Goal: Information Seeking & Learning: Find specific page/section

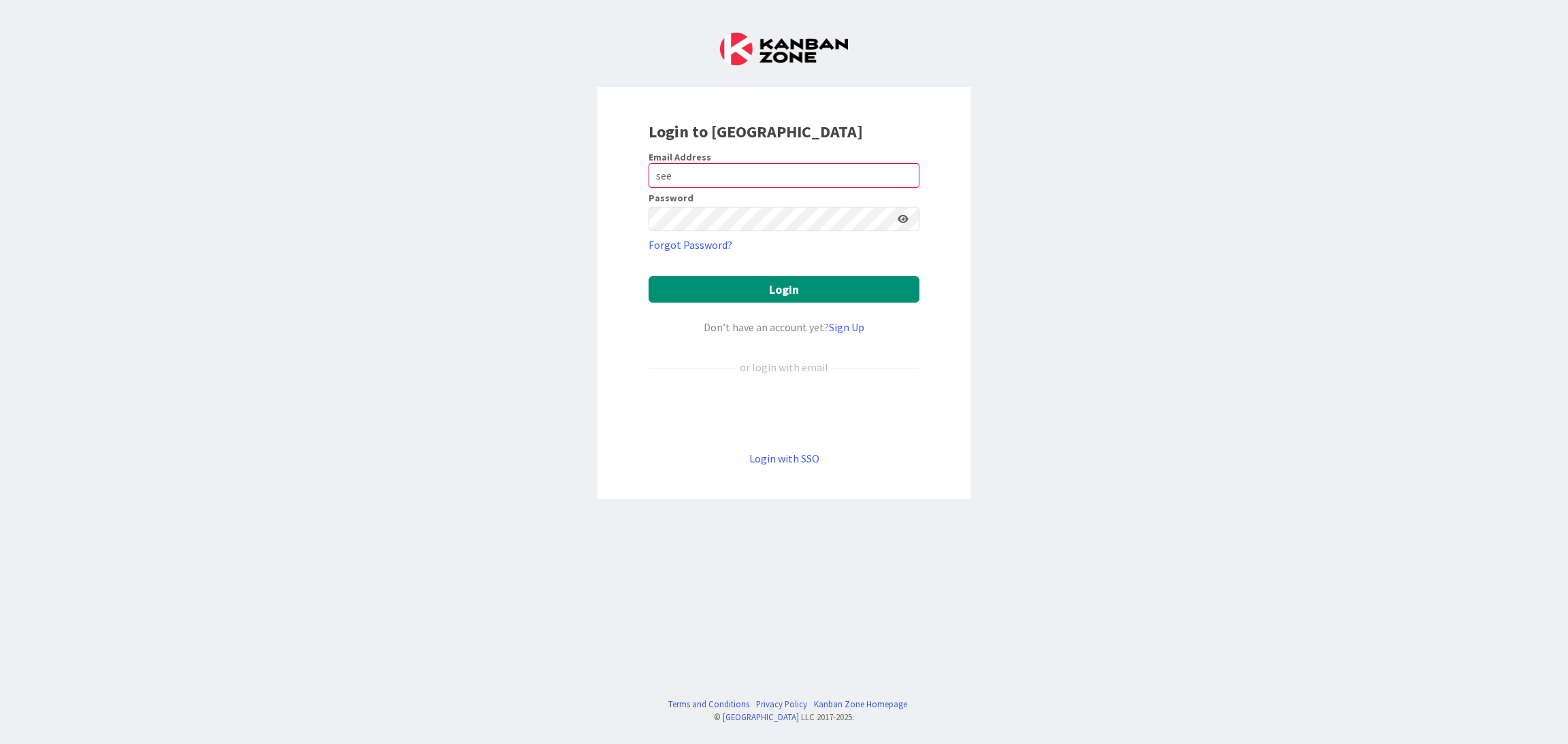
type input "[EMAIL_ADDRESS][DOMAIN_NAME]"
click at [705, 281] on button "Login" at bounding box center [784, 289] width 271 height 26
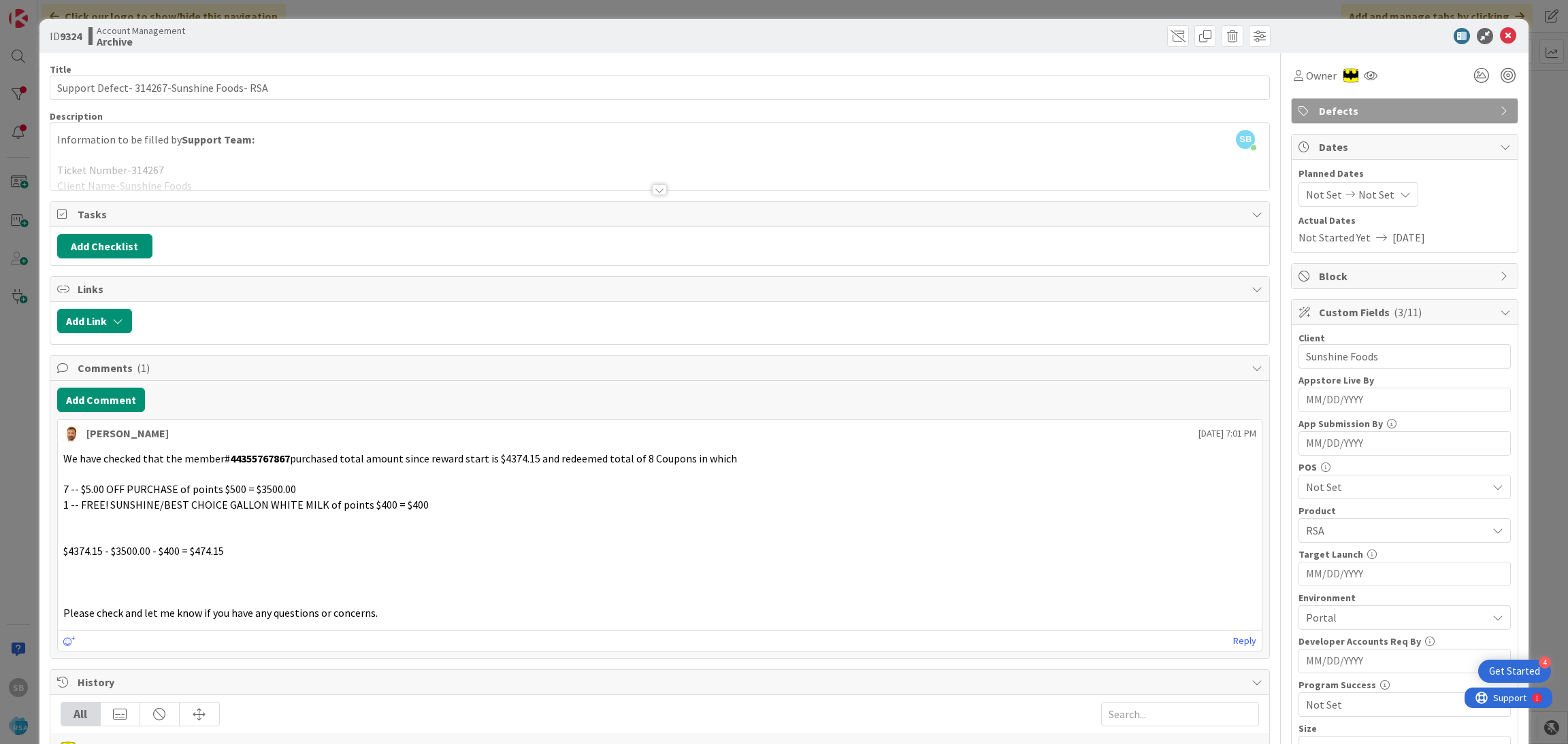
click at [492, 147] on div "SB Seemron Behera just joined Information to be filled by Support Team: Ticket …" at bounding box center [660, 156] width 1219 height 67
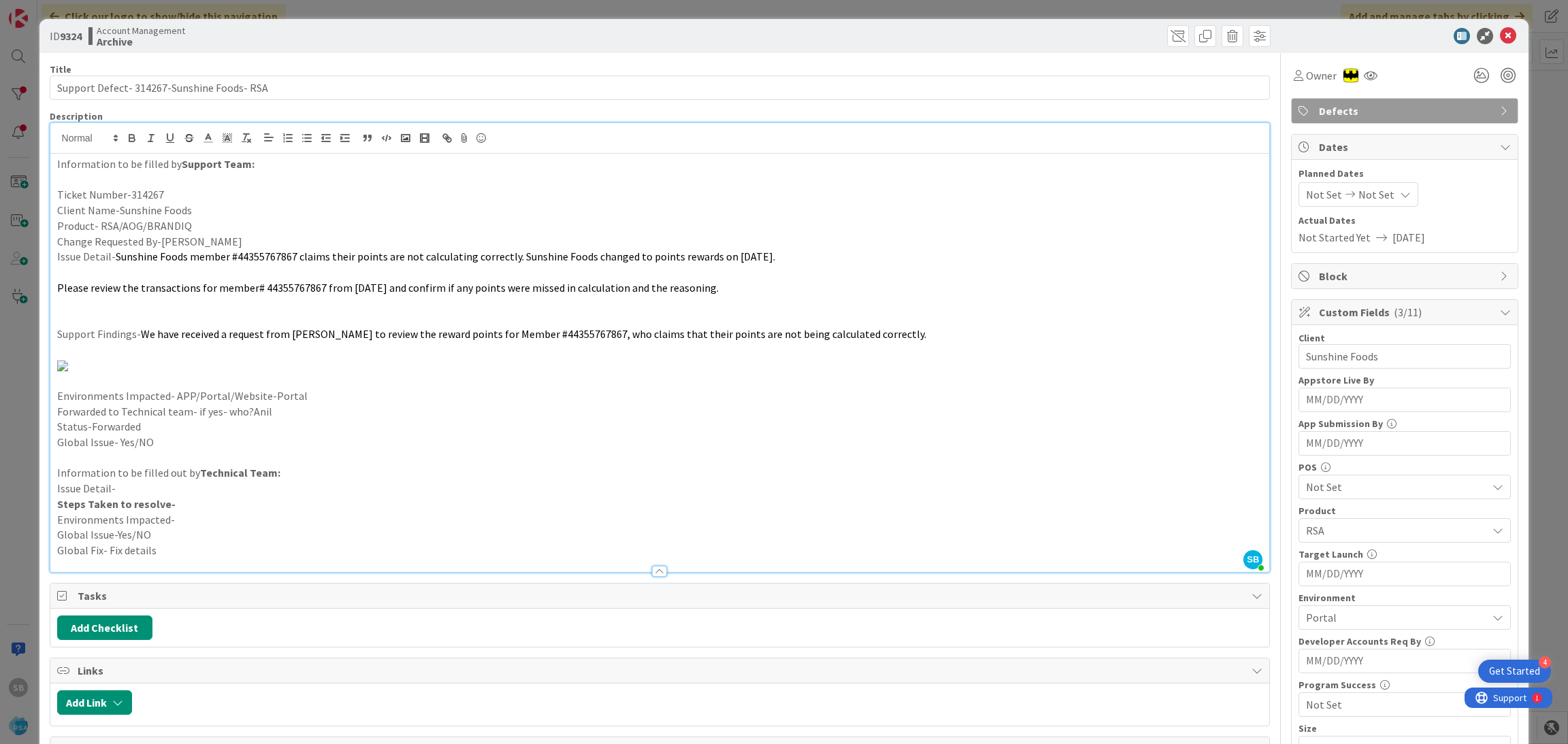
click at [1490, 46] on div "ID 9324 Account Management Archive" at bounding box center [784, 35] width 1490 height 34
click at [1499, 33] on icon at bounding box center [1508, 36] width 17 height 17
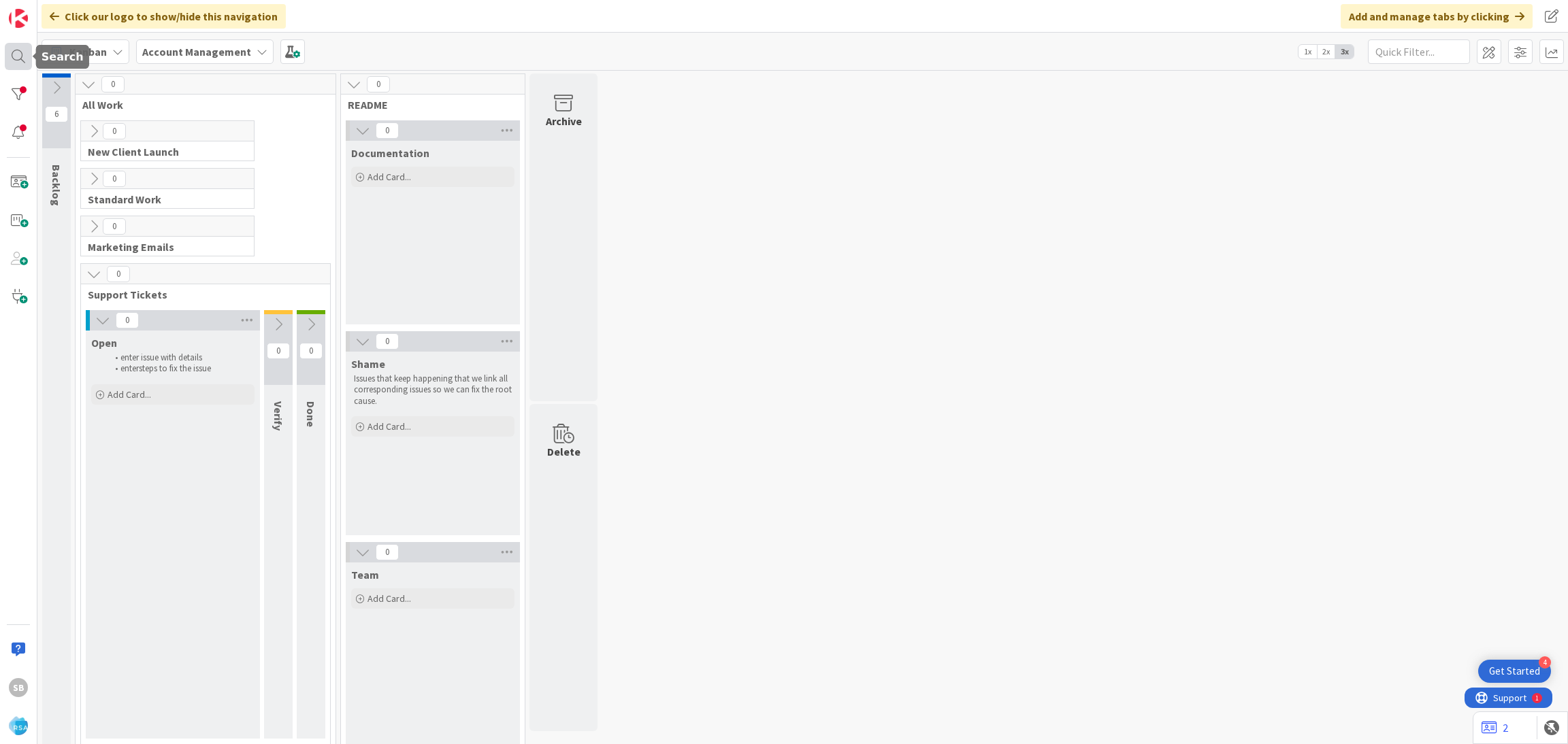
click at [20, 57] on div at bounding box center [18, 56] width 27 height 27
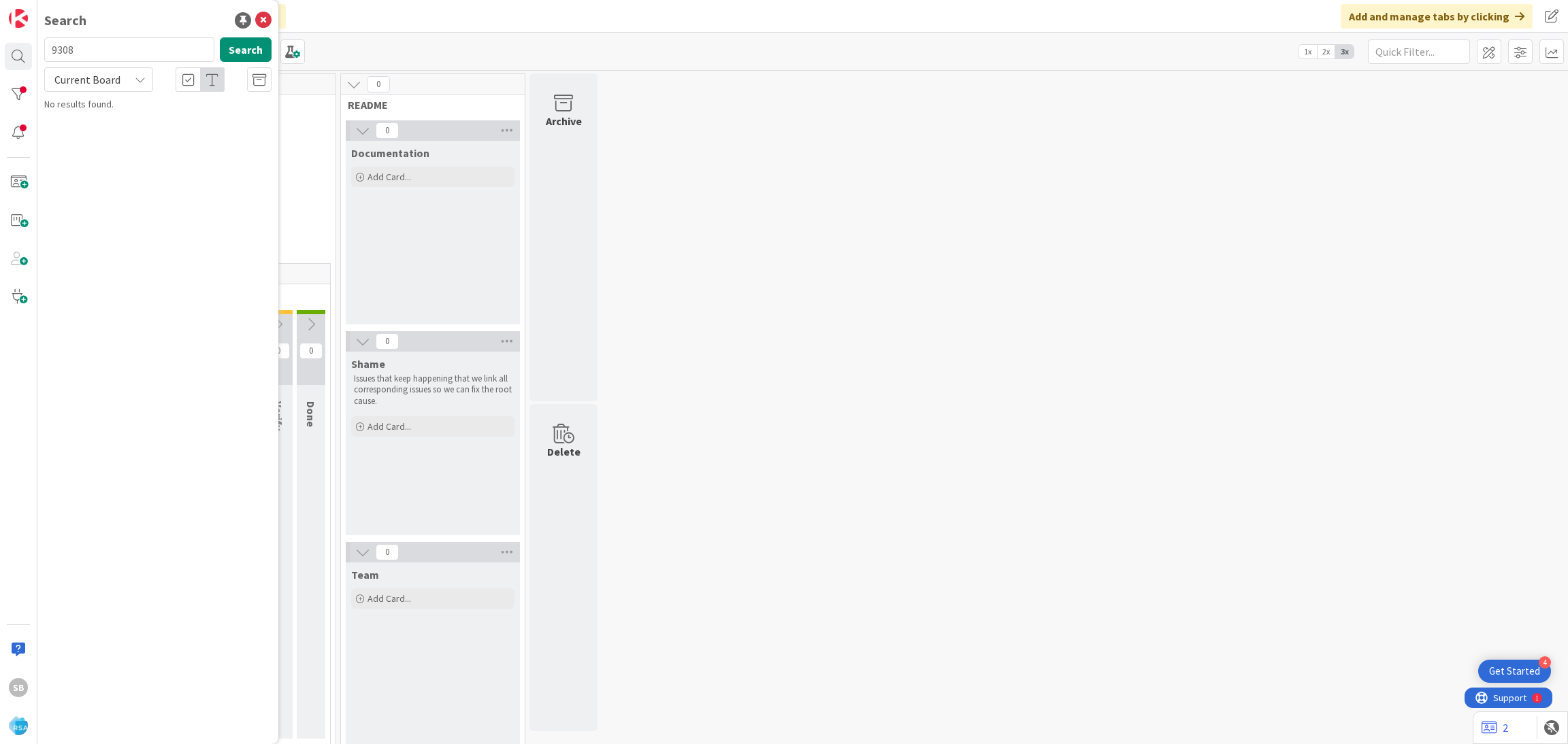
type input "9308"
click at [133, 118] on span "Support Defect- 313899- [PERSON_NAME] Drug- RSA" at bounding box center [163, 126] width 200 height 26
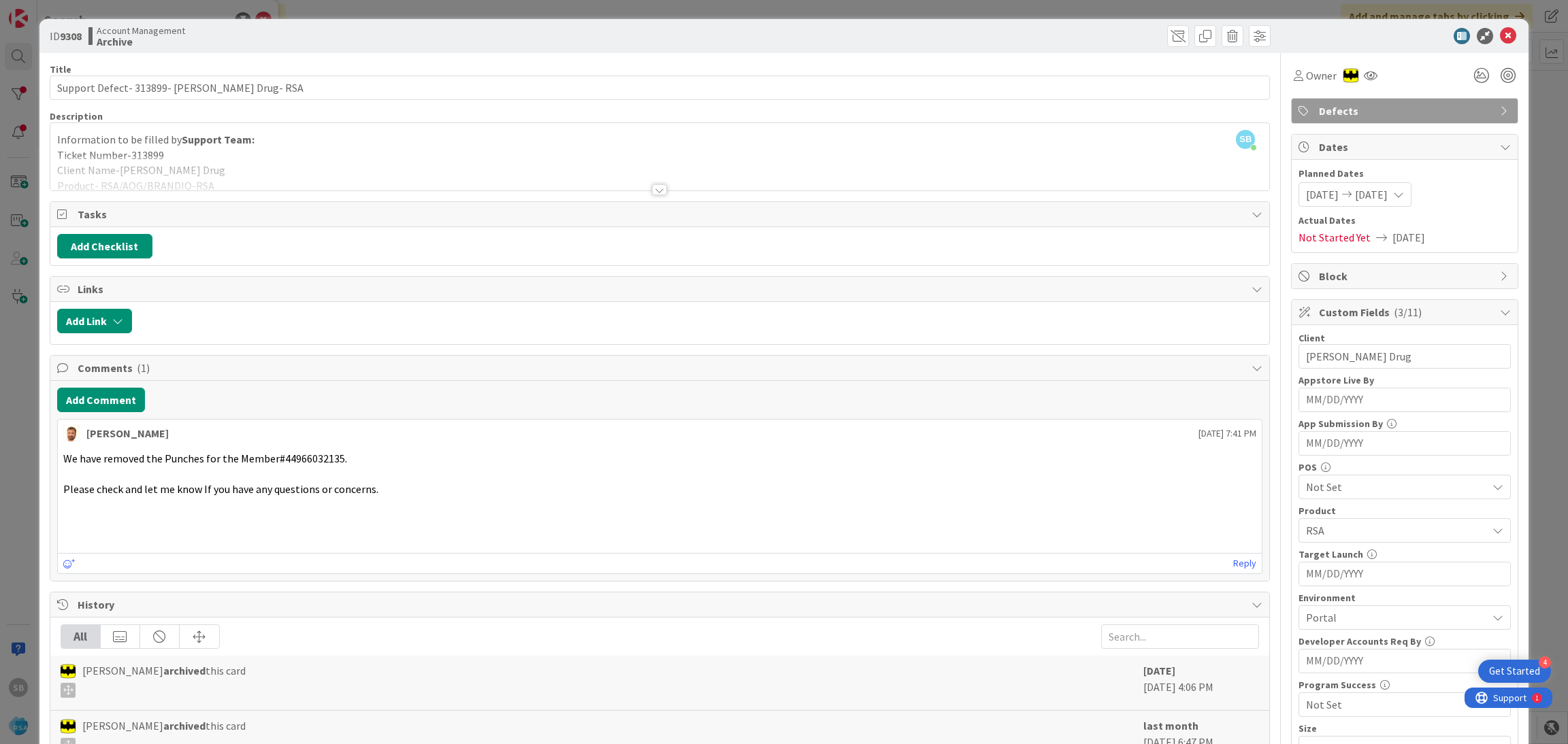
click at [1501, 28] on div at bounding box center [1398, 36] width 241 height 17
click at [1499, 31] on icon at bounding box center [1508, 36] width 17 height 17
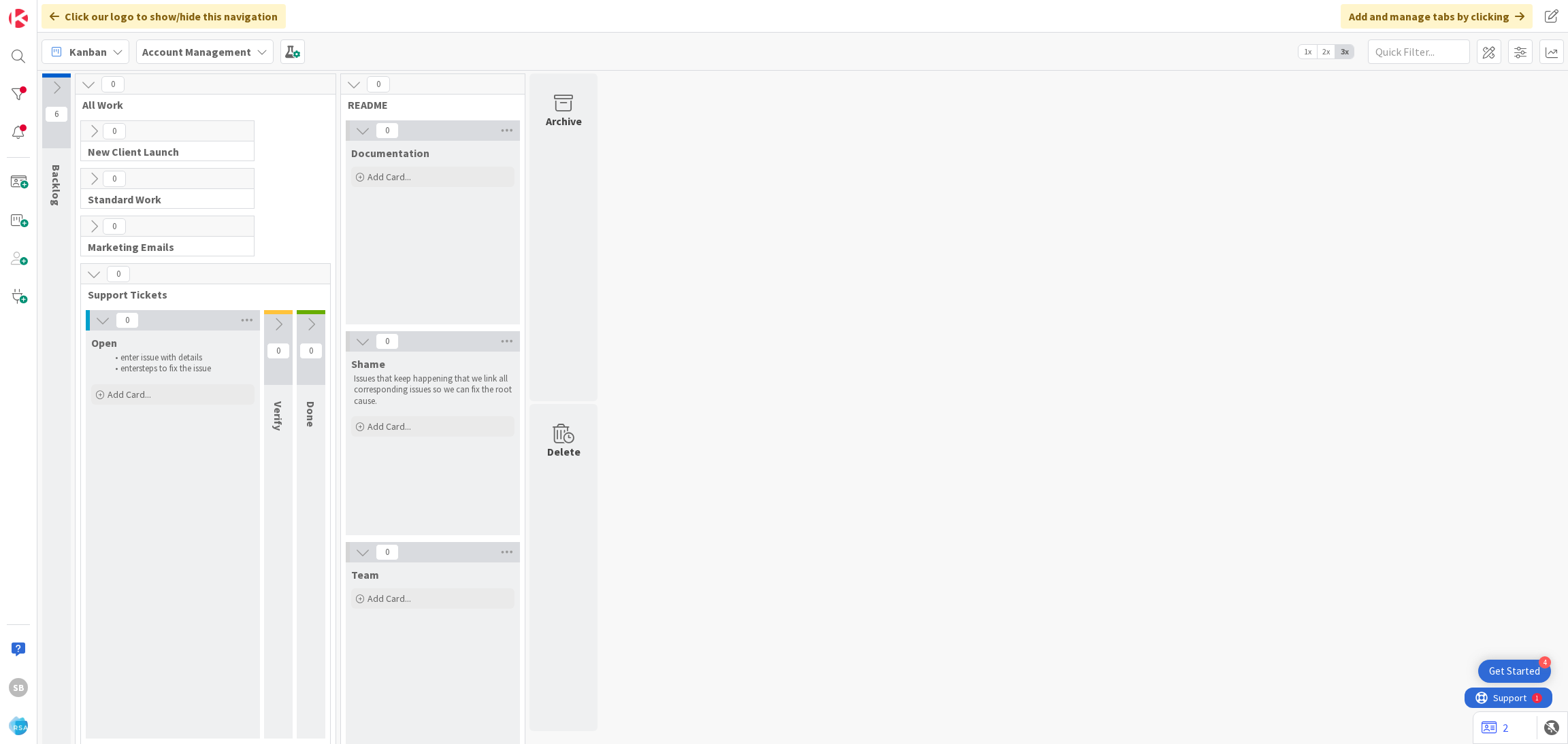
click at [189, 48] on b "Account Management" at bounding box center [196, 52] width 109 height 14
click at [201, 196] on h4 "Software Development" at bounding box center [245, 195] width 185 height 14
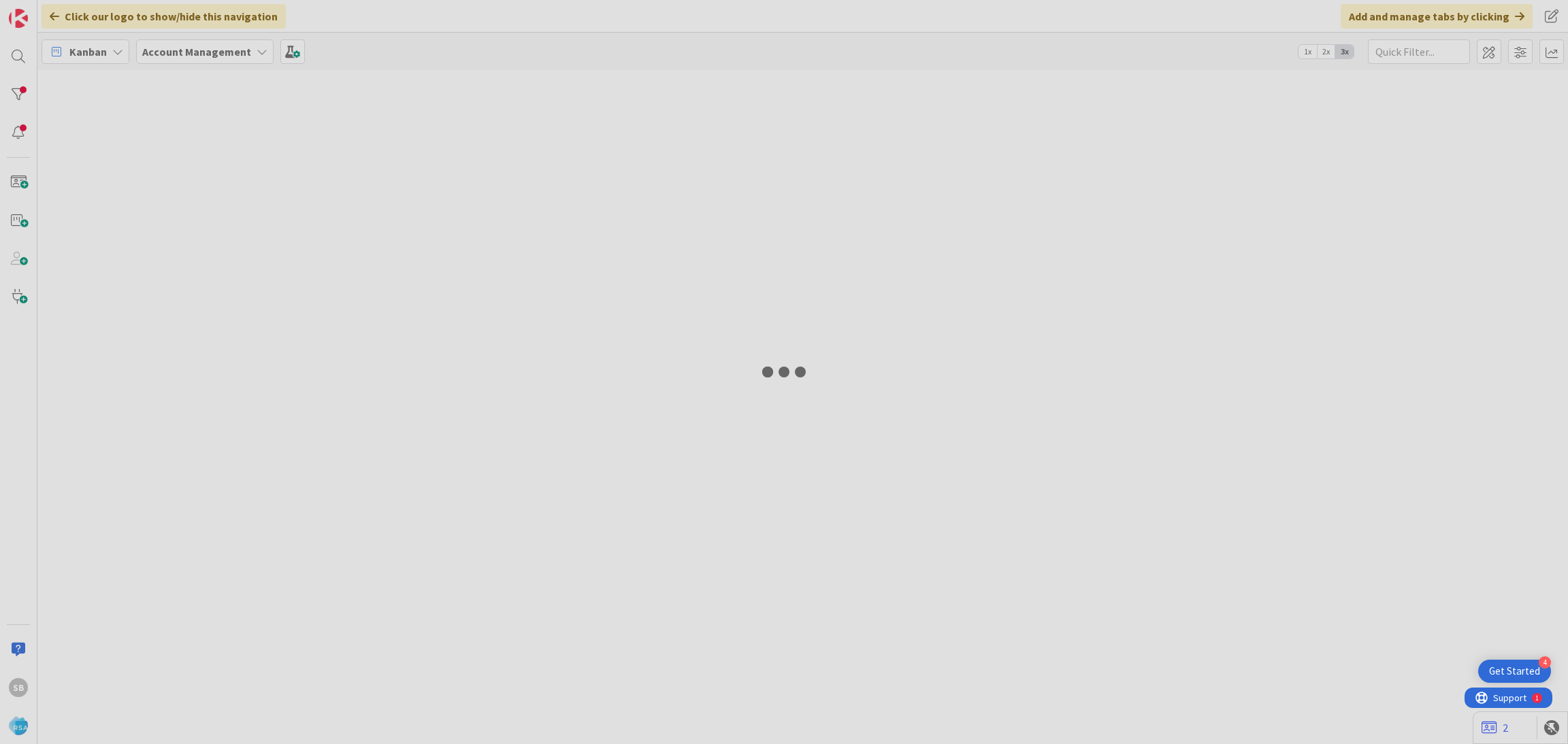
click at [16, 53] on div "SB Click our logo to show/hide this navigation Add and manage tabs by clicking …" at bounding box center [784, 372] width 1568 height 744
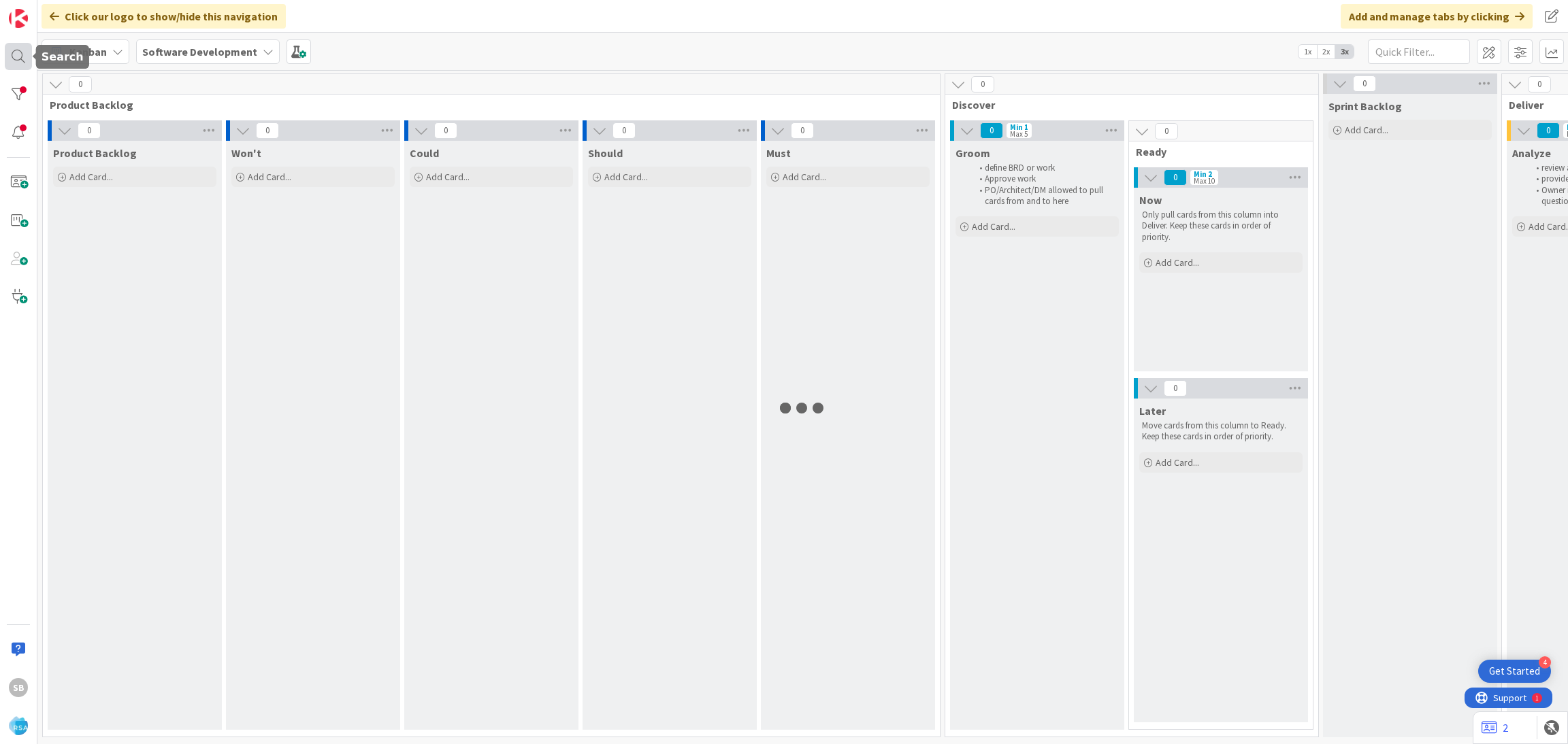
click at [14, 57] on div at bounding box center [18, 56] width 27 height 27
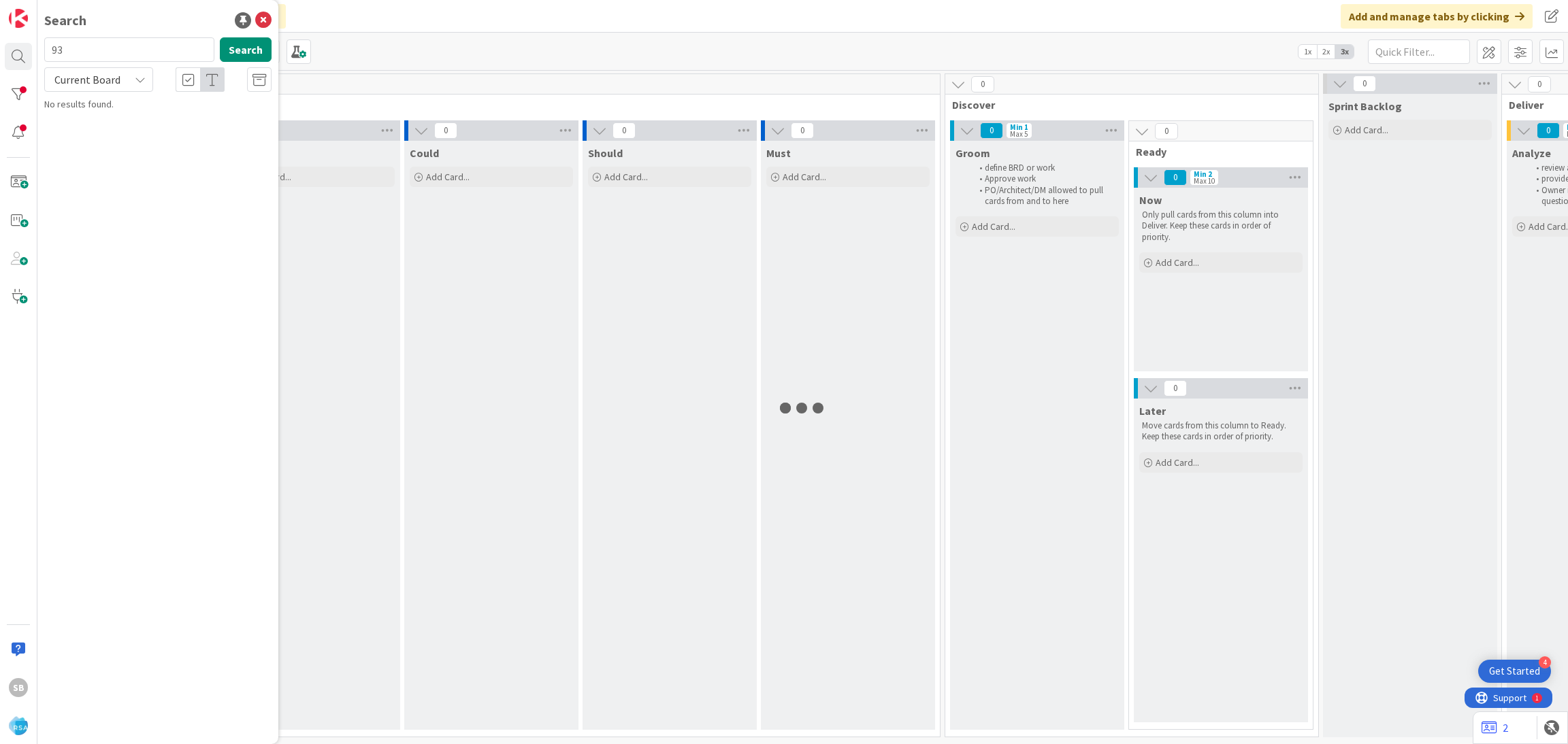
type input "9"
type input "9309"
click at [211, 128] on p "Support Maintenance - Lowes Market -313943- RSA" at bounding box center [167, 127] width 209 height 29
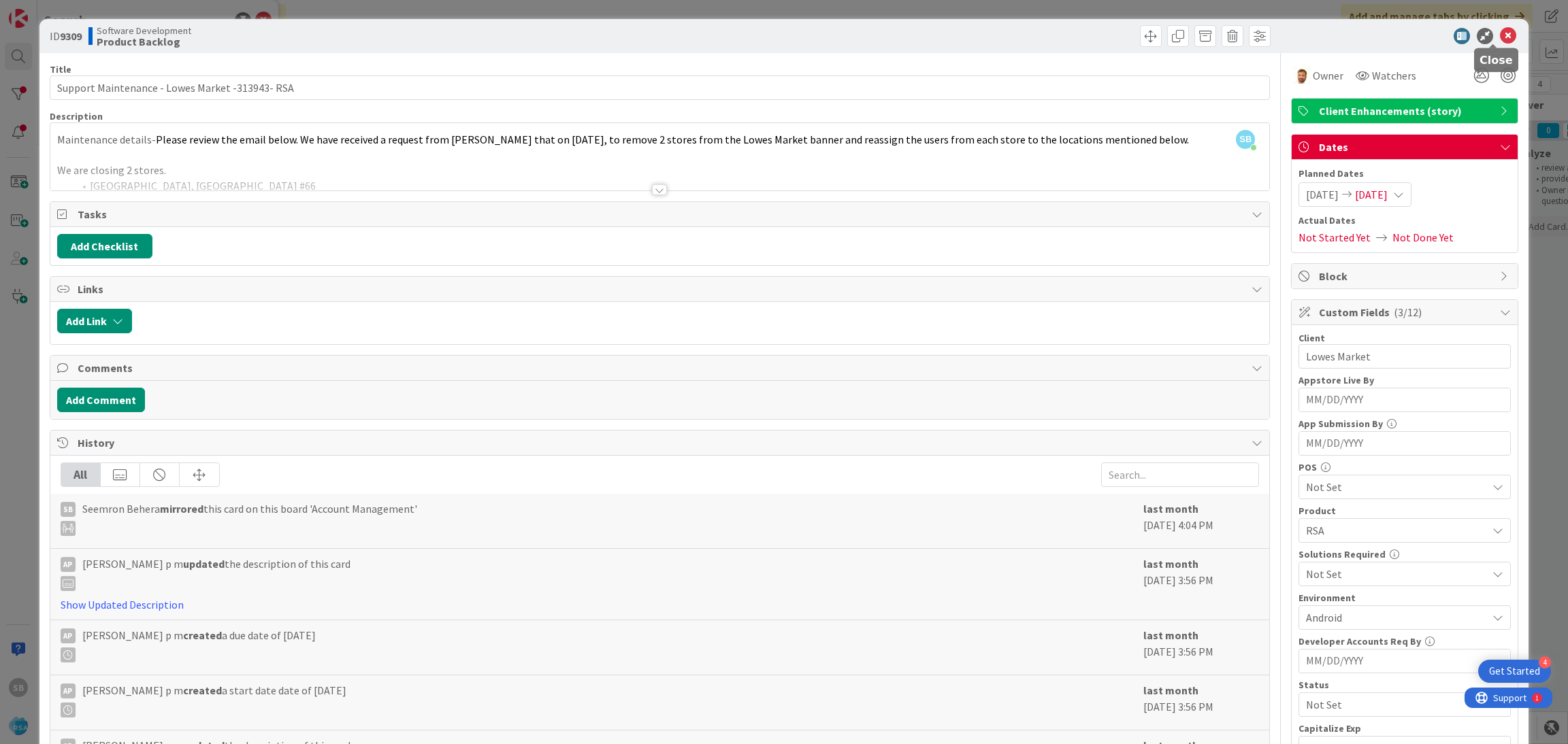
click at [1499, 34] on icon at bounding box center [1508, 36] width 17 height 17
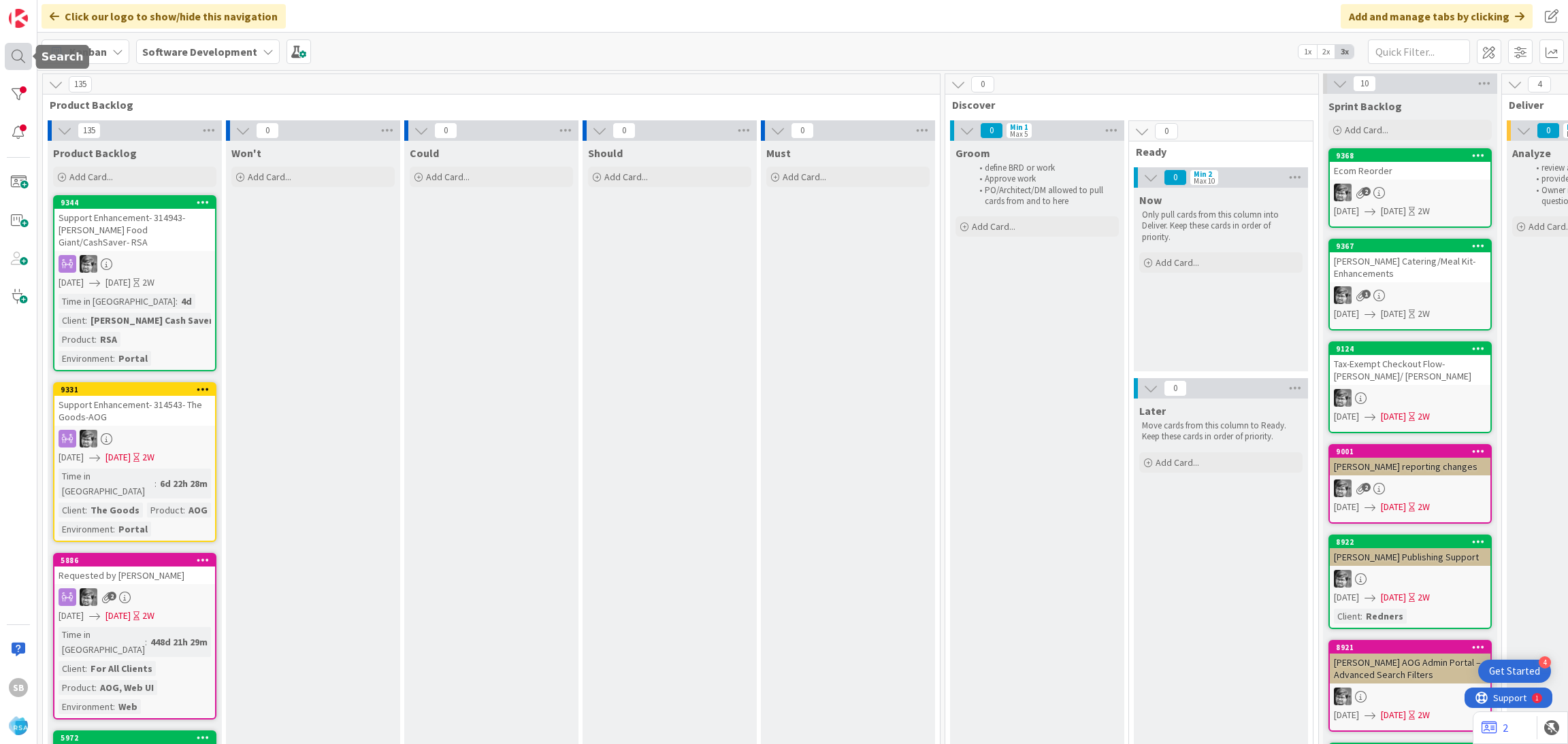
click at [21, 59] on div at bounding box center [18, 56] width 27 height 27
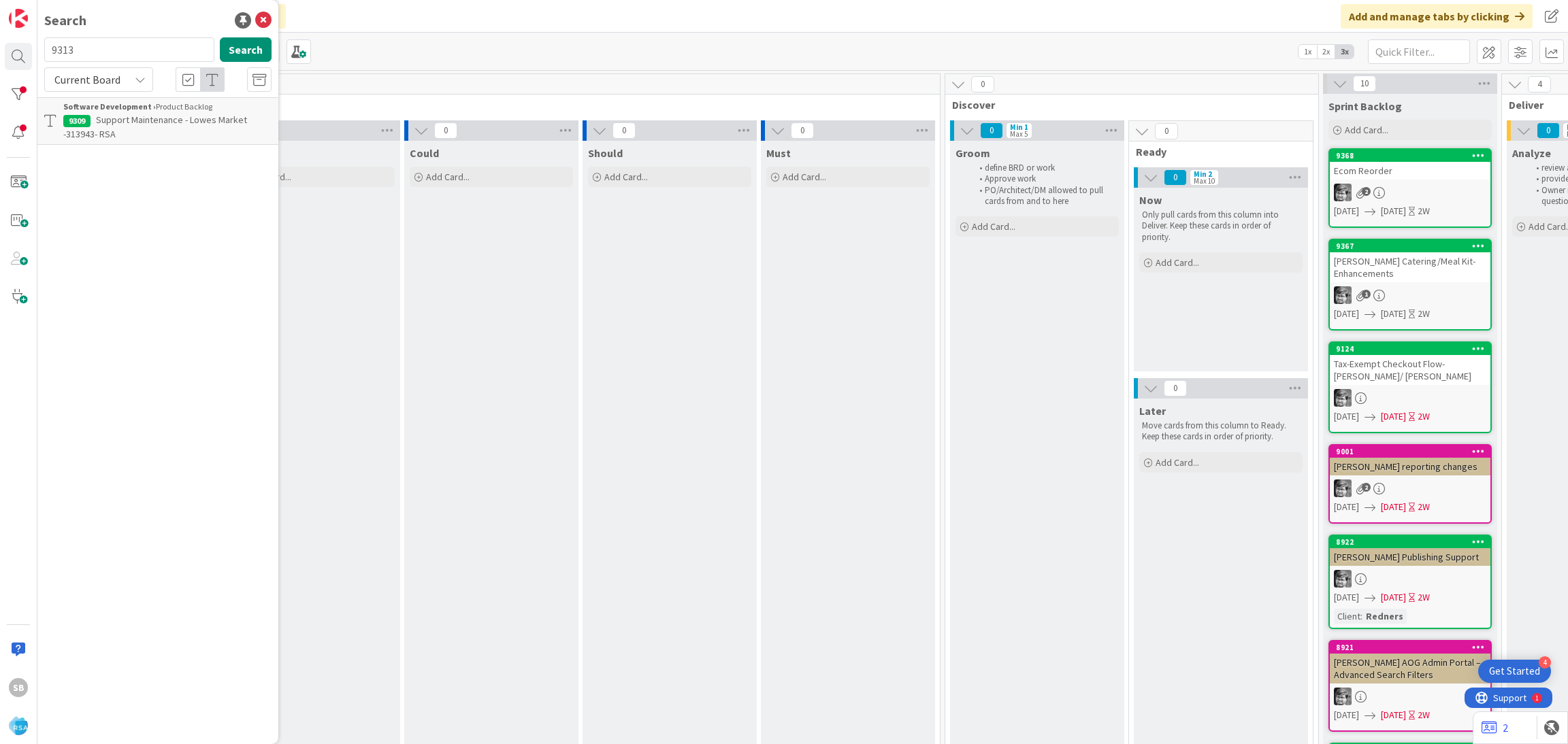
type input "9313"
click at [157, 98] on link "Software Development › Archive 9313 Support Enhancement-313958- [PERSON_NAME] D…" at bounding box center [158, 120] width 241 height 47
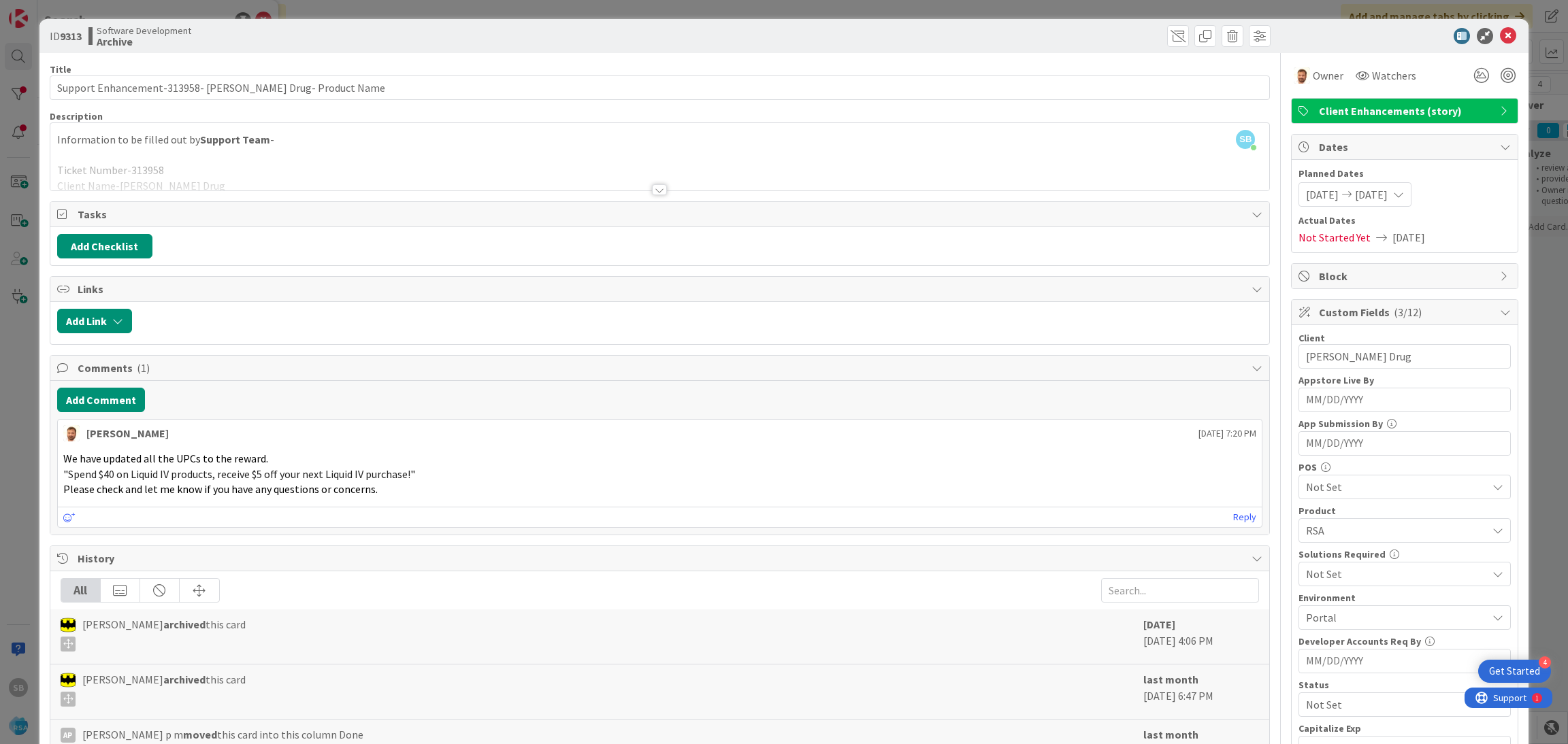
click at [1499, 37] on icon at bounding box center [1508, 36] width 17 height 17
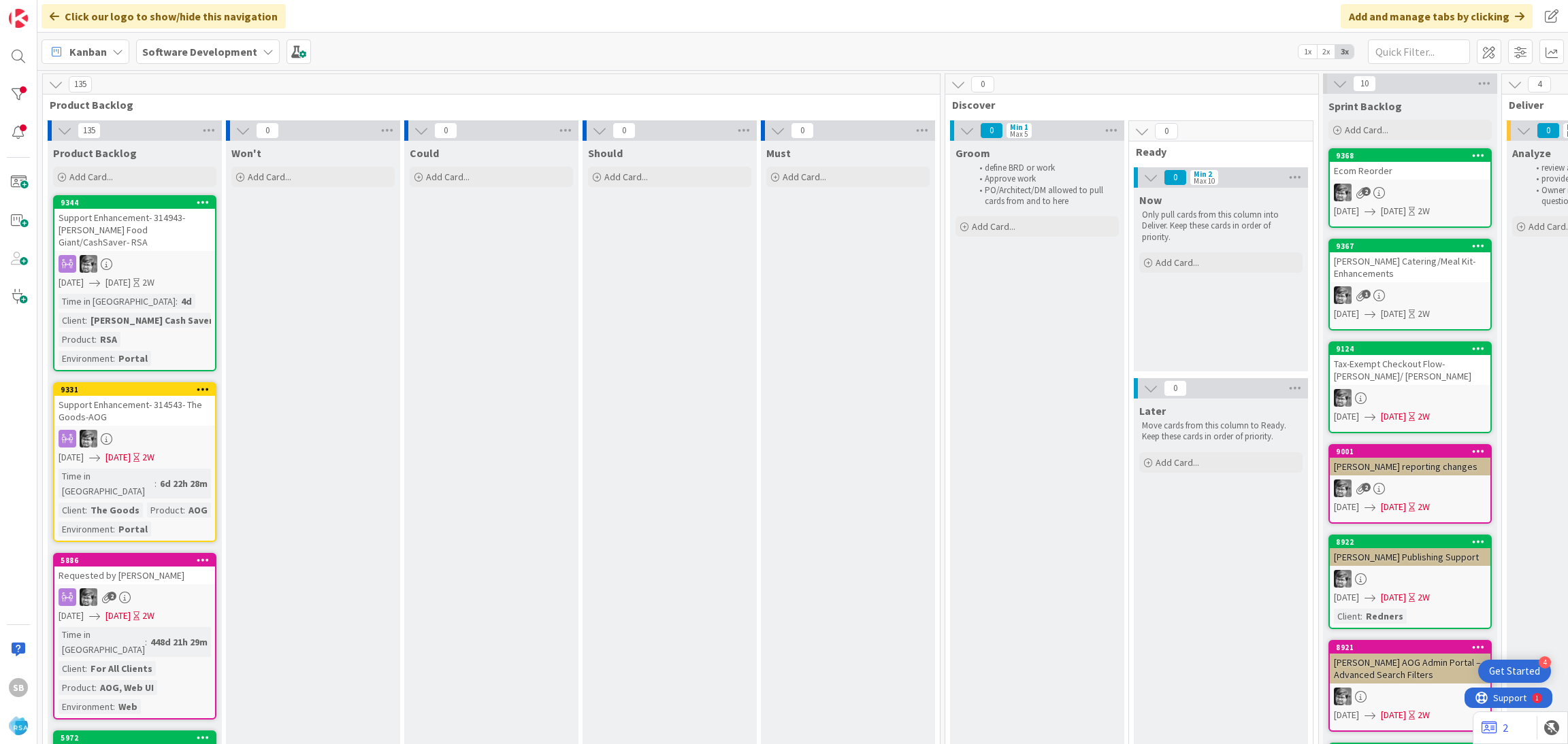
click at [39, 62] on div "Kanban Software Development 1x 2x 3x" at bounding box center [802, 51] width 1530 height 38
click at [26, 61] on div at bounding box center [18, 56] width 27 height 27
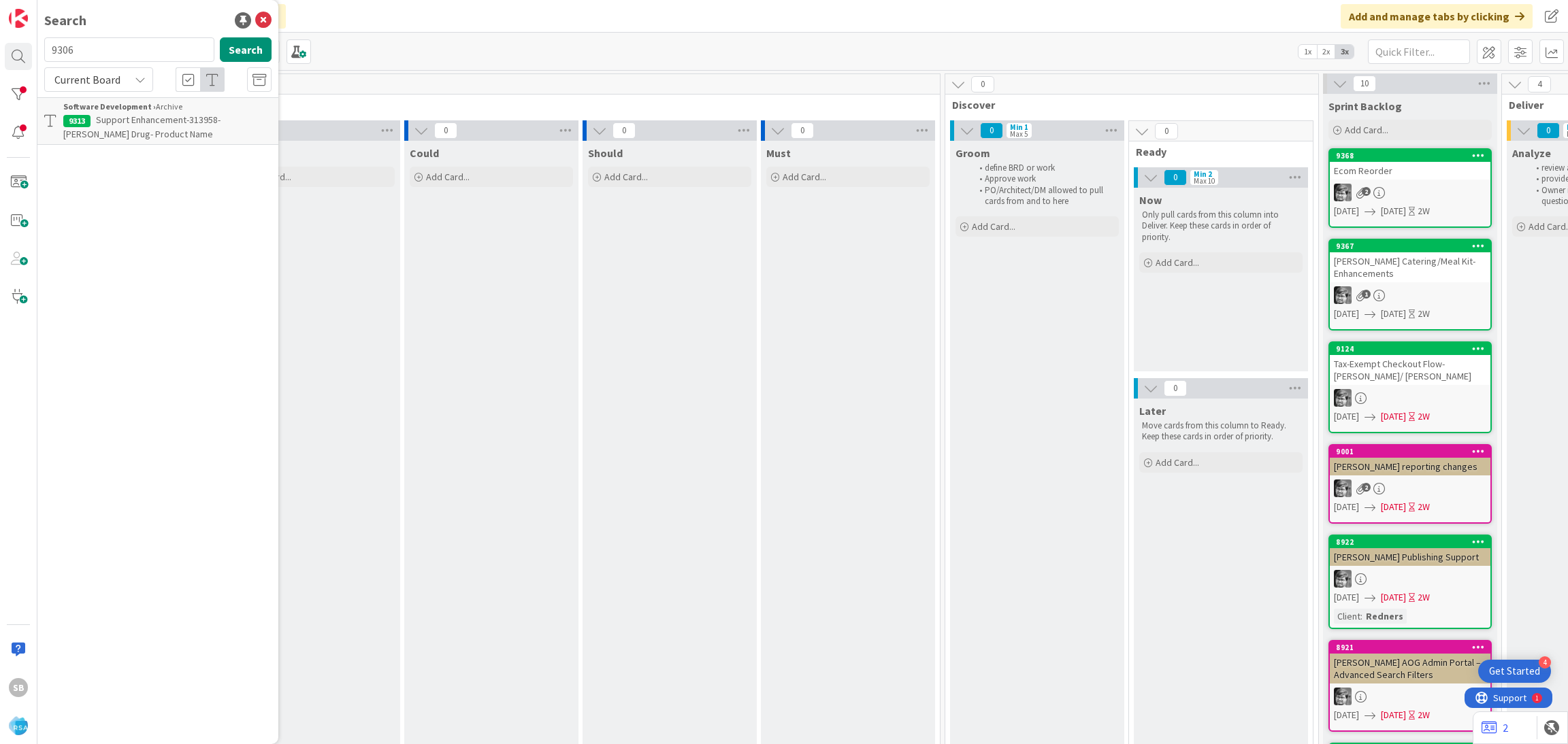
type input "9306"
click at [178, 117] on span "Support Enhancement- 313893- [PERSON_NAME] - RSA" at bounding box center [143, 126] width 160 height 26
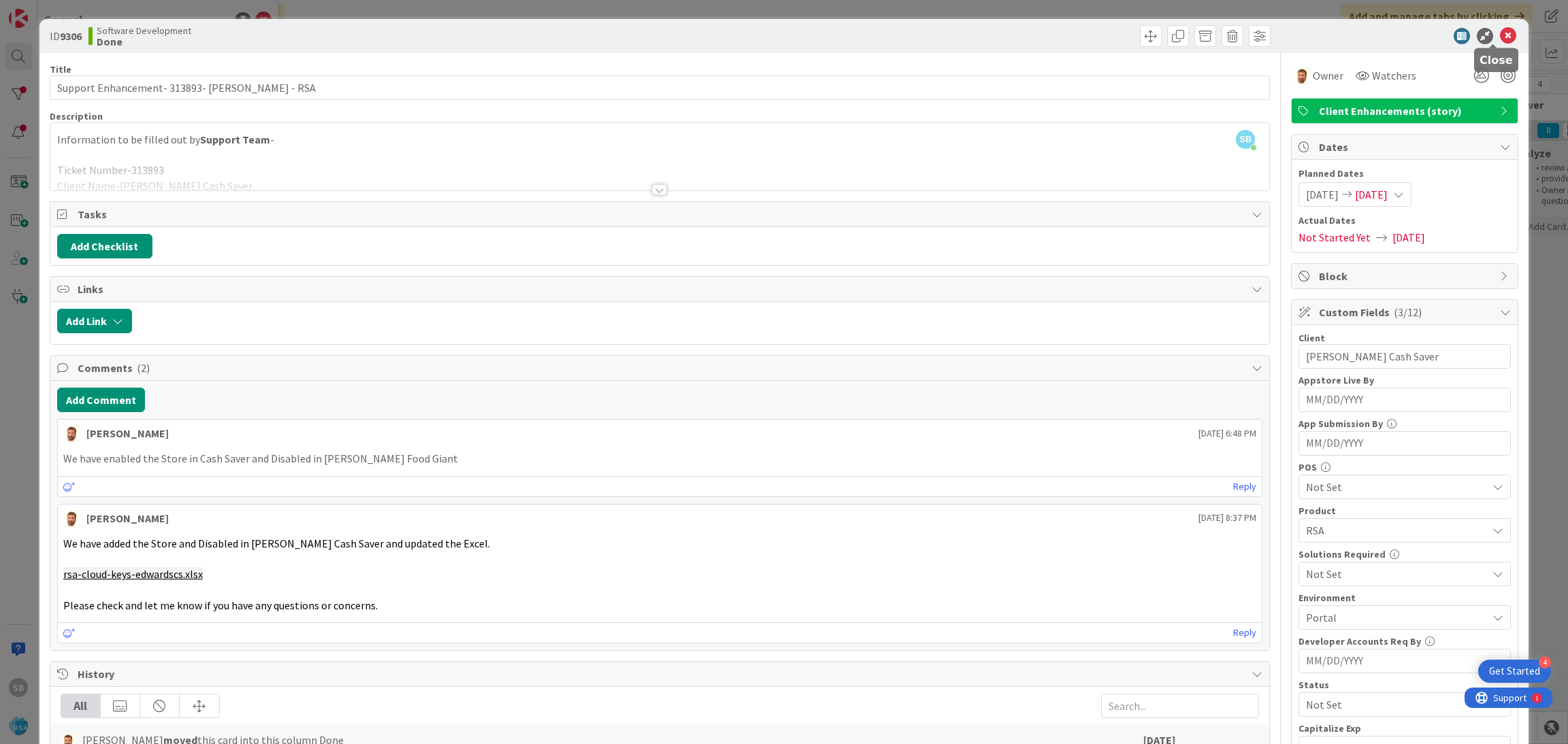
click at [1499, 35] on icon at bounding box center [1508, 36] width 17 height 17
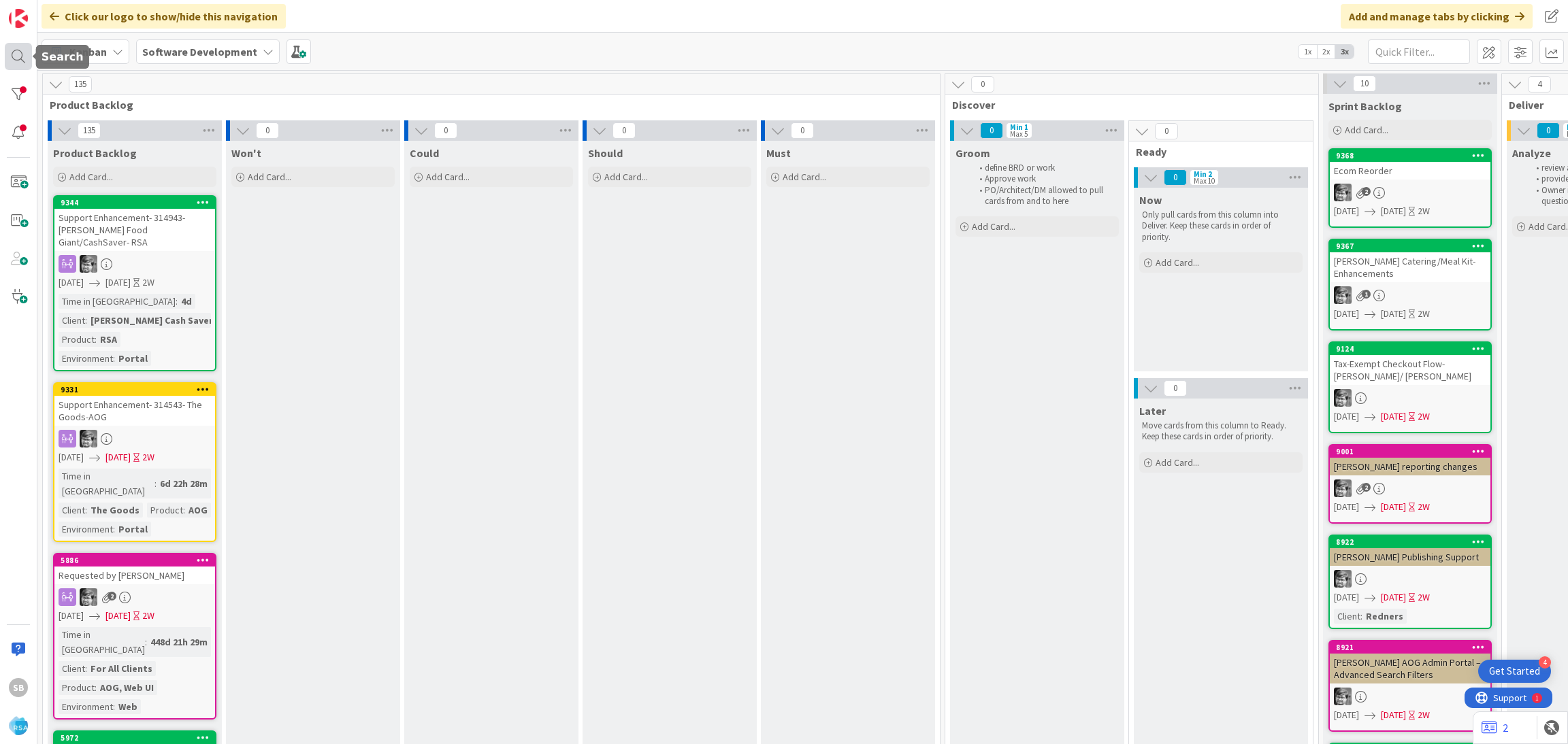
click at [28, 53] on div at bounding box center [18, 56] width 27 height 27
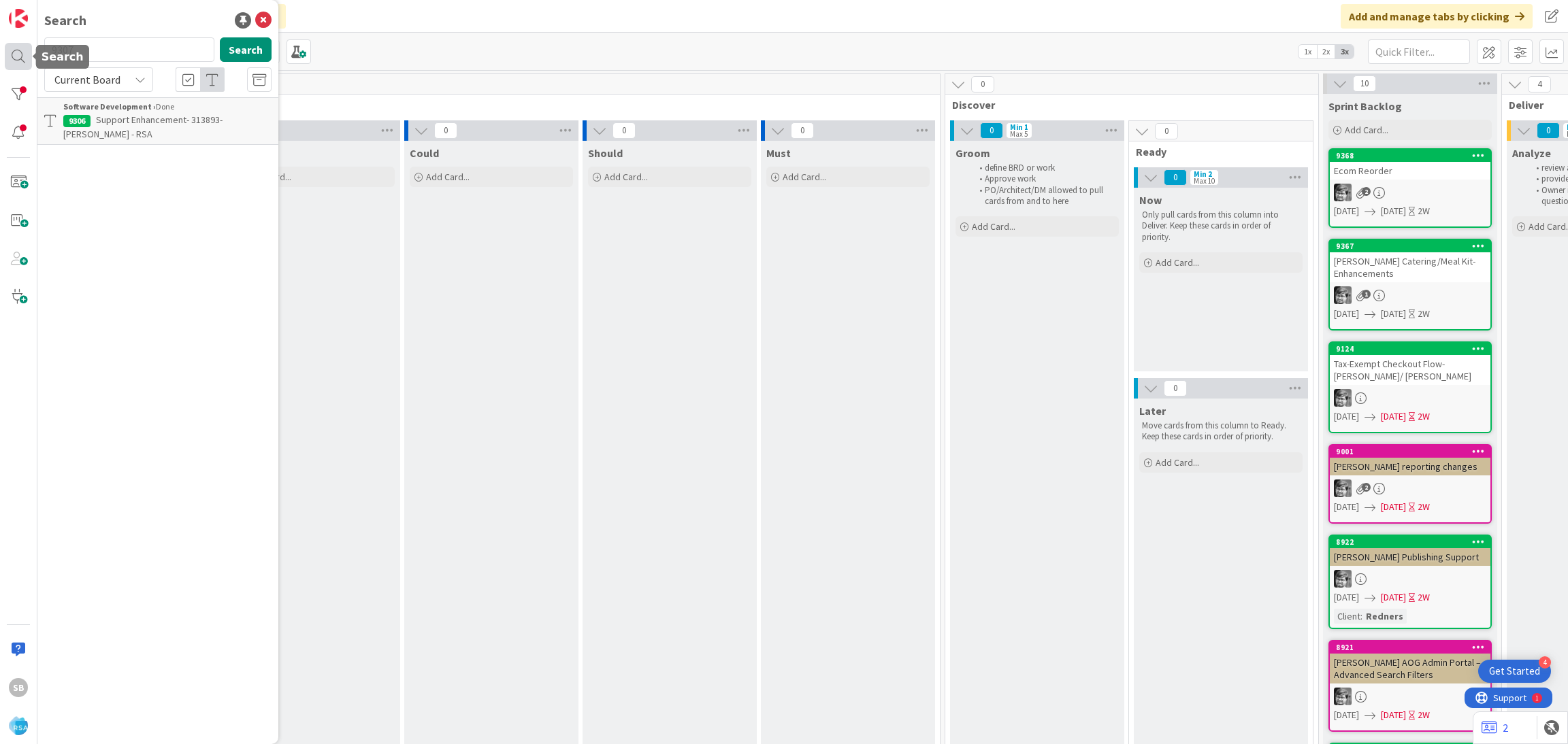
type input "9307"
click at [154, 123] on span "Support Maintenance - 313914-[PERSON_NAME] Drug-RSA" at bounding box center [142, 126] width 158 height 26
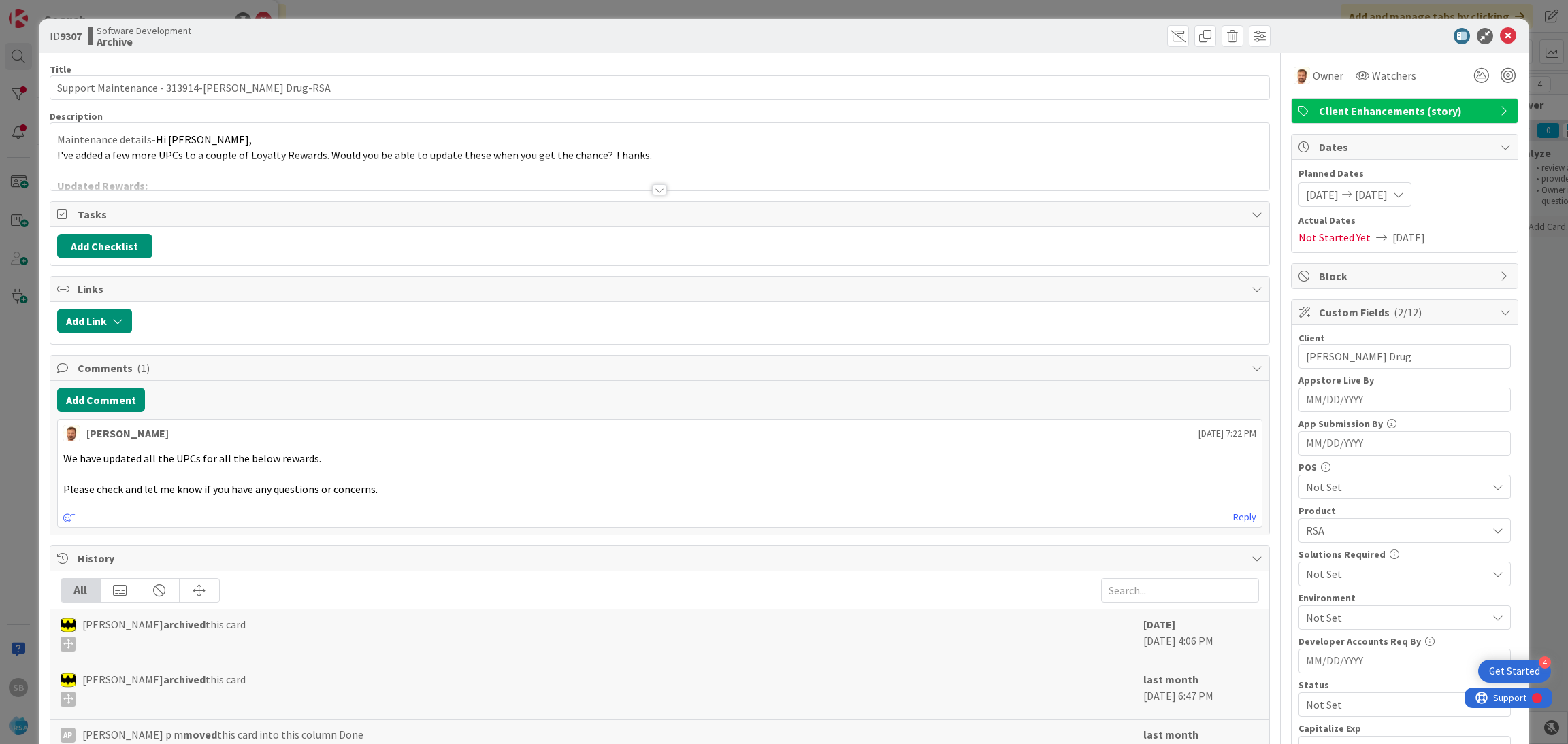
click at [1499, 28] on icon at bounding box center [1508, 36] width 17 height 17
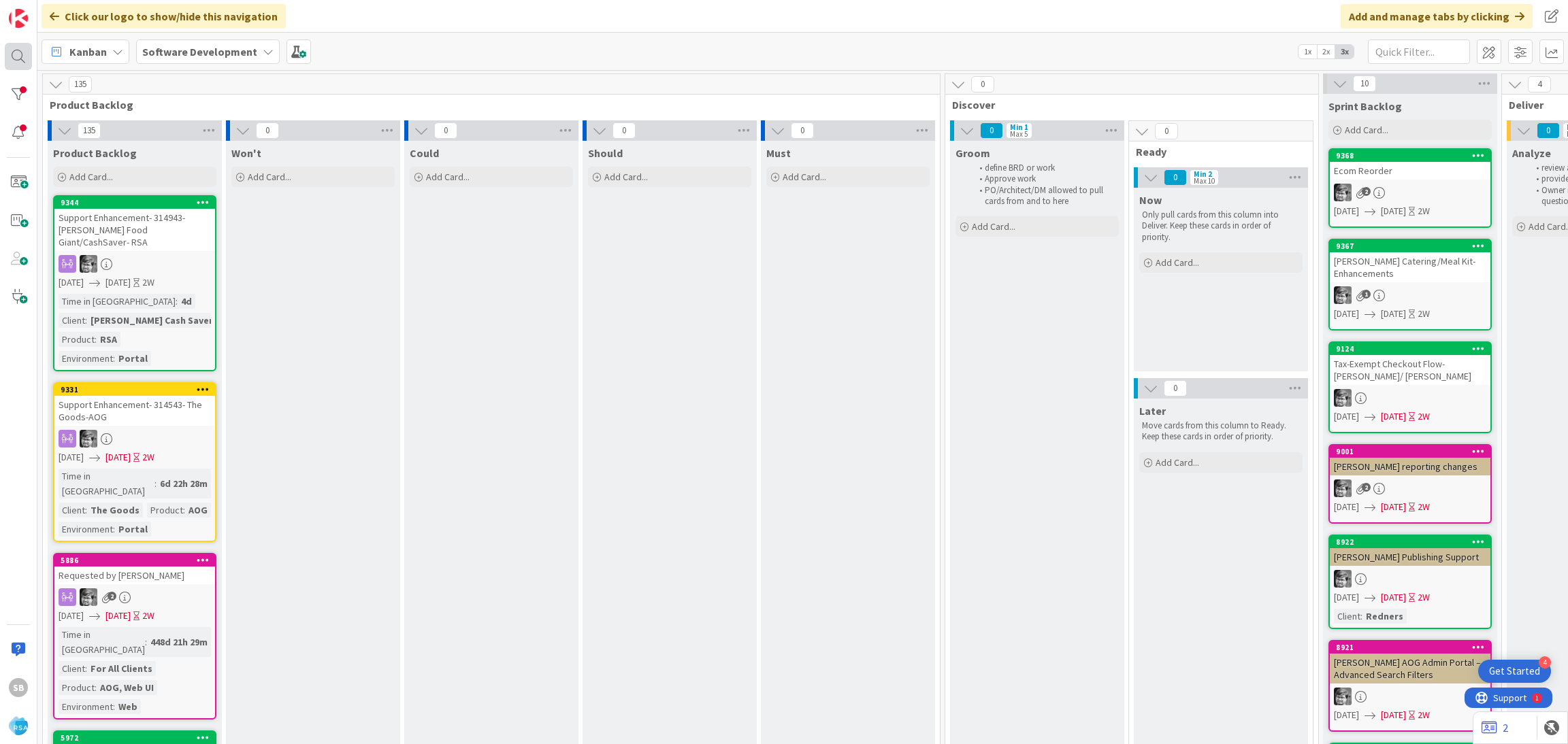
click at [5, 46] on div at bounding box center [18, 56] width 27 height 27
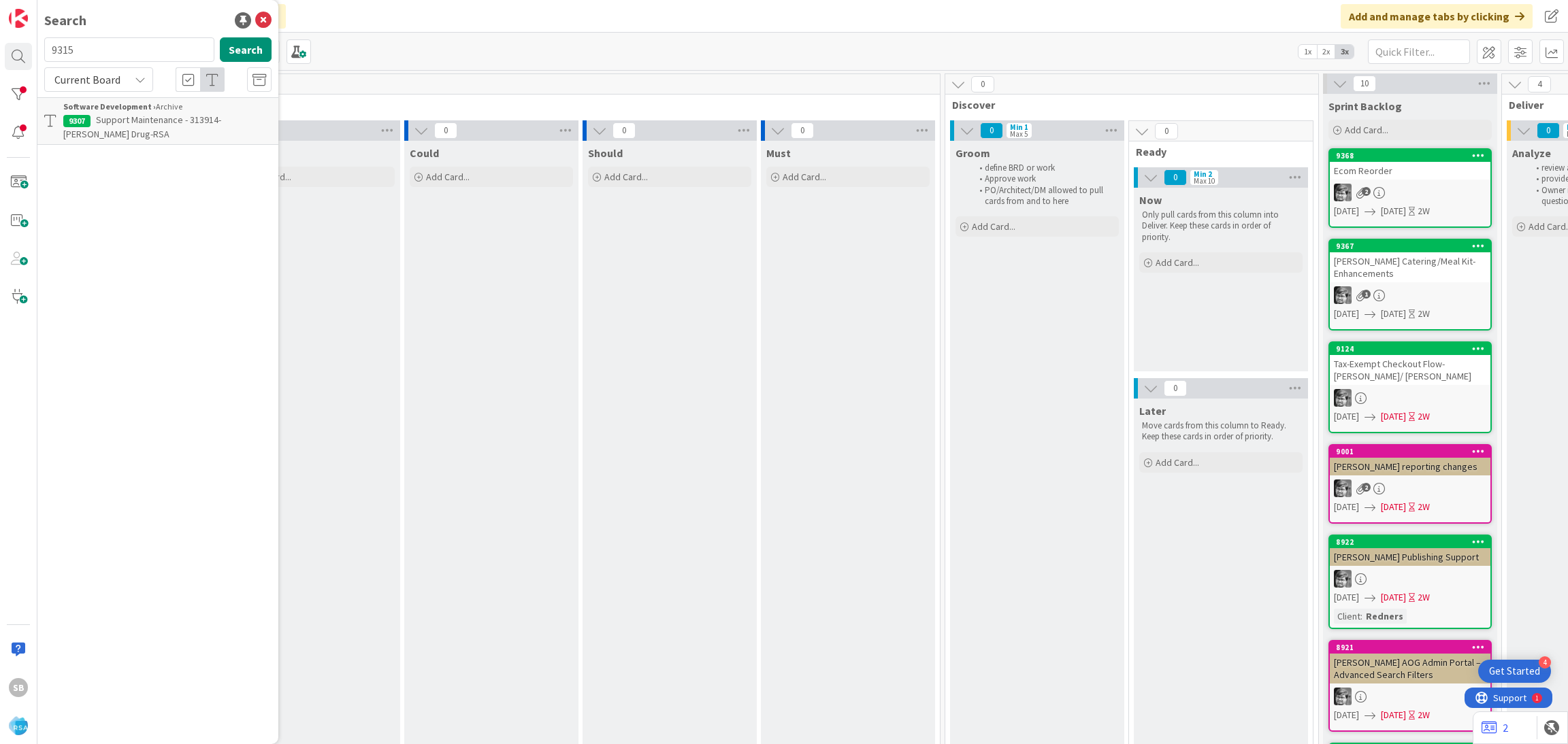
type input "9315"
click at [142, 138] on span "Support Enhancement- 314222- [PERSON_NAME] venchure Foods- RSA" at bounding box center [143, 126] width 160 height 26
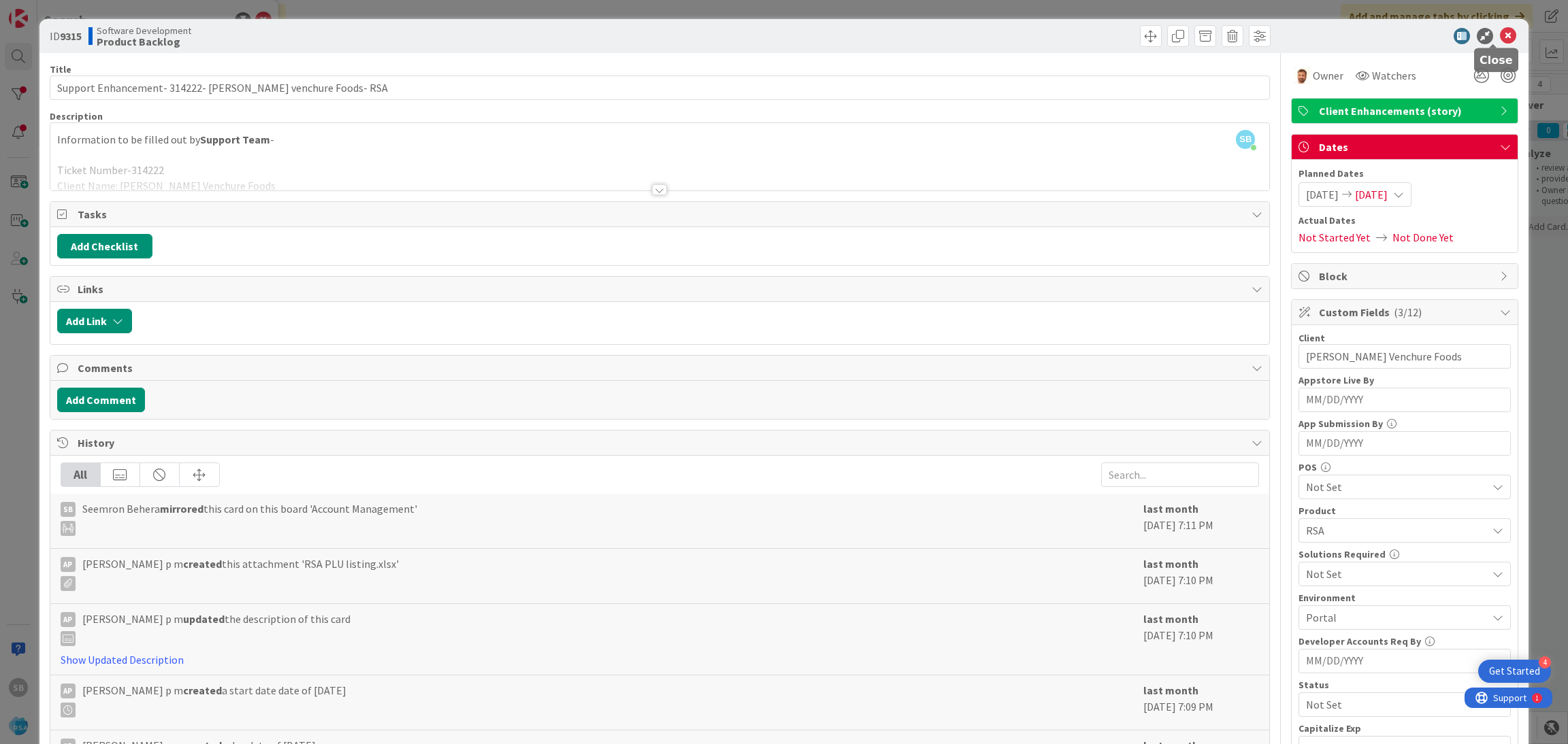
click at [1499, 34] on icon at bounding box center [1508, 36] width 17 height 17
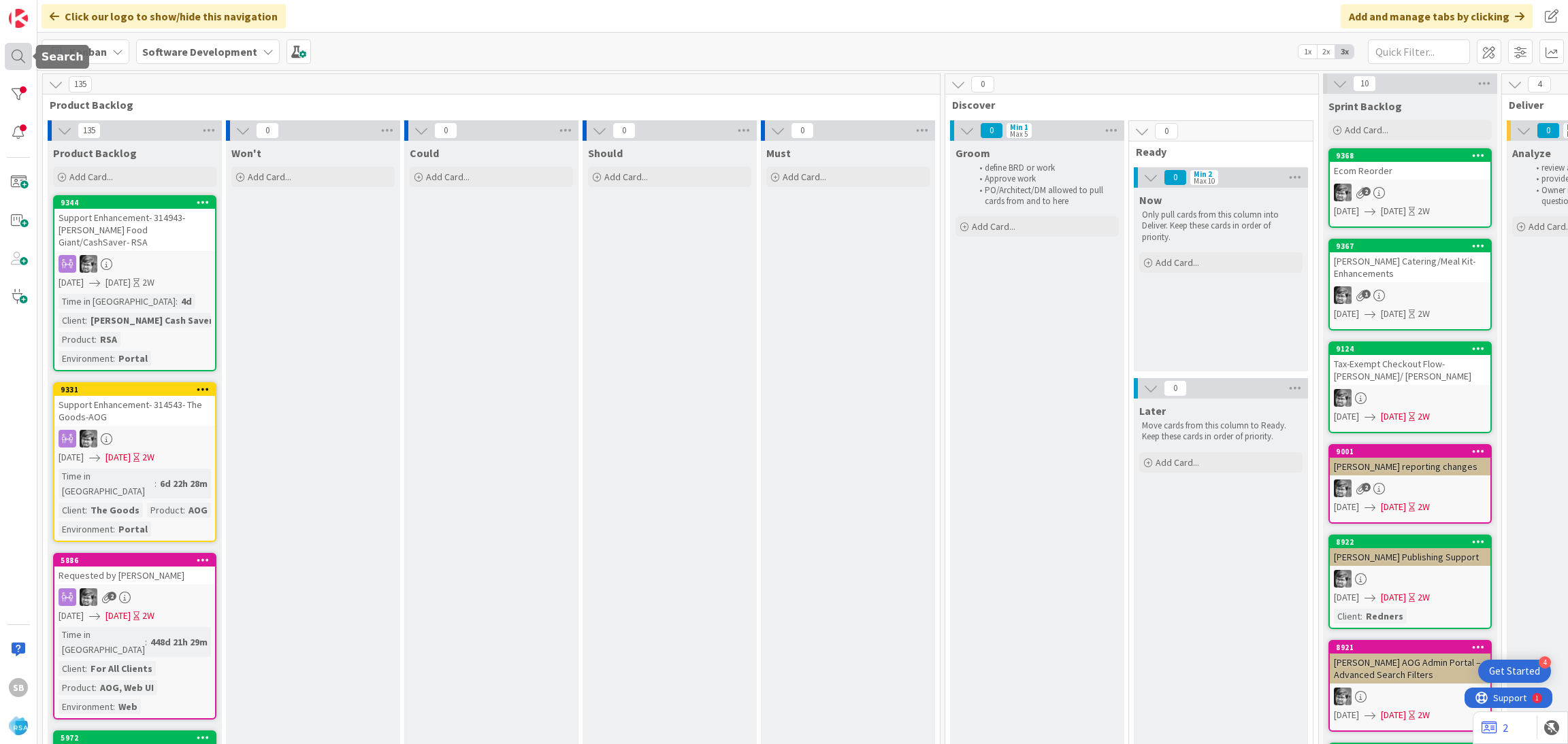
click at [14, 56] on div at bounding box center [18, 56] width 27 height 27
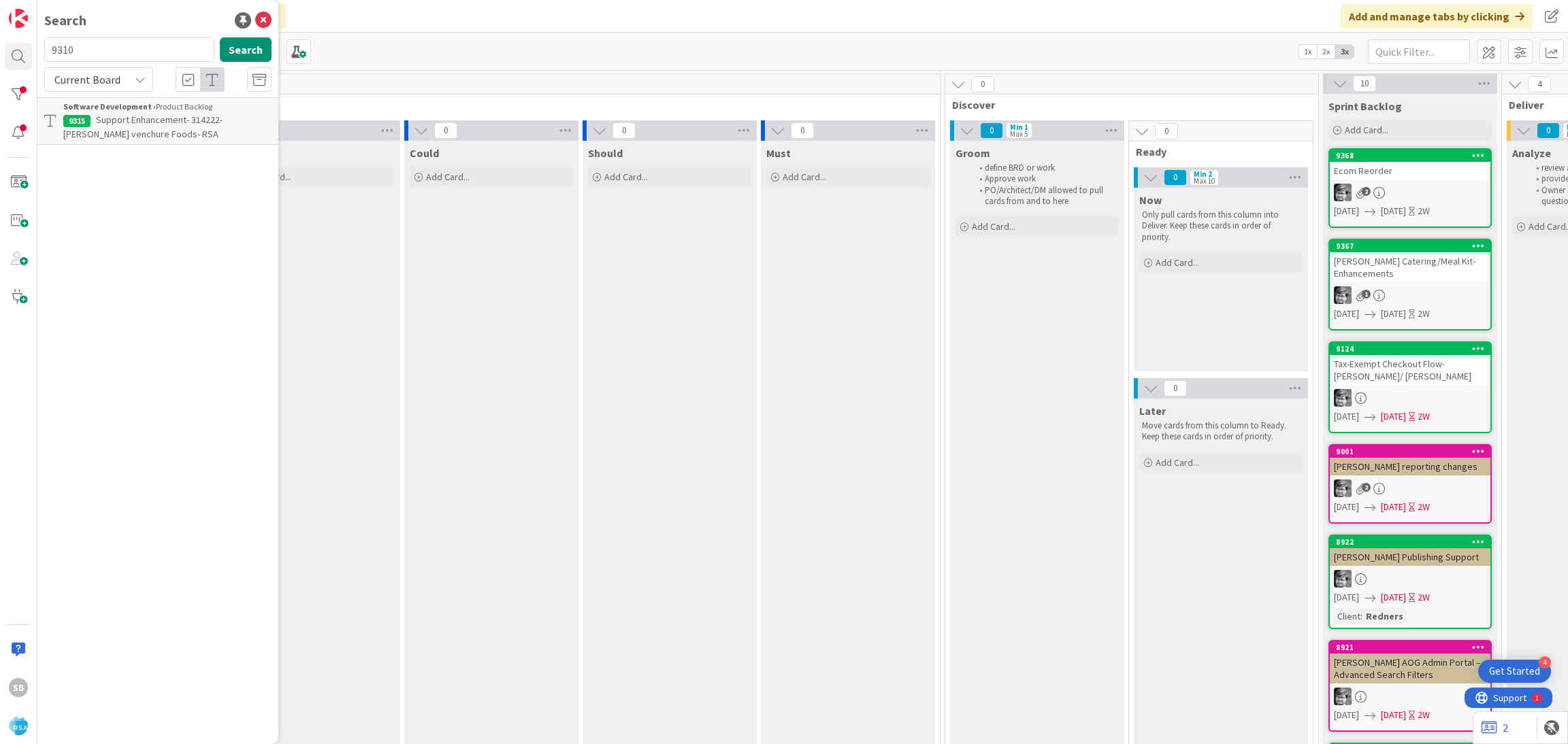
type input "9310"
click at [166, 123] on span "Support Maintenance - 313922- [PERSON_NAME] Food Giant-RSA" at bounding box center [142, 126] width 158 height 26
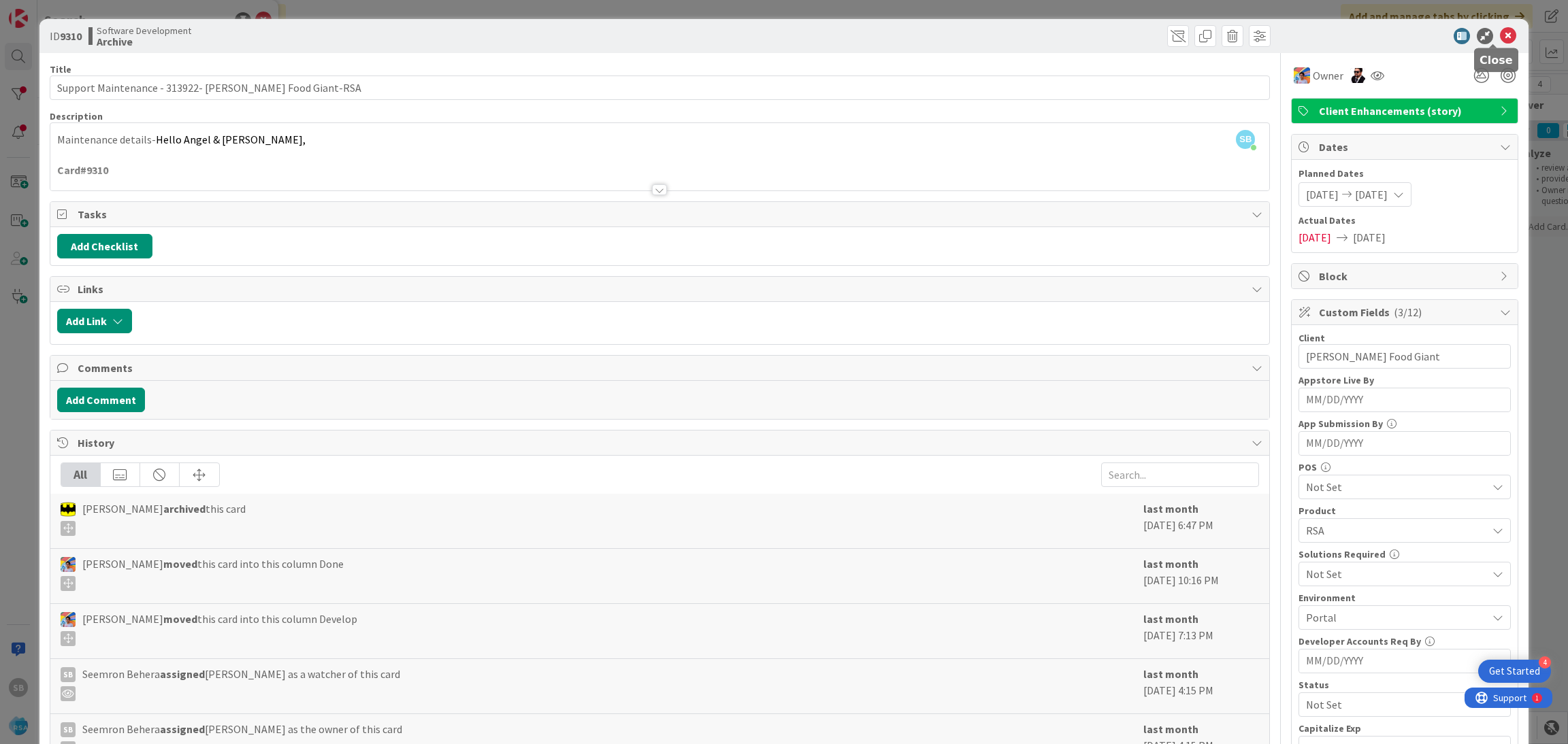
click at [1499, 32] on icon at bounding box center [1508, 36] width 17 height 17
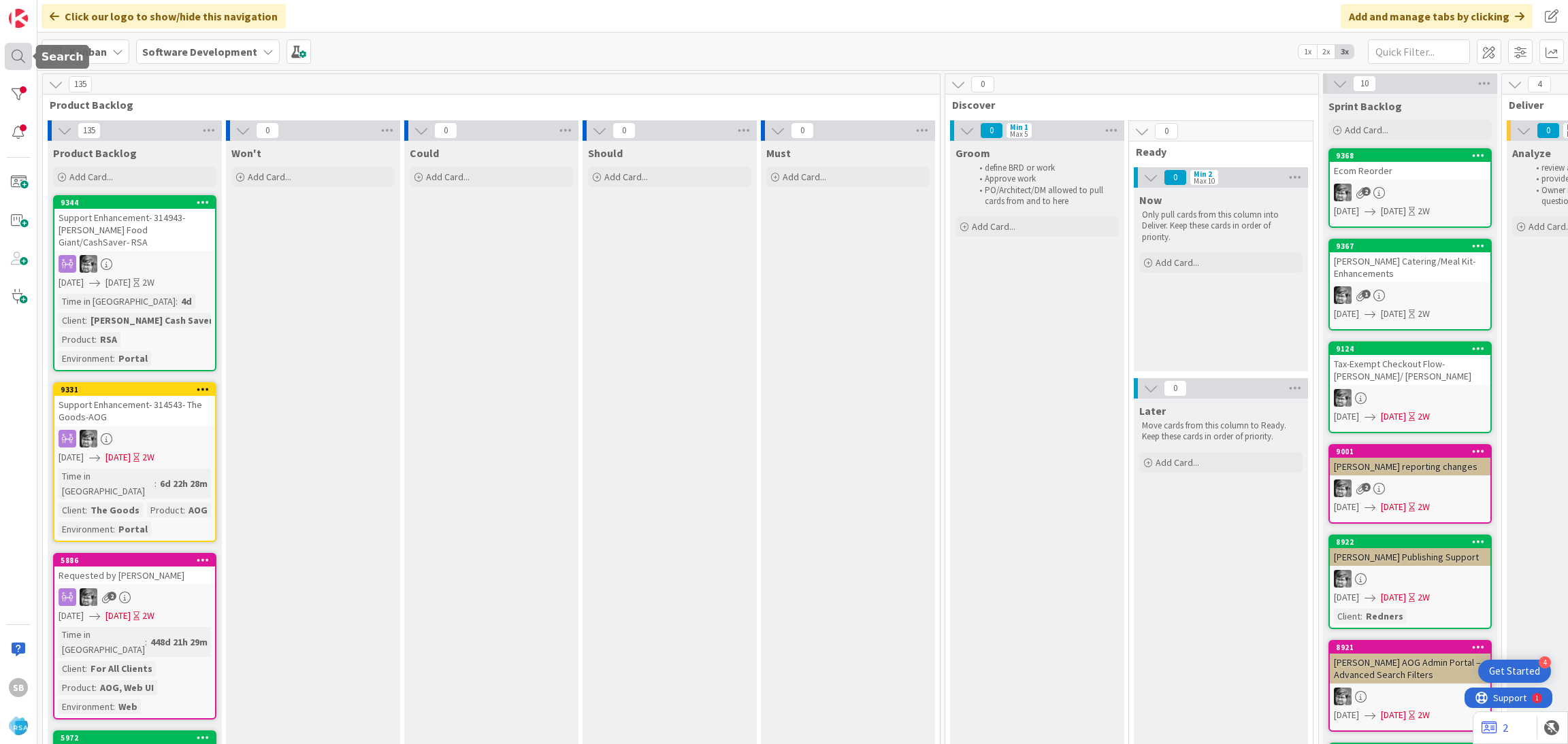
click at [30, 45] on div at bounding box center [18, 56] width 27 height 27
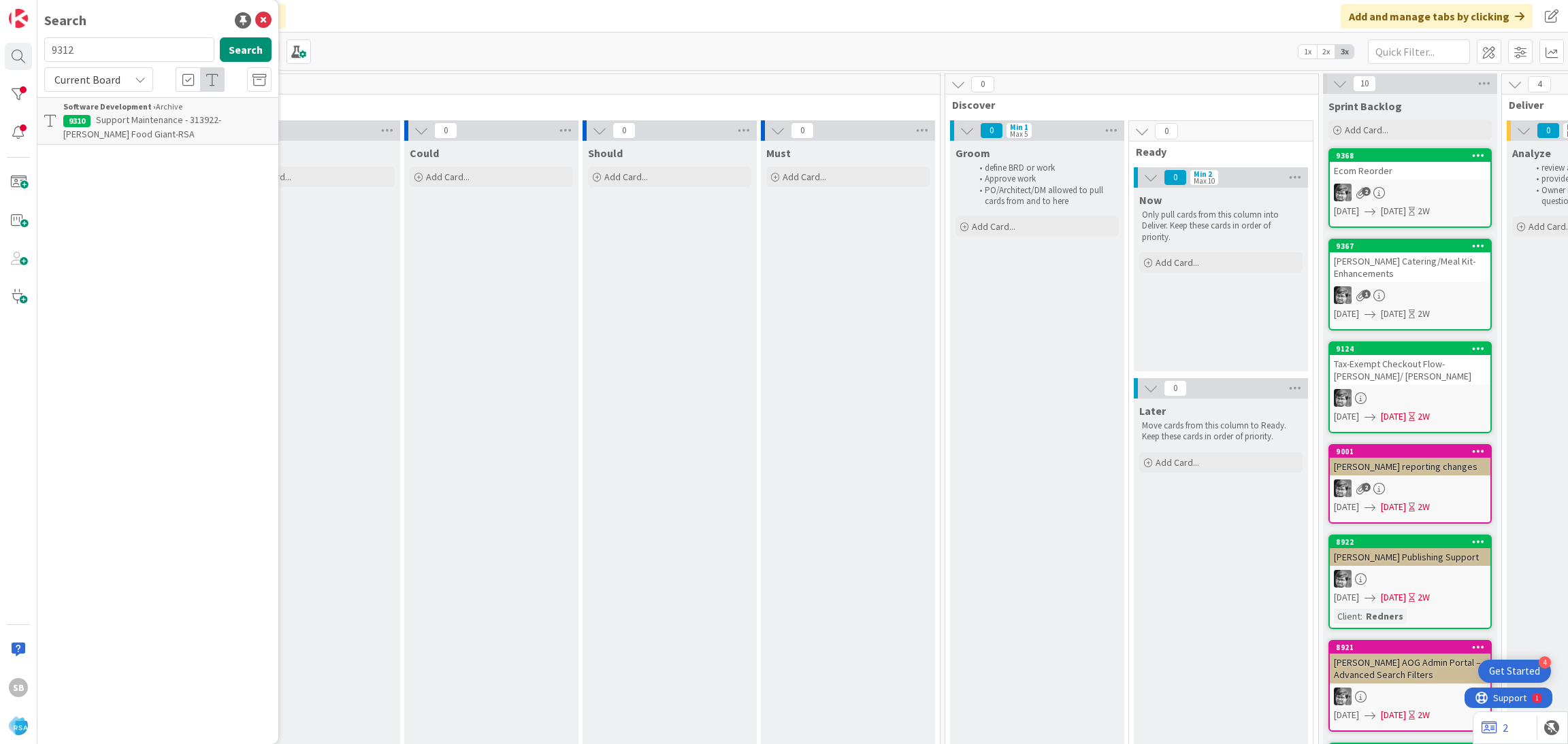
type input "9312"
click at [169, 111] on div "Software Development › Product Backlog" at bounding box center [167, 107] width 209 height 12
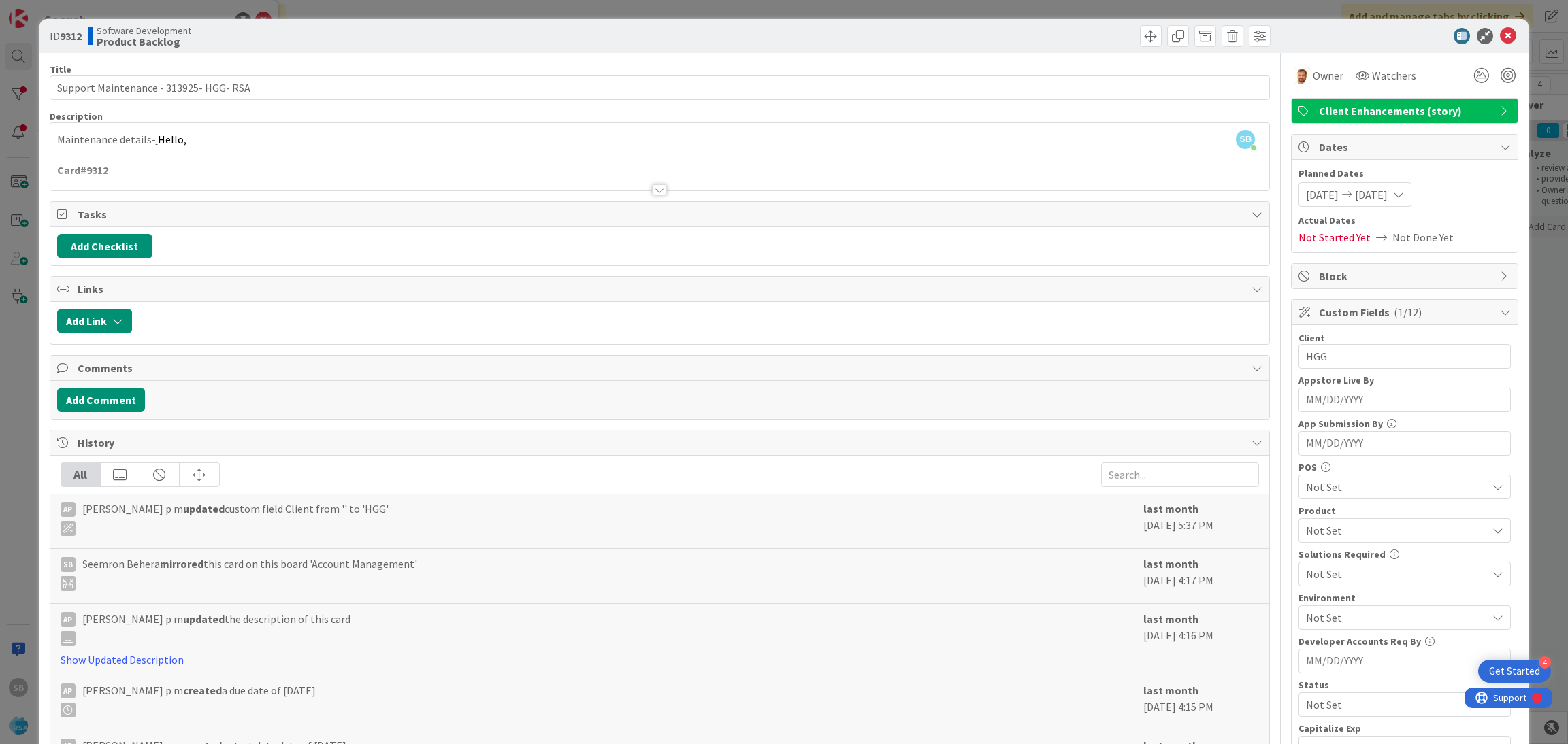
click at [1499, 37] on icon at bounding box center [1508, 36] width 17 height 17
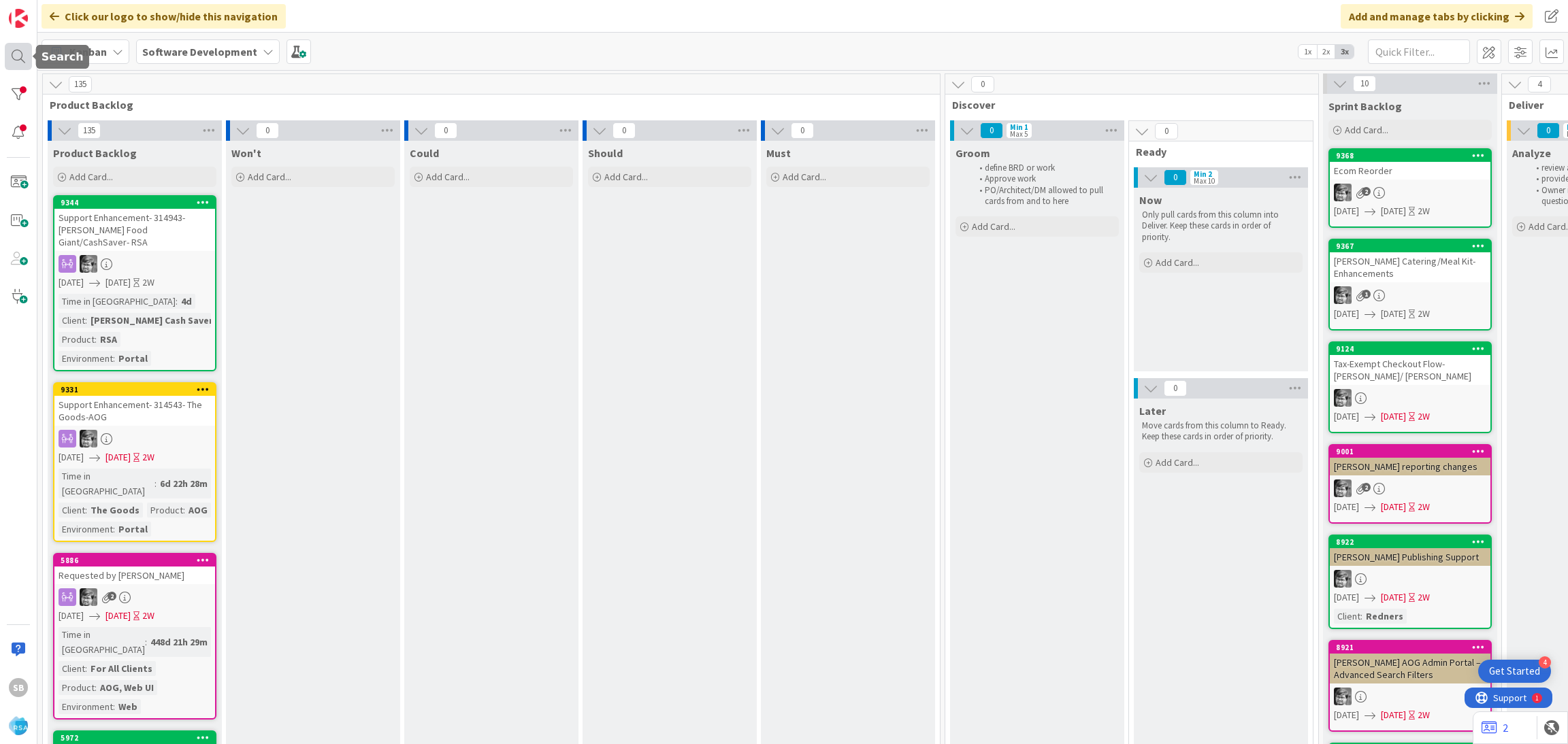
click at [22, 61] on div at bounding box center [18, 56] width 27 height 27
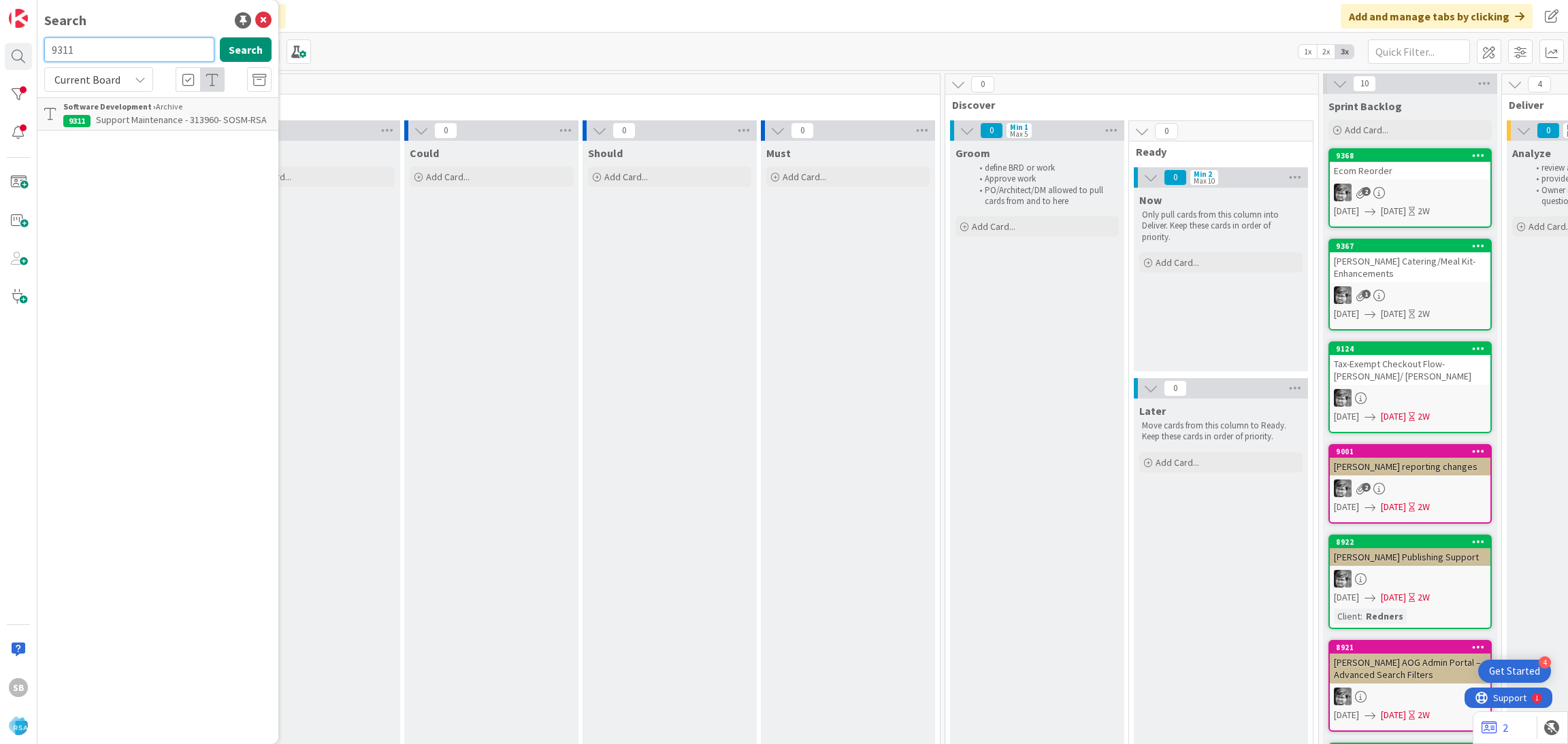
click at [123, 50] on input "9311" at bounding box center [129, 50] width 170 height 25
click at [123, 50] on input "9314" at bounding box center [129, 50] width 170 height 25
click at [123, 50] on input "9324" at bounding box center [129, 50] width 170 height 25
click at [114, 35] on div "Search 9323 Search Current Board Software Development › Archive 9323 Support De…" at bounding box center [158, 372] width 241 height 744
click at [93, 45] on input "9323" at bounding box center [129, 50] width 170 height 25
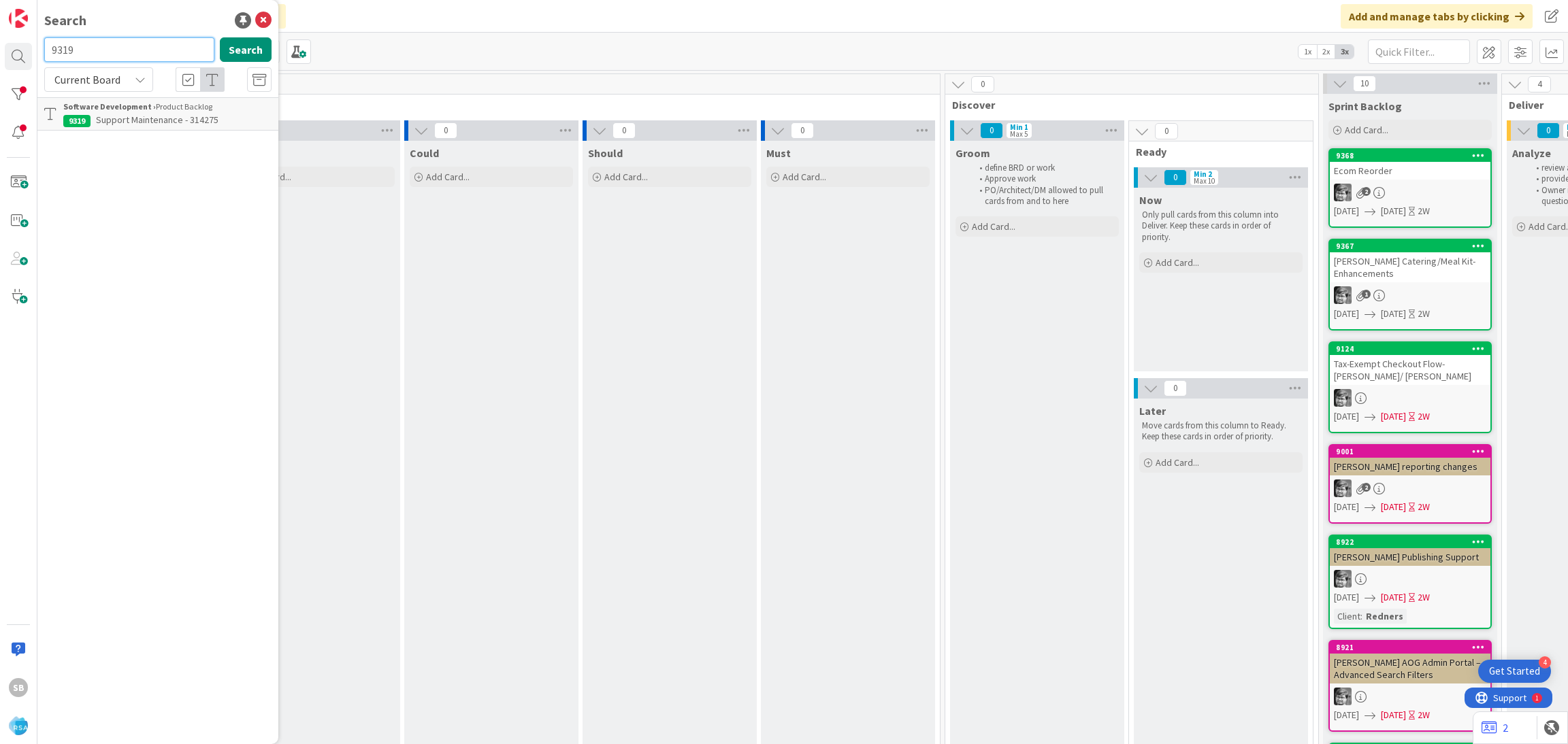
click at [99, 53] on input "9319" at bounding box center [129, 50] width 170 height 25
click at [124, 50] on input "9322" at bounding box center [129, 50] width 170 height 25
click at [124, 50] on input "93218" at bounding box center [129, 50] width 170 height 25
click at [142, 67] on div "Current Board" at bounding box center [99, 79] width 109 height 25
click at [117, 49] on input "9318" at bounding box center [129, 50] width 170 height 25
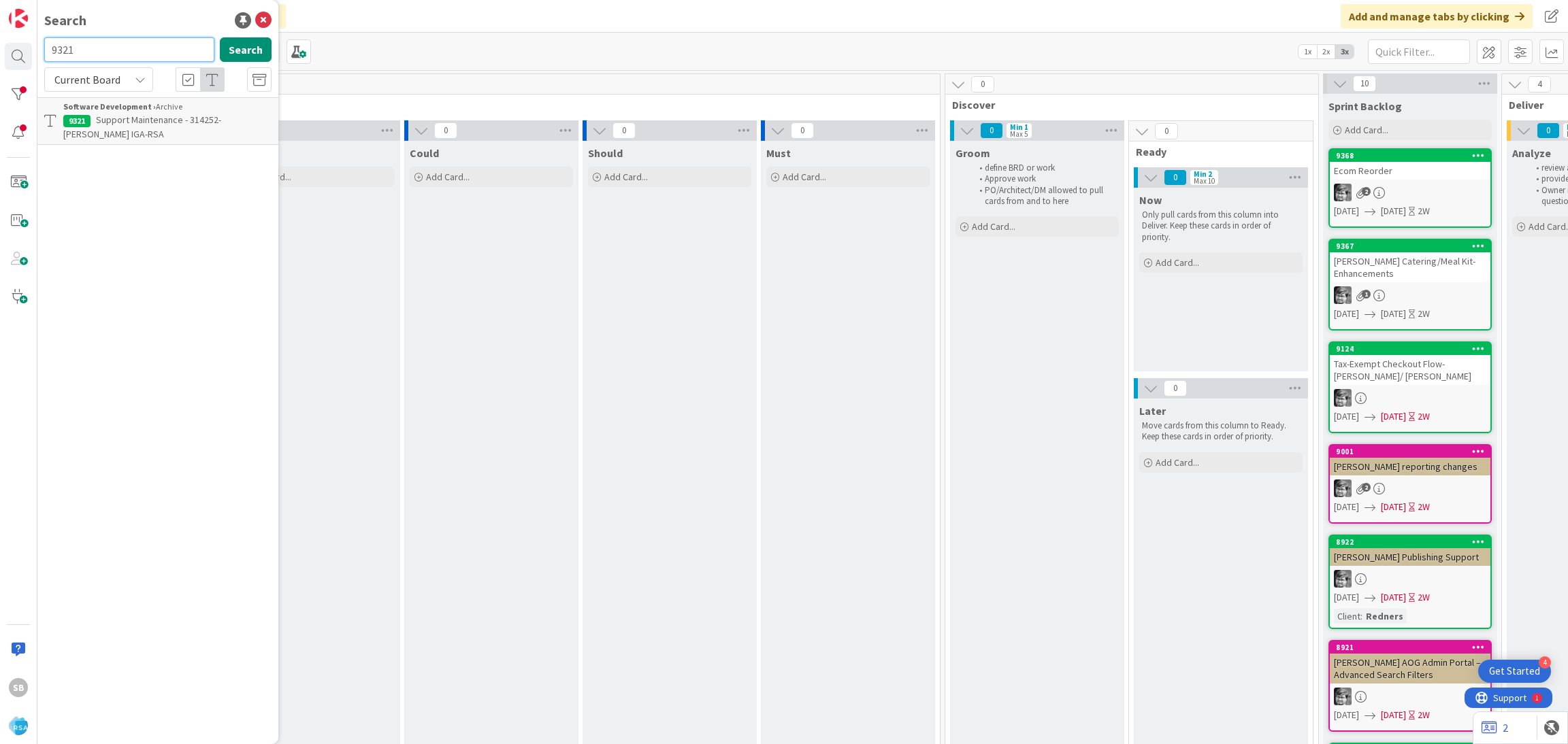
click at [111, 50] on input "9321" at bounding box center [129, 50] width 170 height 25
click at [111, 50] on input "9320" at bounding box center [129, 50] width 170 height 25
click at [111, 53] on input "9328" at bounding box center [129, 50] width 170 height 25
click at [111, 53] on input "9330" at bounding box center [129, 50] width 170 height 25
click at [115, 59] on input "9332" at bounding box center [129, 50] width 170 height 25
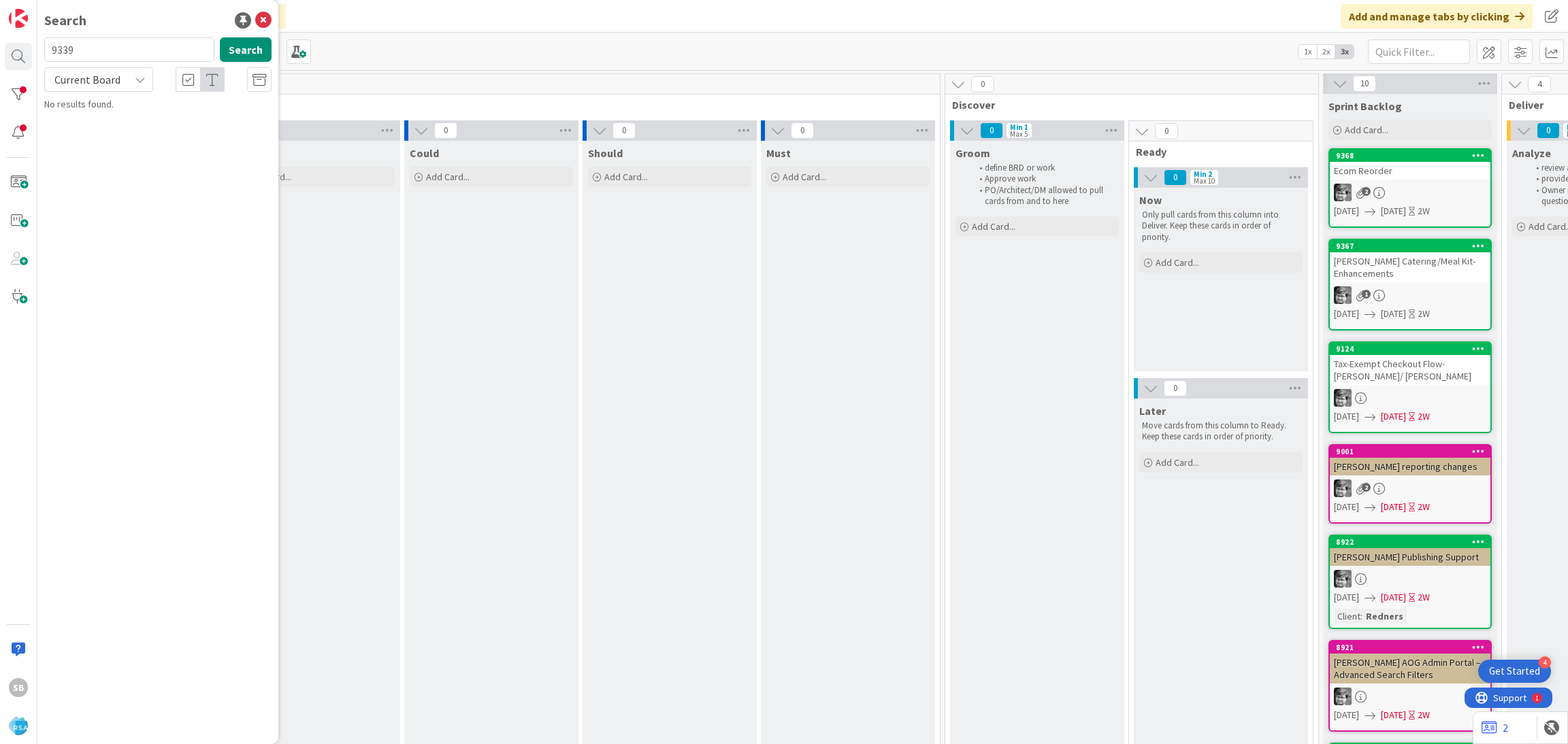
click at [129, 78] on div "Current Board" at bounding box center [99, 79] width 109 height 25
click at [122, 120] on span "Current Board" at bounding box center [123, 111] width 142 height 20
click at [110, 93] on div "9339 Search Current Board Current Board All Boards No results found." at bounding box center [158, 74] width 227 height 74
click at [92, 81] on span "Current Board" at bounding box center [87, 80] width 66 height 14
click at [110, 138] on span "All Boards" at bounding box center [123, 135] width 142 height 20
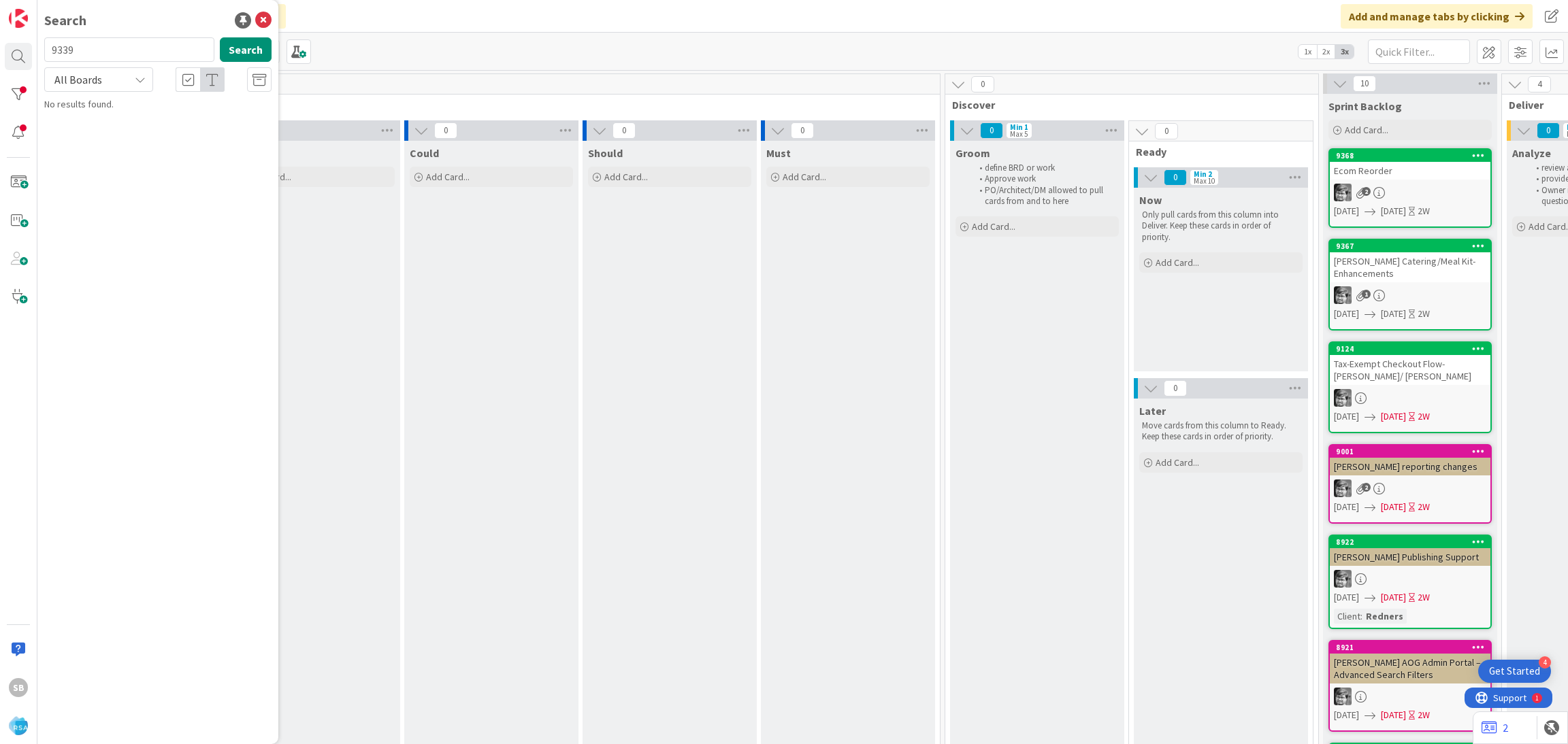
click at [129, 81] on div "All Boards" at bounding box center [99, 79] width 109 height 25
click at [108, 134] on span "All Boards" at bounding box center [123, 135] width 142 height 20
click at [123, 90] on div "All Boards" at bounding box center [99, 79] width 109 height 25
click at [117, 138] on span "All Boards" at bounding box center [123, 135] width 142 height 20
click at [115, 53] on input "9339" at bounding box center [129, 50] width 170 height 25
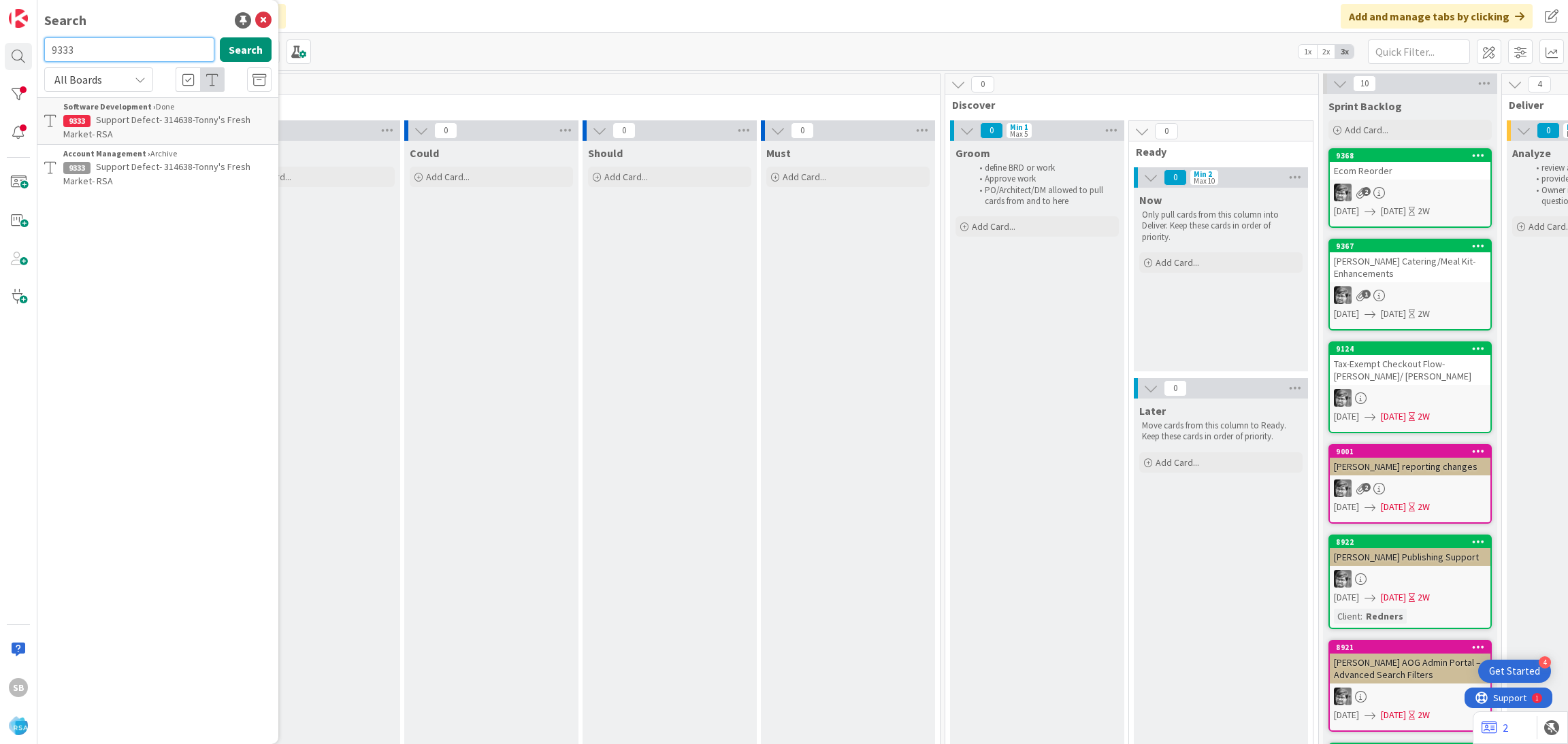
click at [97, 48] on input "9333" at bounding box center [129, 50] width 170 height 25
type input "9336"
click at [132, 84] on div "All Boards" at bounding box center [99, 79] width 109 height 25
click at [109, 126] on span "All Boards" at bounding box center [123, 135] width 142 height 20
click at [244, 42] on button "Search" at bounding box center [245, 50] width 52 height 25
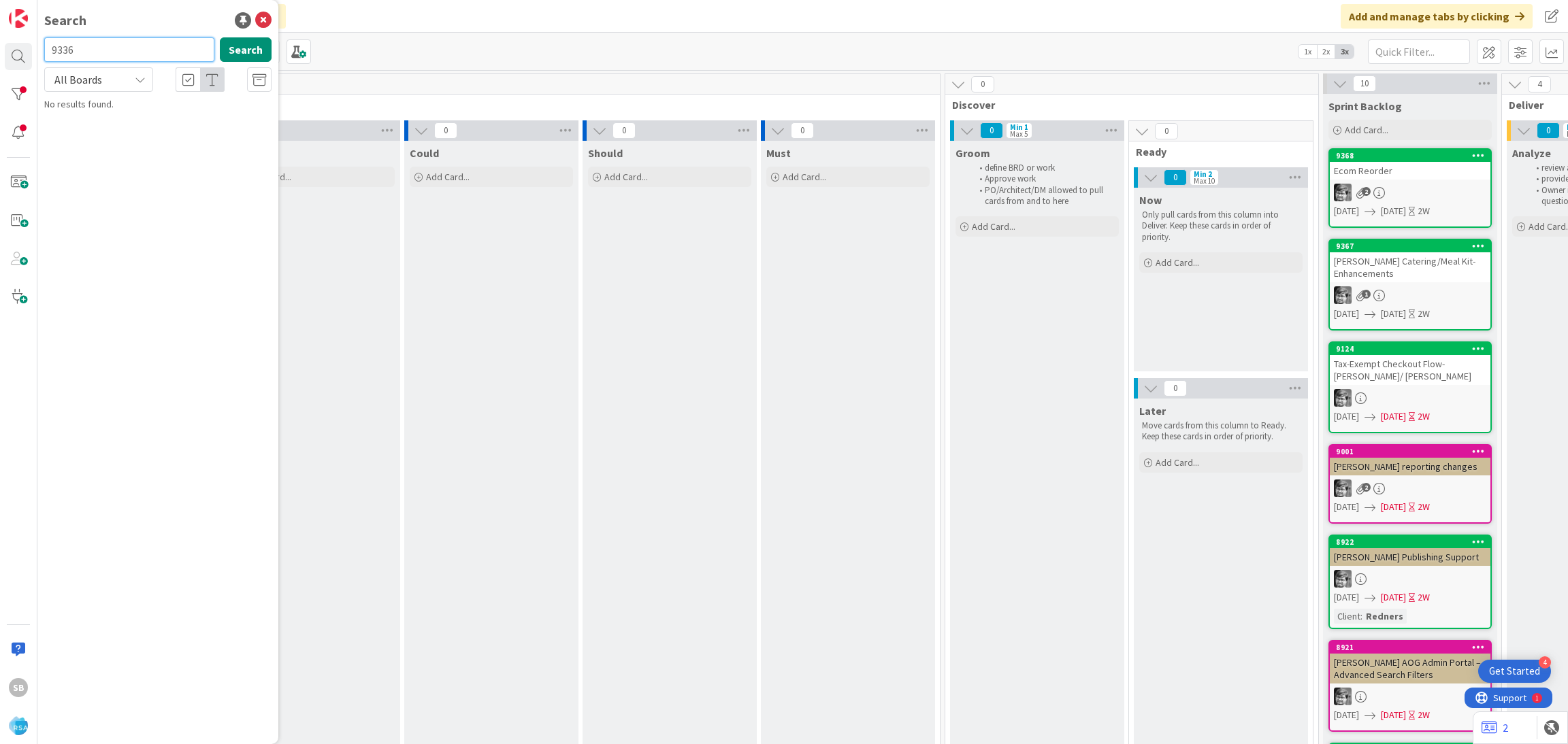
click at [103, 41] on input "9336" at bounding box center [129, 50] width 170 height 25
click at [105, 75] on span "All Boards" at bounding box center [87, 79] width 71 height 19
click at [103, 114] on span "Current Board" at bounding box center [123, 111] width 142 height 20
click at [120, 50] on input "9326" at bounding box center [129, 50] width 170 height 25
click at [120, 50] on input "9327" at bounding box center [129, 50] width 170 height 25
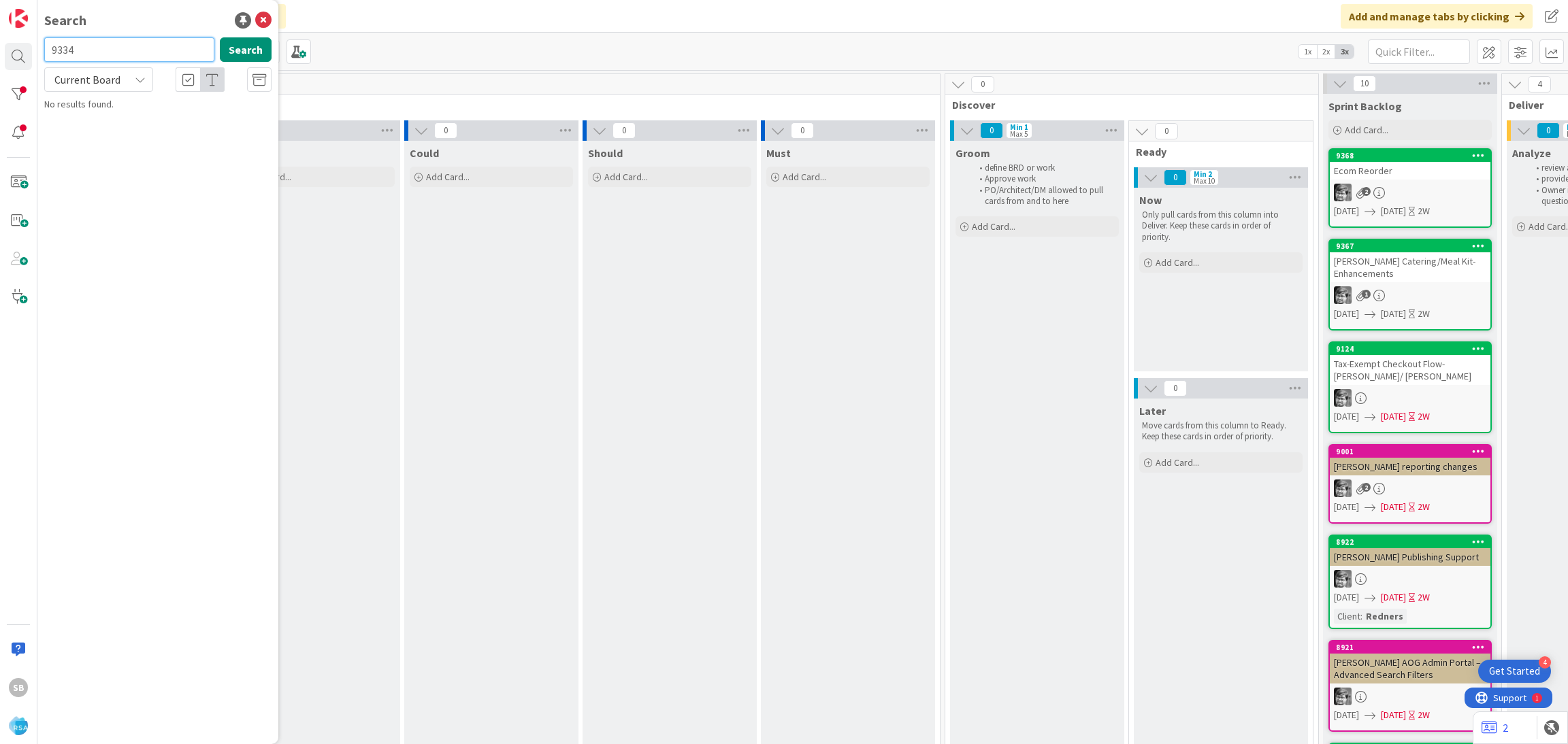
click at [120, 50] on input "9334" at bounding box center [129, 50] width 170 height 25
click at [117, 70] on span "Current Board" at bounding box center [87, 79] width 71 height 19
click at [120, 117] on span "Current Board" at bounding box center [123, 111] width 142 height 20
click at [245, 56] on button "Search" at bounding box center [245, 50] width 52 height 25
click at [110, 81] on span "Current Board" at bounding box center [87, 80] width 66 height 14
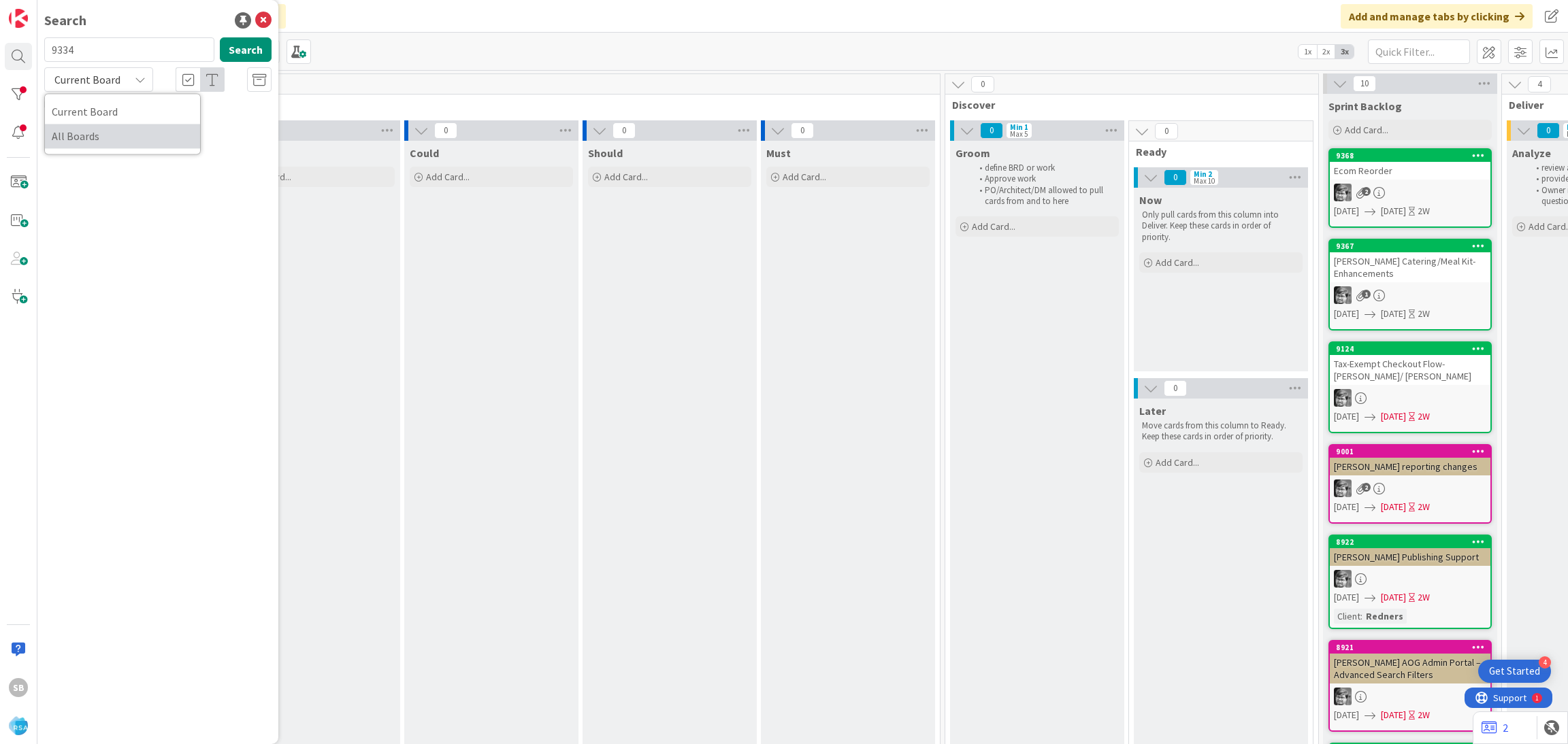
click at [115, 138] on span "All Boards" at bounding box center [123, 135] width 142 height 20
click at [263, 32] on div "Search 9334 Search All Boards Current Board All Boards No results found." at bounding box center [158, 372] width 241 height 744
click at [248, 53] on button "Search" at bounding box center [245, 50] width 52 height 25
click at [175, 49] on input "9334" at bounding box center [129, 50] width 170 height 25
type input "9388"
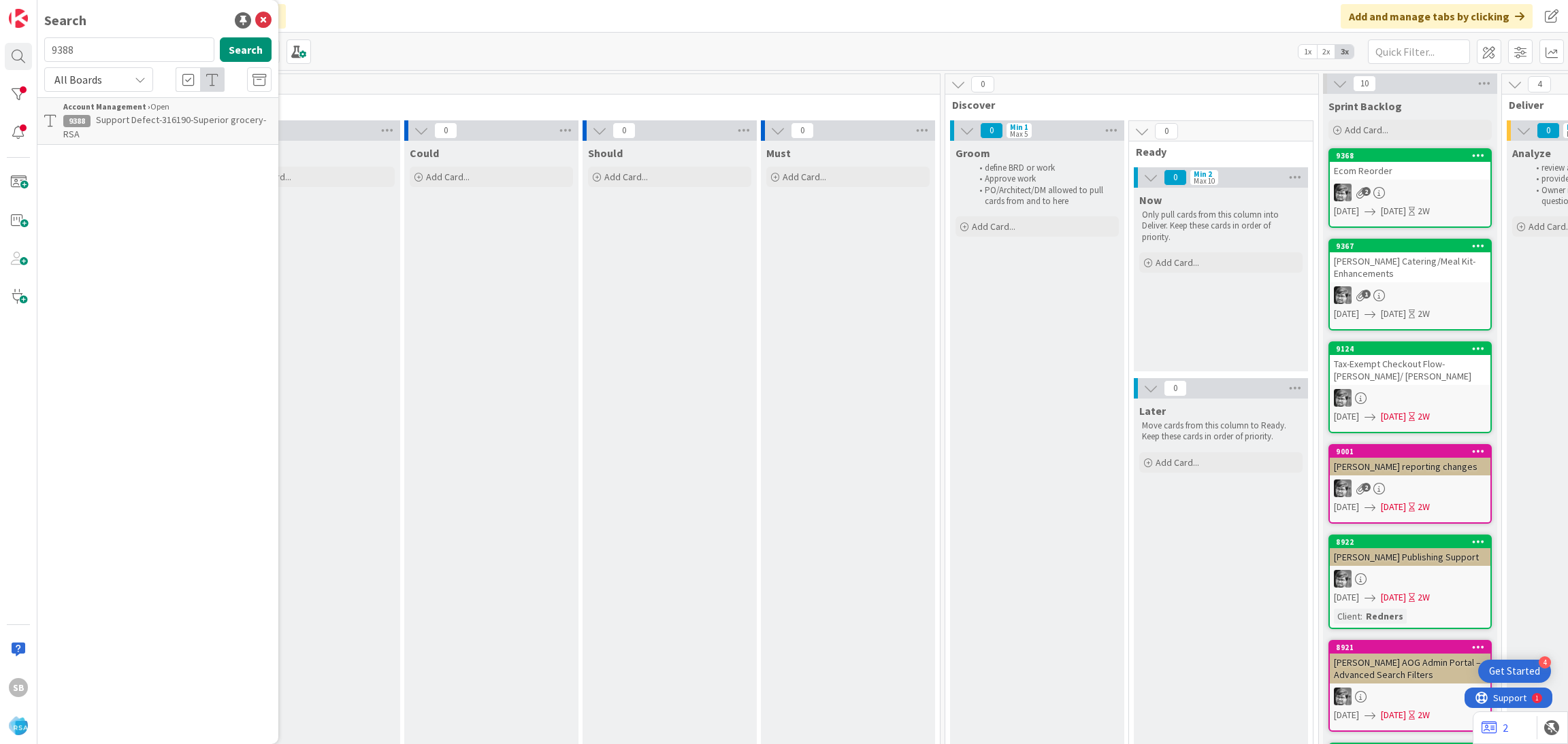
click at [149, 114] on span "Support Defect-316190-Superior grocery- RSA" at bounding box center [164, 126] width 202 height 26
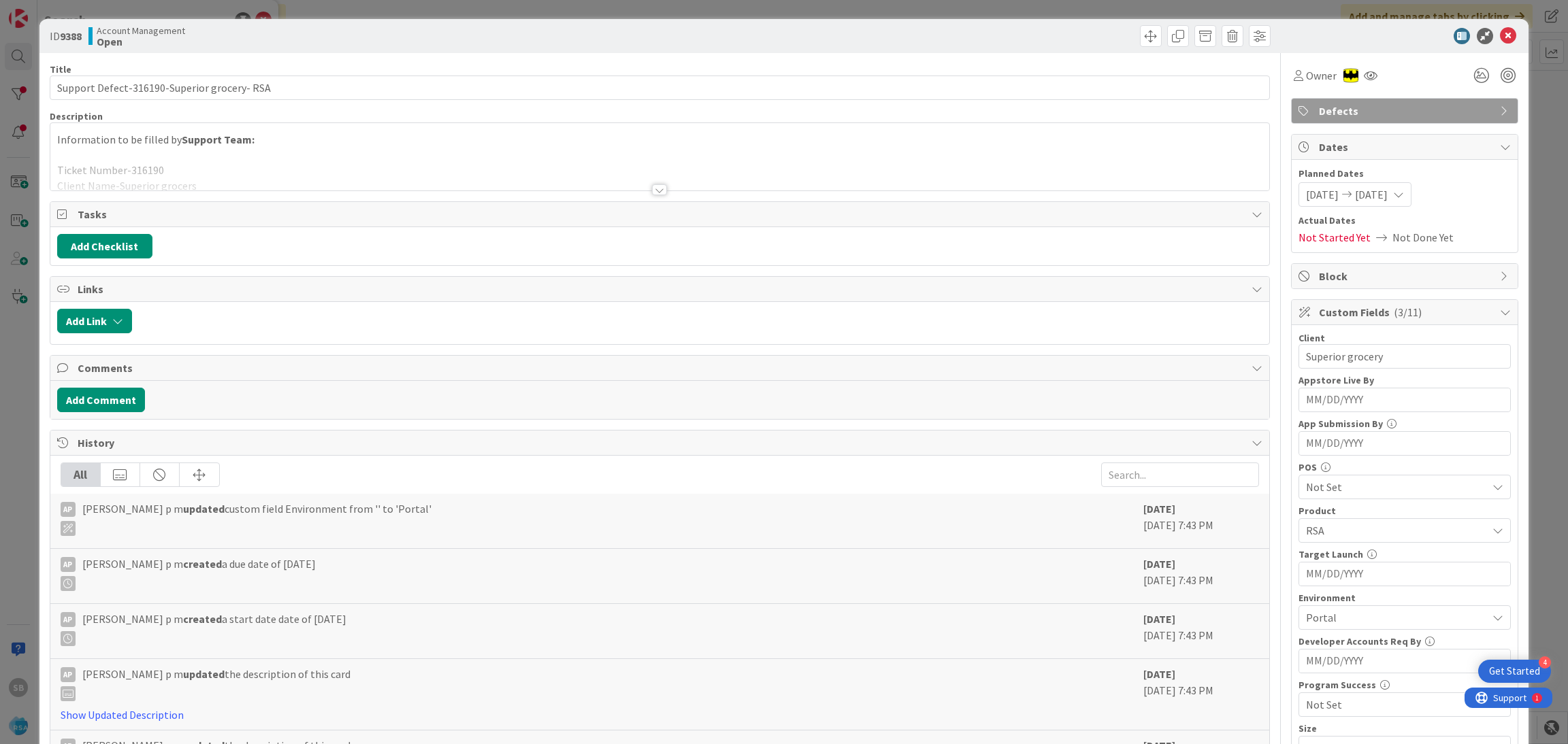
click at [467, 152] on div "Information to be filled by Support Team: Ticket Number-316190 Client Name-Supe…" at bounding box center [660, 156] width 1219 height 67
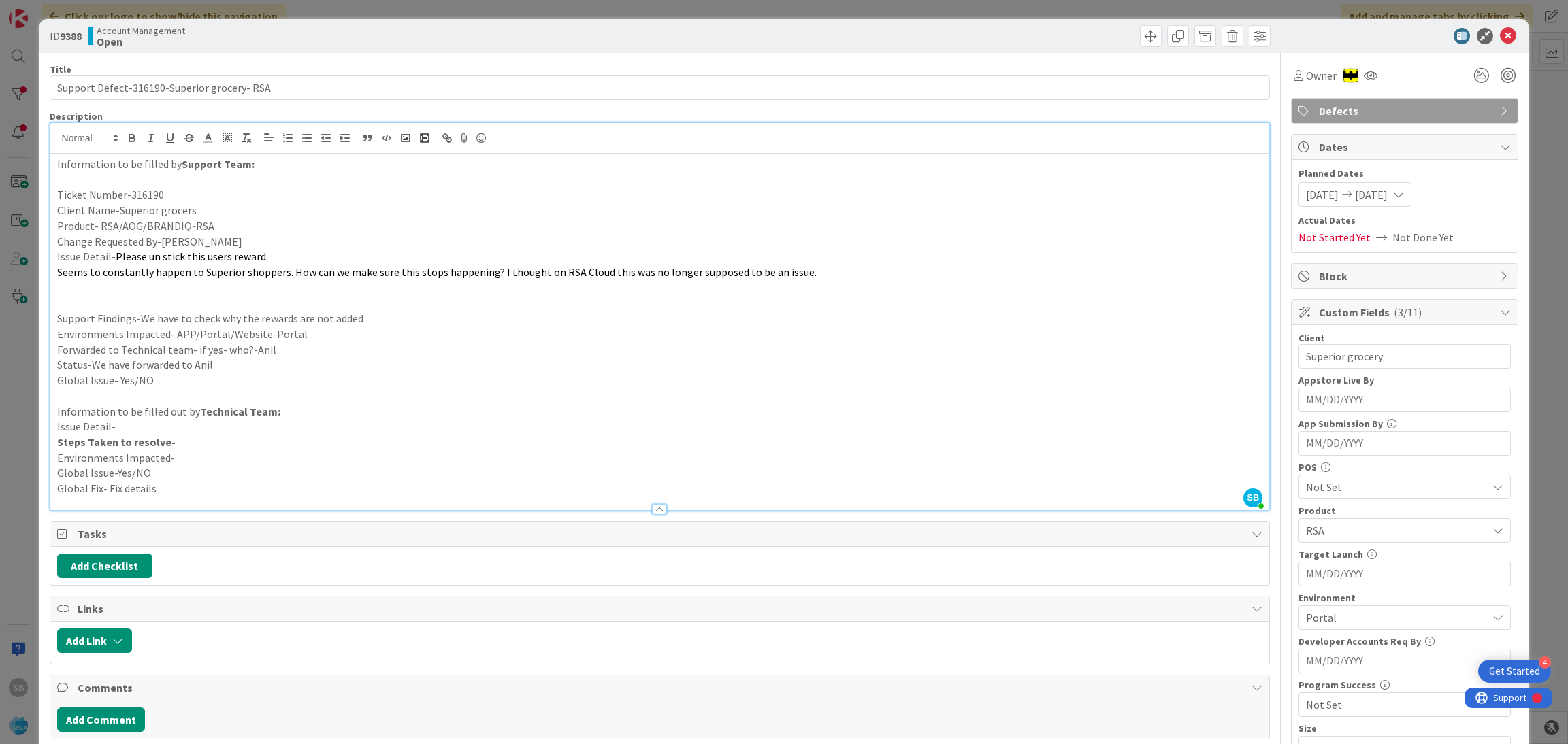
scroll to position [439, 0]
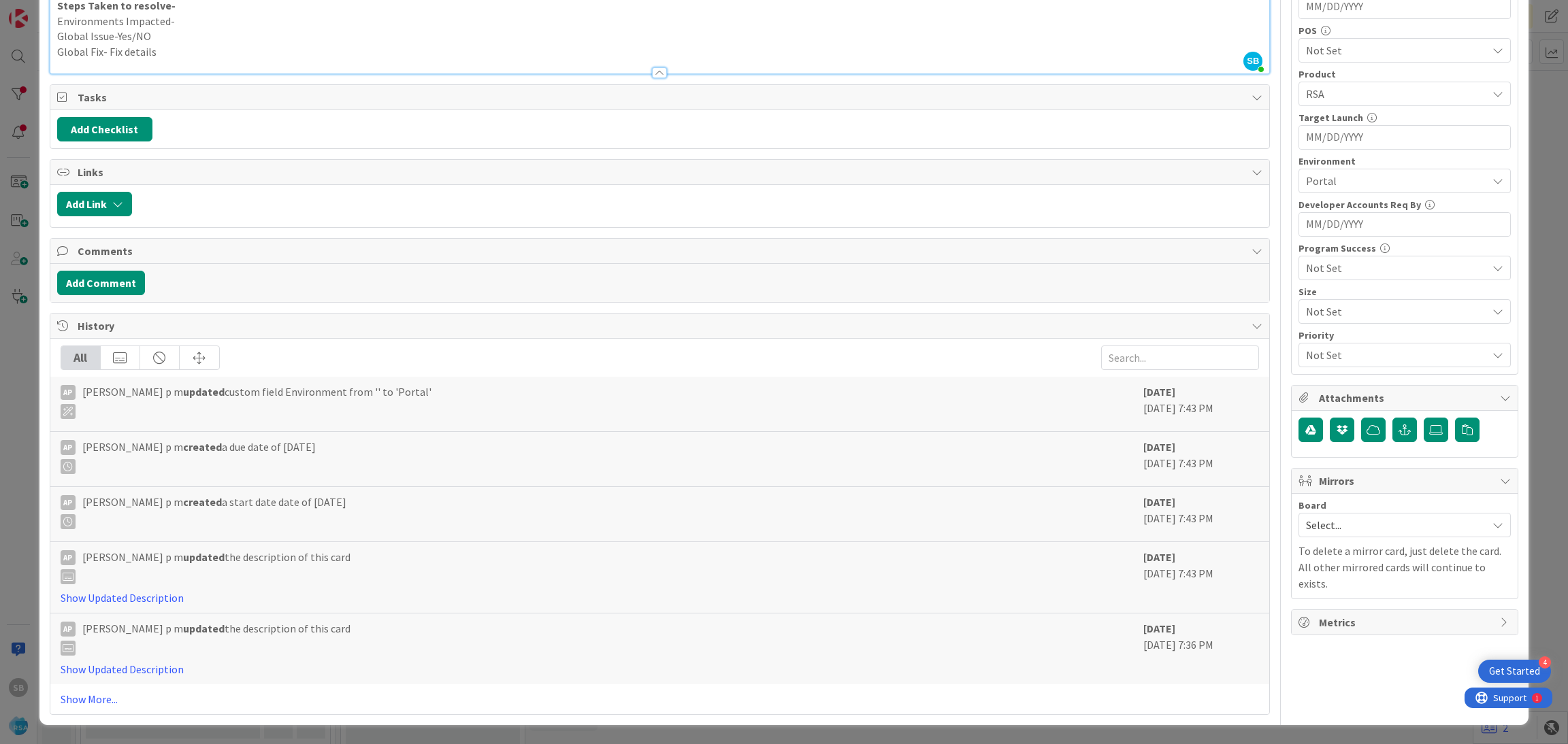
click at [1338, 523] on span "Select..." at bounding box center [1393, 524] width 174 height 19
click at [1337, 612] on span "Software Development" at bounding box center [1413, 613] width 180 height 20
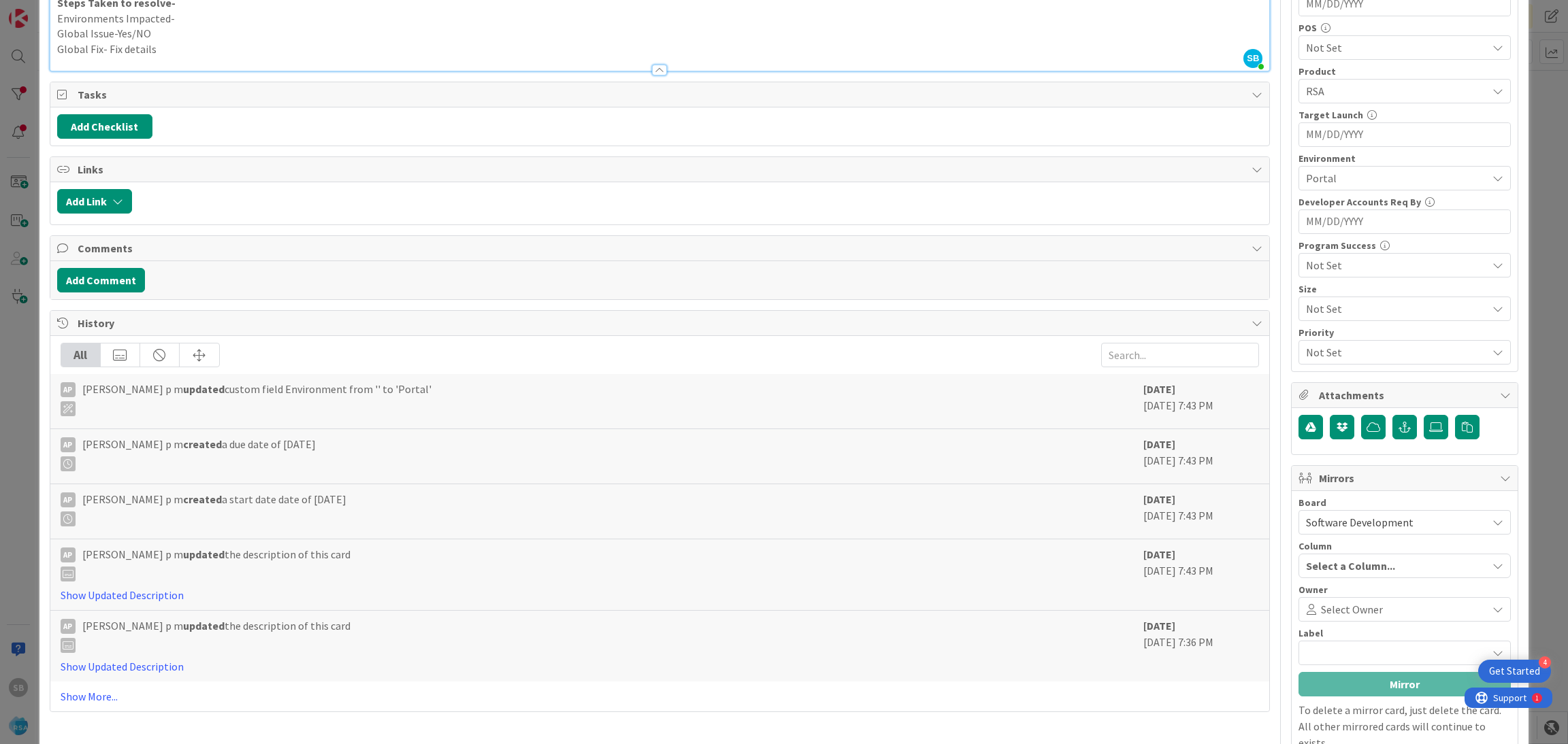
click at [1337, 612] on span "Select Owner" at bounding box center [1352, 609] width 62 height 17
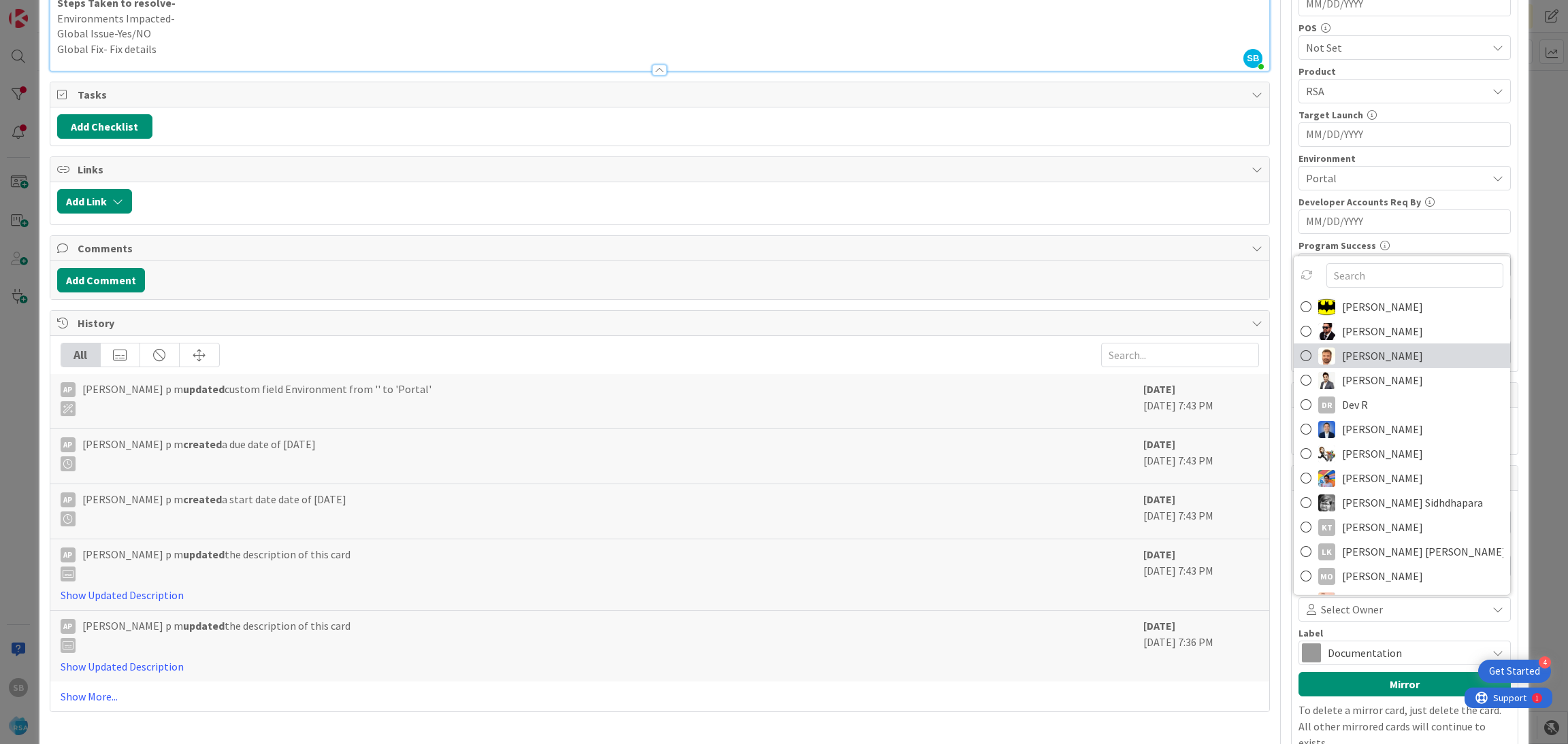
click at [1343, 357] on span "[PERSON_NAME]" at bounding box center [1383, 355] width 81 height 20
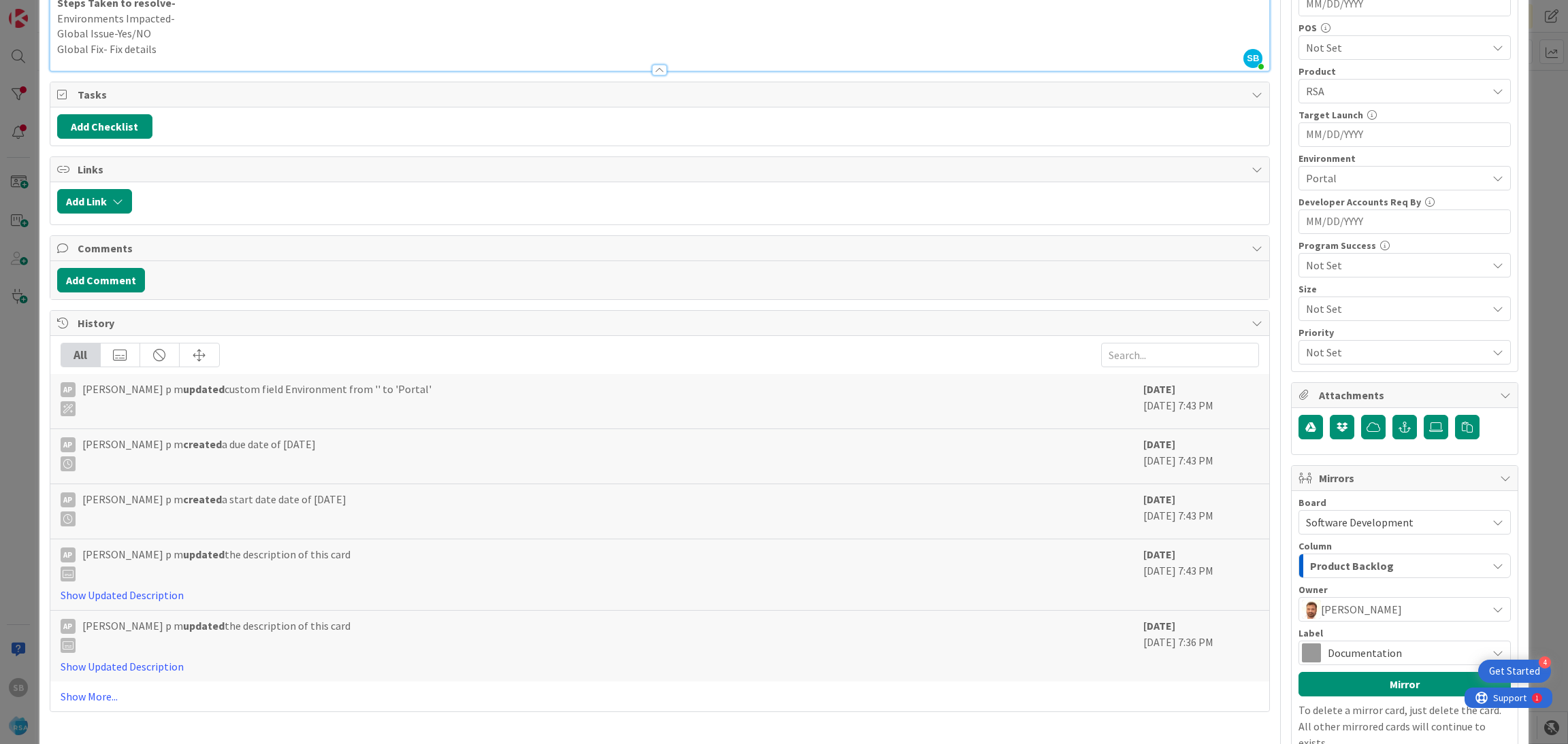
scroll to position [506, 0]
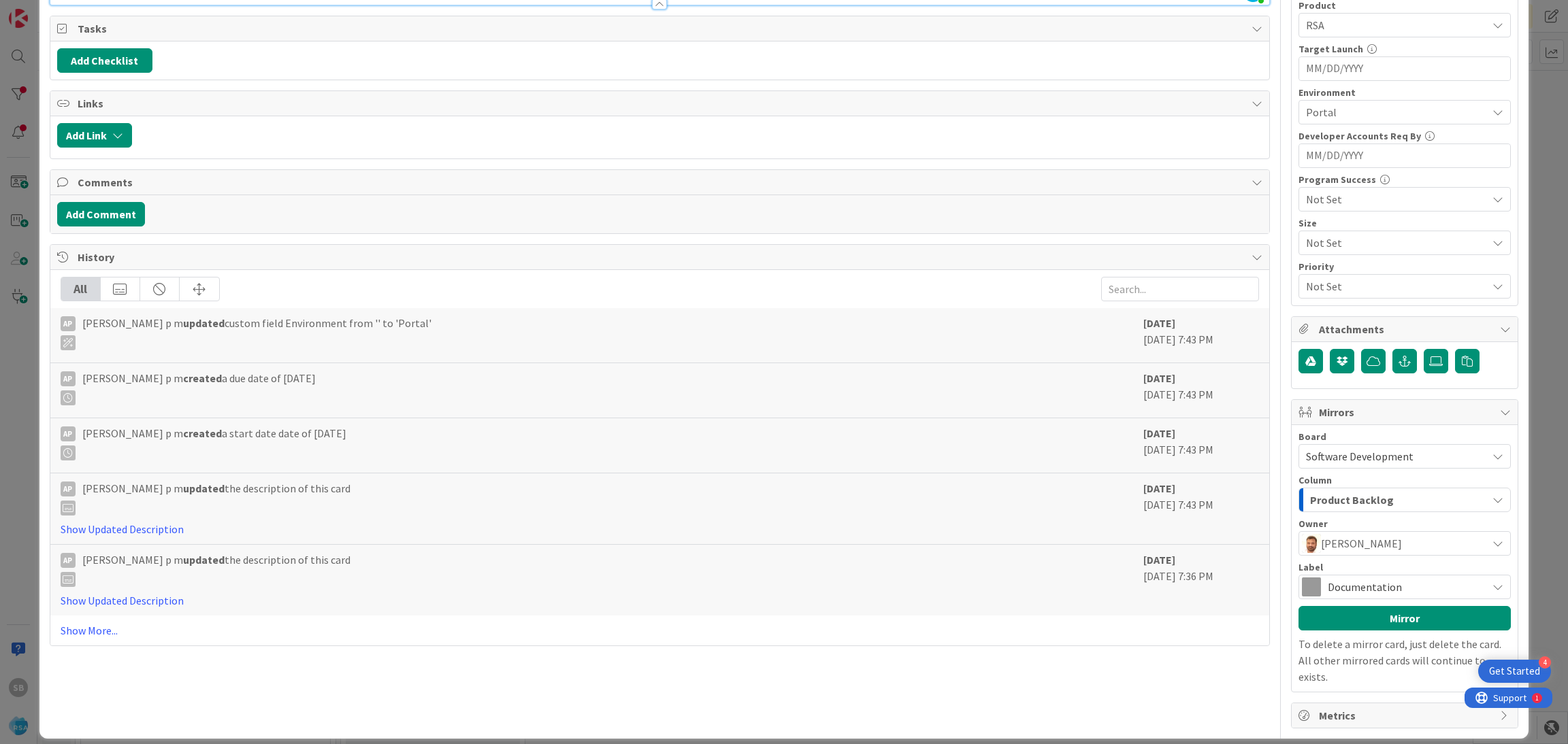
click at [1393, 597] on span "Documentation" at bounding box center [1404, 586] width 152 height 19
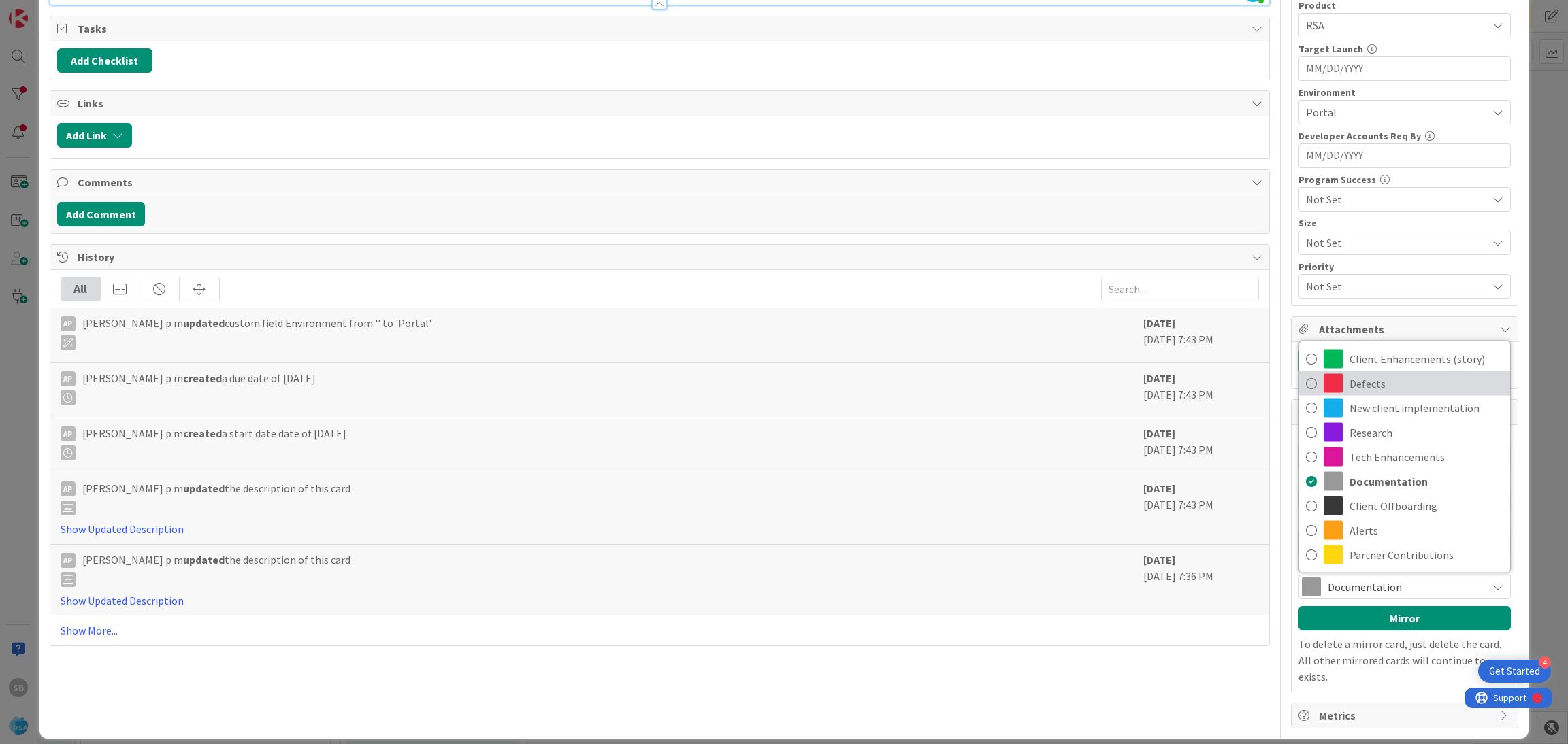
click at [1324, 387] on span at bounding box center [1332, 383] width 19 height 19
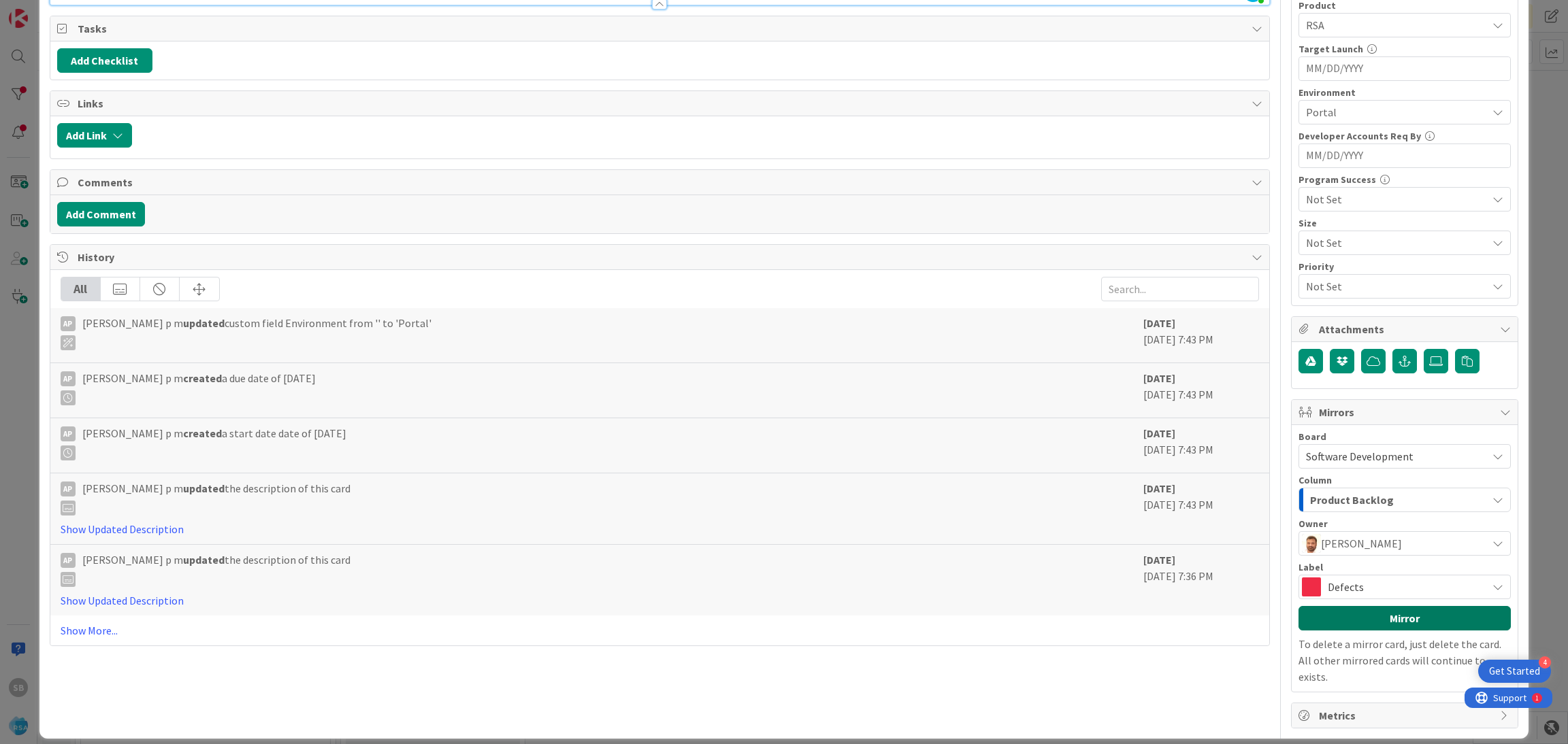
click at [1350, 616] on button "Mirror" at bounding box center [1405, 618] width 212 height 25
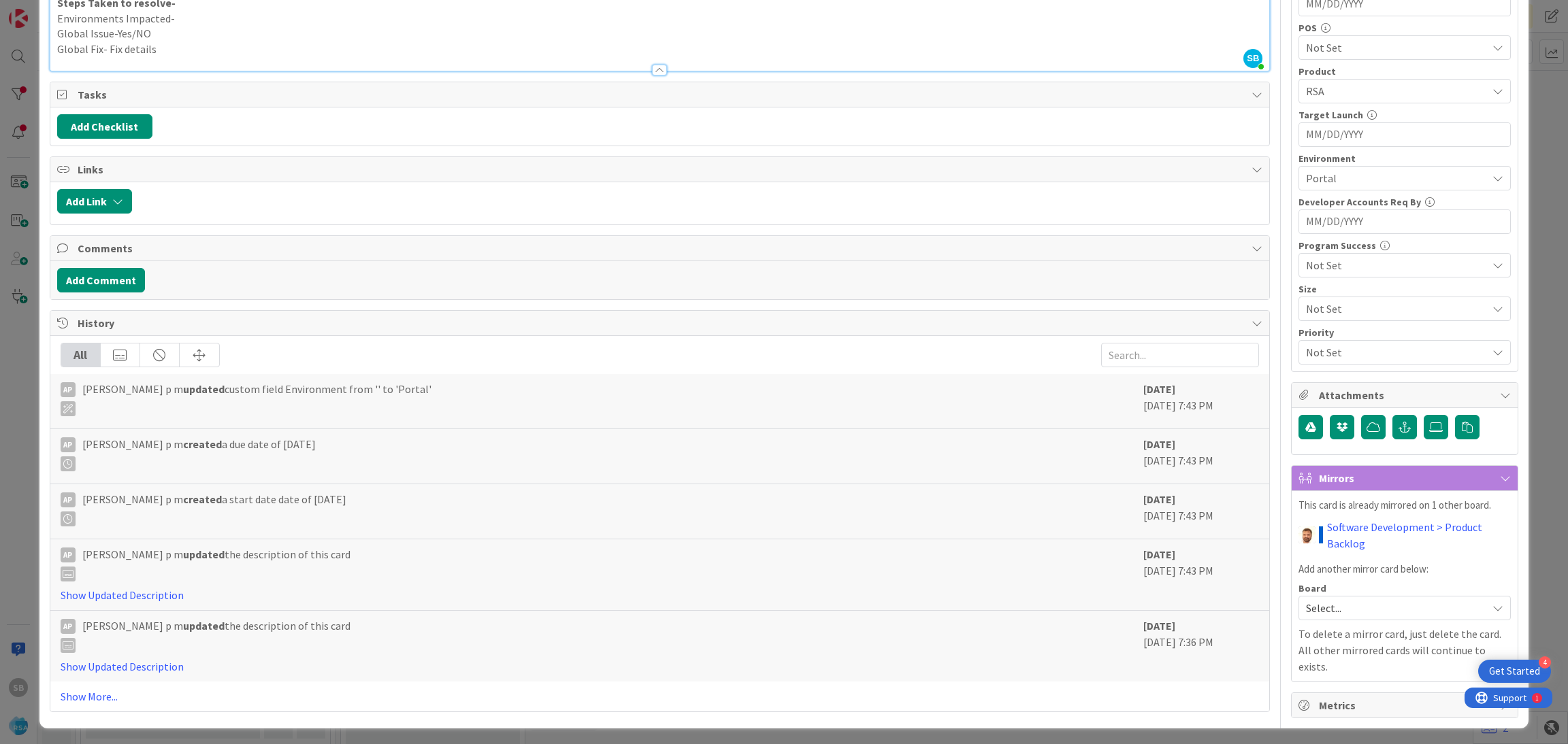
scroll to position [0, 0]
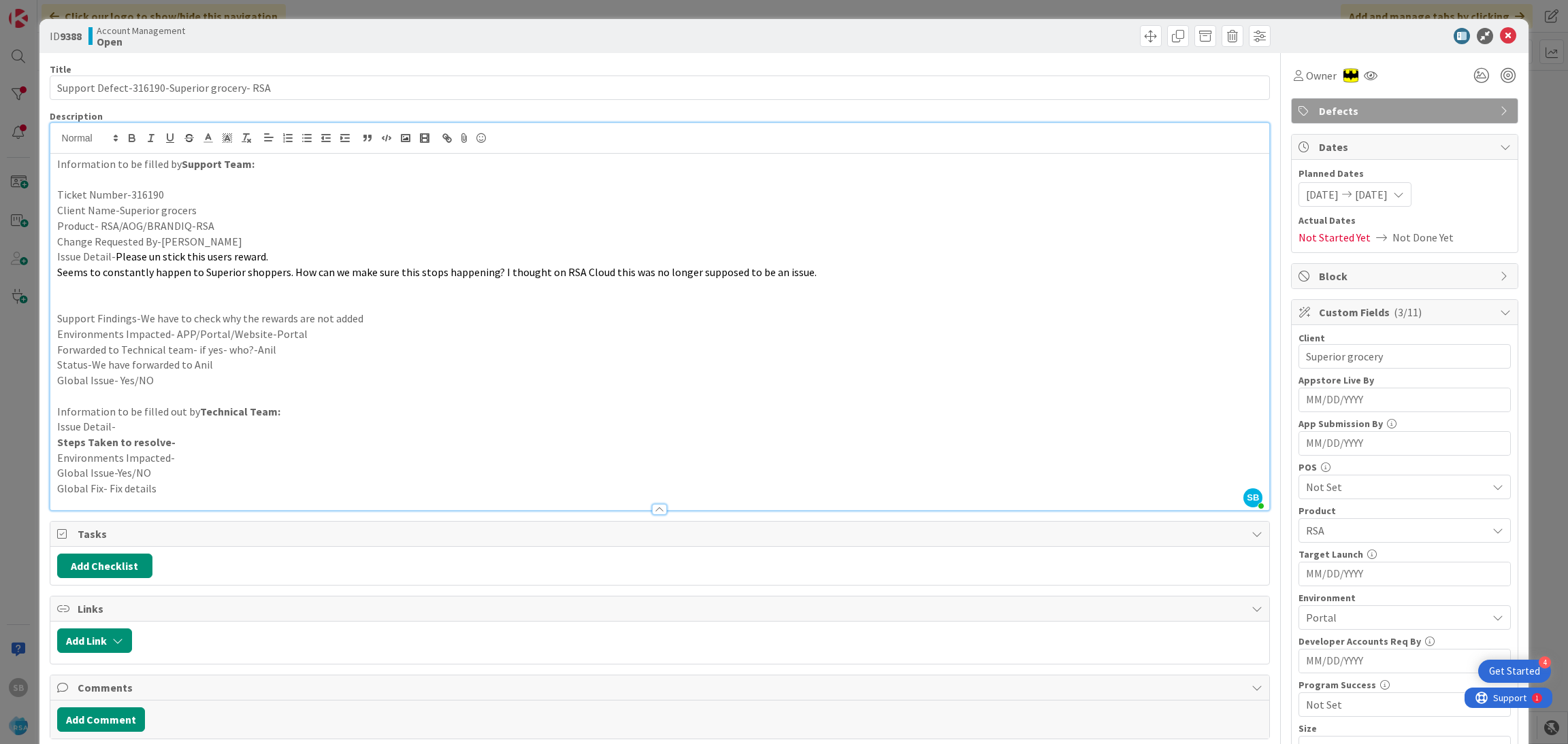
click at [1499, 30] on icon at bounding box center [1508, 36] width 17 height 17
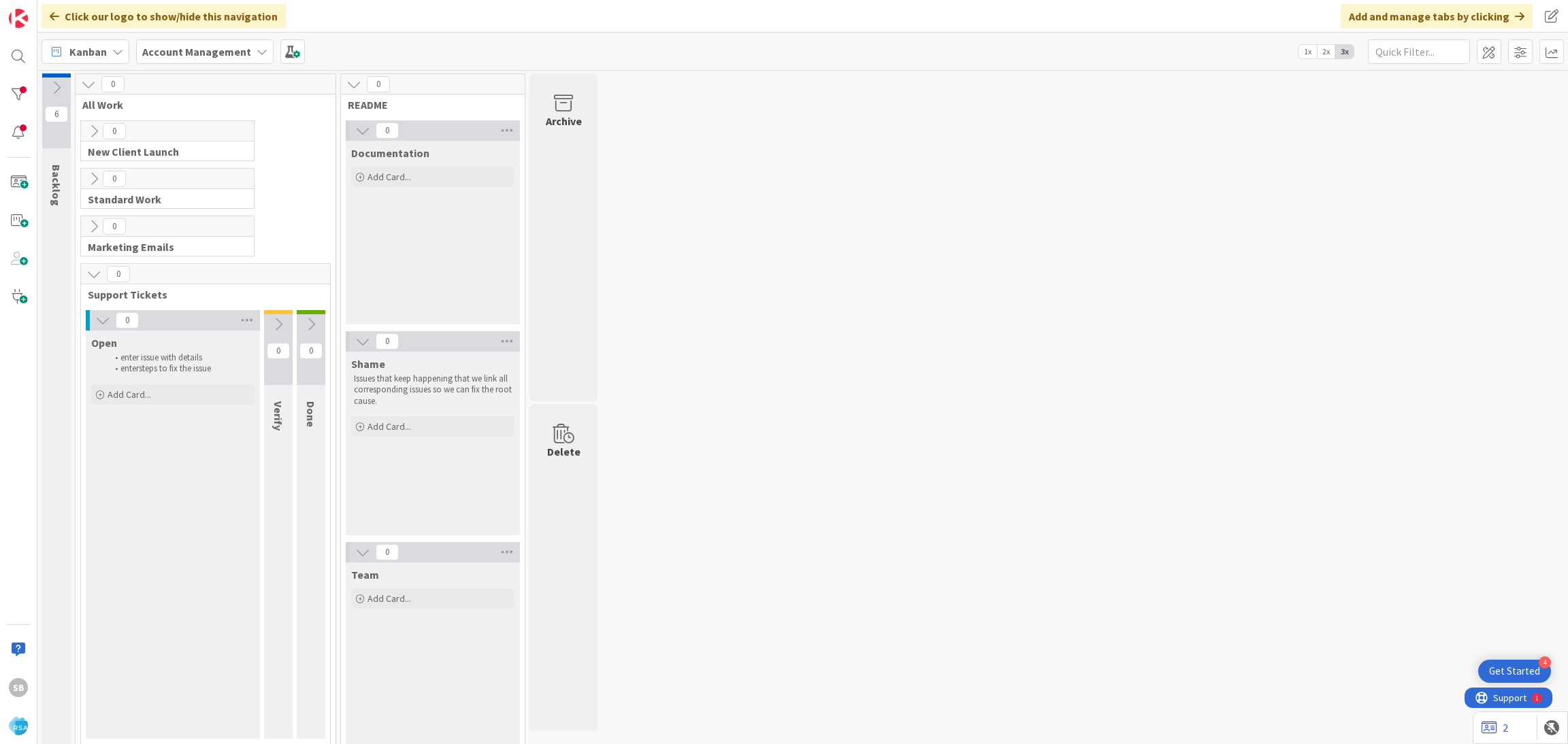
click at [21, 38] on div "SB" at bounding box center [19, 372] width 38 height 744
click at [16, 61] on div at bounding box center [18, 56] width 27 height 27
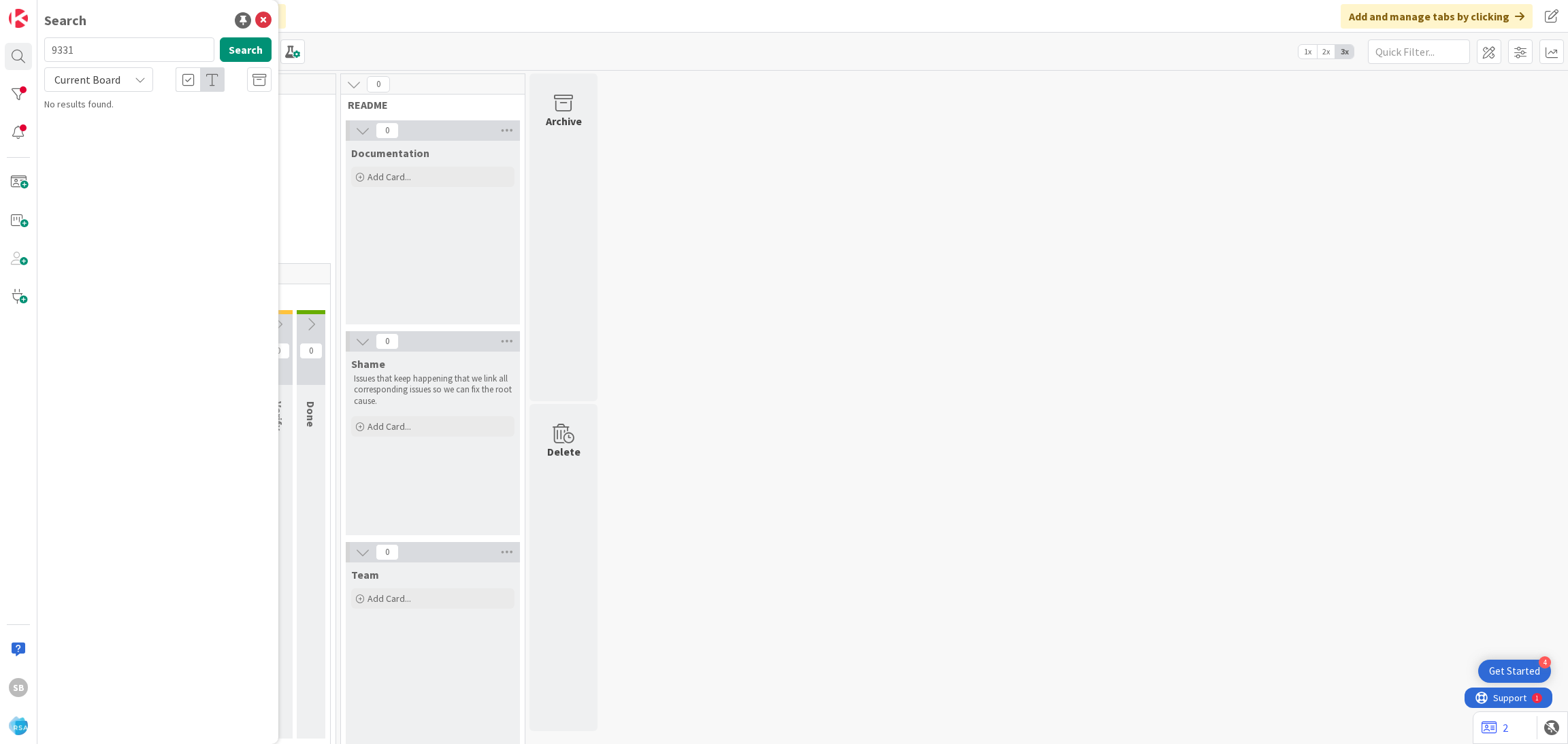
type input "9331"
click at [152, 92] on div "9331 Search Current Board Account Management › Archive 9331 Support Enhancement…" at bounding box center [158, 91] width 227 height 108
click at [115, 79] on span "Current Board" at bounding box center [87, 80] width 66 height 14
click at [117, 131] on span "All Boards" at bounding box center [123, 135] width 142 height 20
click at [146, 132] on p "Support Enhancement- 314543- The Goods-AOG" at bounding box center [167, 127] width 209 height 29
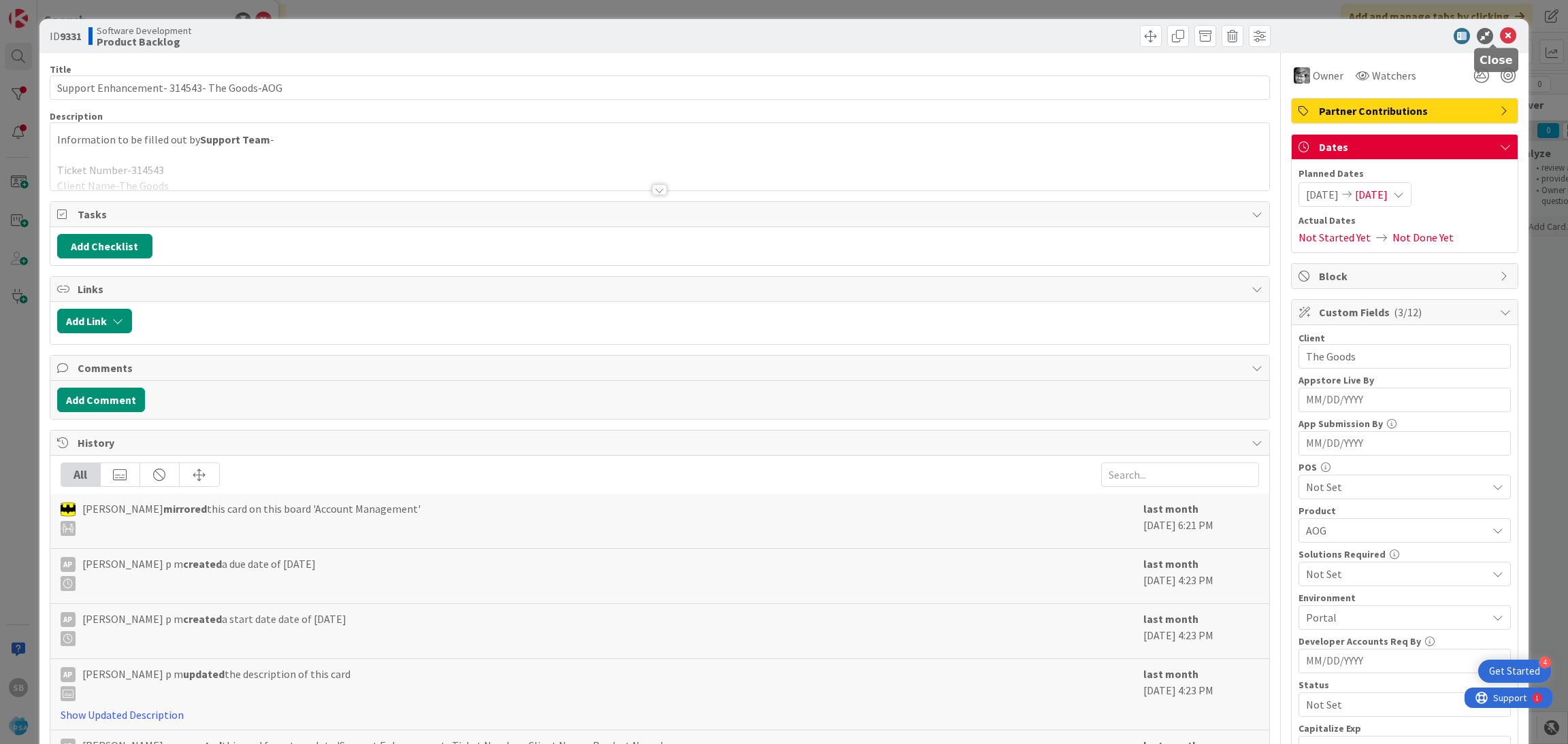
click at [1499, 40] on icon at bounding box center [1508, 36] width 17 height 17
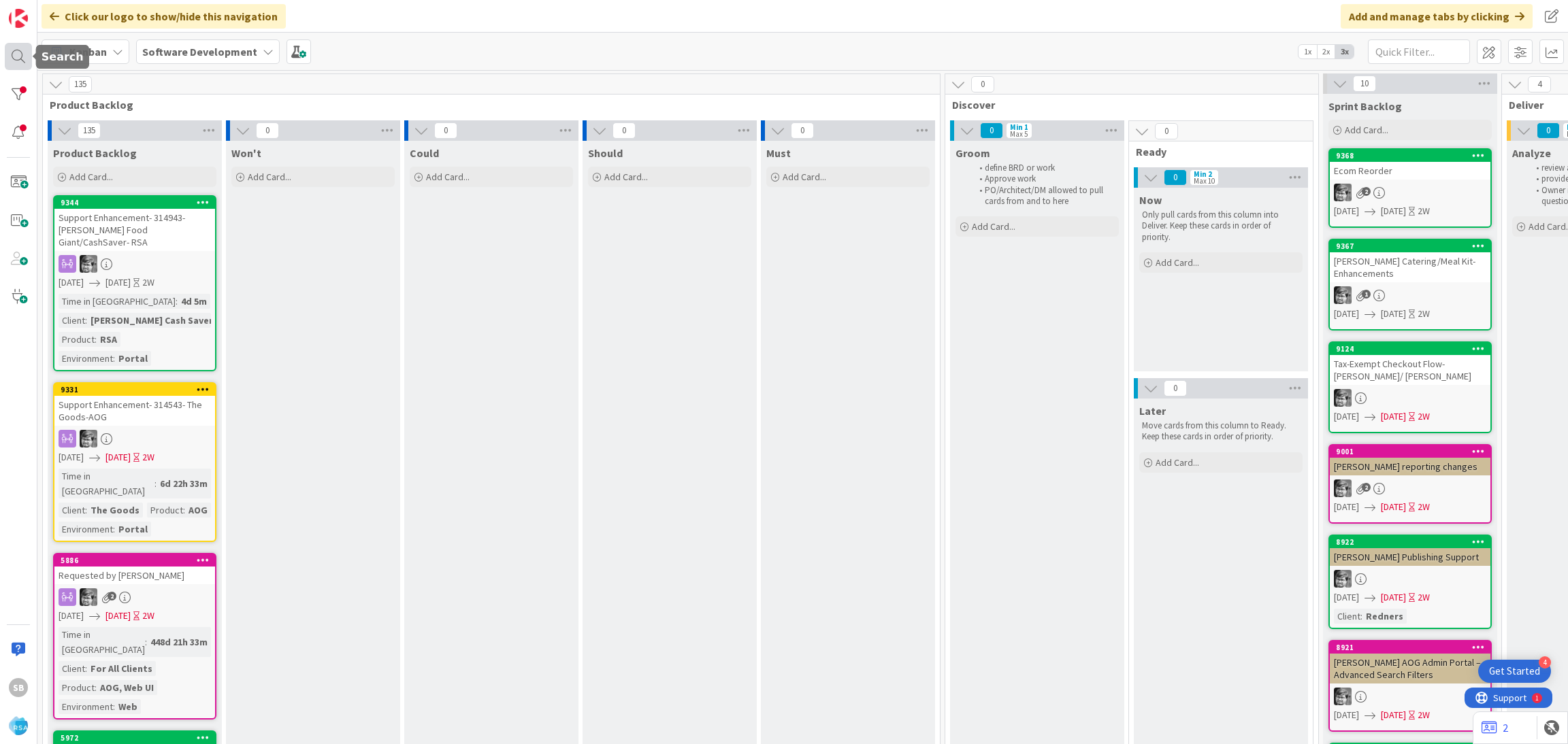
click at [17, 66] on div at bounding box center [18, 56] width 27 height 27
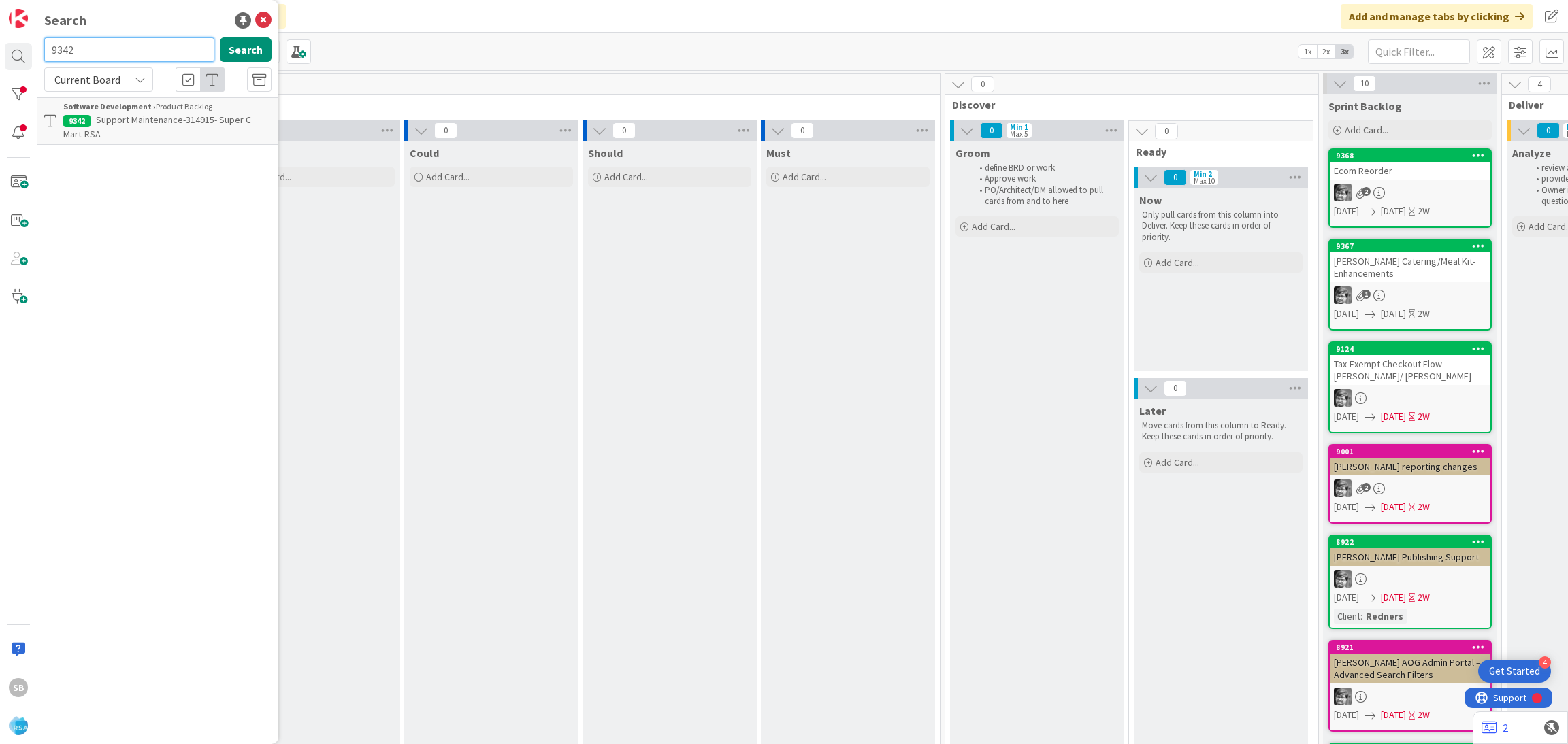
click at [85, 39] on input "9342" at bounding box center [129, 50] width 170 height 25
click at [110, 74] on span "Current Board" at bounding box center [87, 80] width 66 height 14
click at [107, 124] on link "All Boards" at bounding box center [123, 136] width 155 height 25
click at [126, 67] on div "All Boards" at bounding box center [99, 79] width 109 height 25
click at [109, 99] on link "Current Board" at bounding box center [123, 111] width 155 height 25
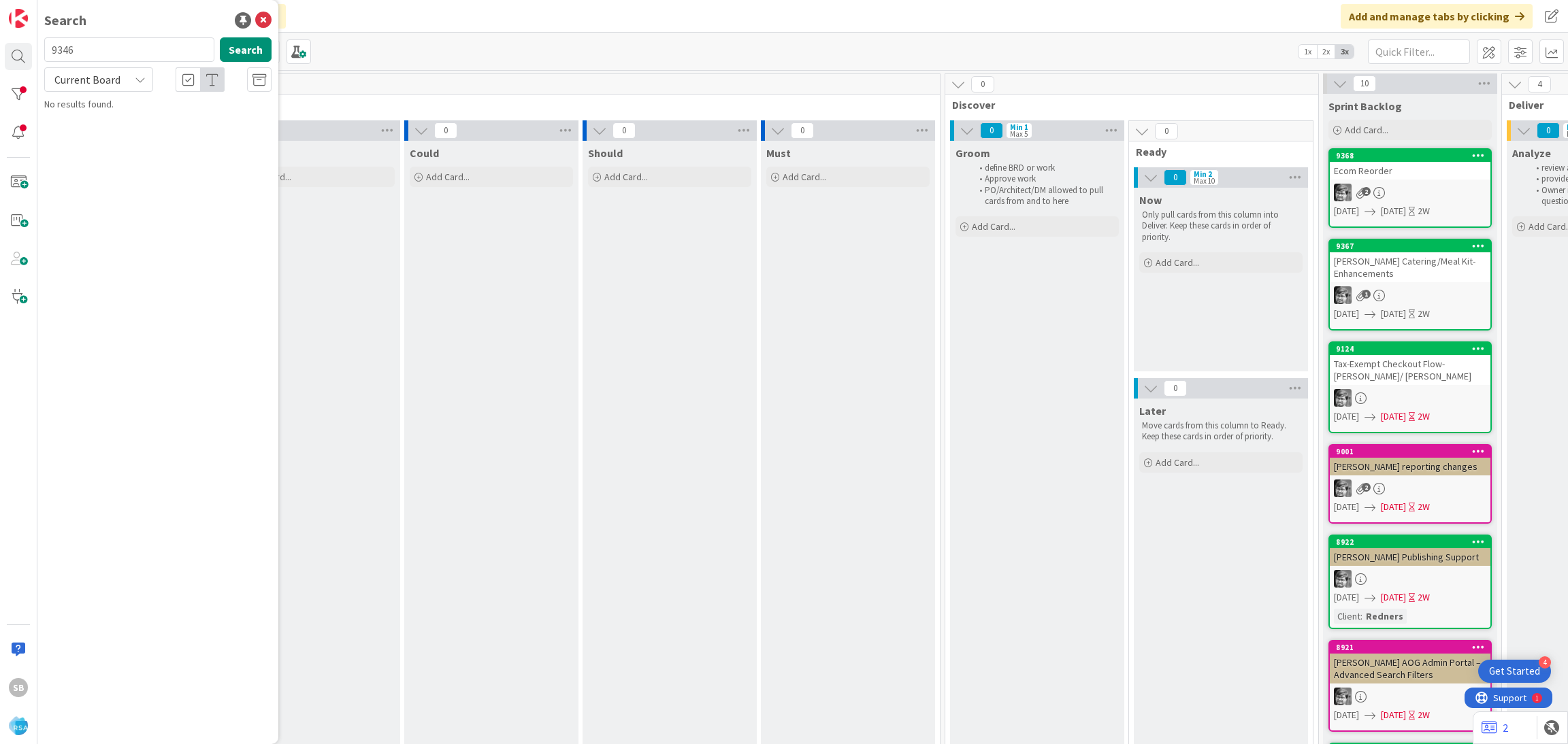
click at [122, 71] on div "Current Board" at bounding box center [99, 79] width 109 height 25
click at [123, 136] on span "All Boards" at bounding box center [123, 135] width 142 height 20
click at [120, 51] on input "9346" at bounding box center [129, 50] width 170 height 25
click at [121, 77] on span "All Boards" at bounding box center [87, 79] width 71 height 19
click at [113, 122] on span "Current Board" at bounding box center [123, 111] width 142 height 20
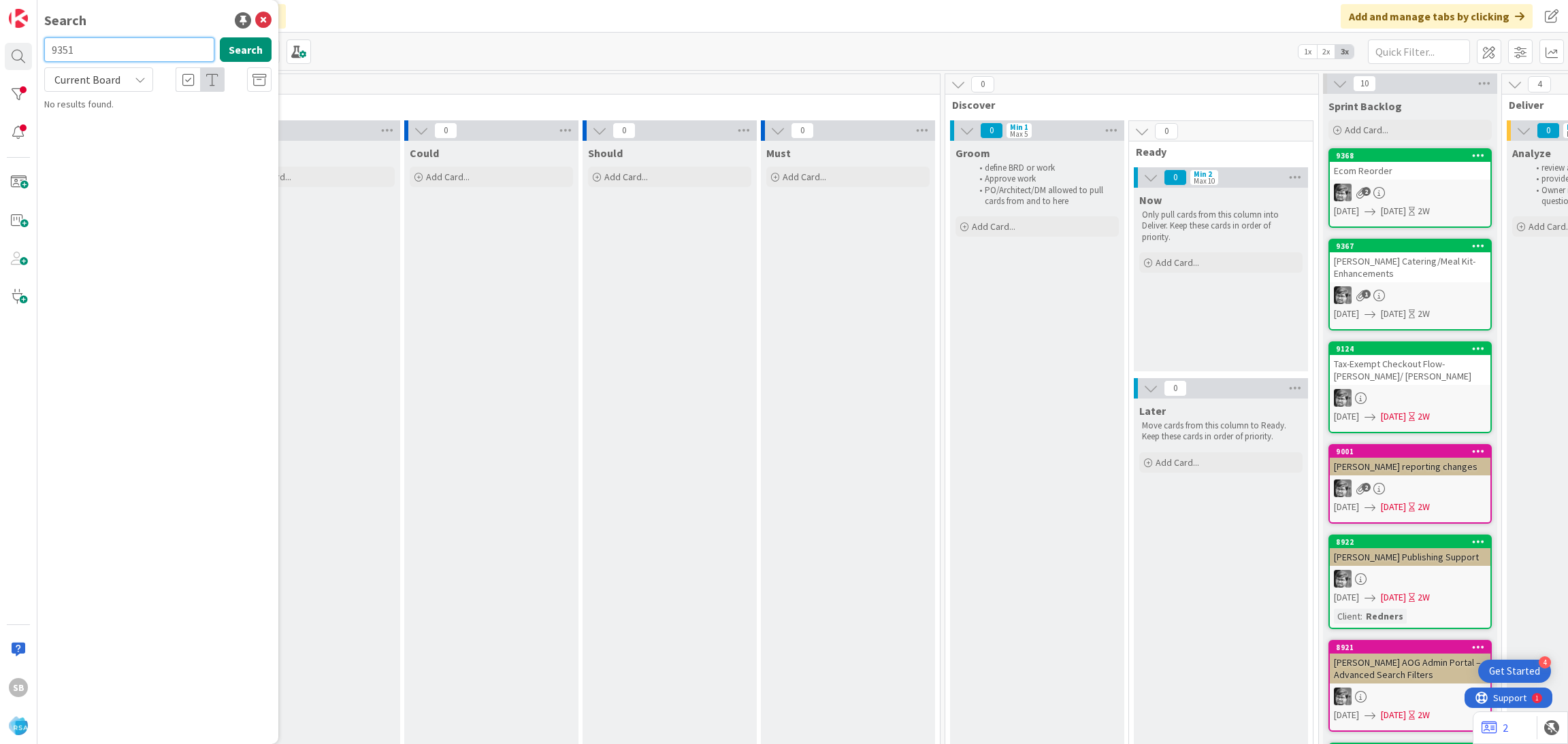
click at [89, 44] on input "9351" at bounding box center [129, 50] width 170 height 25
click at [121, 53] on input "9345" at bounding box center [129, 50] width 170 height 25
click at [132, 88] on div "Current Board" at bounding box center [99, 79] width 109 height 25
click at [134, 118] on span "Current Board" at bounding box center [123, 111] width 142 height 20
click at [132, 85] on div "Current Board" at bounding box center [99, 79] width 109 height 25
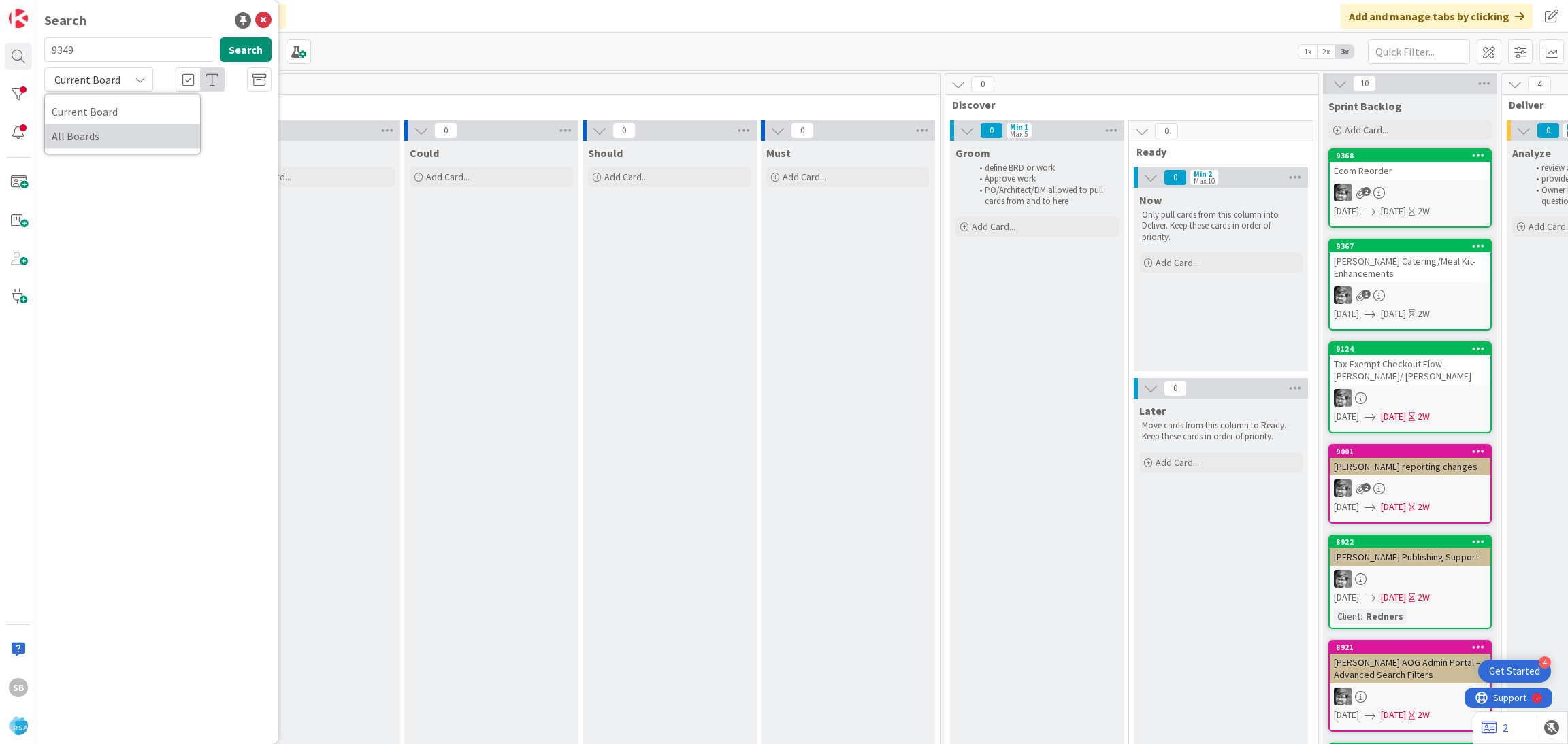
click at [125, 138] on span "All Boards" at bounding box center [123, 135] width 142 height 20
click at [179, 46] on input "9349" at bounding box center [129, 50] width 170 height 25
click at [126, 63] on div "9350 Search" at bounding box center [158, 53] width 244 height 30
click at [119, 78] on span "All Boards" at bounding box center [87, 79] width 71 height 19
click at [119, 100] on link "Current Board" at bounding box center [123, 111] width 155 height 25
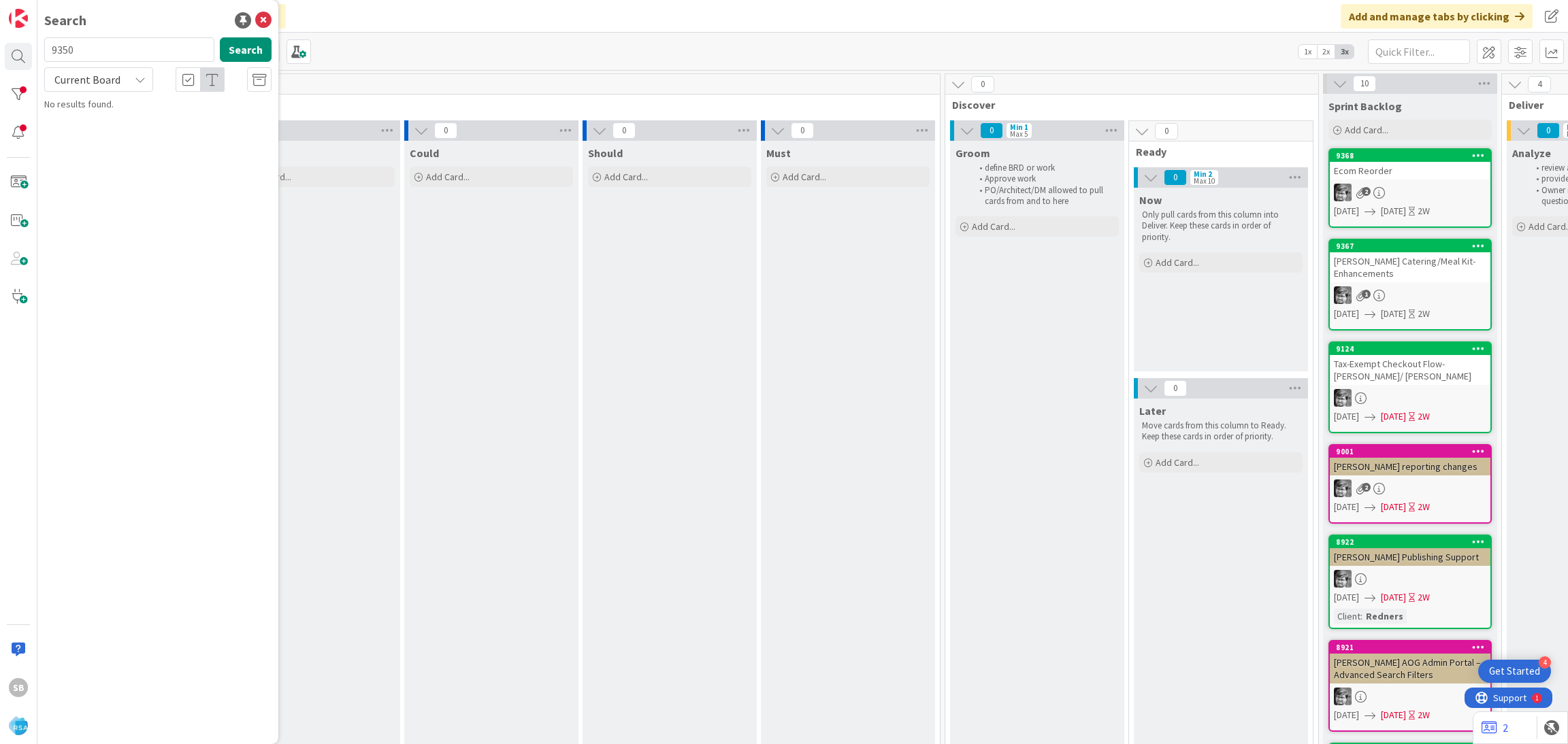
click at [125, 79] on div "Current Board" at bounding box center [99, 79] width 109 height 25
click at [110, 138] on span "All Boards" at bounding box center [123, 135] width 142 height 20
click at [92, 47] on input "9350" at bounding box center [129, 50] width 170 height 25
click at [108, 87] on span "All Boards" at bounding box center [87, 79] width 71 height 19
click at [100, 131] on span "All Boards" at bounding box center [123, 135] width 142 height 20
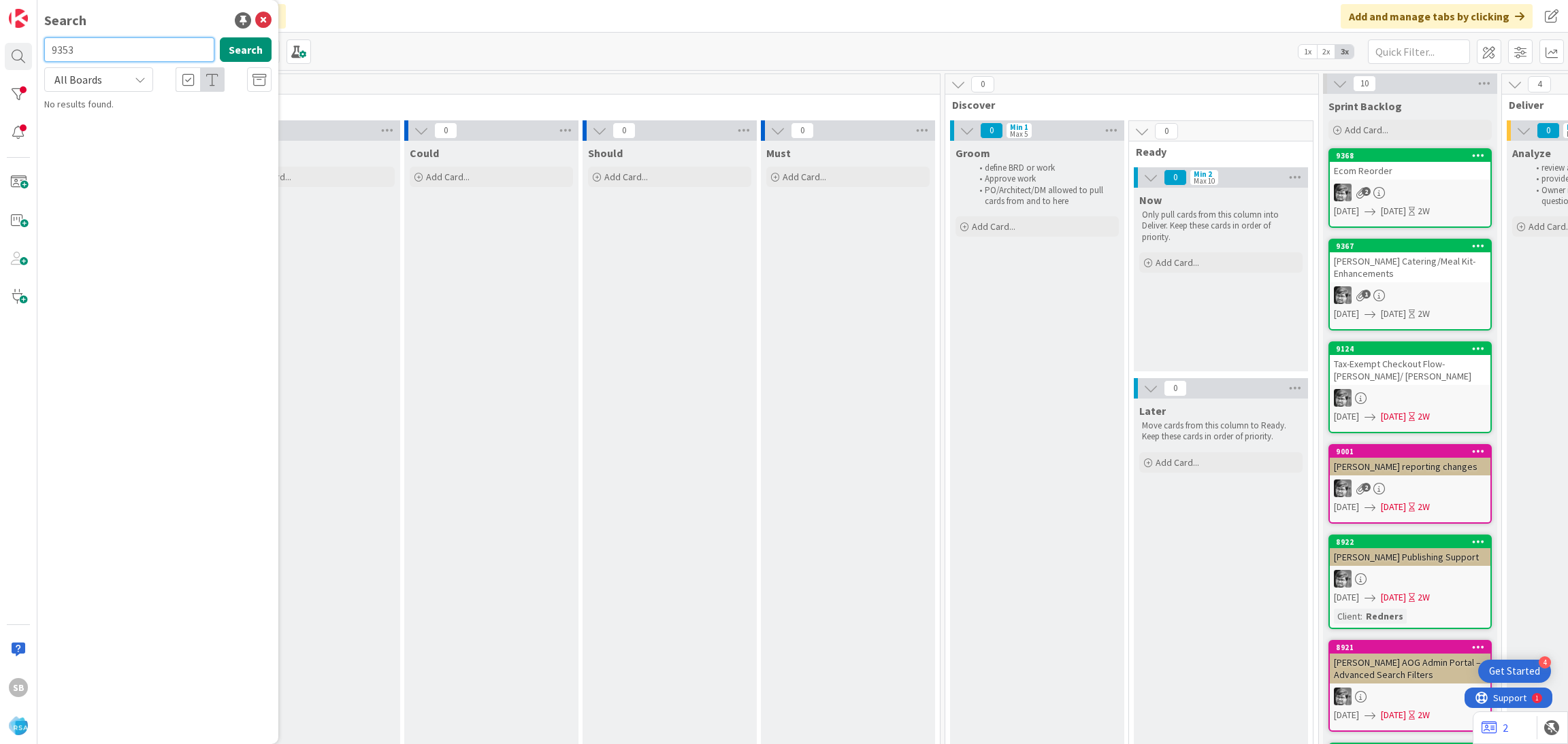
click at [141, 41] on input "9353" at bounding box center [129, 50] width 170 height 25
click at [99, 49] on input "9343" at bounding box center [129, 50] width 170 height 25
click at [99, 49] on input "9344" at bounding box center [129, 50] width 170 height 25
click at [99, 49] on input "9348" at bounding box center [129, 50] width 170 height 25
type input "9352"
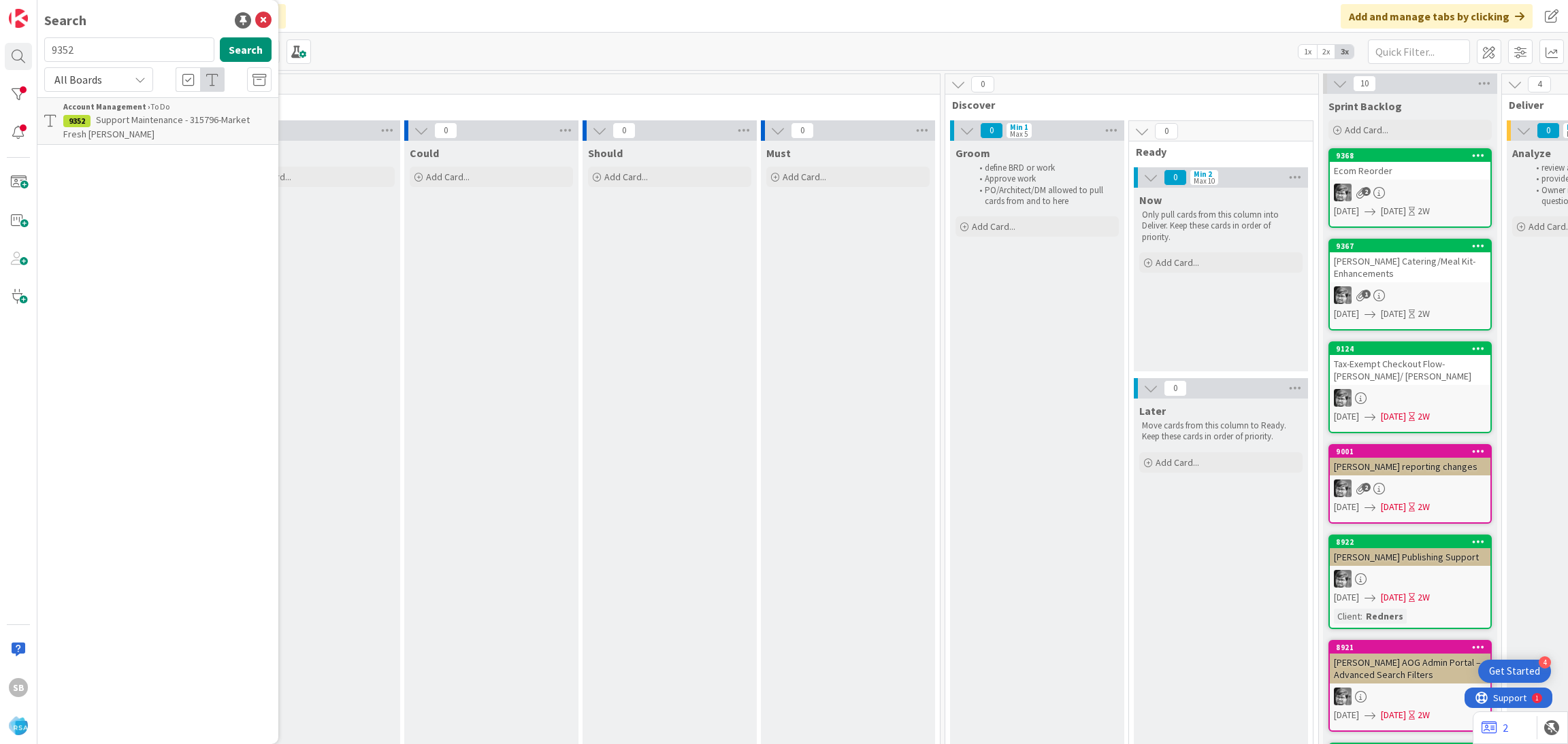
click at [134, 114] on span "Support Maintenance - 315796-Market Fresh [PERSON_NAME]" at bounding box center [157, 126] width 187 height 26
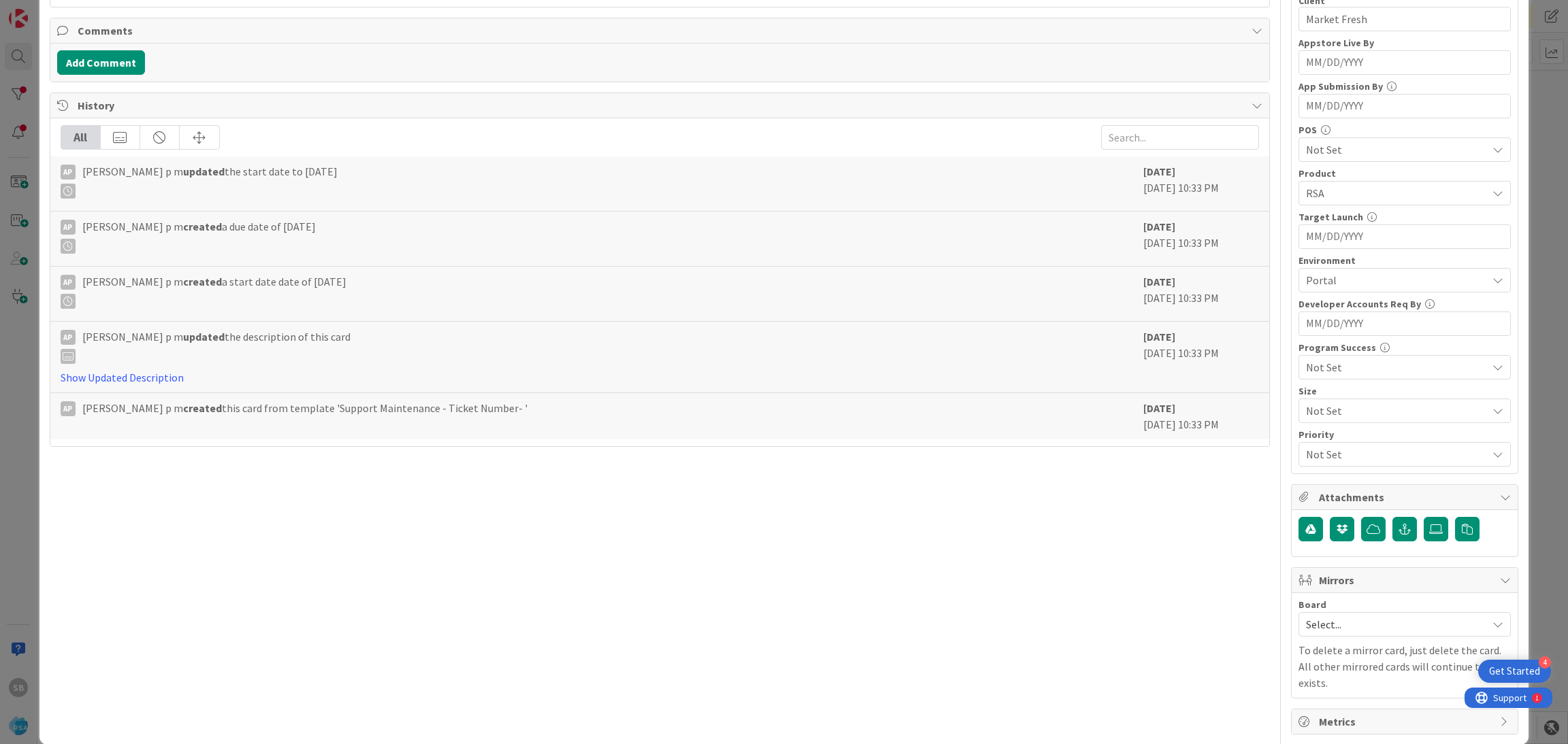
scroll to position [344, 0]
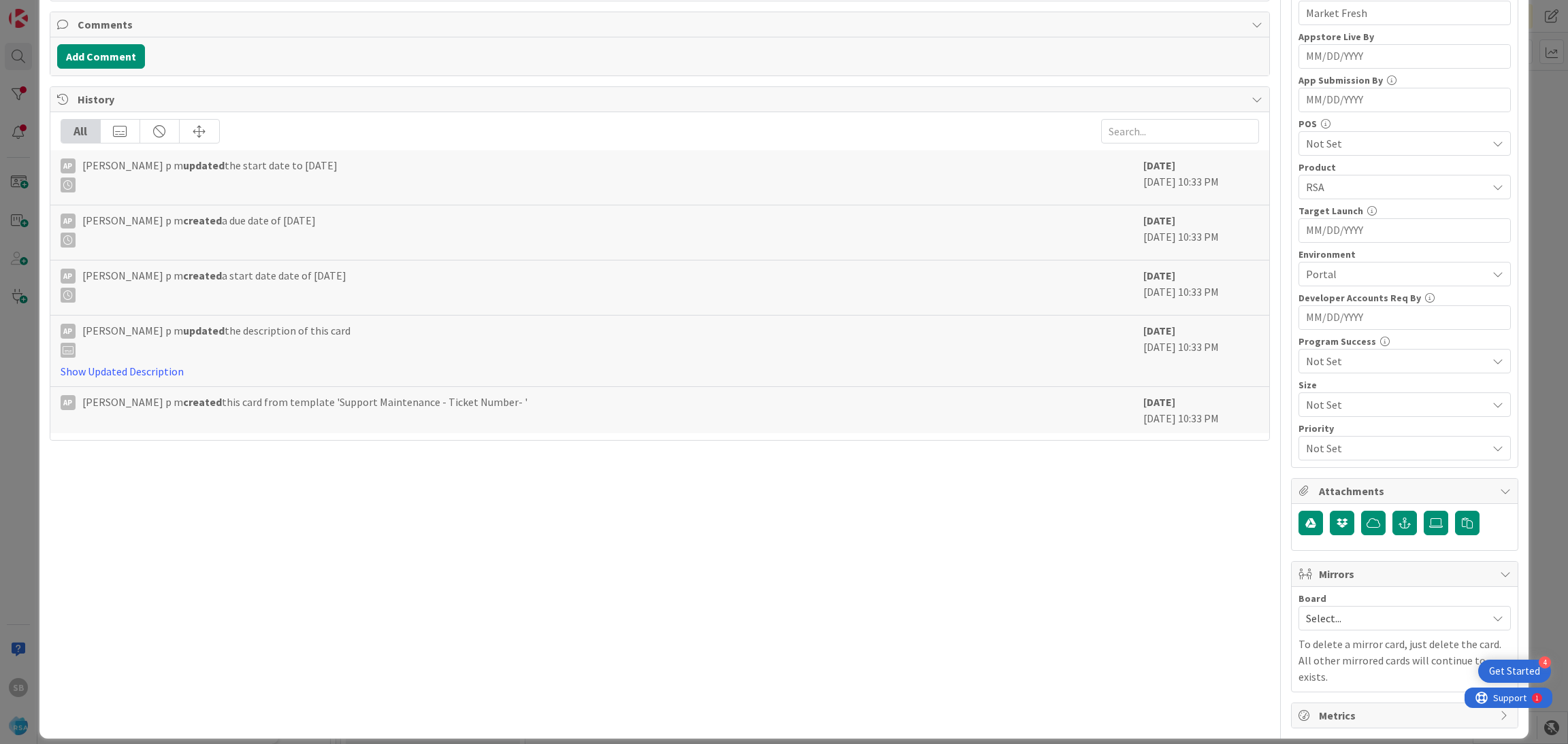
click at [1329, 603] on div "Board" at bounding box center [1405, 598] width 212 height 10
click at [1325, 616] on span "Select..." at bounding box center [1393, 618] width 174 height 19
click at [1323, 706] on span "Software Development" at bounding box center [1413, 706] width 180 height 20
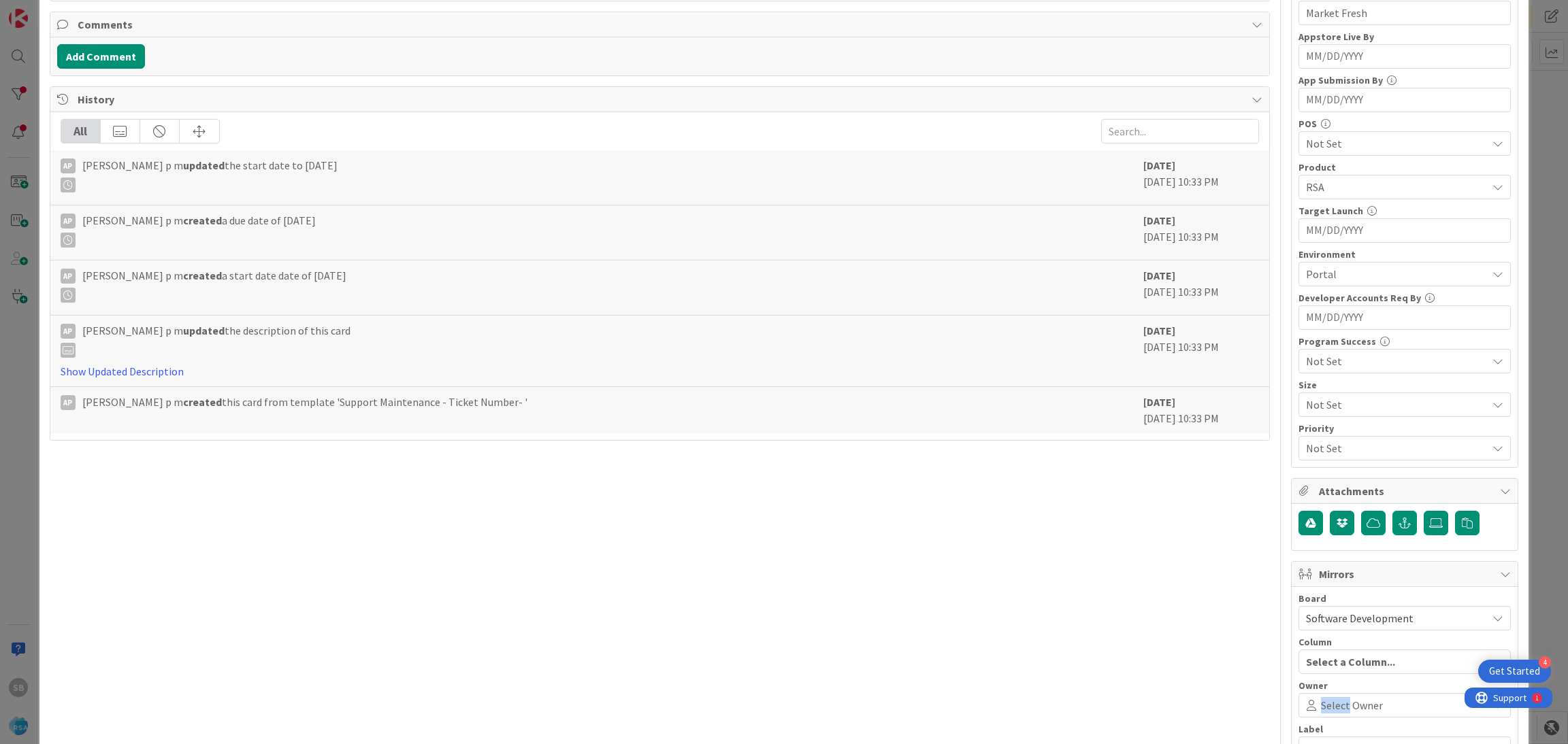
click at [1321, 706] on span "Select Owner" at bounding box center [1352, 706] width 62 height 17
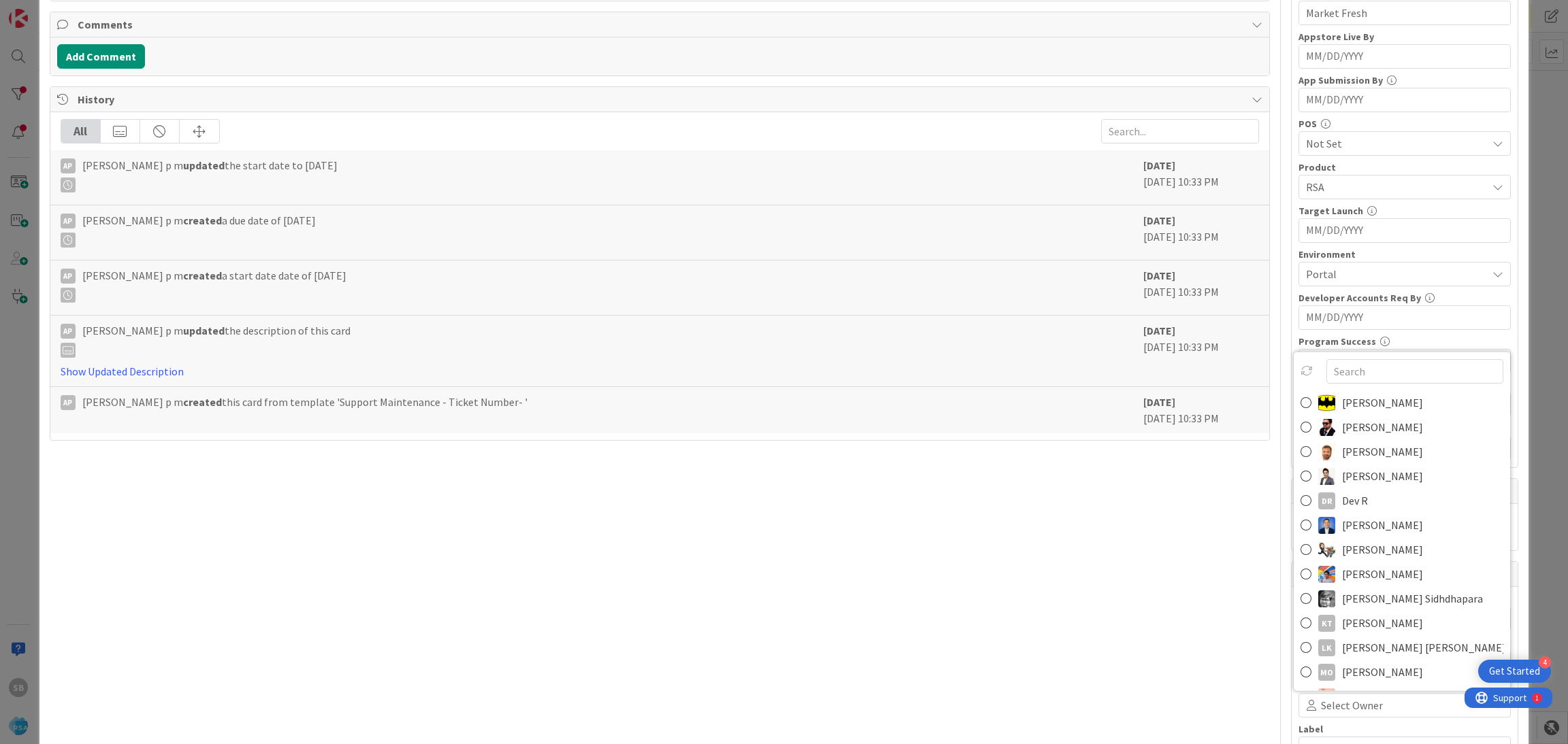
scroll to position [351, 0]
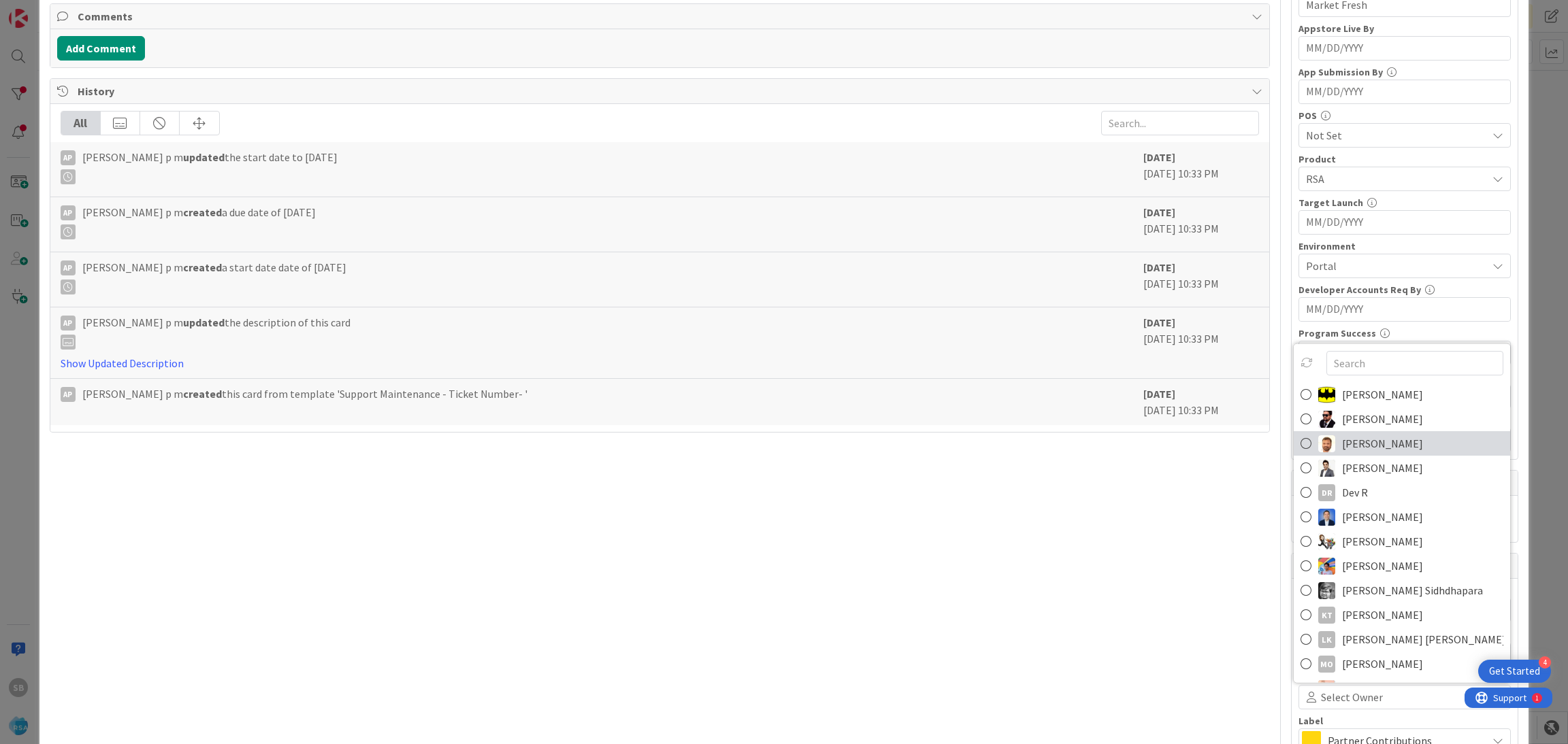
click at [1350, 446] on span "[PERSON_NAME]" at bounding box center [1383, 443] width 81 height 20
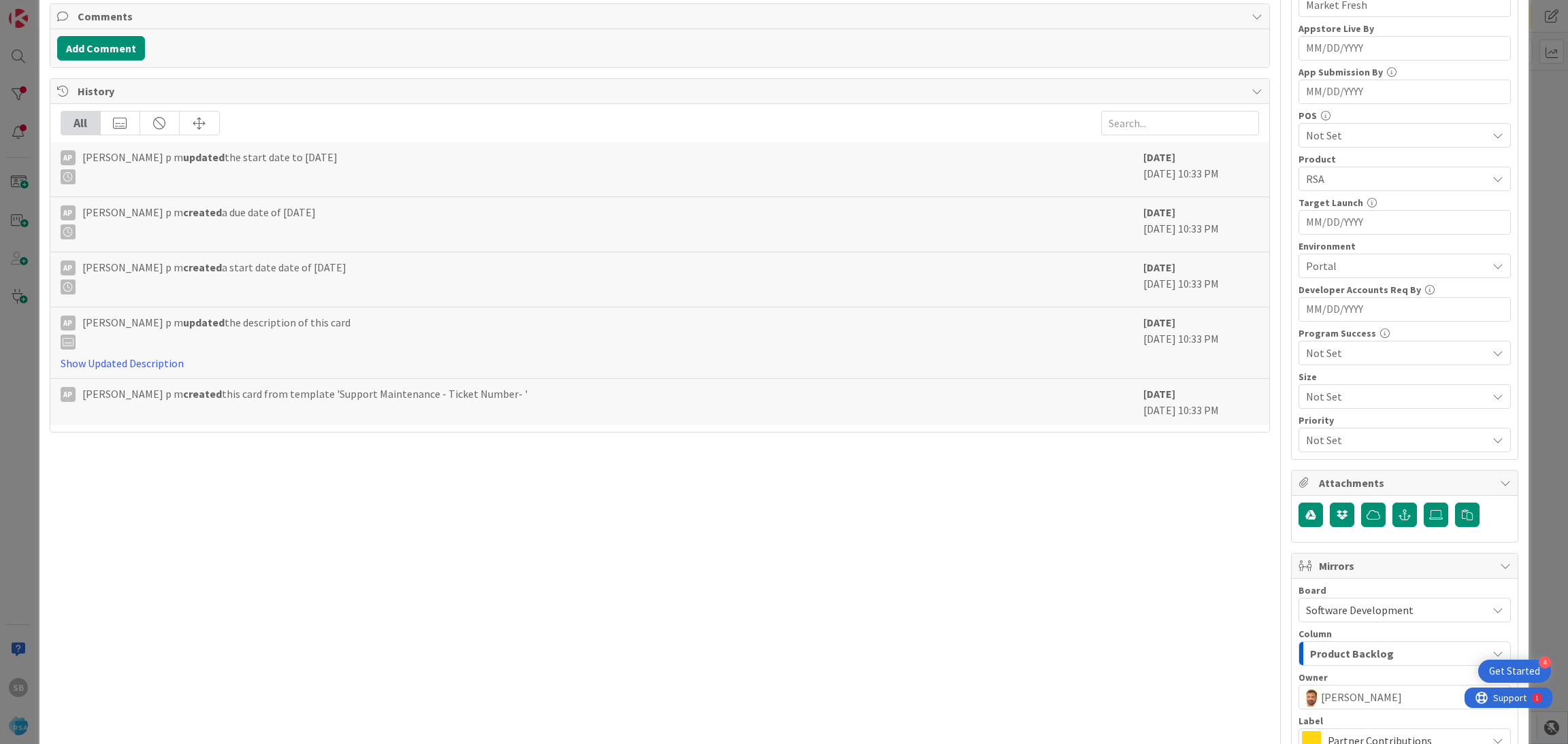
scroll to position [506, 0]
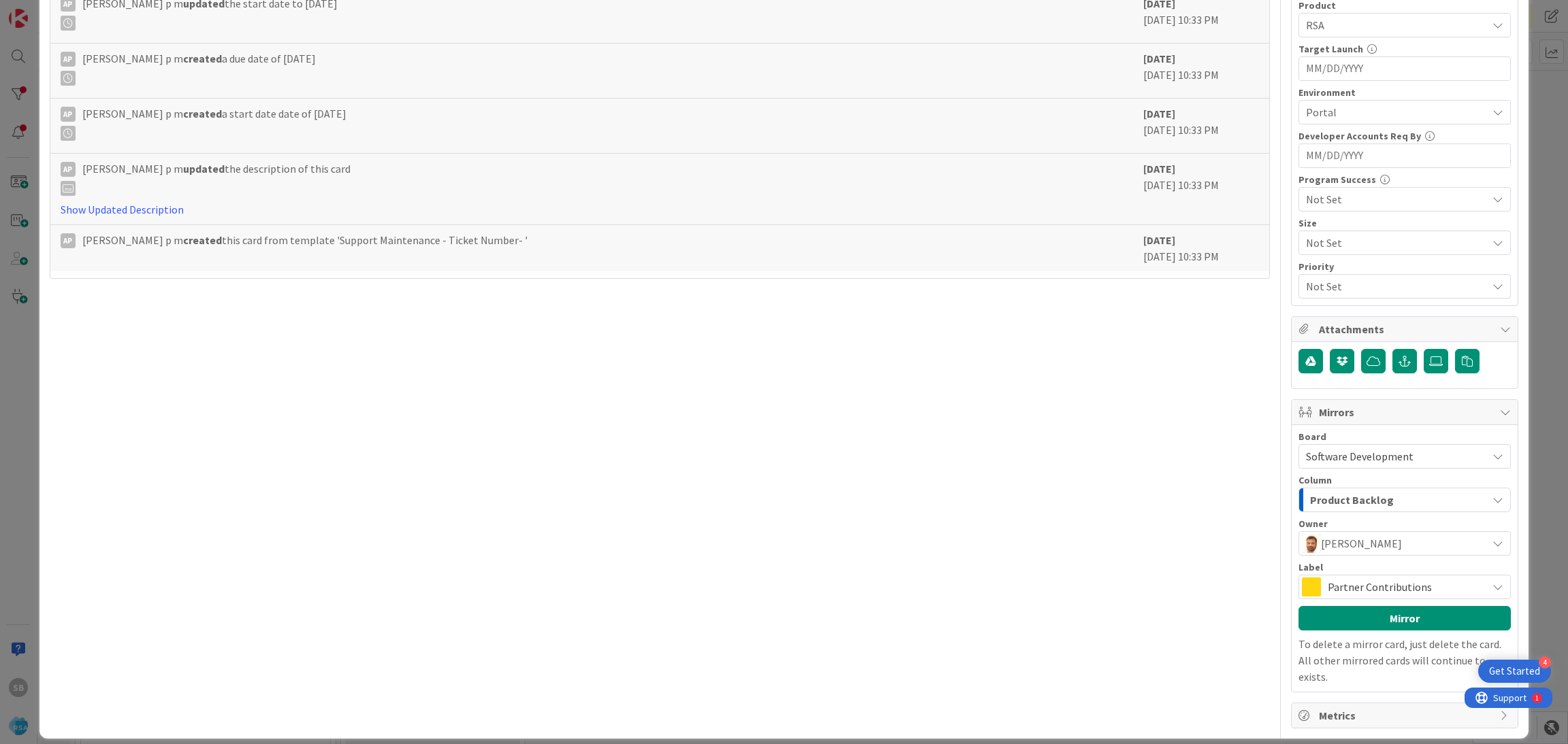
click at [1422, 588] on span "Partner Contributions" at bounding box center [1404, 586] width 152 height 19
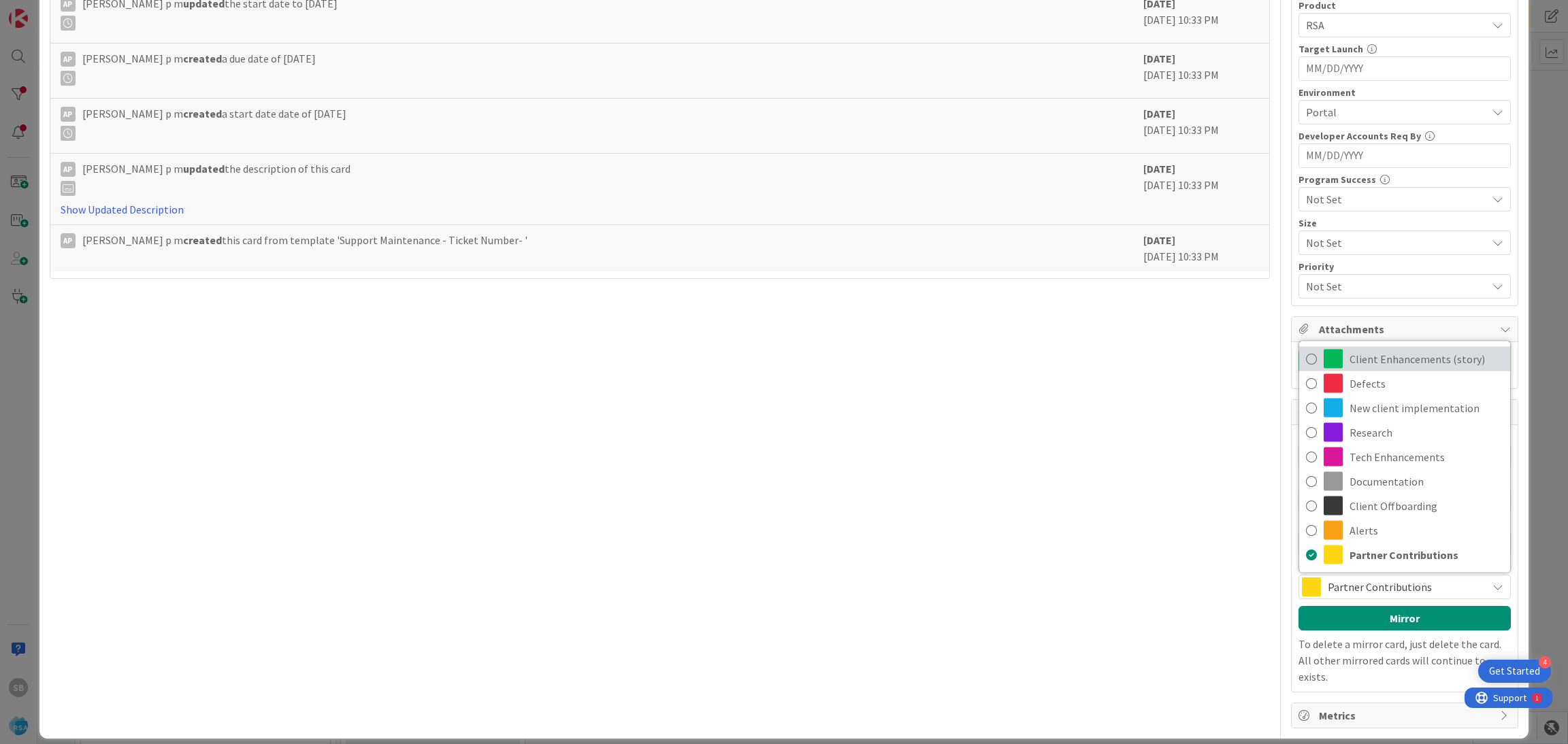
click at [1397, 359] on span "Client Enhancements (story)" at bounding box center [1426, 359] width 154 height 20
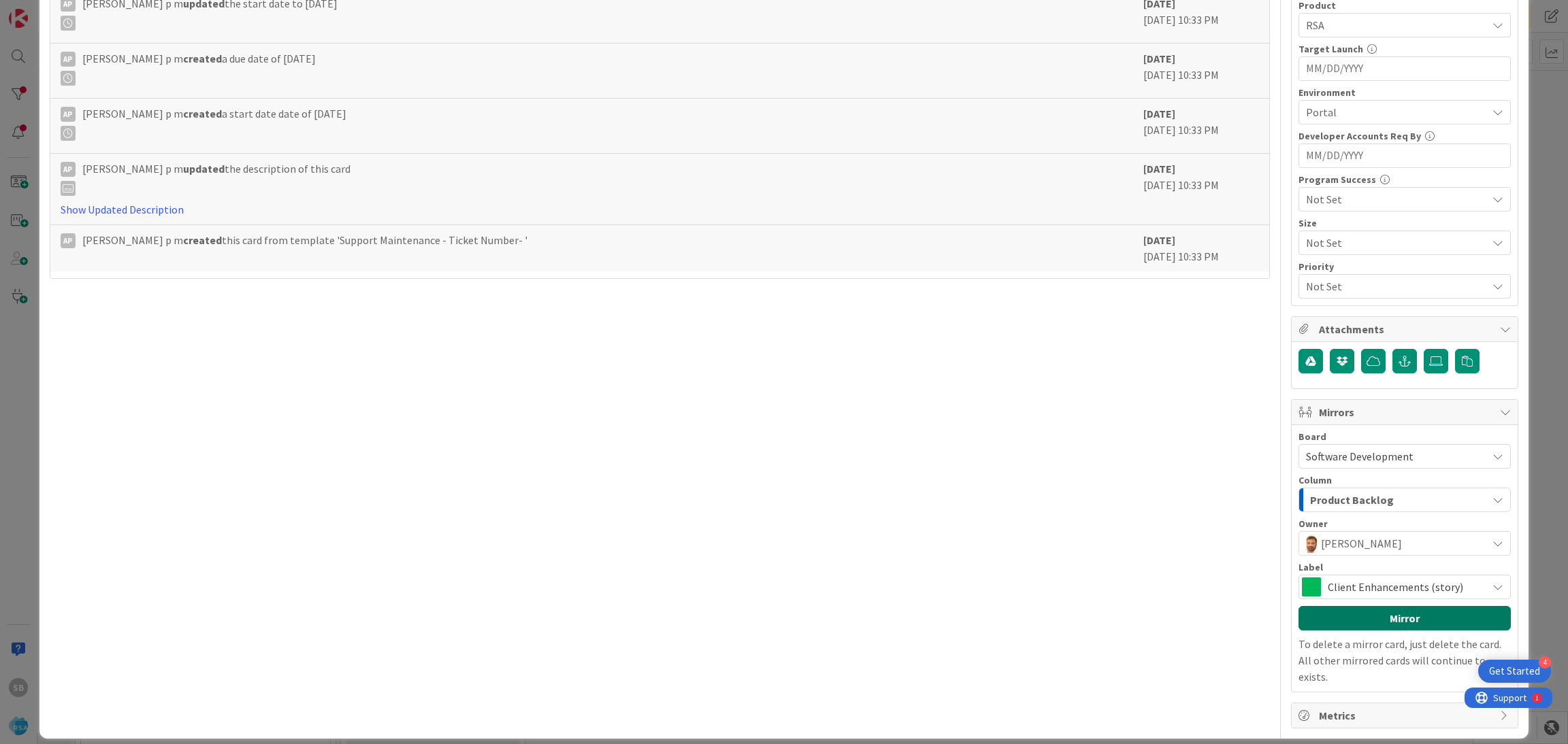
click at [1387, 624] on button "Mirror" at bounding box center [1405, 618] width 212 height 25
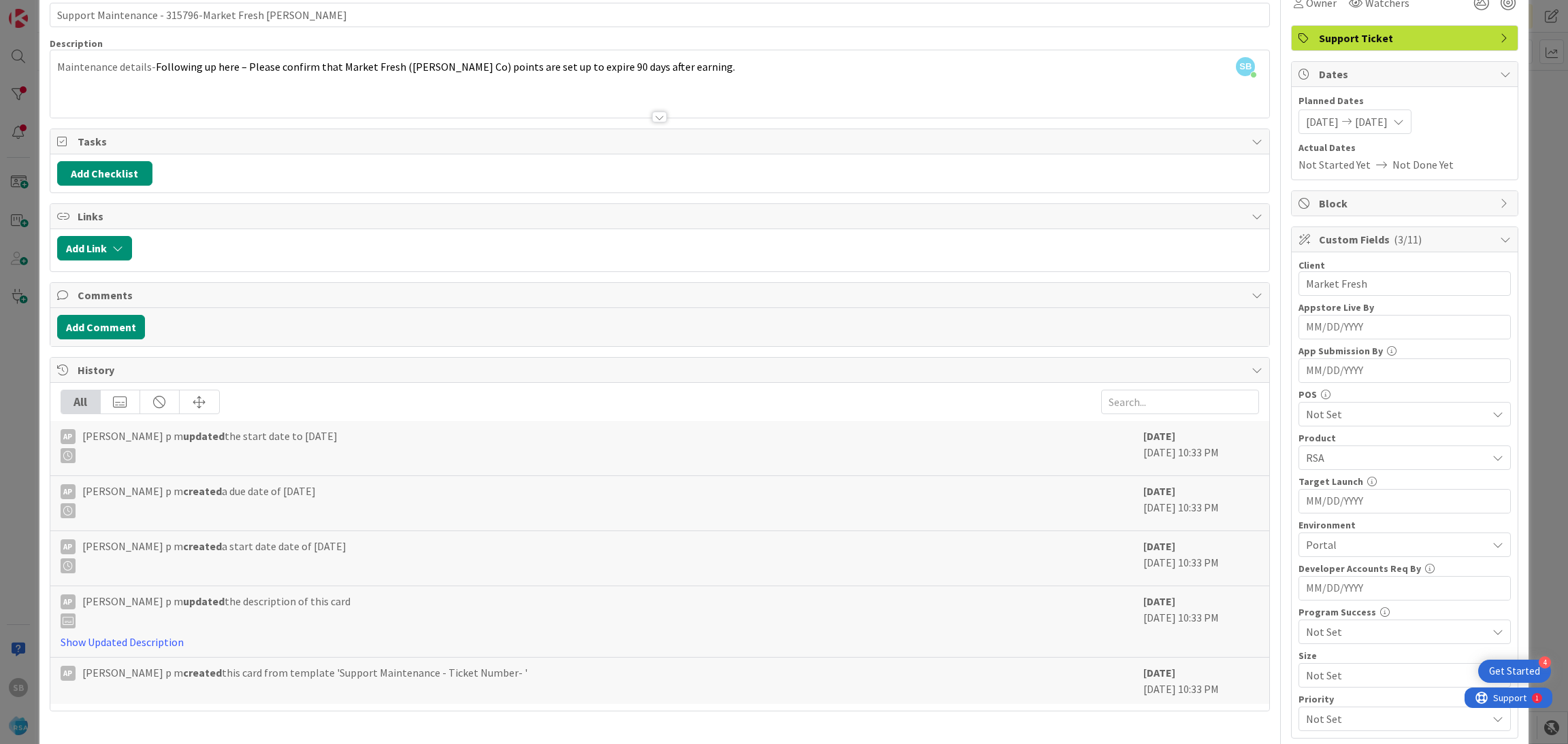
scroll to position [0, 0]
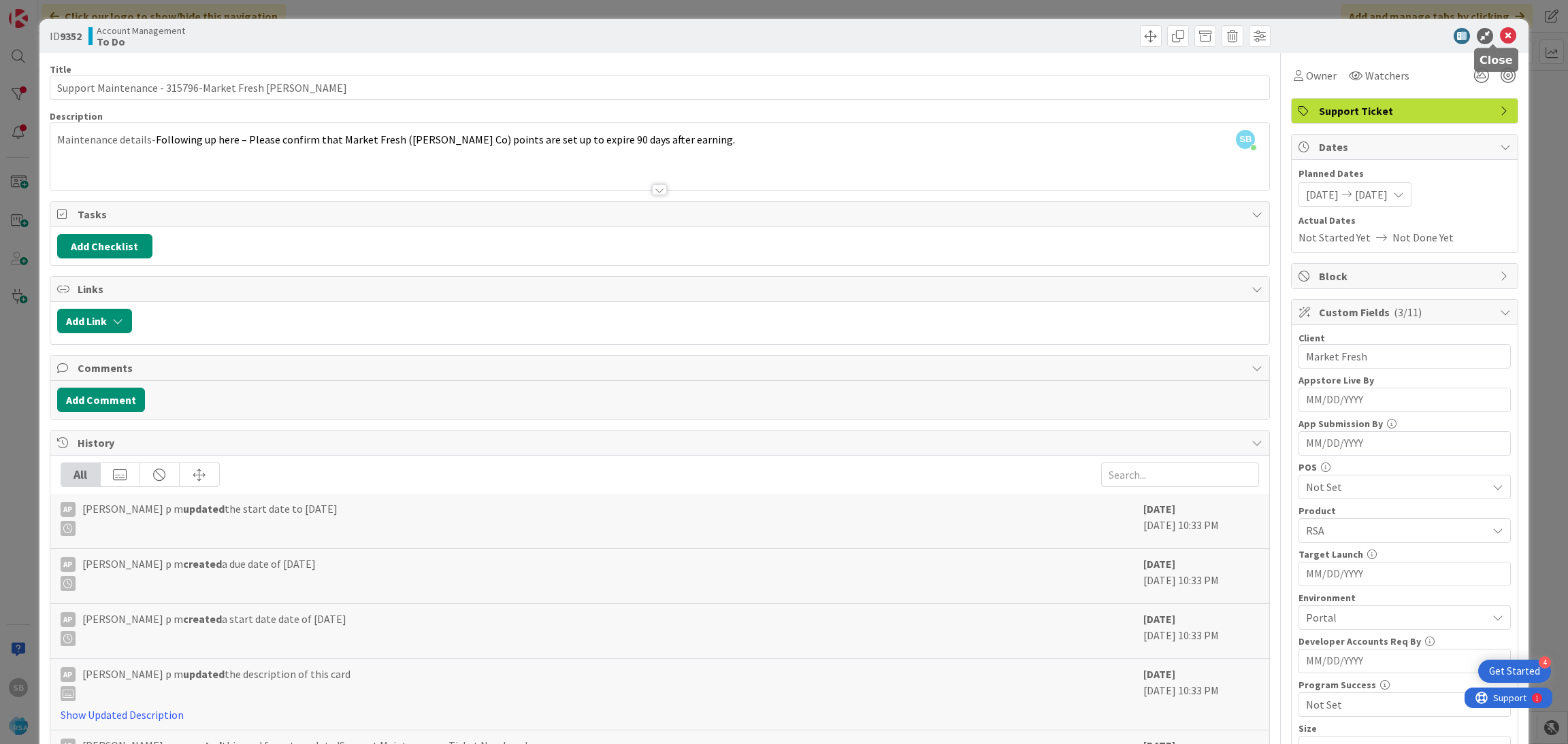
click at [1499, 41] on icon at bounding box center [1508, 36] width 17 height 17
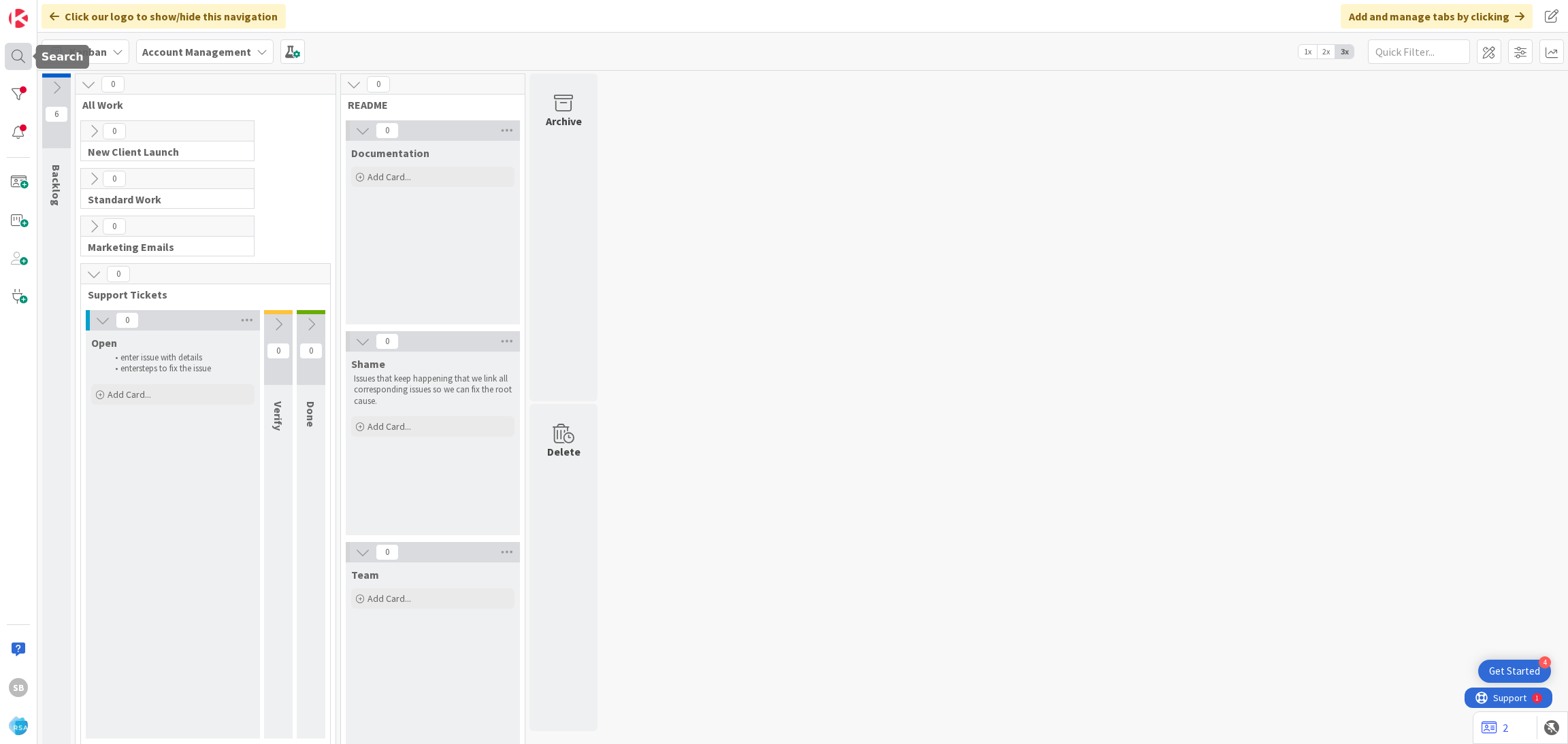
click at [18, 53] on div at bounding box center [18, 56] width 27 height 27
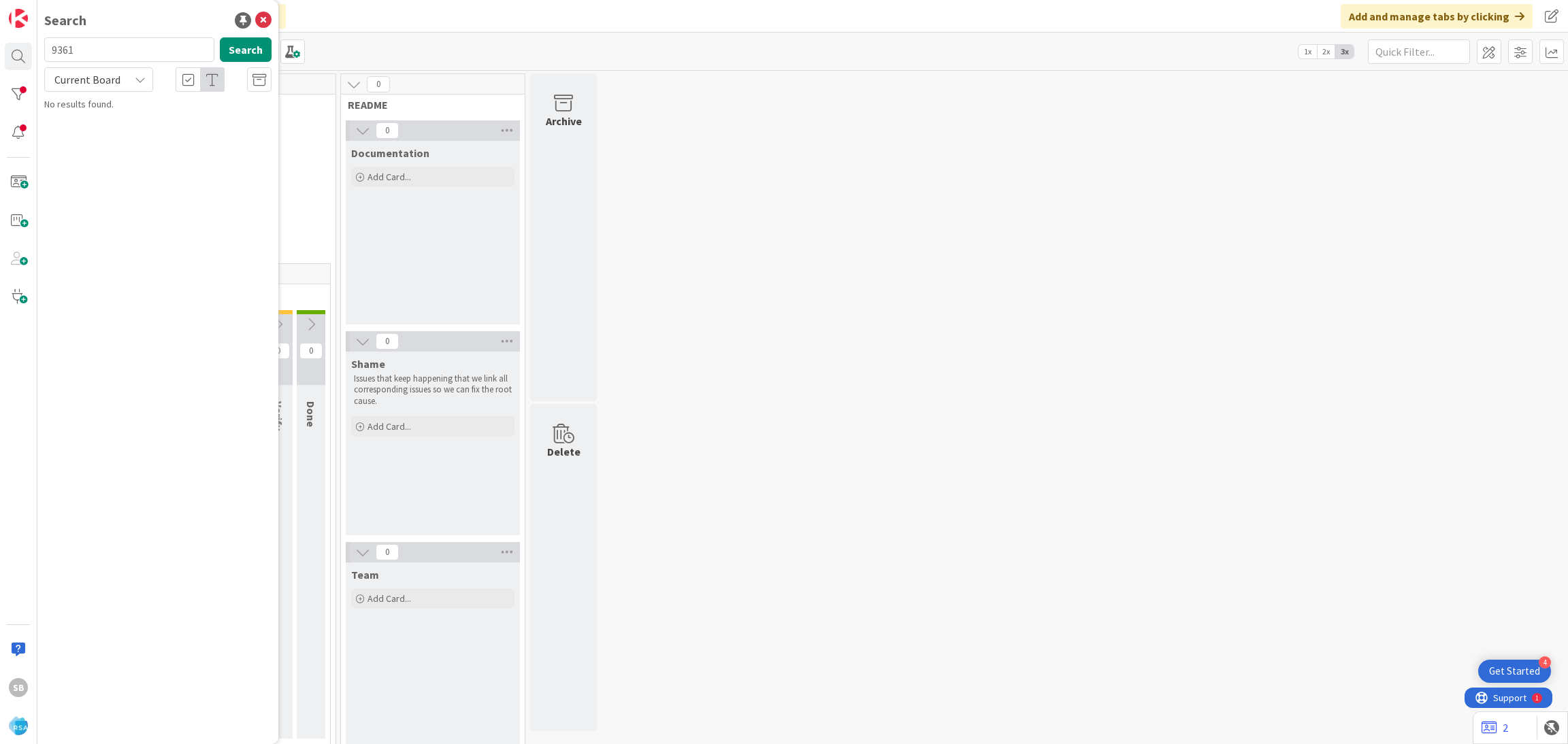
type input "9361"
click at [166, 108] on div "Account Management › Open" at bounding box center [167, 107] width 209 height 12
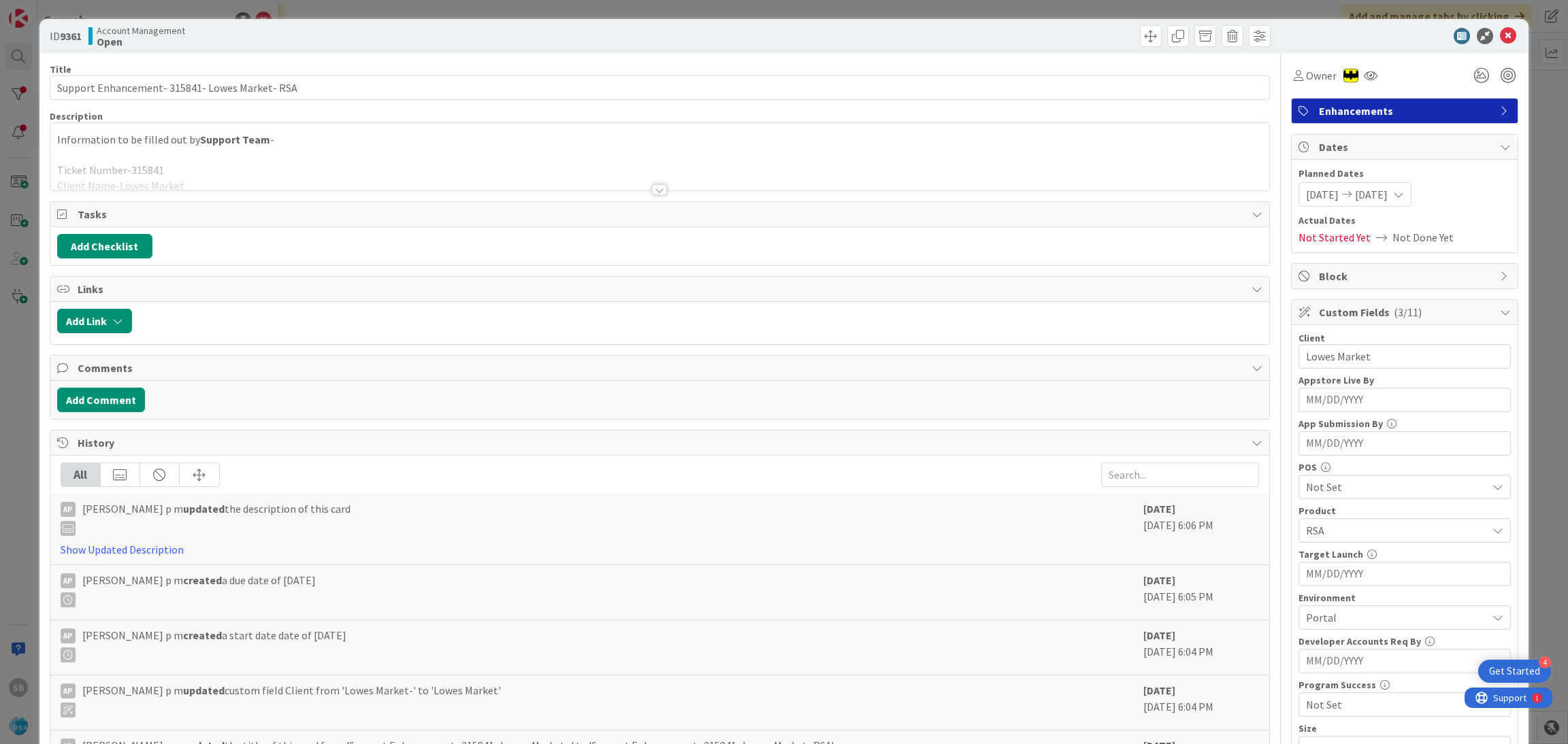
click at [601, 150] on div "Information to be filled out by Support Team - Ticket Number-315841 Client Name…" at bounding box center [660, 156] width 1219 height 67
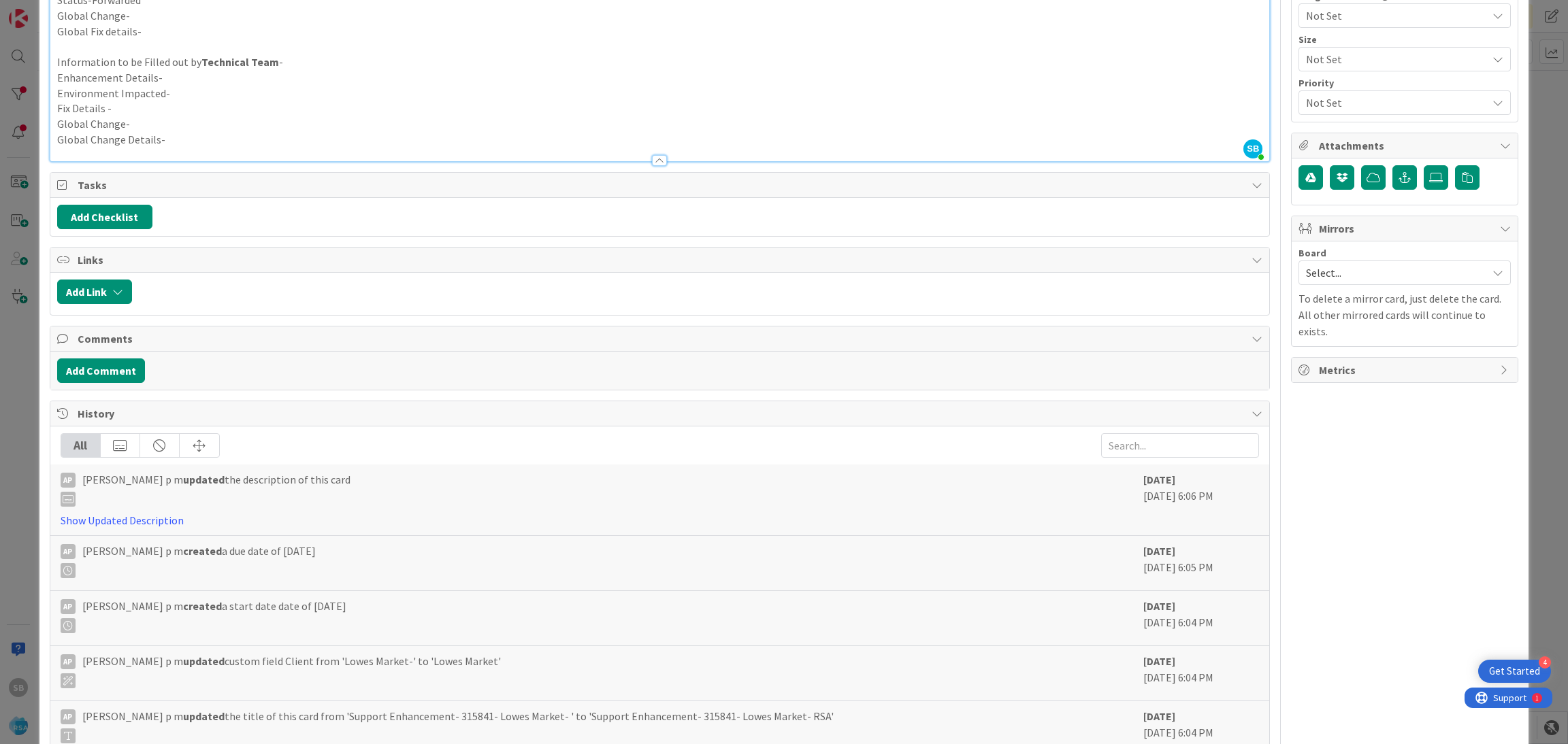
scroll to position [726, 0]
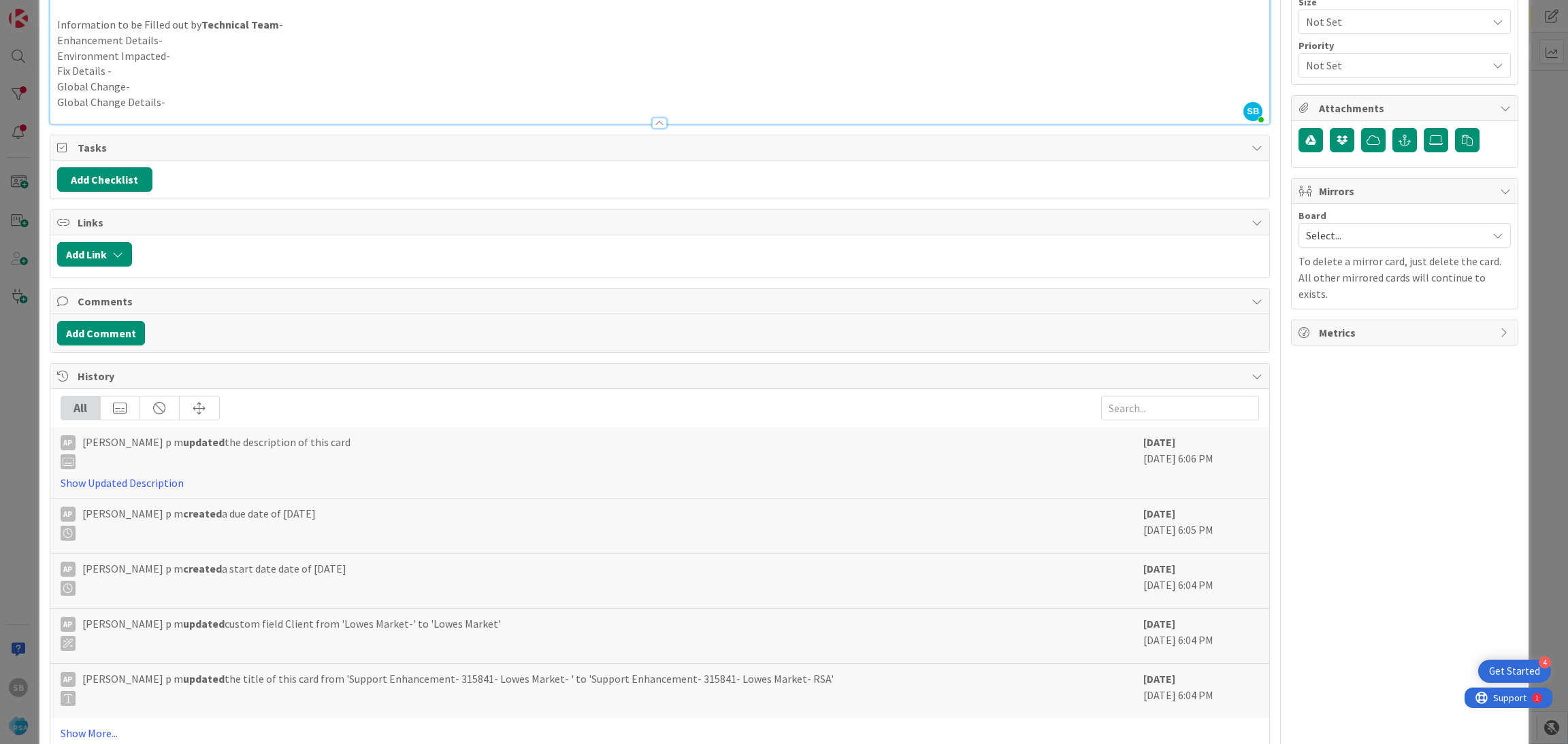
click at [1309, 241] on span "Select..." at bounding box center [1393, 235] width 174 height 19
click at [1323, 324] on span "Software Development" at bounding box center [1413, 323] width 180 height 20
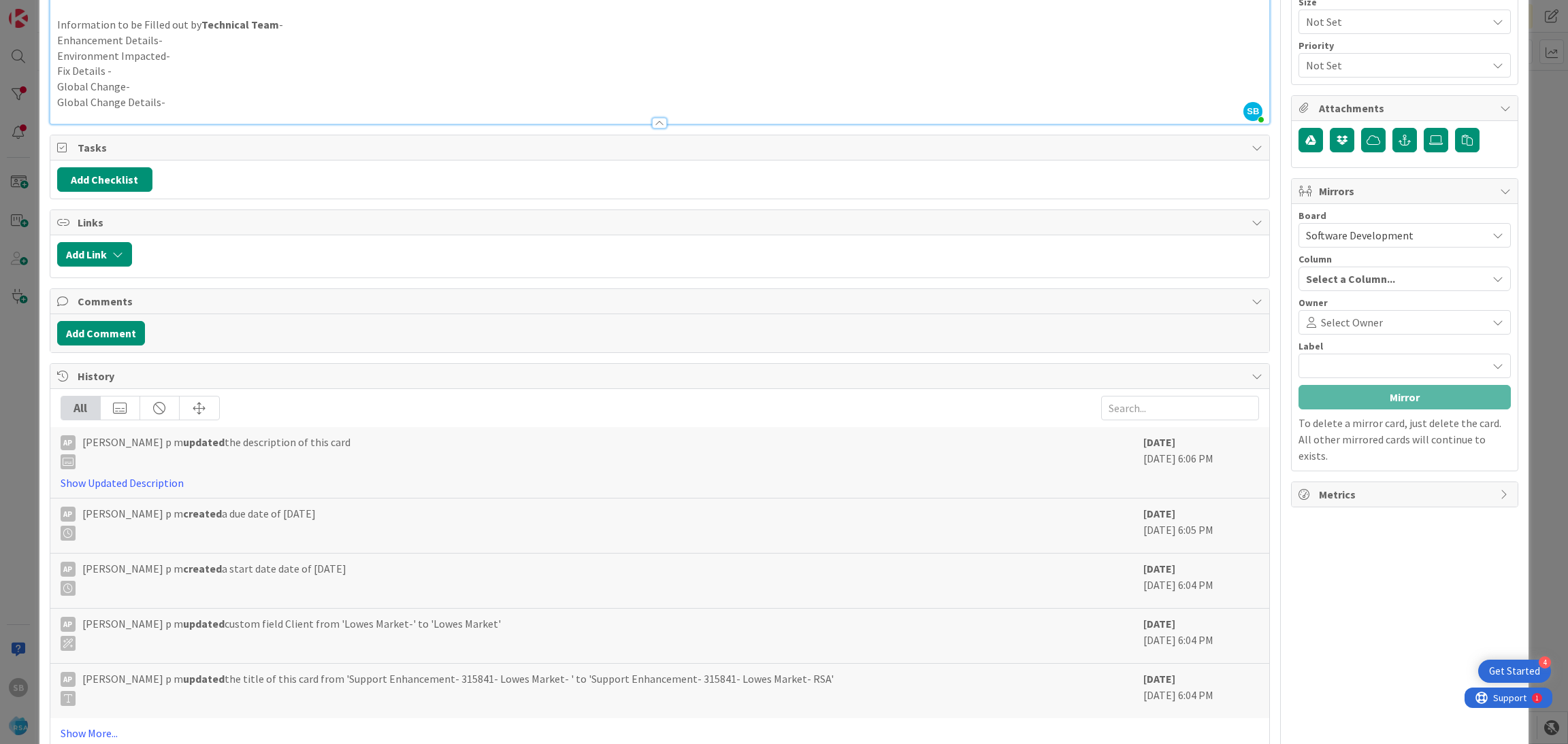
click at [1322, 324] on span "Select Owner" at bounding box center [1352, 323] width 62 height 17
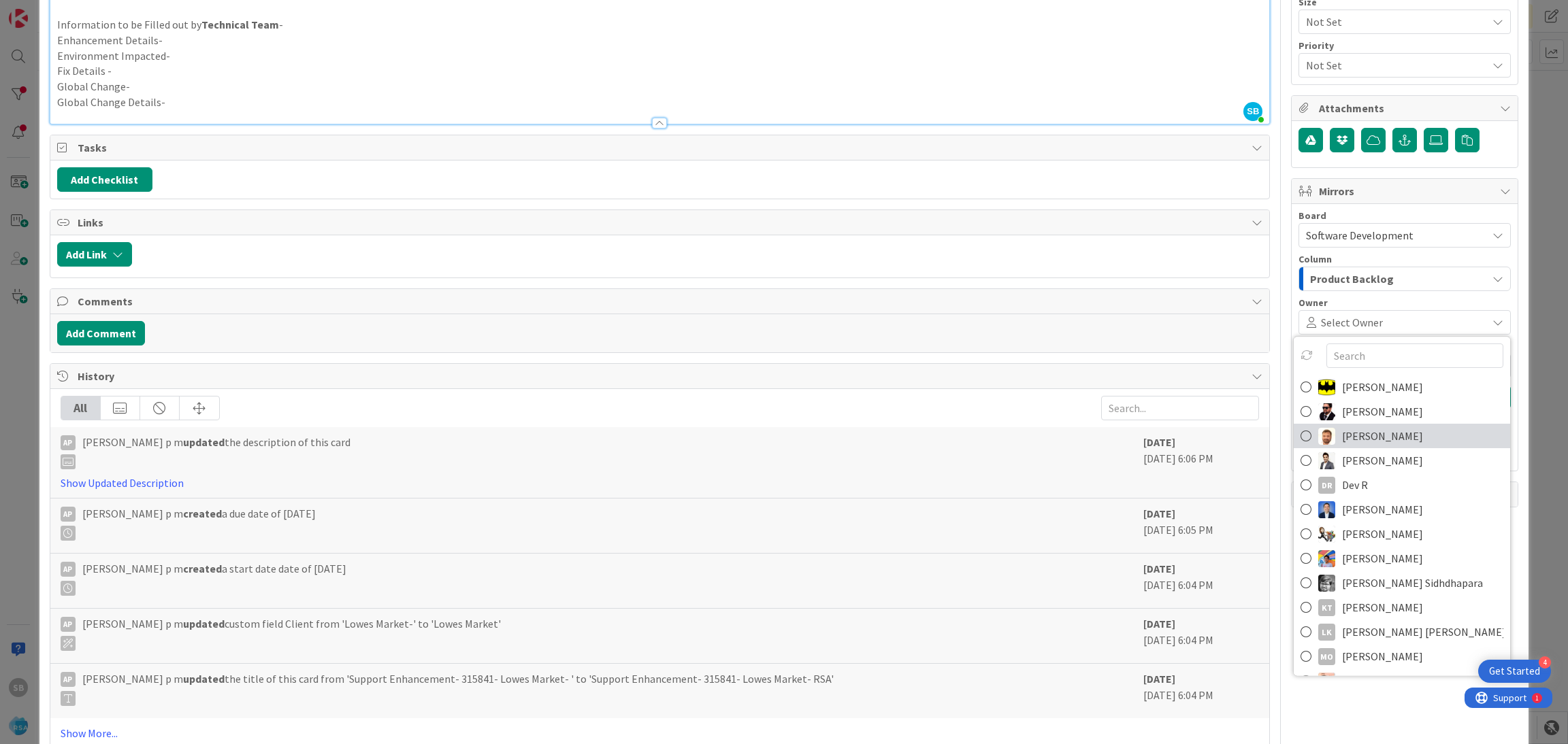
click at [1342, 442] on span "[PERSON_NAME]" at bounding box center [1383, 436] width 81 height 20
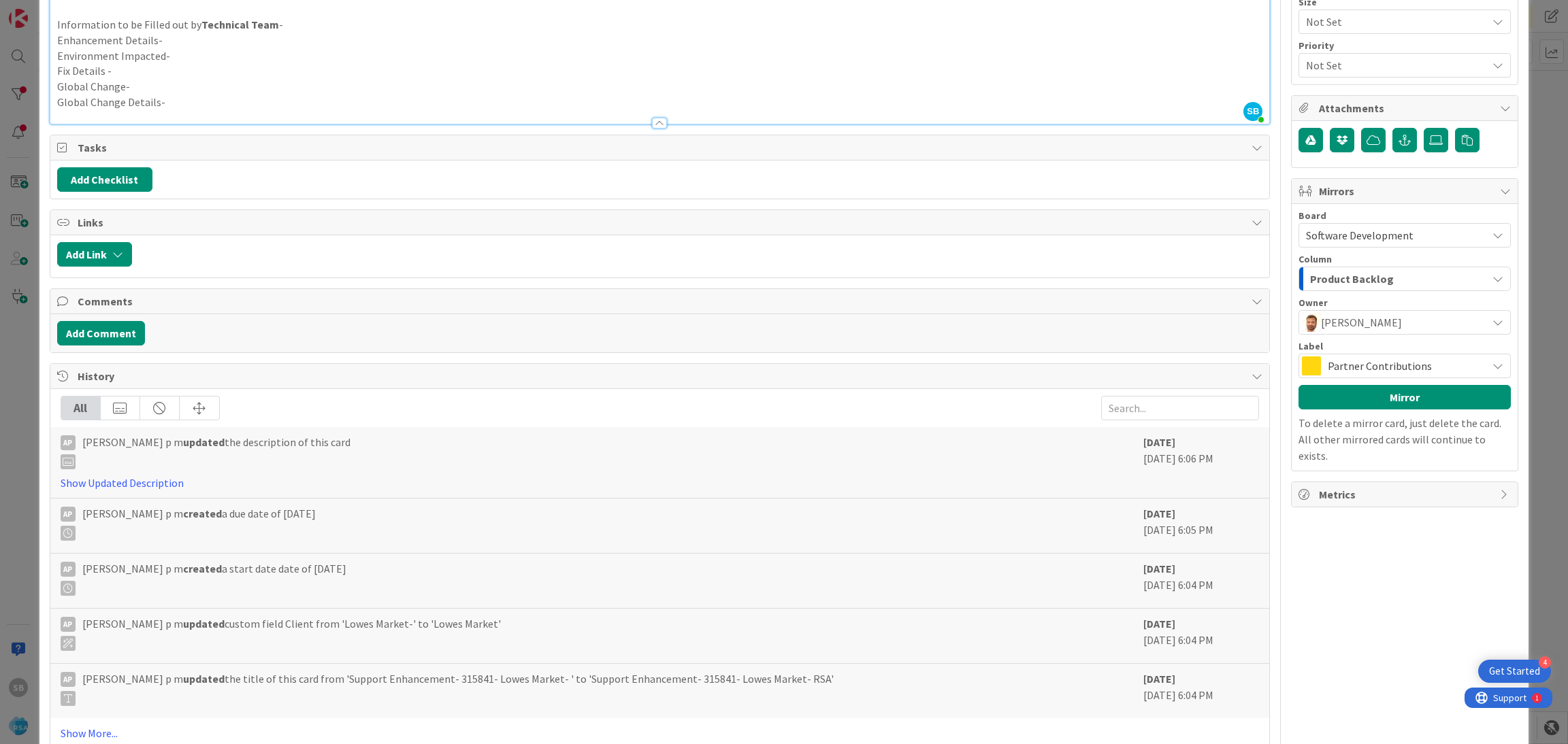
click at [1308, 360] on div "Partner Contributions" at bounding box center [1405, 366] width 212 height 25
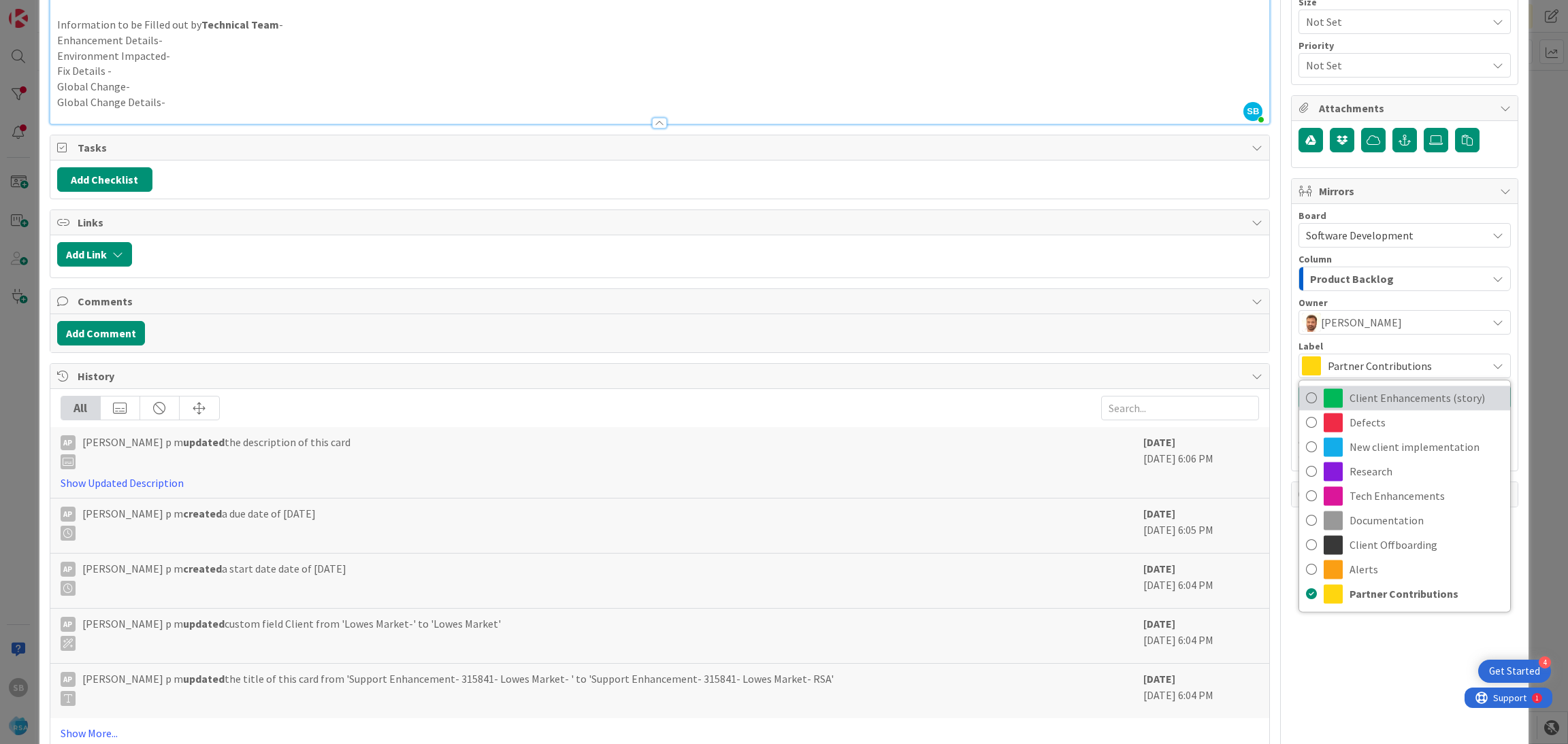
click at [1350, 403] on span "Client Enhancements (story)" at bounding box center [1426, 397] width 154 height 20
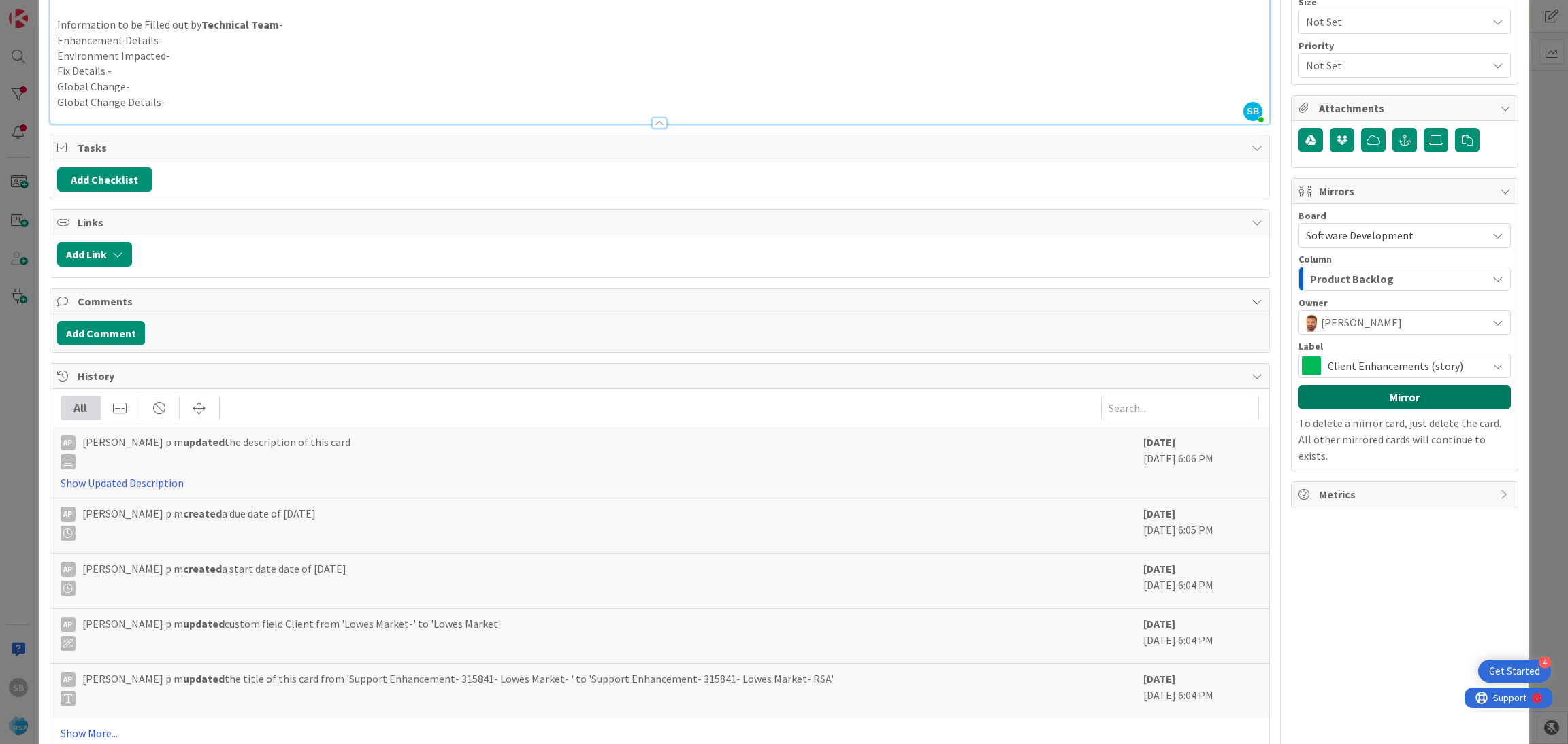
click at [1350, 403] on button "Mirror" at bounding box center [1405, 397] width 212 height 25
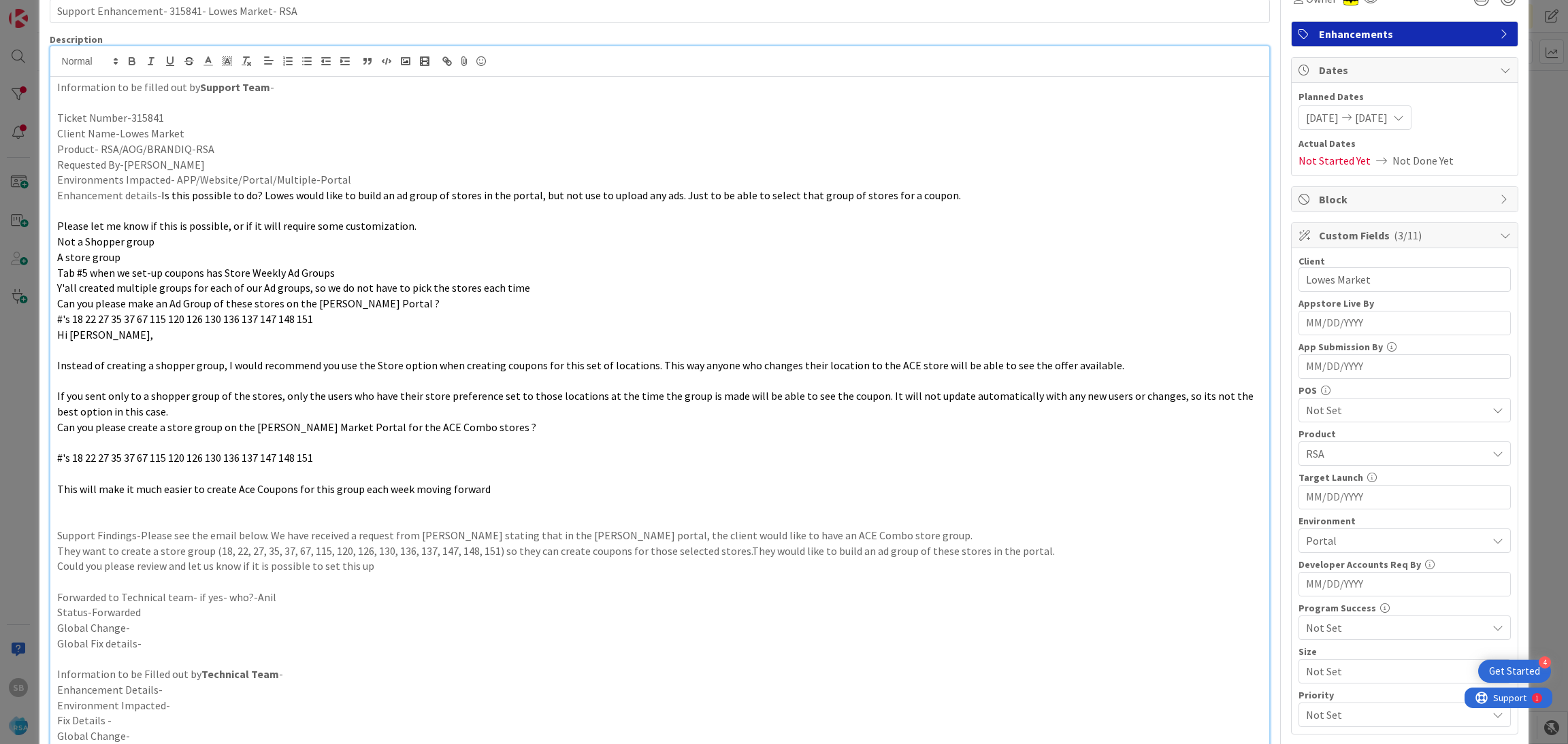
scroll to position [0, 0]
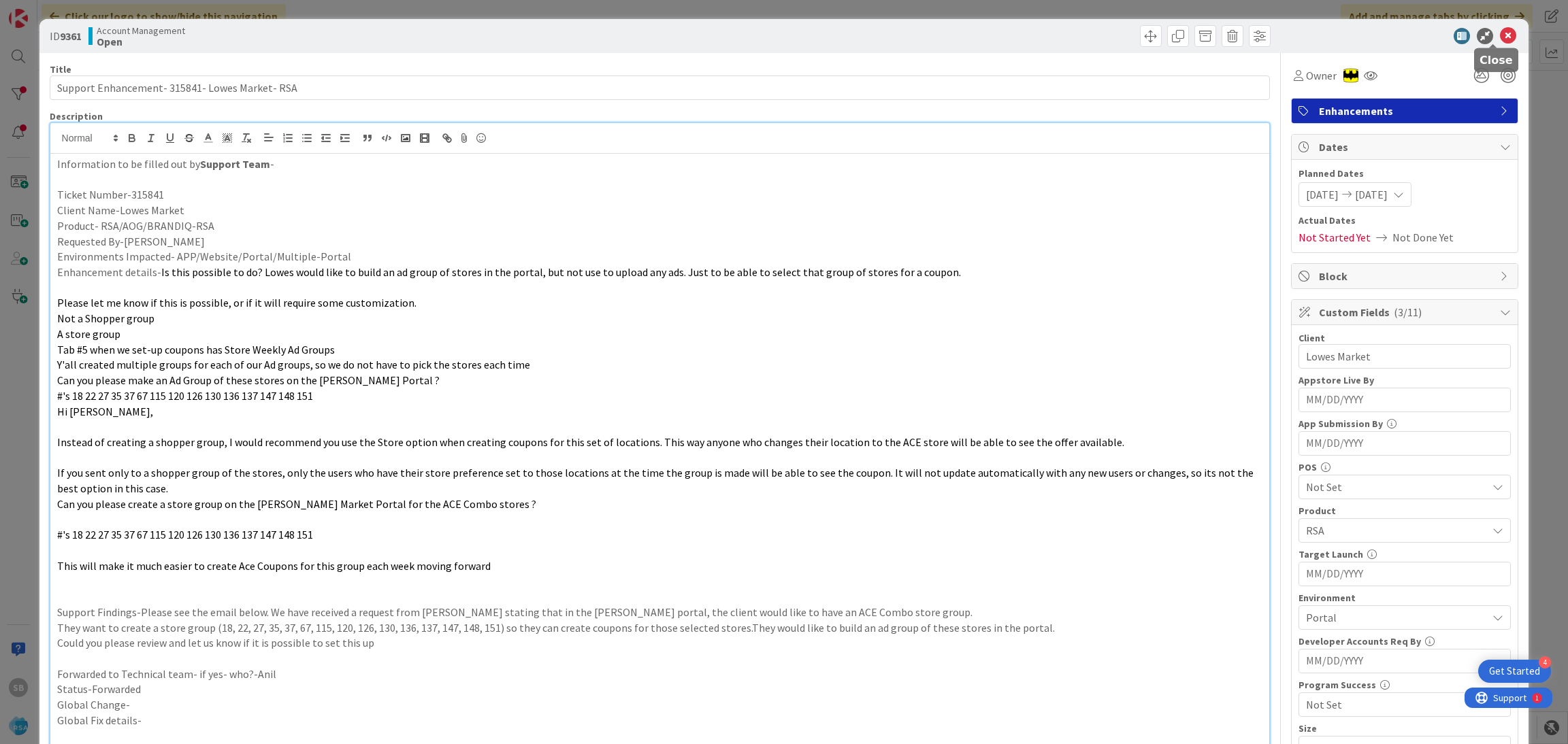
click at [1499, 33] on icon at bounding box center [1508, 36] width 17 height 17
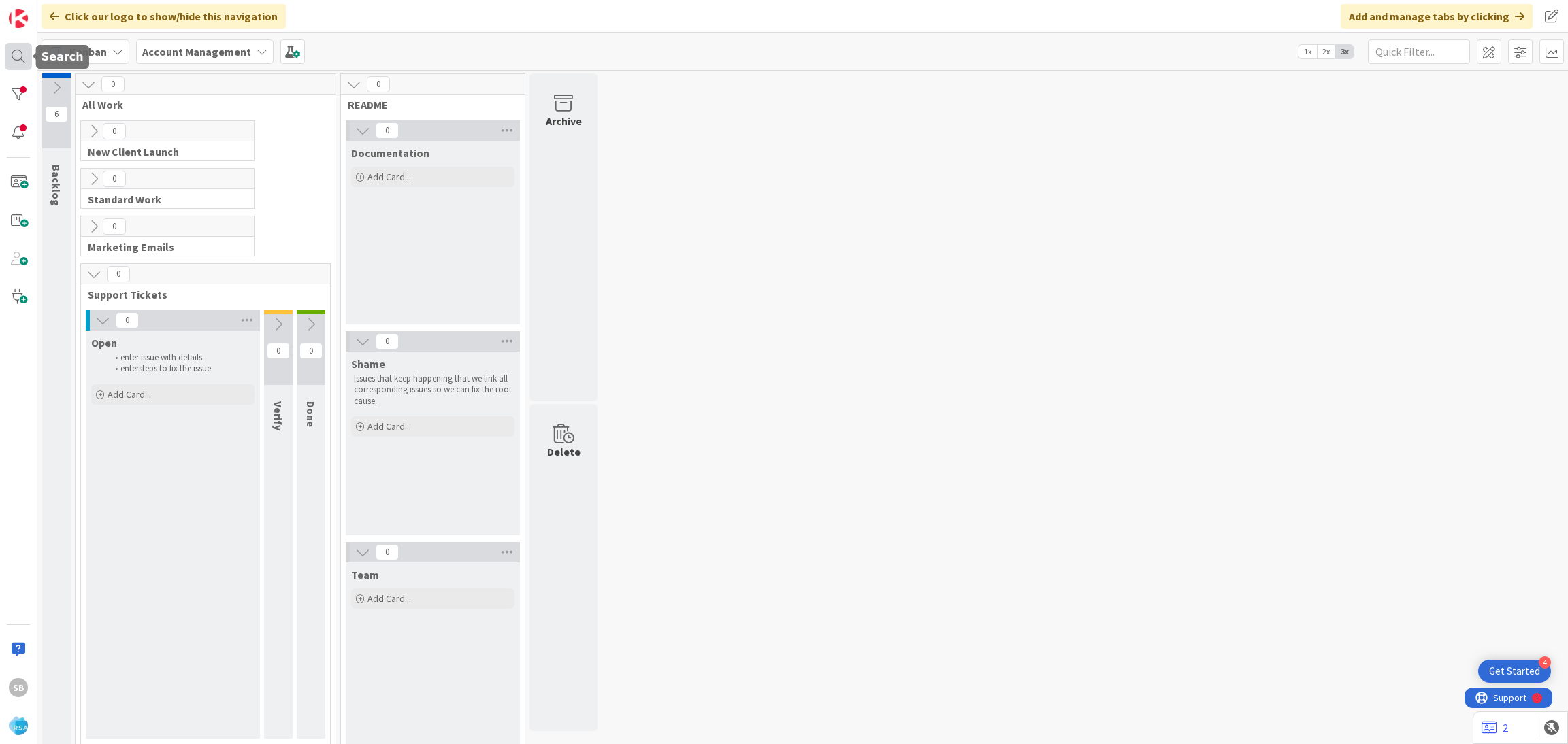
click at [7, 67] on div at bounding box center [18, 56] width 27 height 27
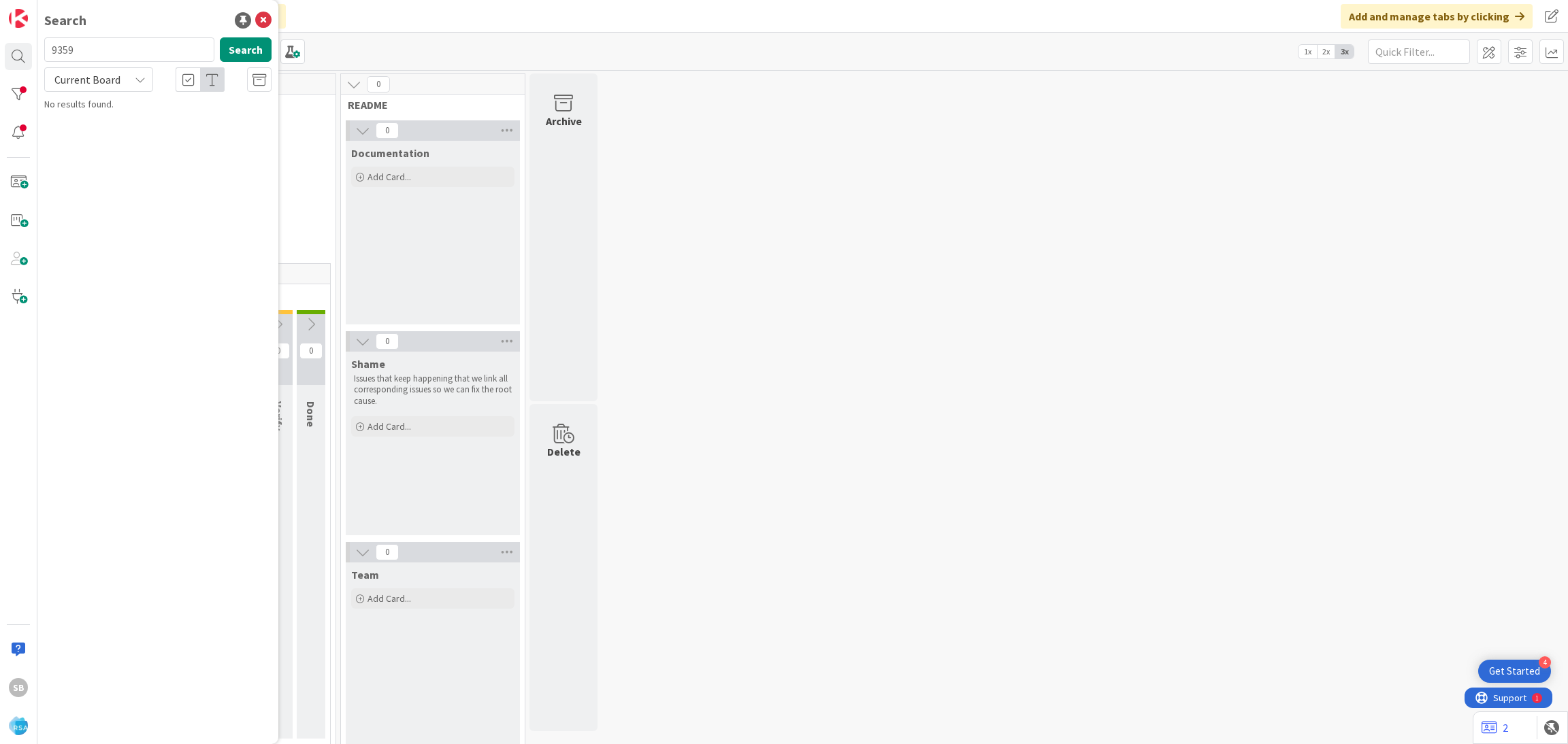
click at [127, 74] on div "Current Board" at bounding box center [99, 79] width 109 height 25
click at [122, 126] on span "All Boards" at bounding box center [123, 135] width 142 height 20
click at [129, 81] on div "All Boards" at bounding box center [99, 79] width 109 height 25
click at [127, 111] on span "Current Board" at bounding box center [123, 111] width 142 height 20
click at [124, 82] on div "Current Board" at bounding box center [99, 79] width 109 height 25
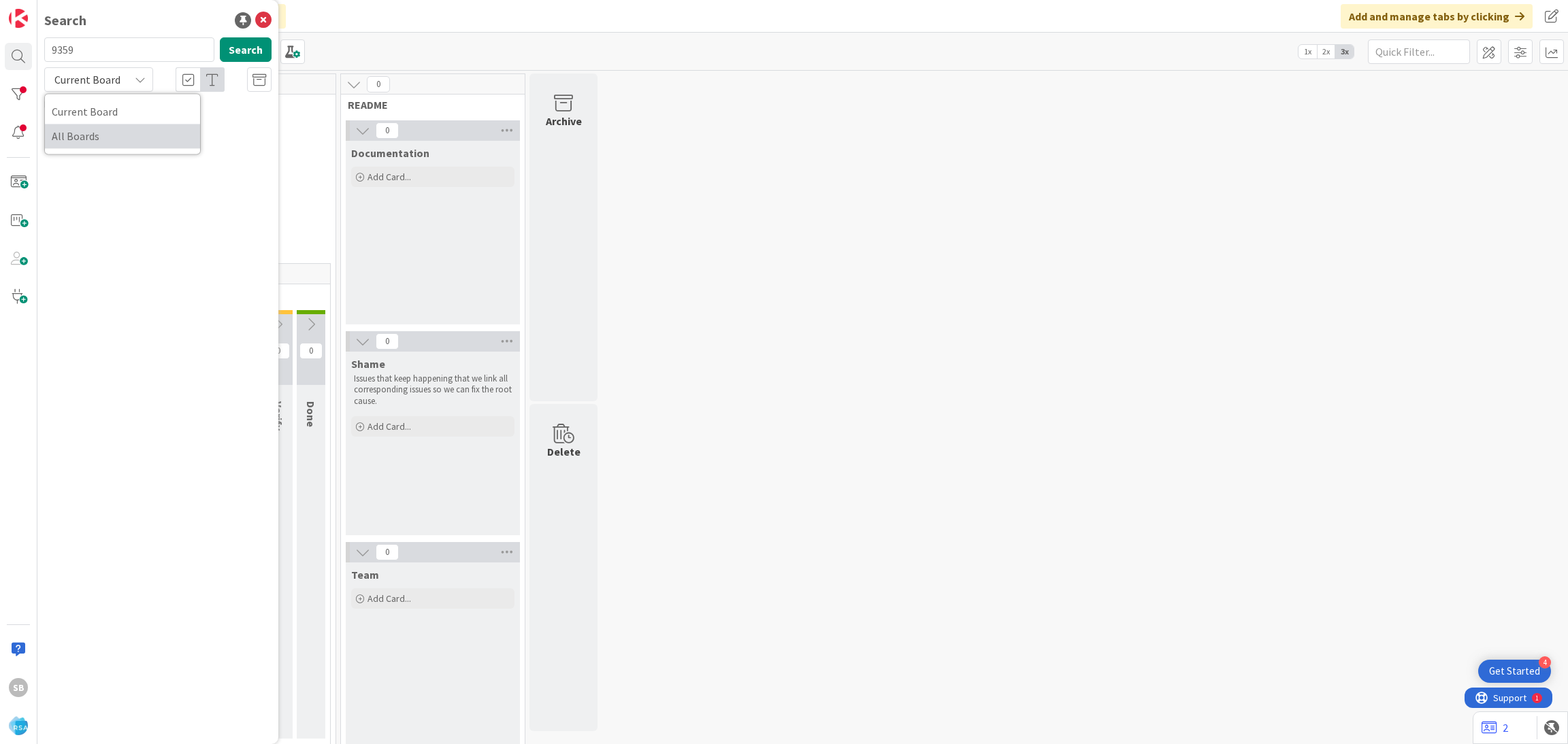
click at [120, 134] on span "All Boards" at bounding box center [123, 135] width 142 height 20
click at [90, 57] on input "9359" at bounding box center [129, 50] width 170 height 25
click at [141, 90] on div "All Boards" at bounding box center [99, 79] width 109 height 25
click at [145, 135] on span "All Boards" at bounding box center [123, 135] width 142 height 20
click at [122, 89] on div "All Boards" at bounding box center [99, 79] width 109 height 25
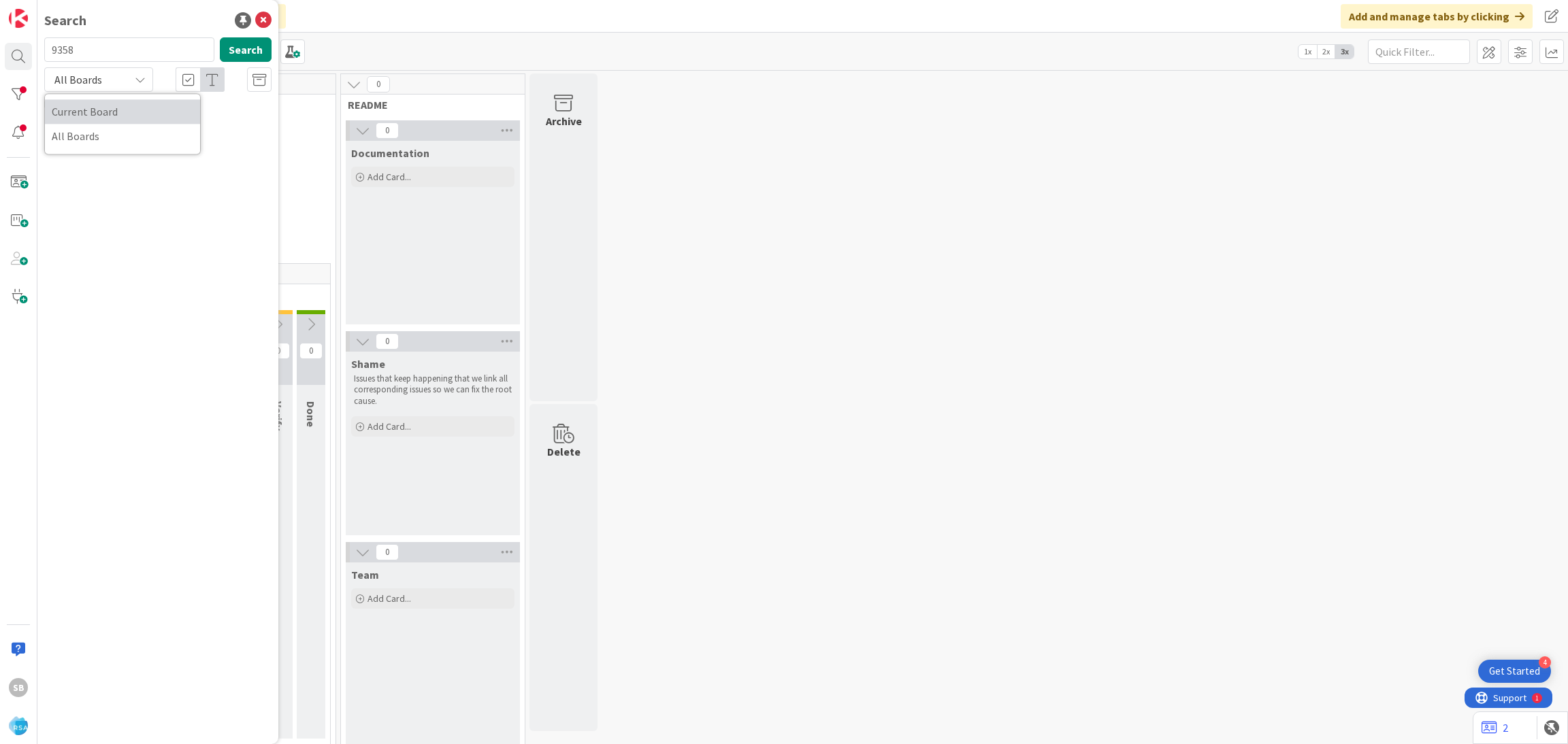
click at [123, 116] on span "Current Board" at bounding box center [123, 111] width 142 height 20
click at [136, 80] on icon at bounding box center [140, 80] width 11 height 11
click at [121, 144] on span "All Boards" at bounding box center [123, 135] width 142 height 20
click at [145, 50] on input "9358" at bounding box center [129, 50] width 170 height 25
click at [96, 58] on input "9356" at bounding box center [129, 50] width 170 height 25
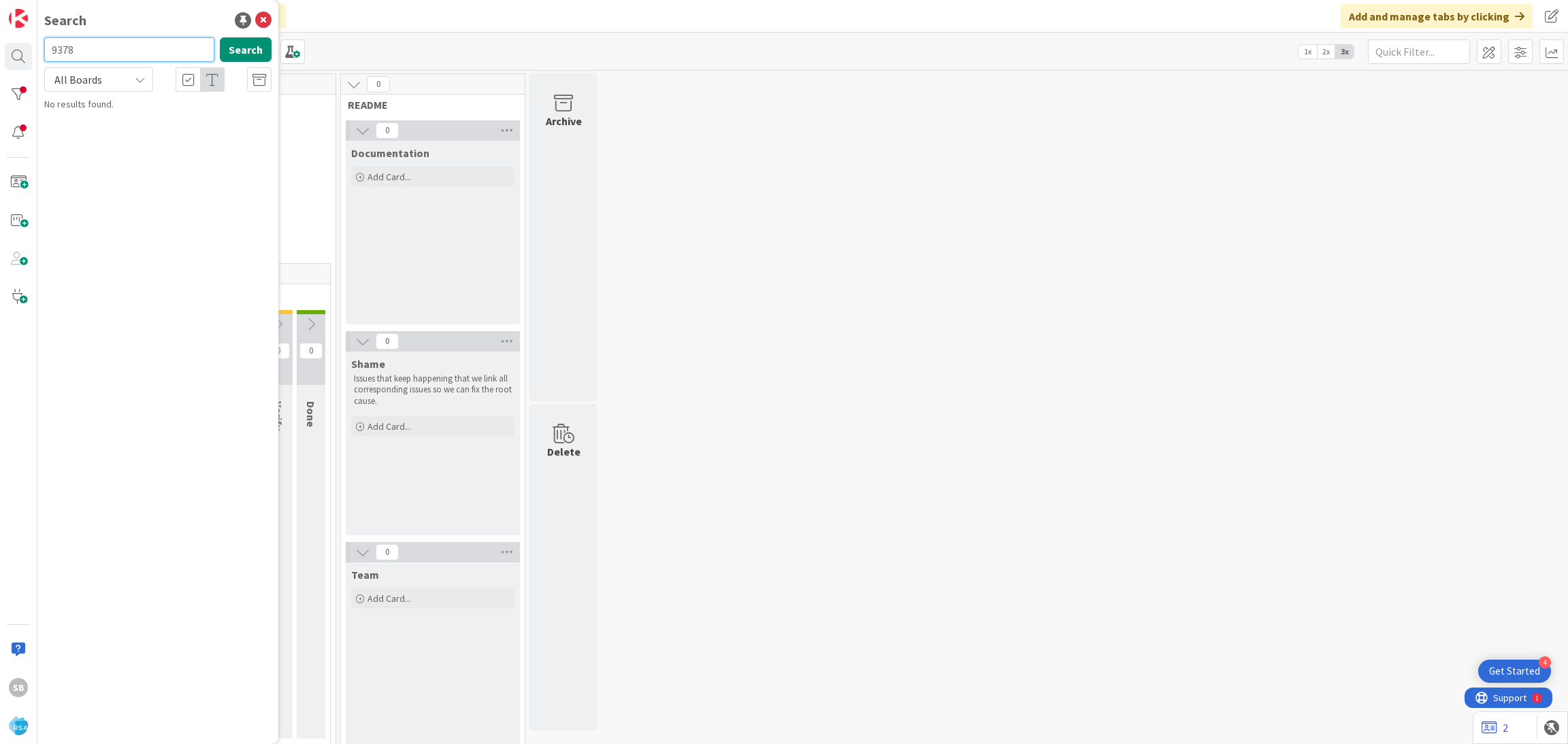
type input "9378"
click at [121, 105] on b "Account Management ›" at bounding box center [107, 107] width 87 height 11
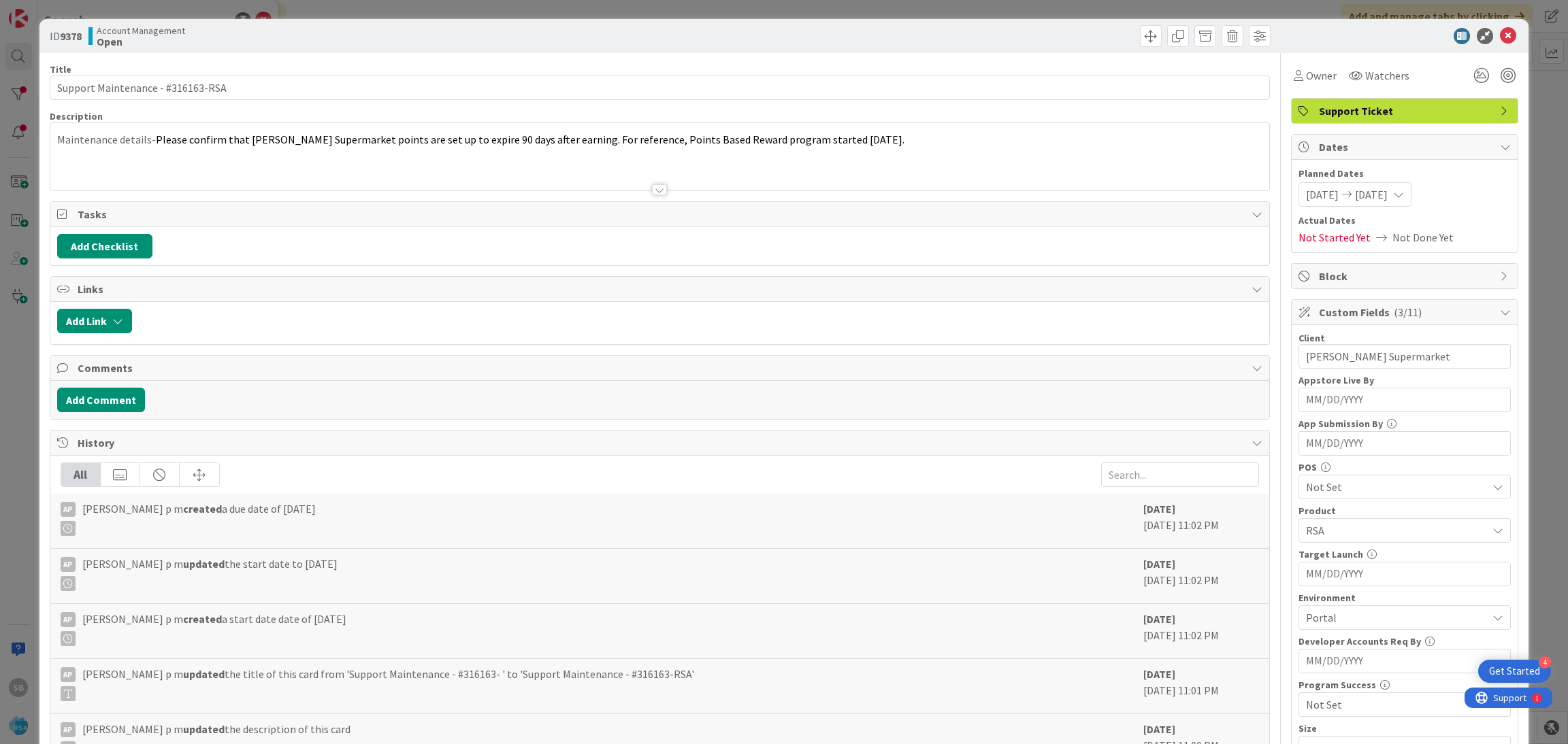
scroll to position [344, 0]
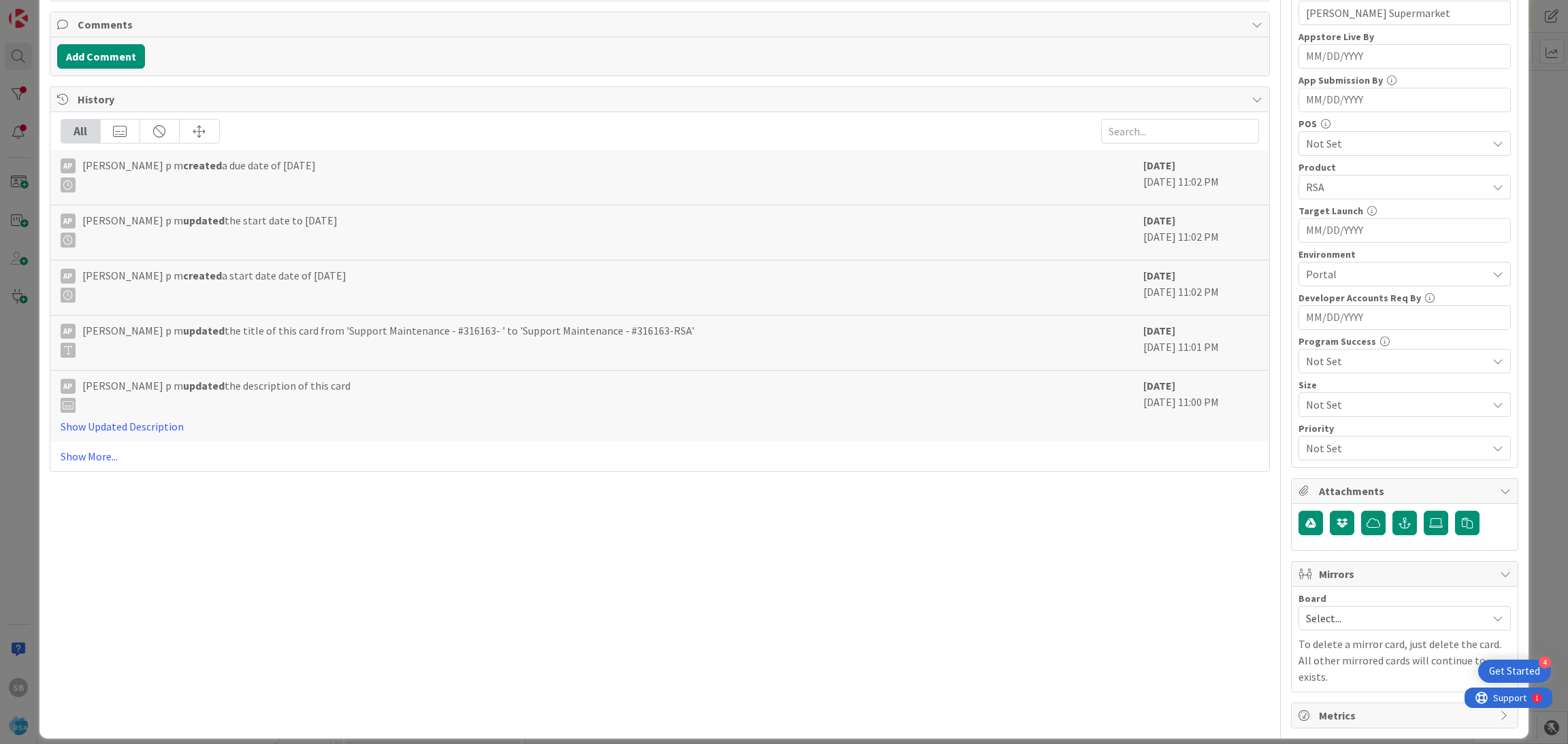
click at [1369, 602] on div "Board" at bounding box center [1405, 598] width 212 height 10
click at [1360, 615] on span "Select..." at bounding box center [1393, 618] width 174 height 19
click at [1340, 710] on span "Software Development" at bounding box center [1413, 706] width 180 height 20
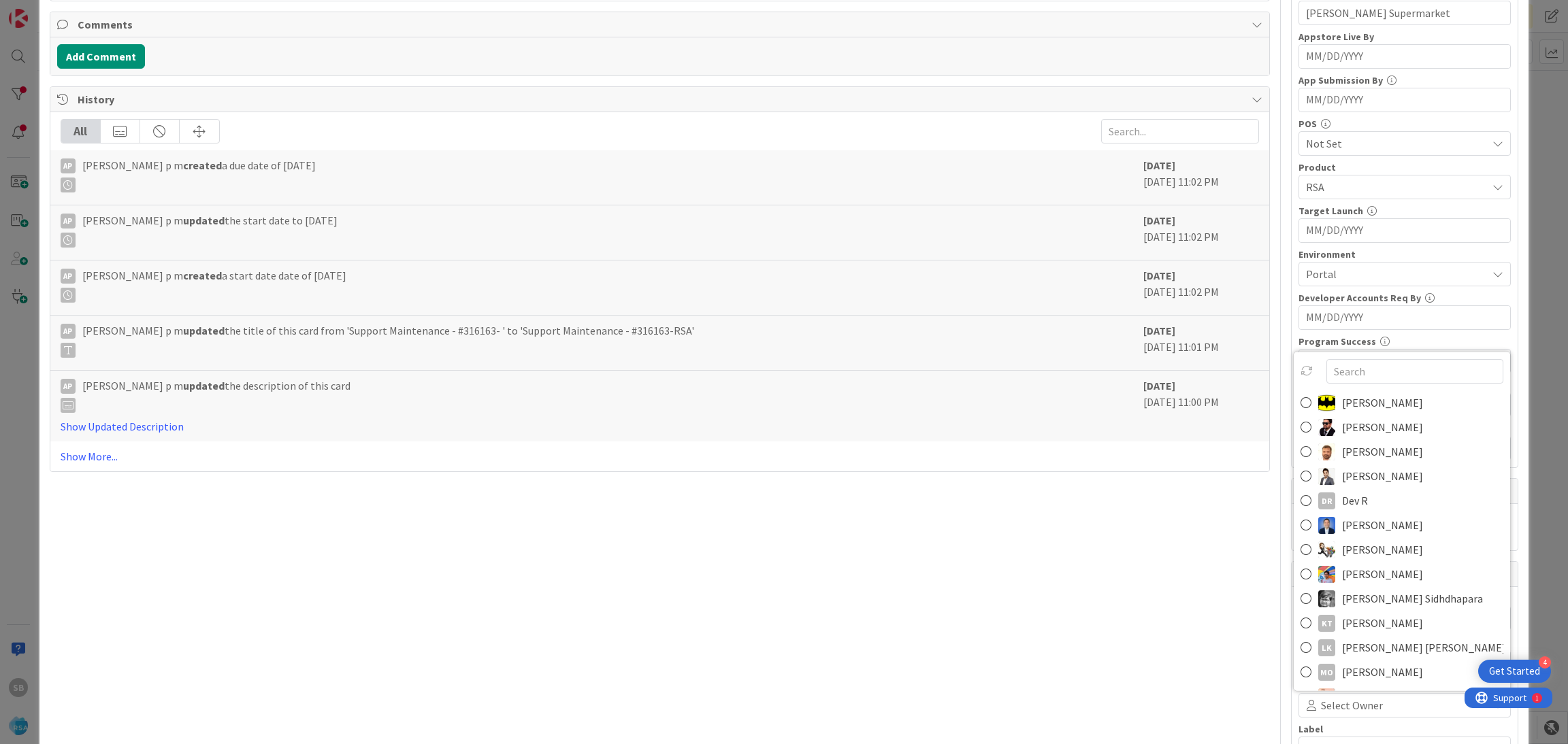
scroll to position [351, 0]
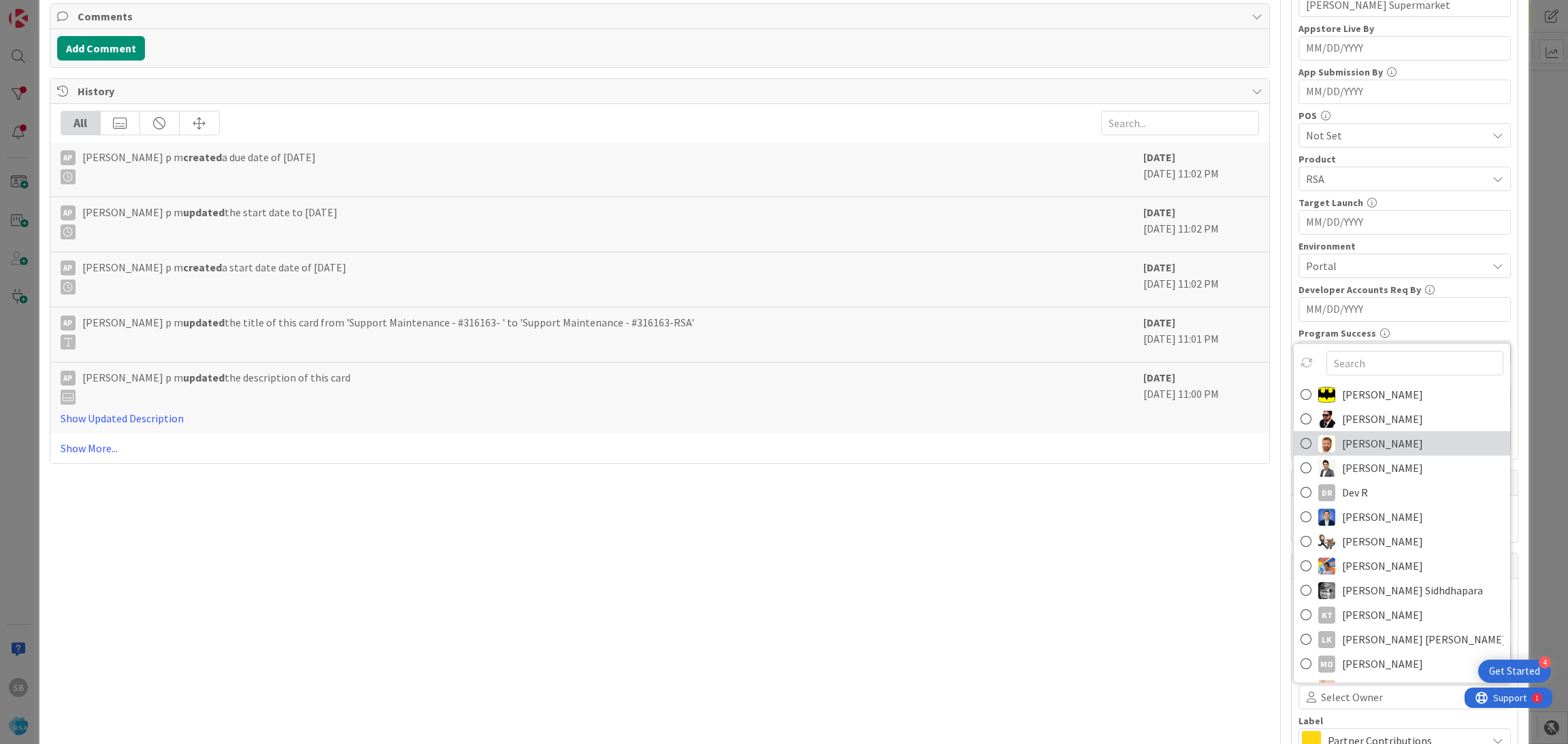
click at [1362, 454] on span "[PERSON_NAME]" at bounding box center [1383, 443] width 81 height 20
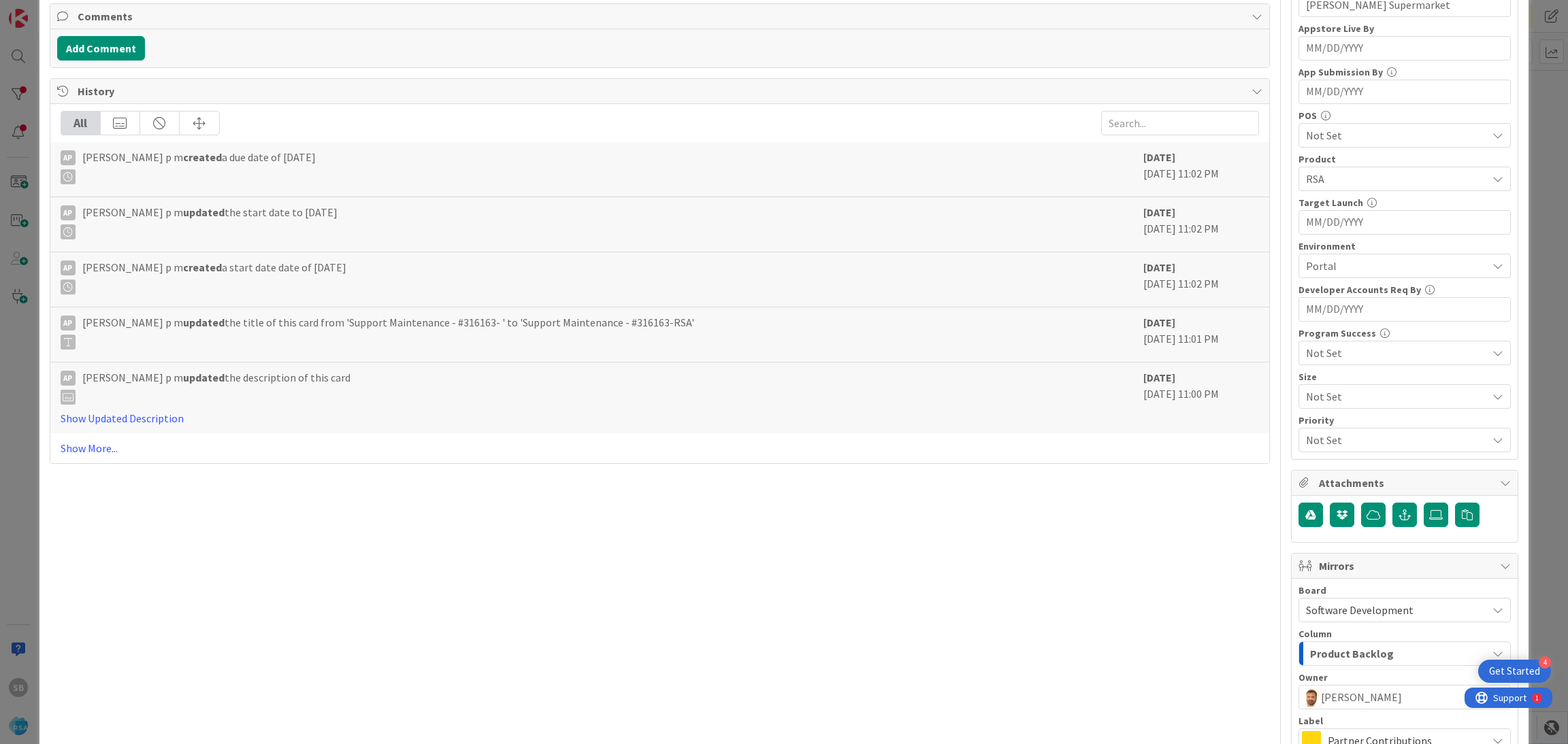
scroll to position [506, 0]
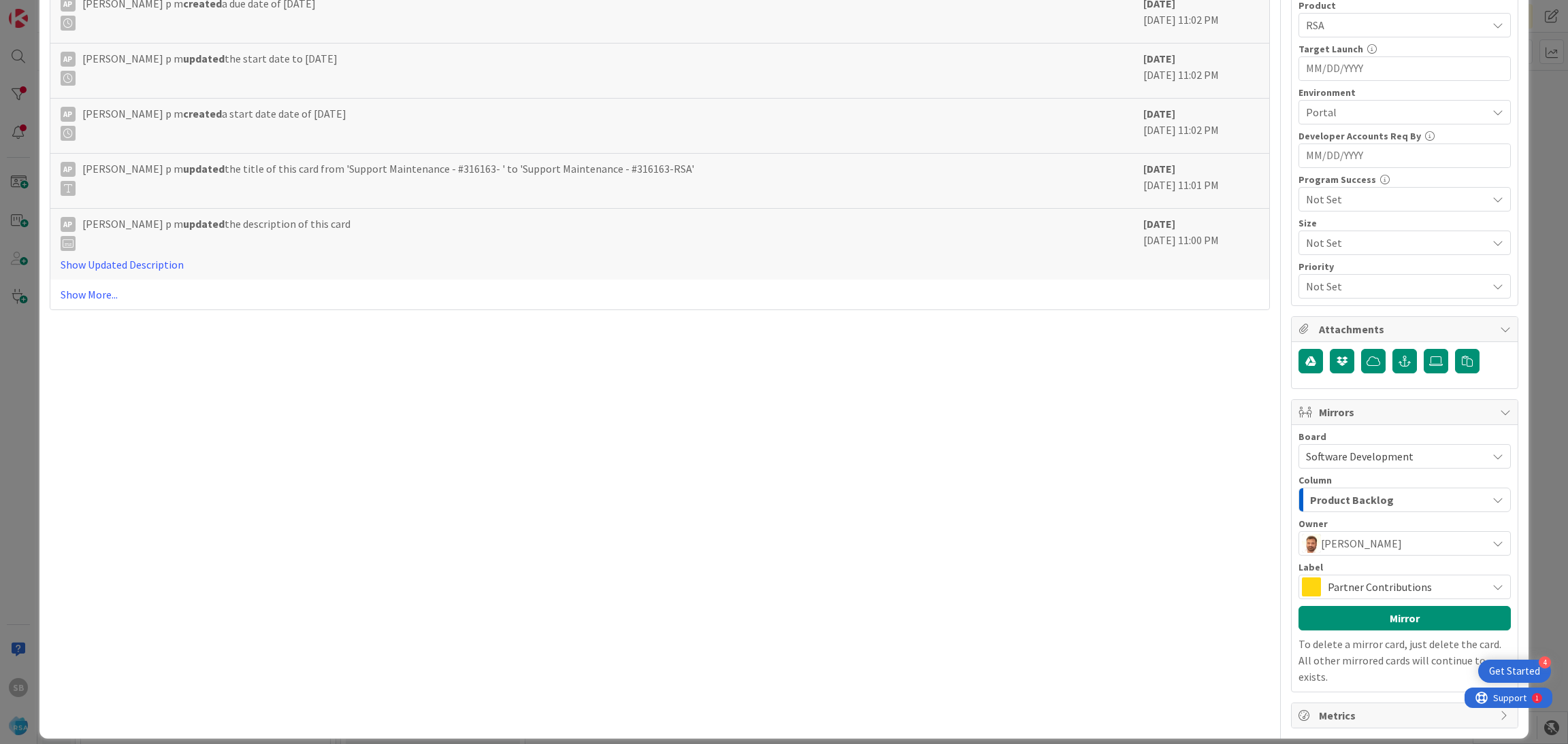
click at [1423, 582] on span "Partner Contributions" at bounding box center [1404, 586] width 152 height 19
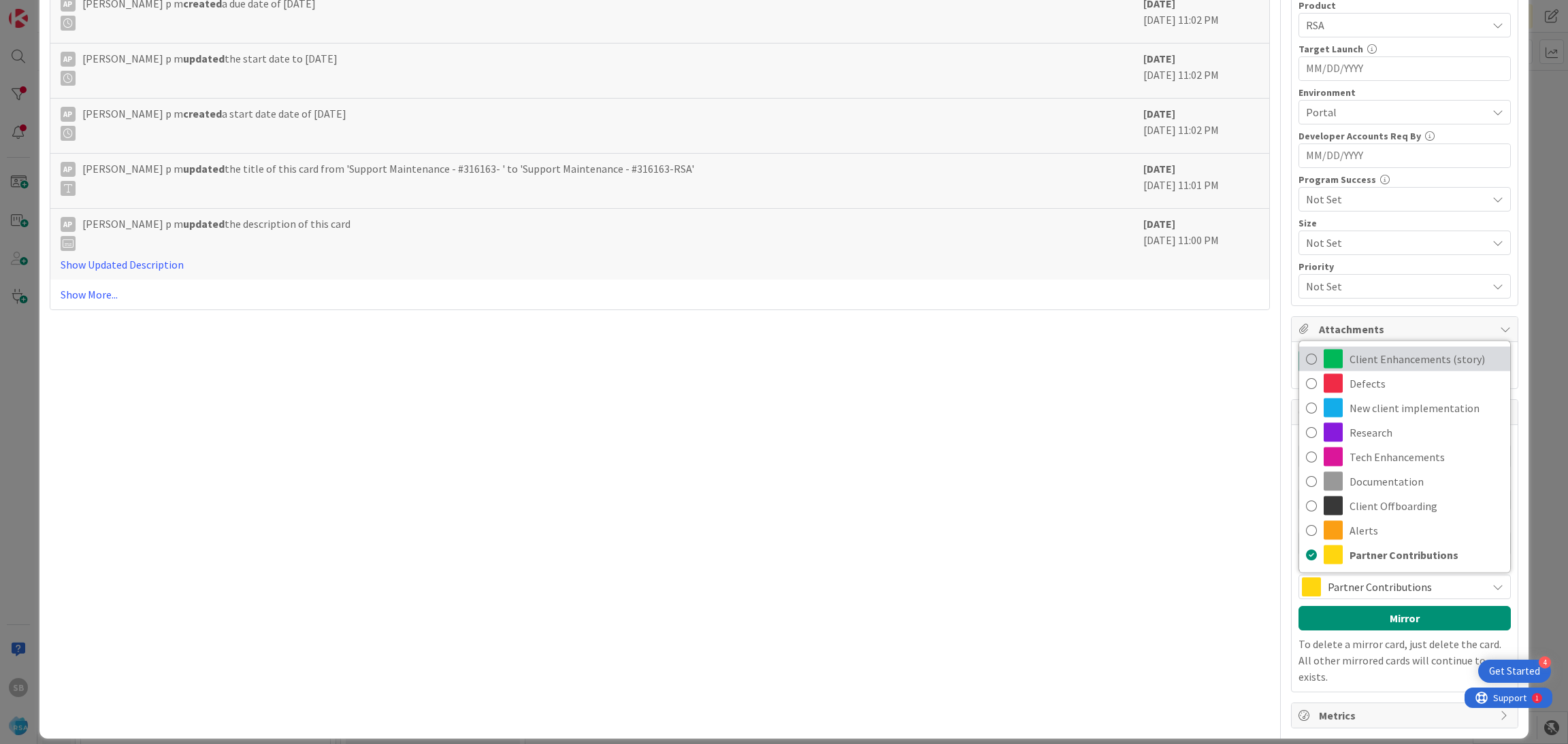
click at [1399, 364] on span "Client Enhancements (story)" at bounding box center [1426, 359] width 154 height 20
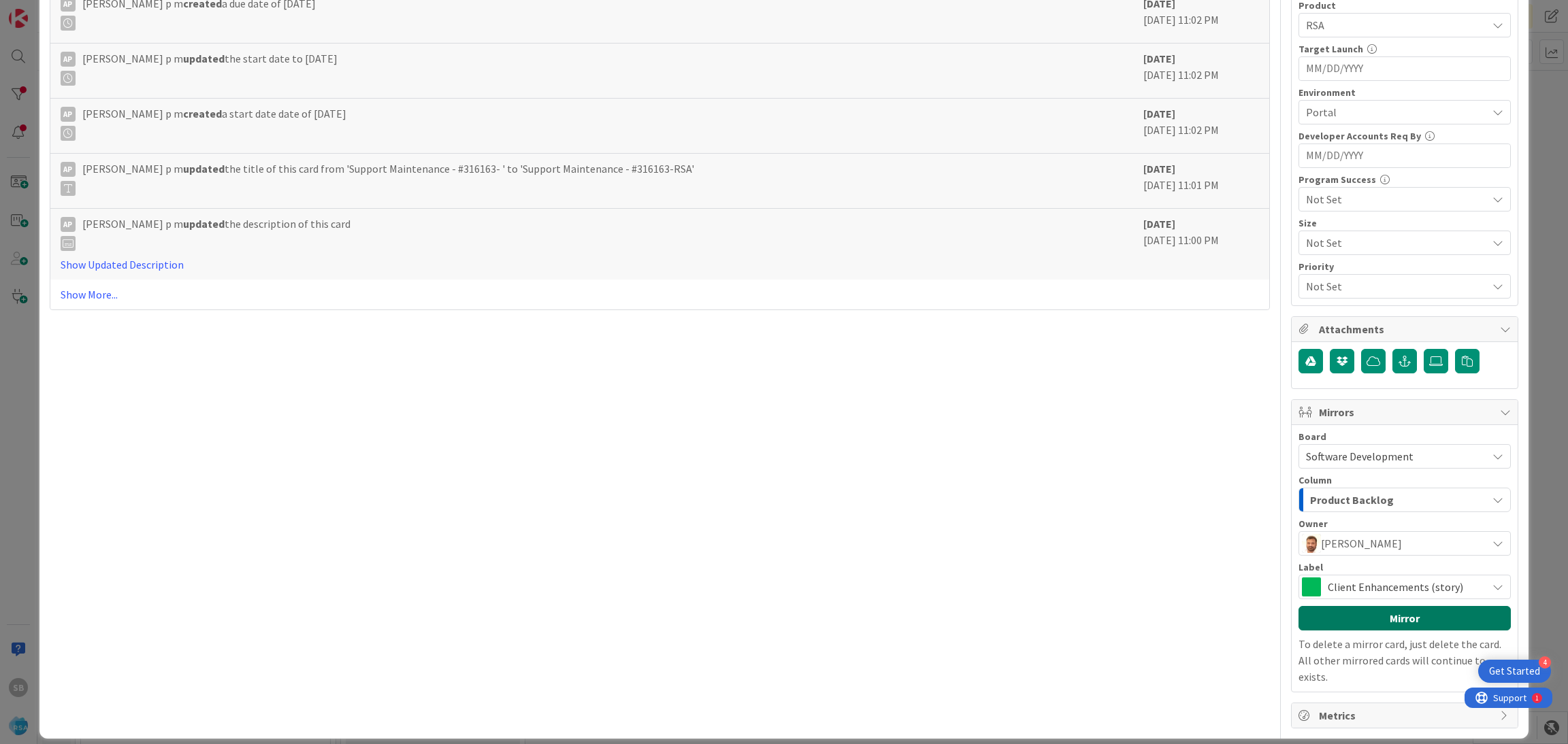
click at [1374, 612] on button "Mirror" at bounding box center [1405, 618] width 212 height 25
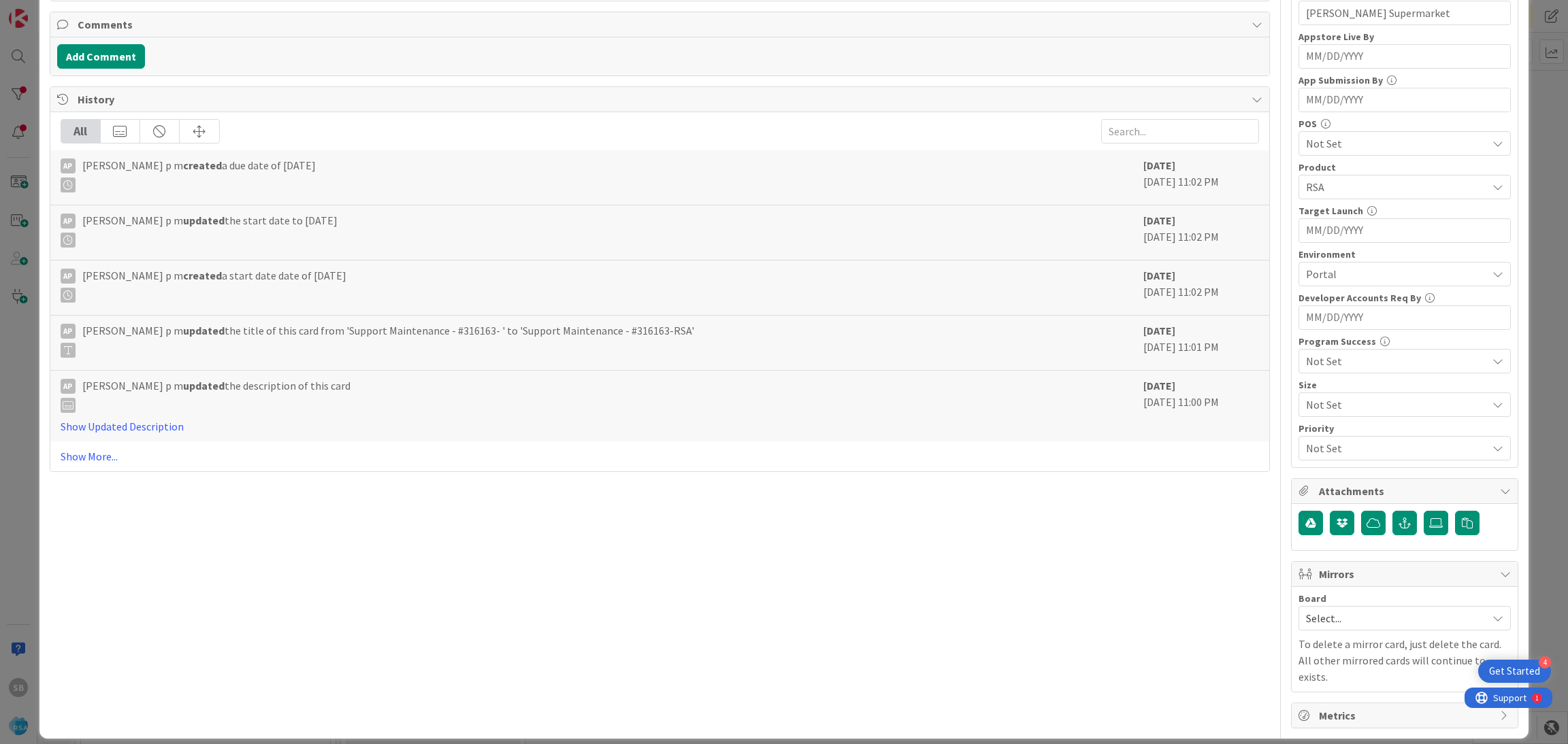
scroll to position [0, 0]
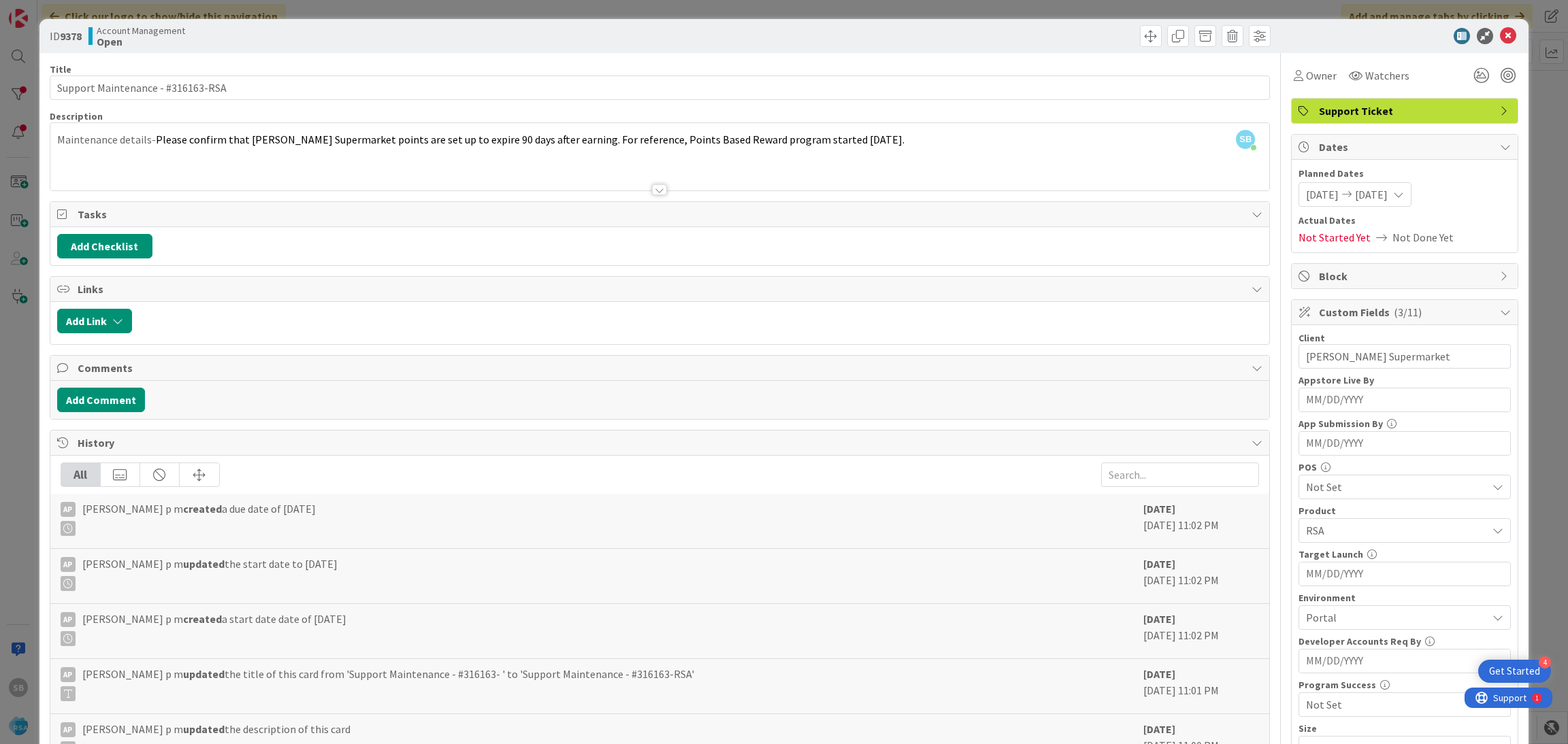
click at [1485, 46] on div "ID 9378 Account Management Open" at bounding box center [784, 35] width 1490 height 34
click at [1499, 42] on icon at bounding box center [1508, 36] width 17 height 17
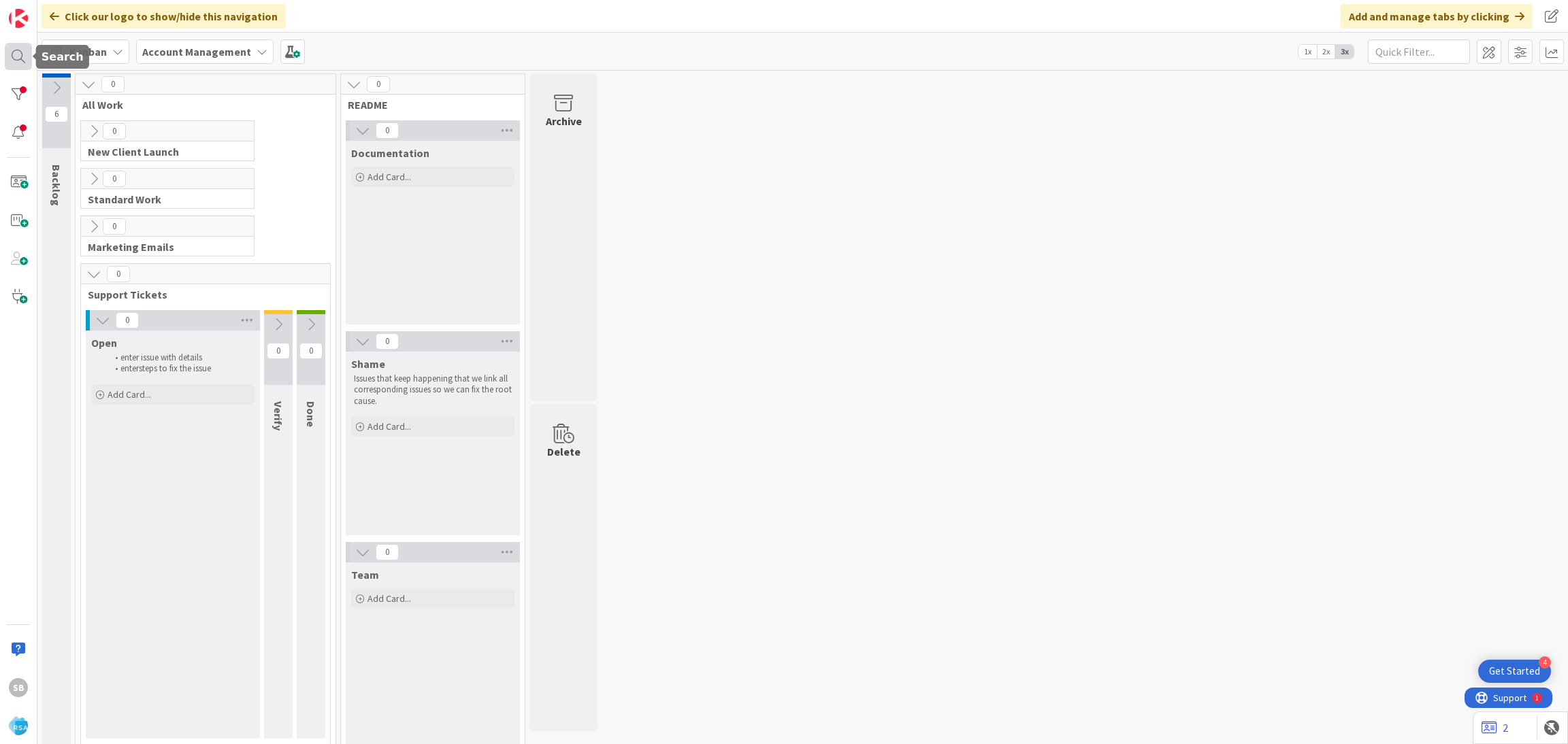
click at [19, 56] on div at bounding box center [18, 56] width 27 height 27
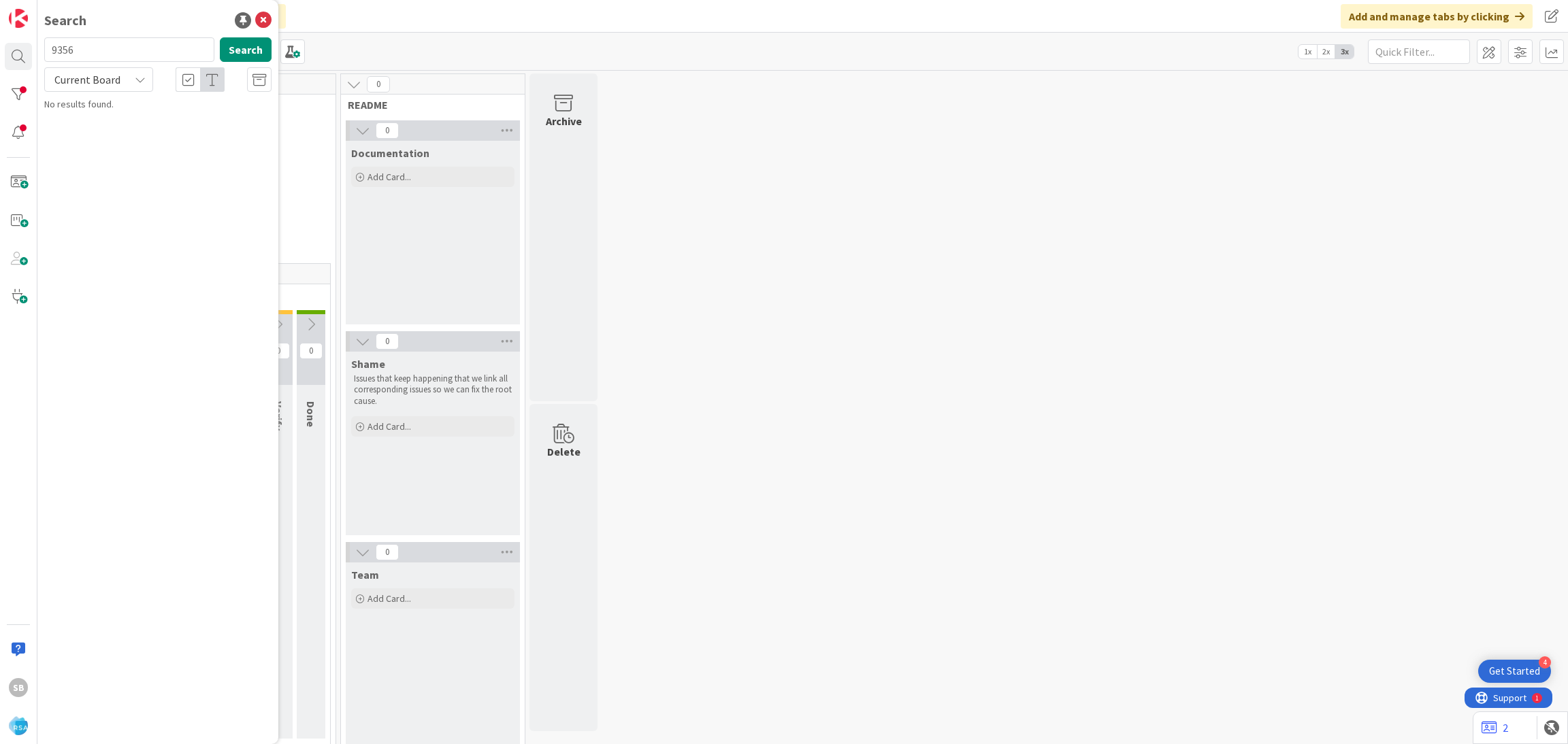
click at [123, 85] on div "Current Board" at bounding box center [99, 79] width 109 height 25
click at [121, 131] on span "All Boards" at bounding box center [123, 135] width 142 height 20
click at [126, 54] on input "9356" at bounding box center [129, 50] width 170 height 25
click at [121, 46] on input "9378" at bounding box center [129, 50] width 170 height 25
type input "9379"
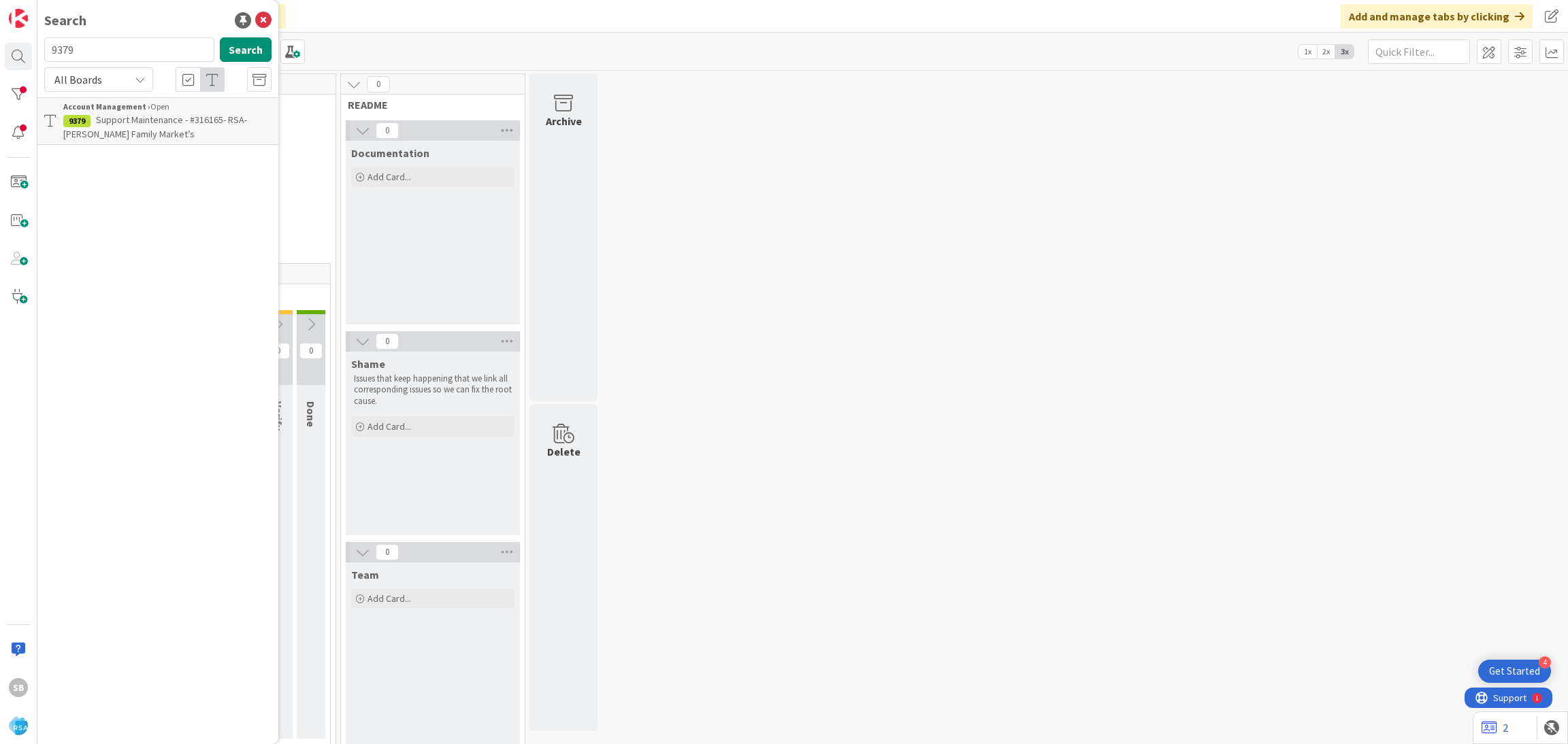
click at [148, 119] on span "Support Maintenance - #316165- RSA-[PERSON_NAME] Family Market’s" at bounding box center [155, 126] width 184 height 26
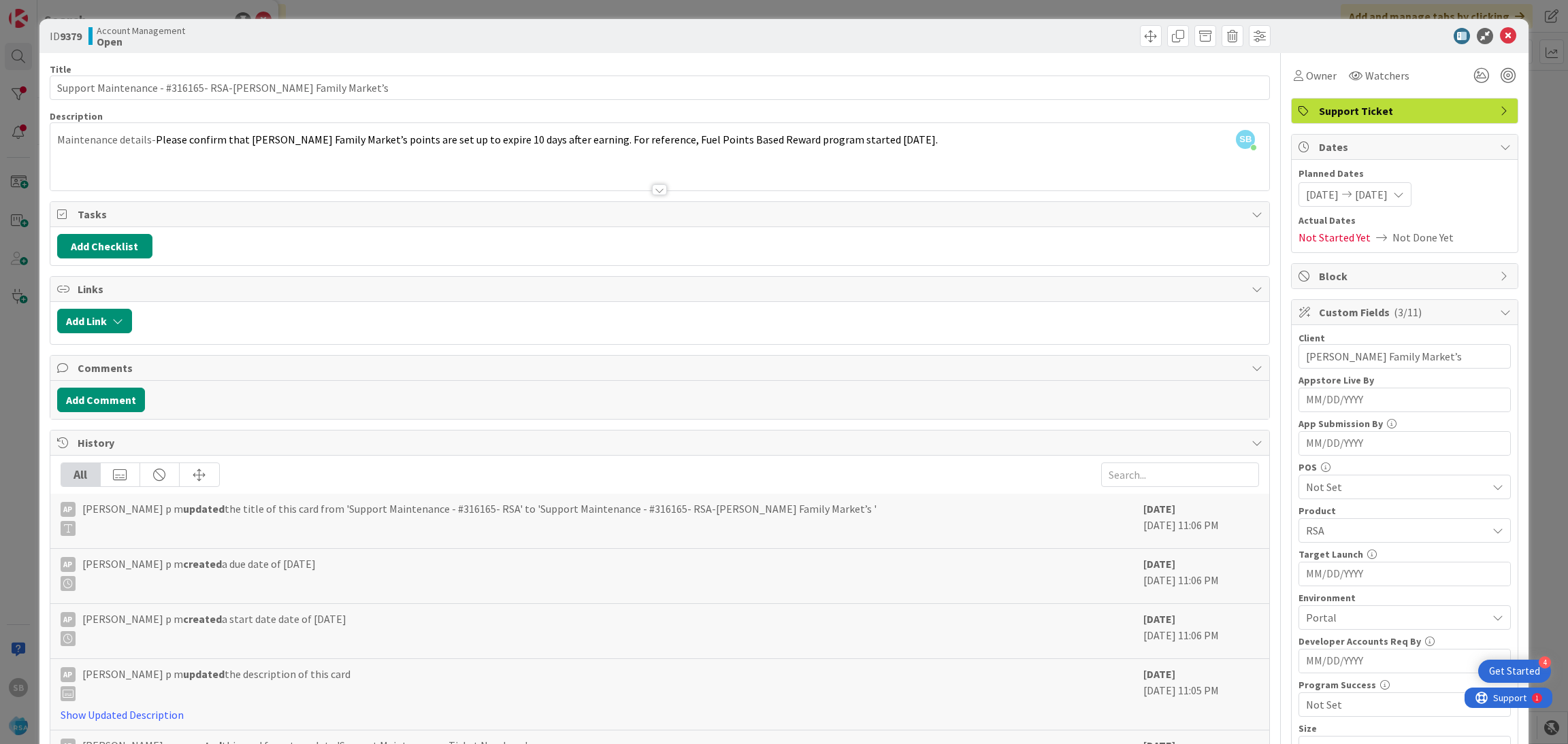
scroll to position [344, 0]
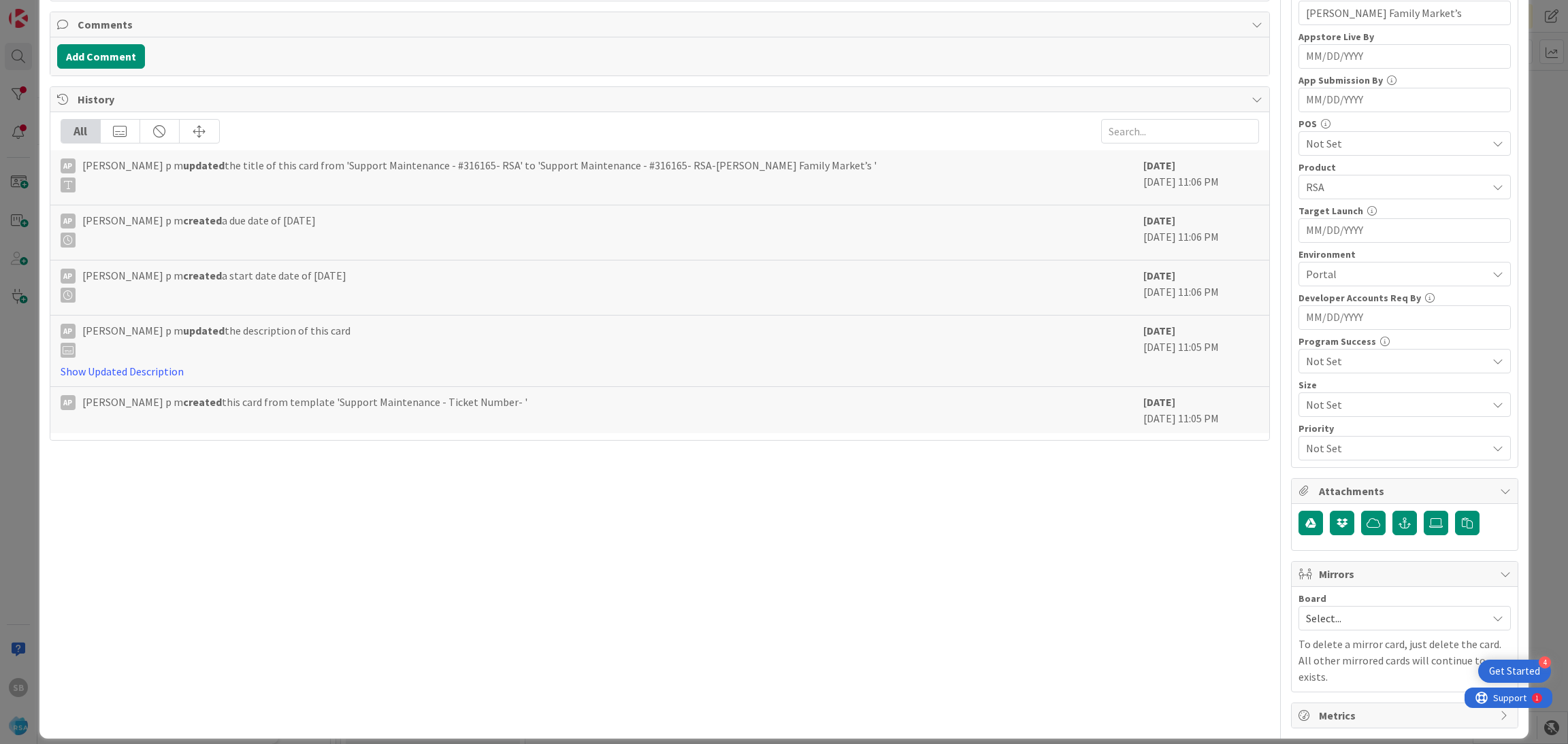
click at [1353, 624] on span "Select..." at bounding box center [1393, 618] width 174 height 19
click at [1323, 710] on span "Software Development" at bounding box center [1413, 706] width 180 height 20
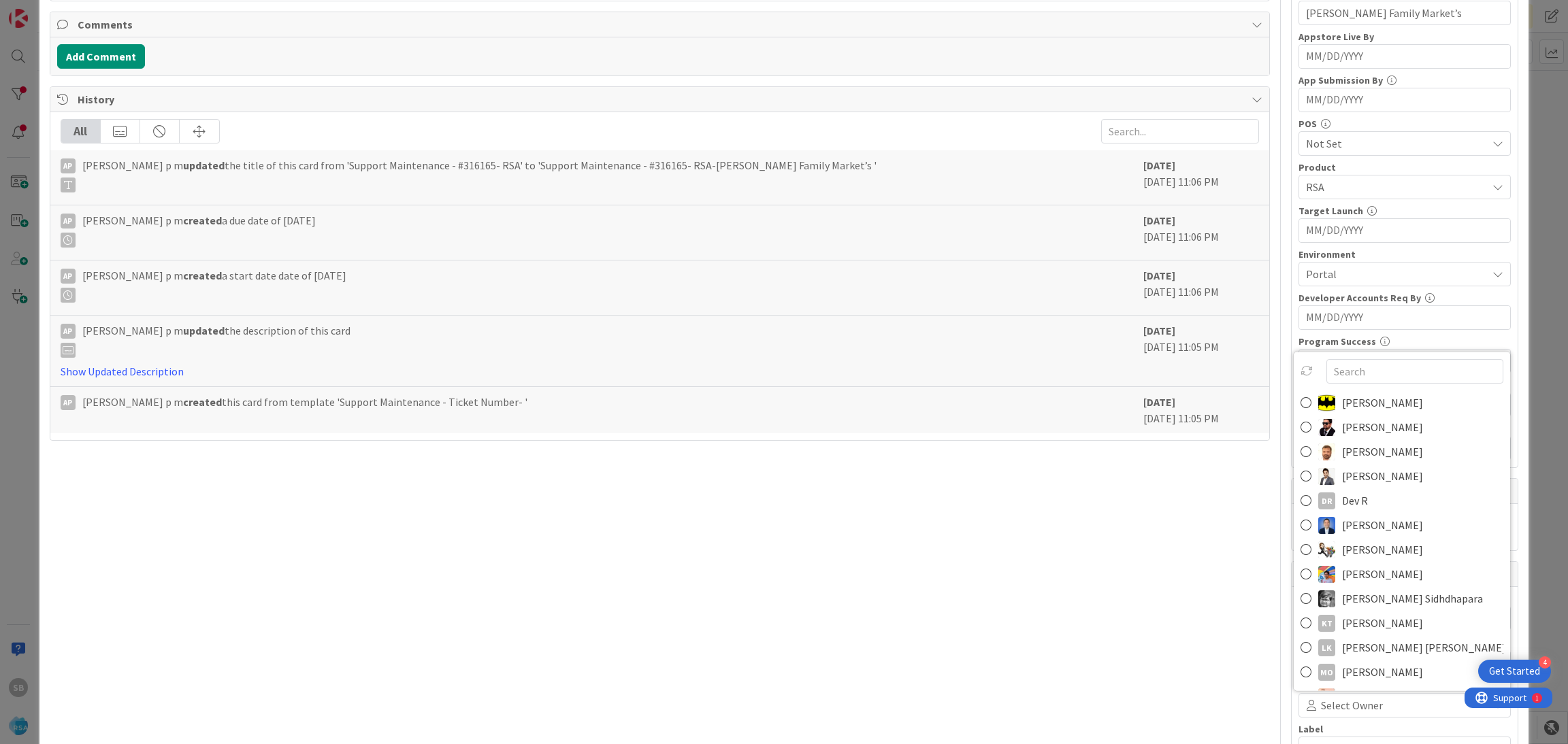
scroll to position [351, 0]
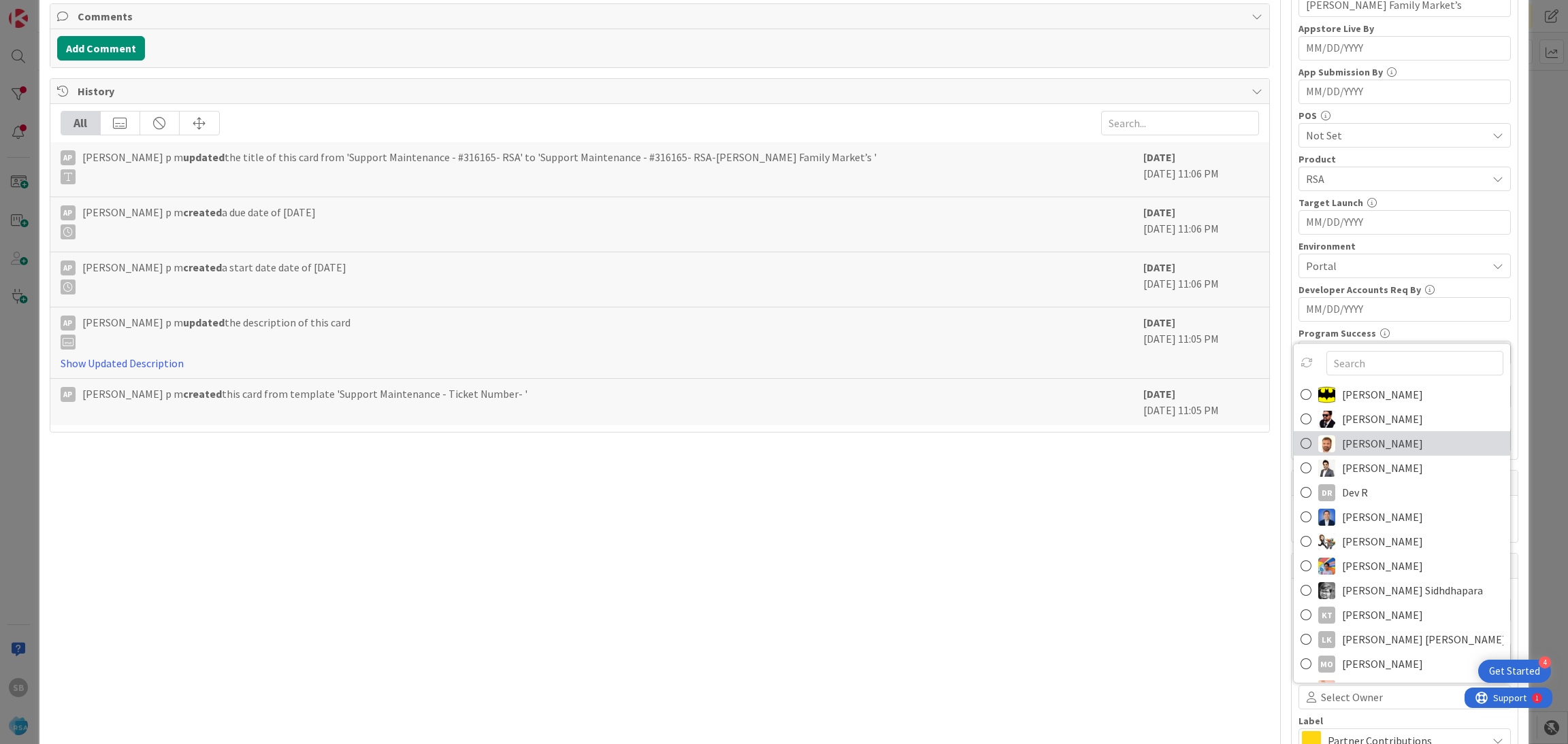
click at [1342, 449] on span "[PERSON_NAME]" at bounding box center [1383, 443] width 81 height 20
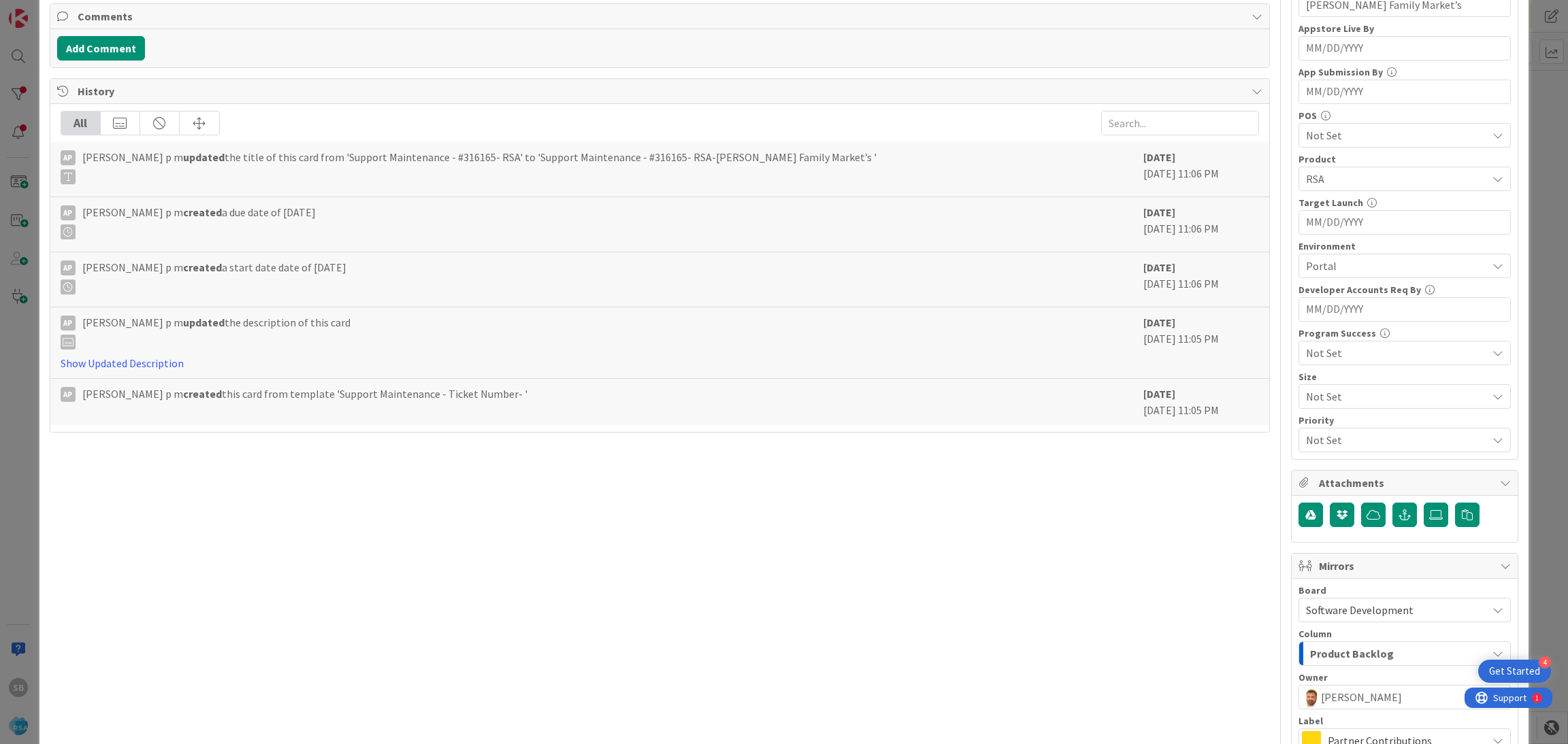
scroll to position [506, 0]
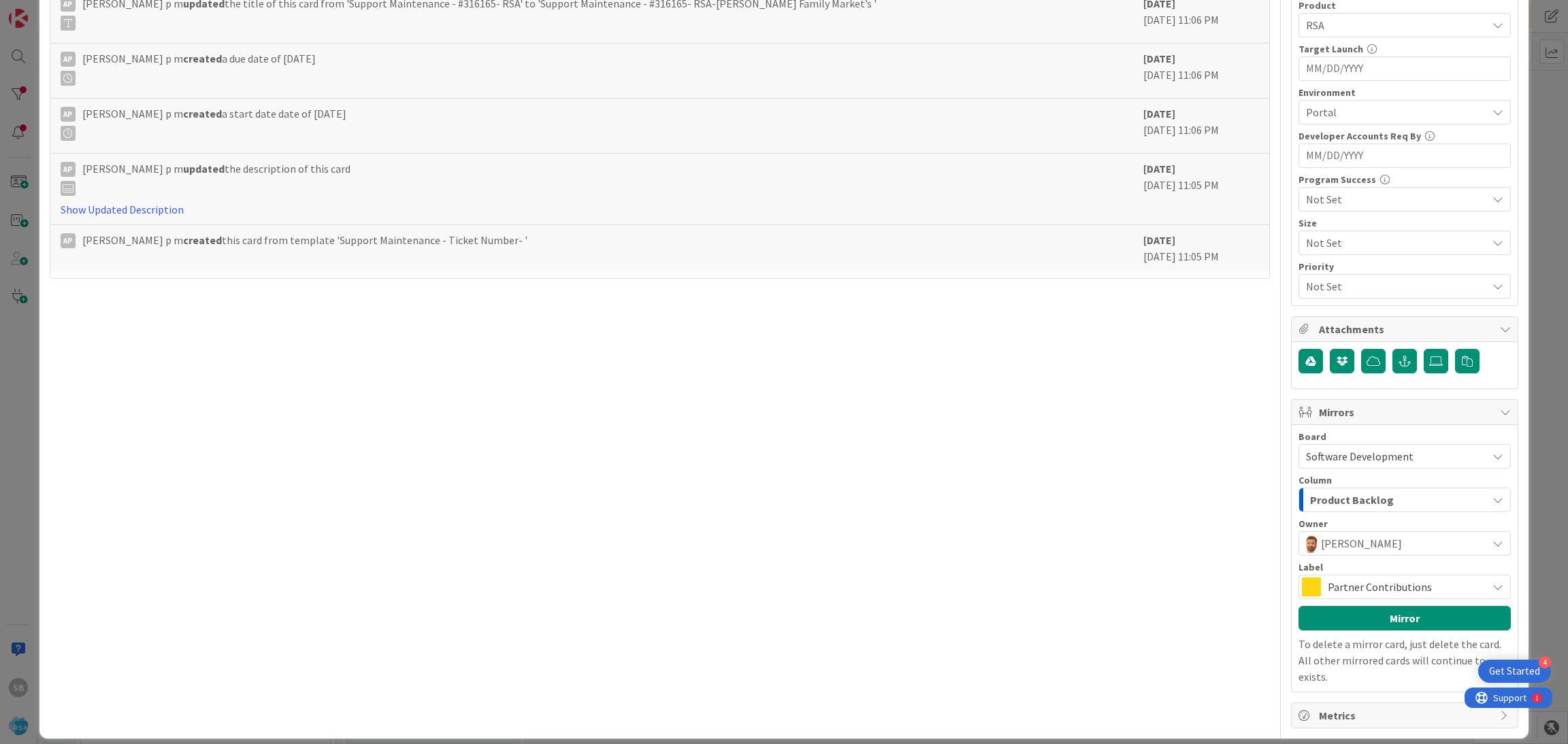
click at [1434, 584] on span "Partner Contributions" at bounding box center [1404, 586] width 152 height 19
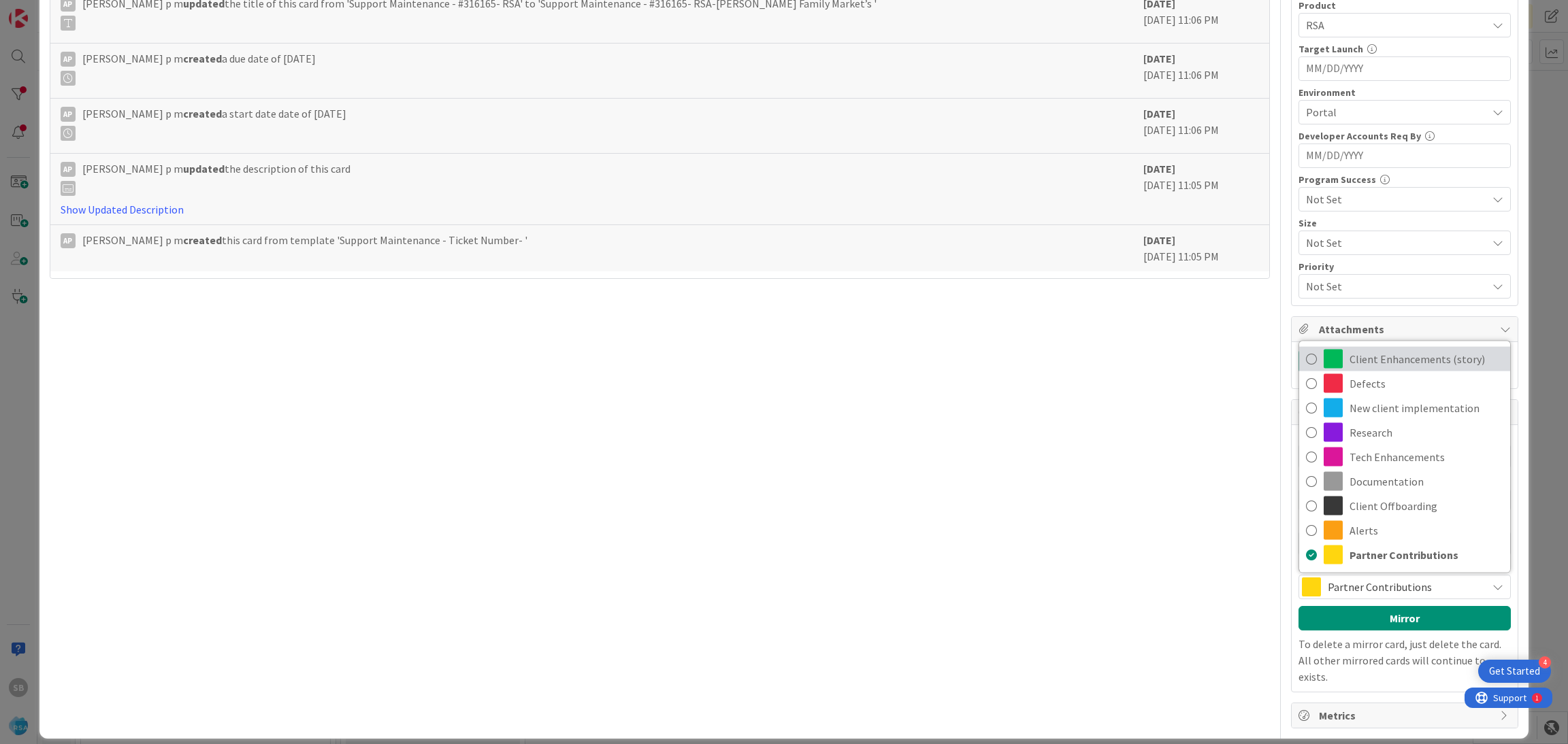
click at [1394, 351] on span "Client Enhancements (story)" at bounding box center [1426, 359] width 154 height 20
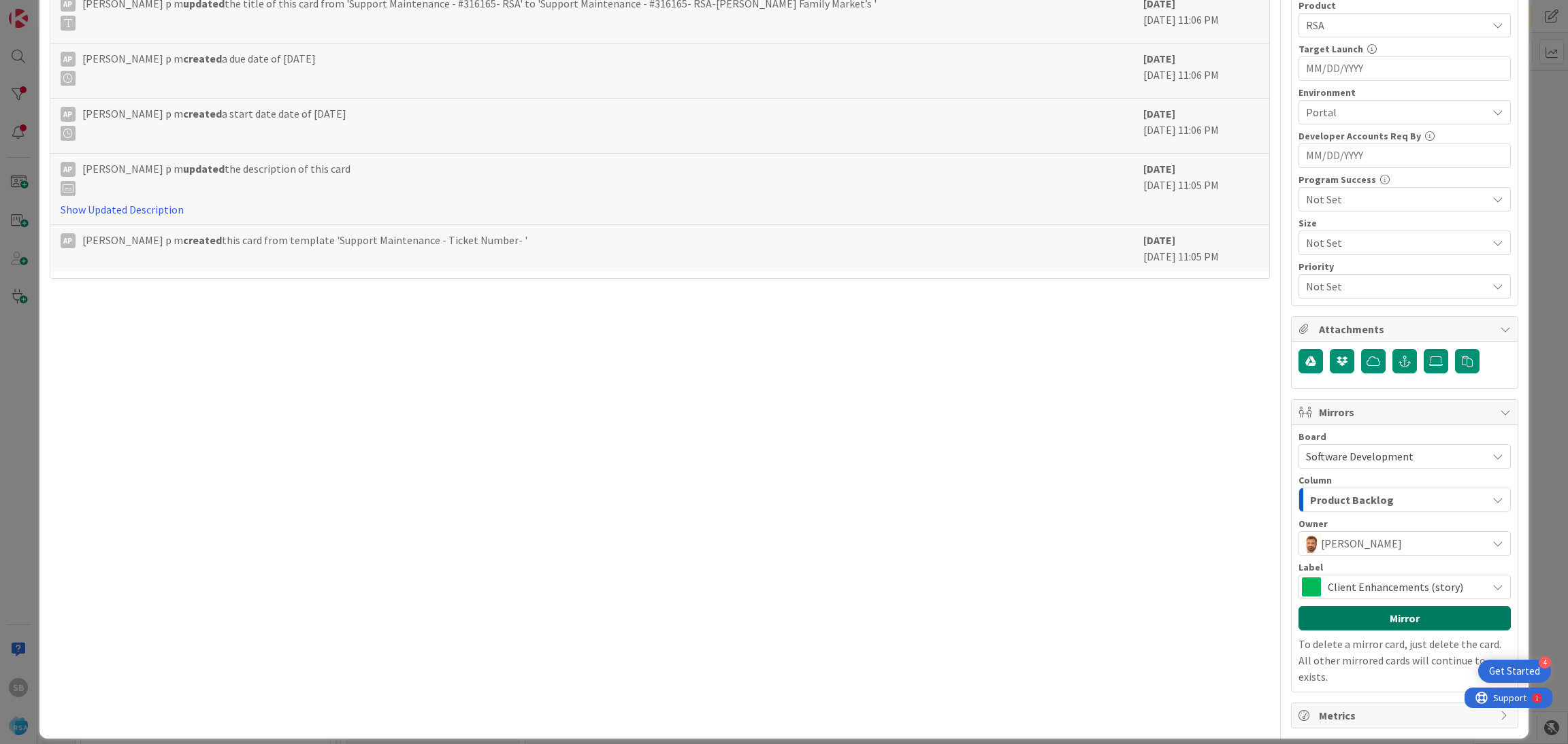
click at [1407, 628] on button "Mirror" at bounding box center [1405, 618] width 212 height 25
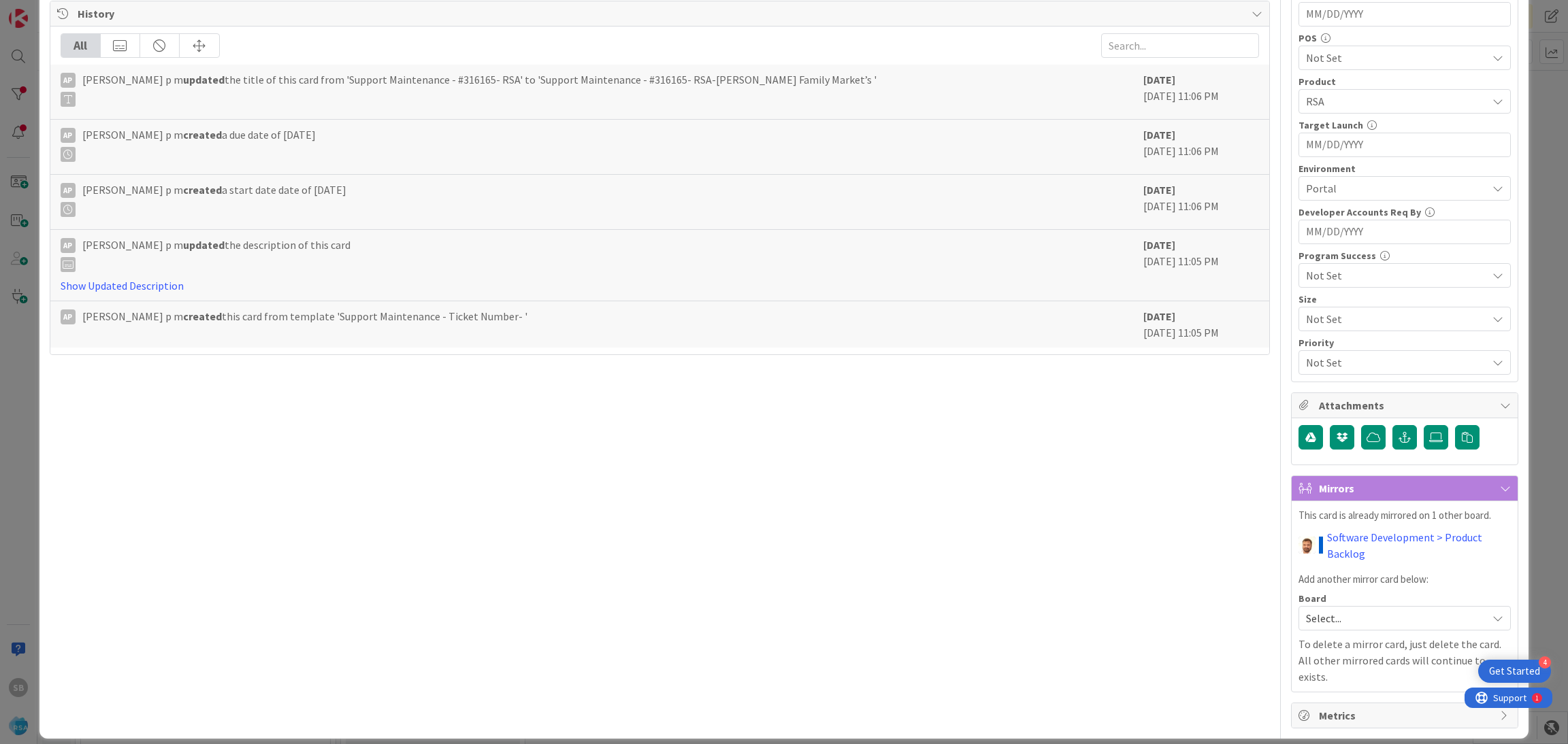
scroll to position [0, 0]
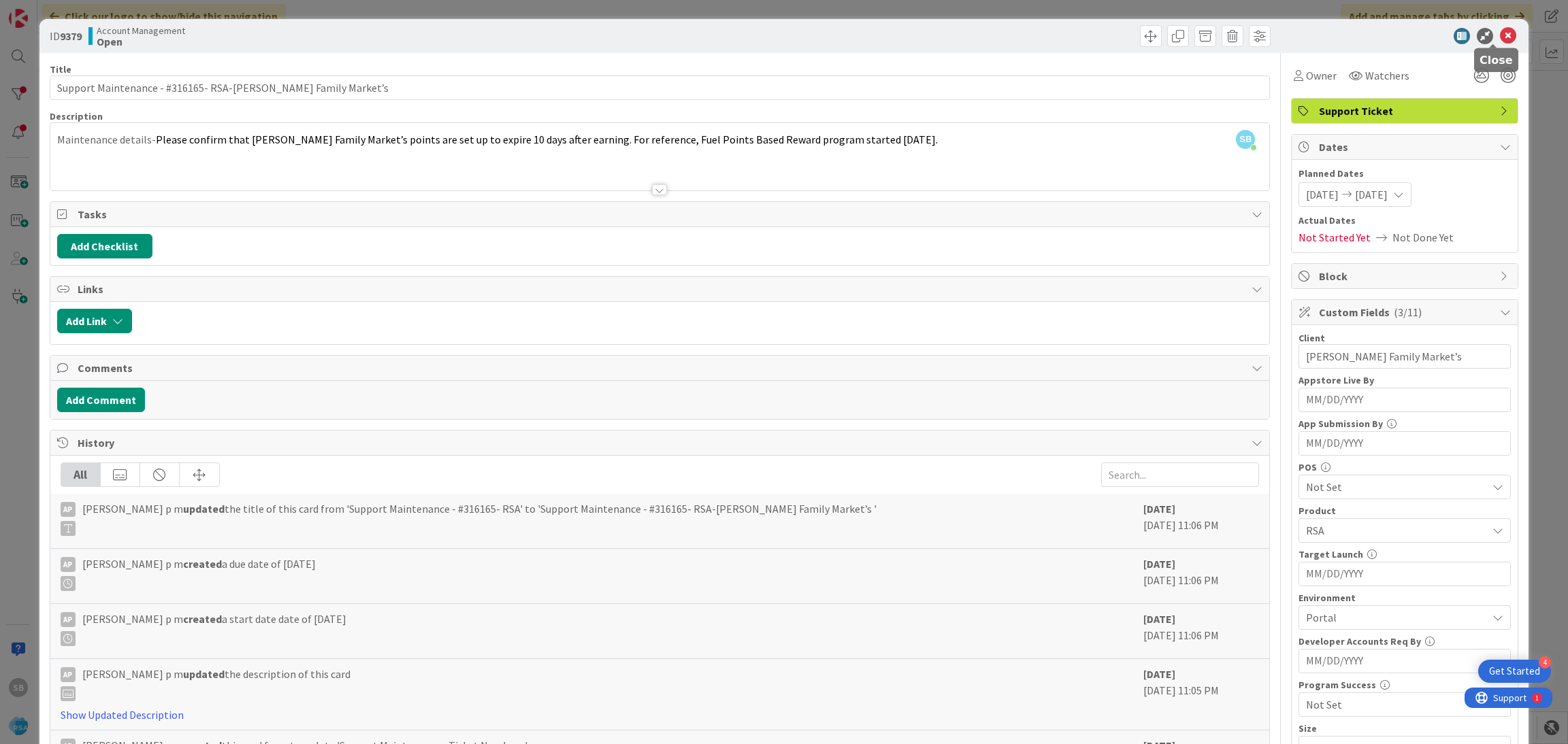
click at [1500, 33] on icon at bounding box center [1508, 36] width 17 height 17
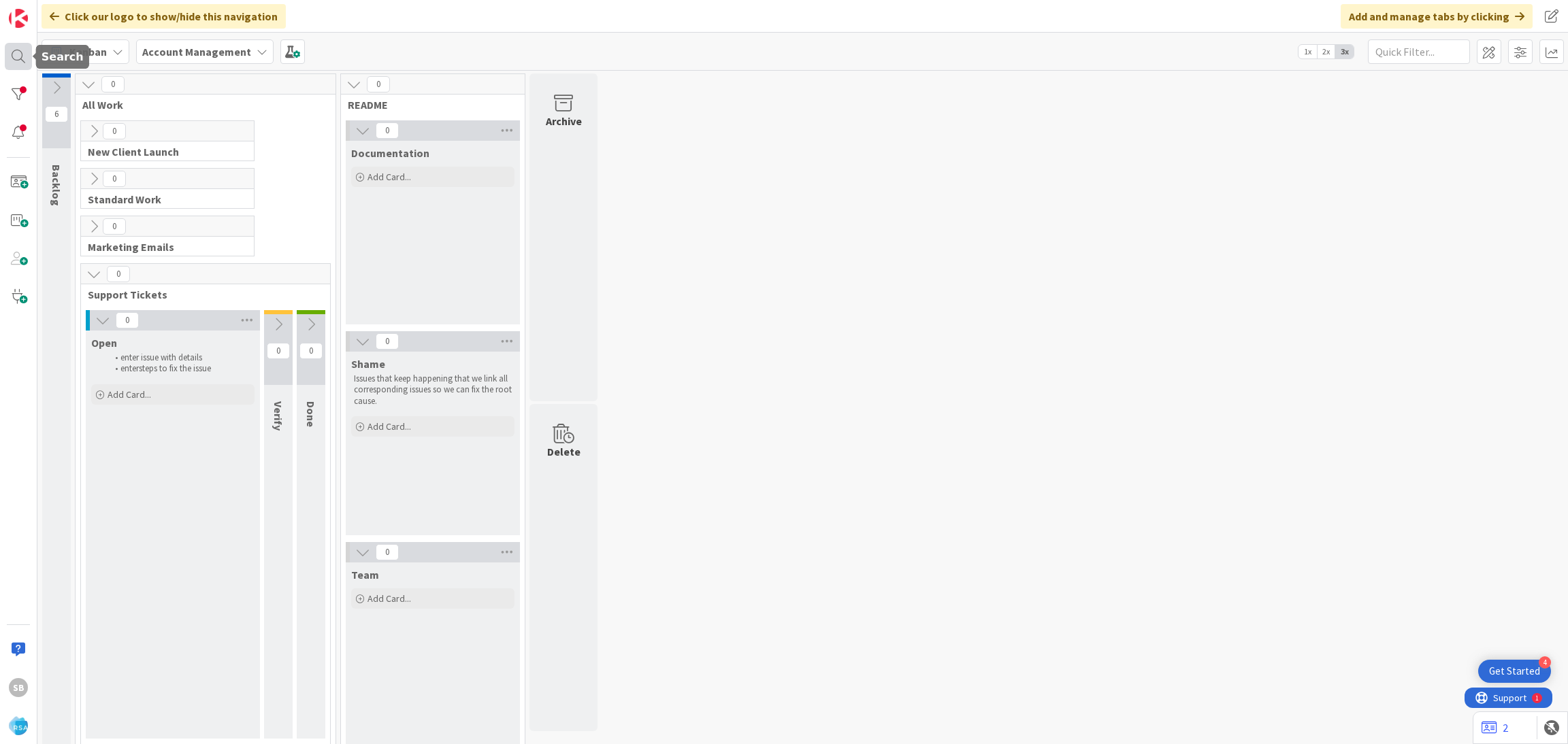
click at [25, 53] on div at bounding box center [18, 56] width 27 height 27
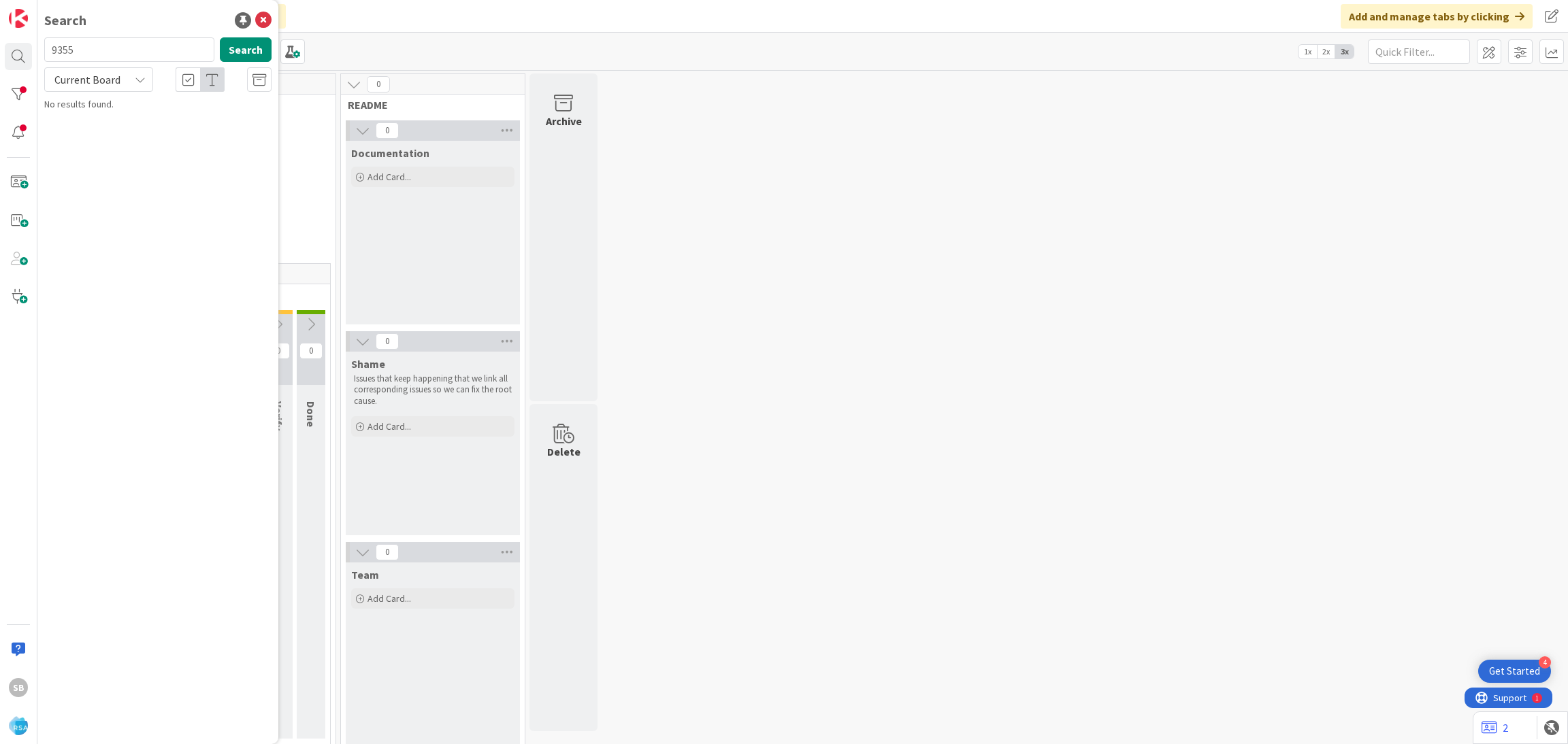
click at [117, 88] on span "Current Board" at bounding box center [87, 79] width 71 height 19
click at [117, 118] on span "Current Board" at bounding box center [123, 111] width 142 height 20
click at [117, 77] on span "Current Board" at bounding box center [87, 79] width 71 height 19
click at [109, 134] on span "All Boards" at bounding box center [123, 135] width 142 height 20
click at [89, 50] on input "9355" at bounding box center [129, 50] width 170 height 25
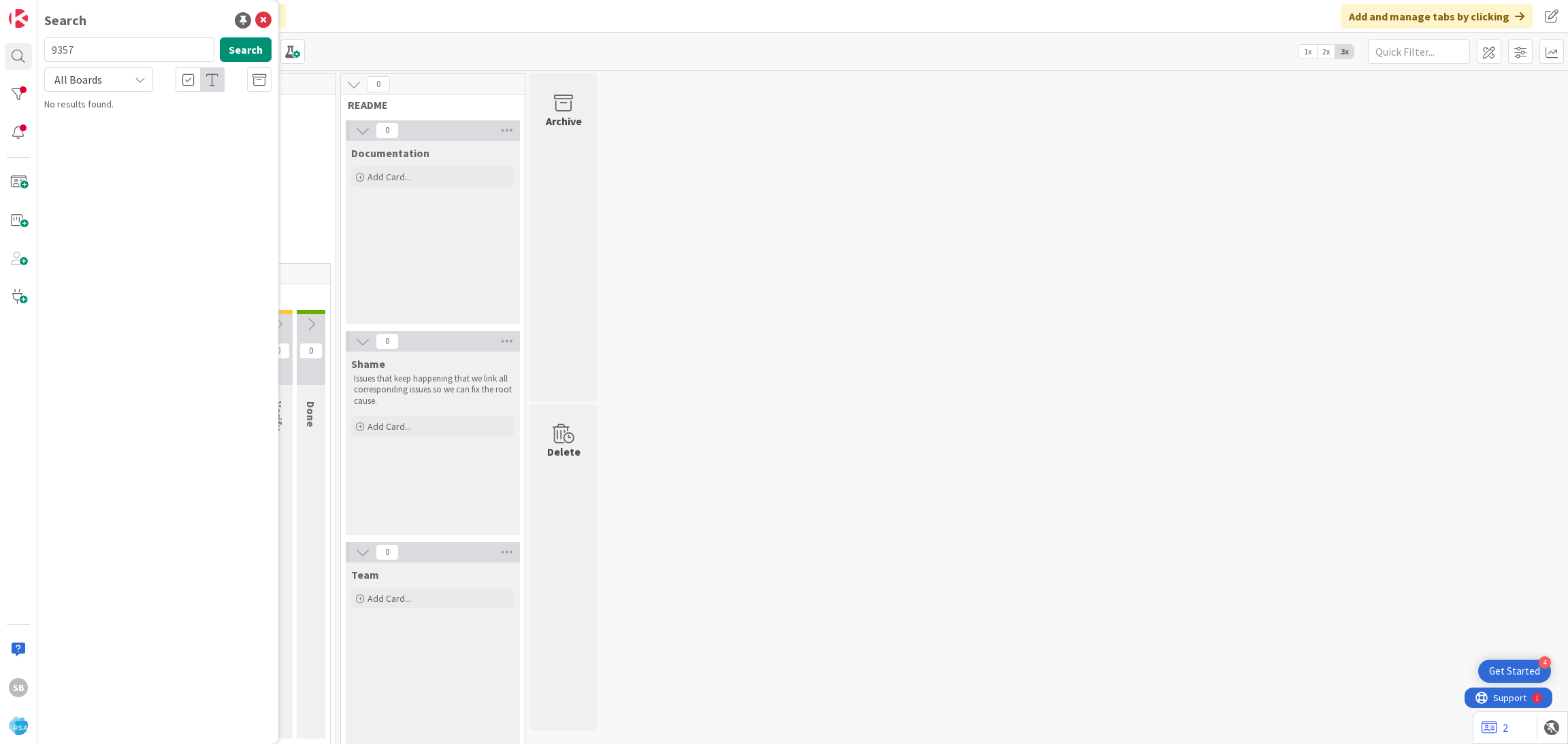
click at [139, 91] on div "All Boards" at bounding box center [99, 79] width 109 height 25
click at [116, 136] on span "All Boards" at bounding box center [123, 135] width 142 height 20
click at [103, 49] on input "9357" at bounding box center [129, 50] width 170 height 25
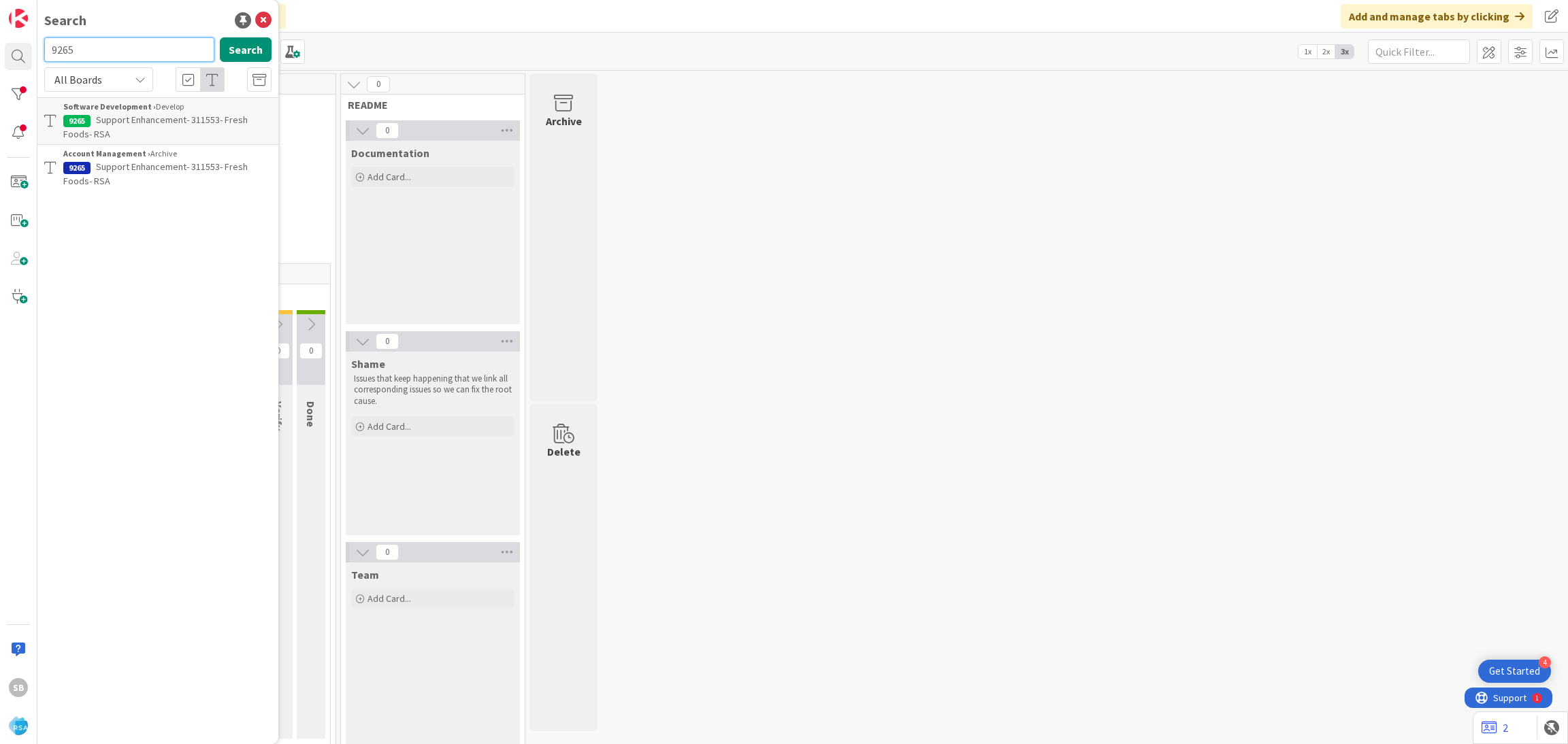
click at [105, 50] on input "9265" at bounding box center [129, 50] width 170 height 25
type input "9373"
click at [186, 110] on div "Account Management › Open" at bounding box center [167, 107] width 209 height 12
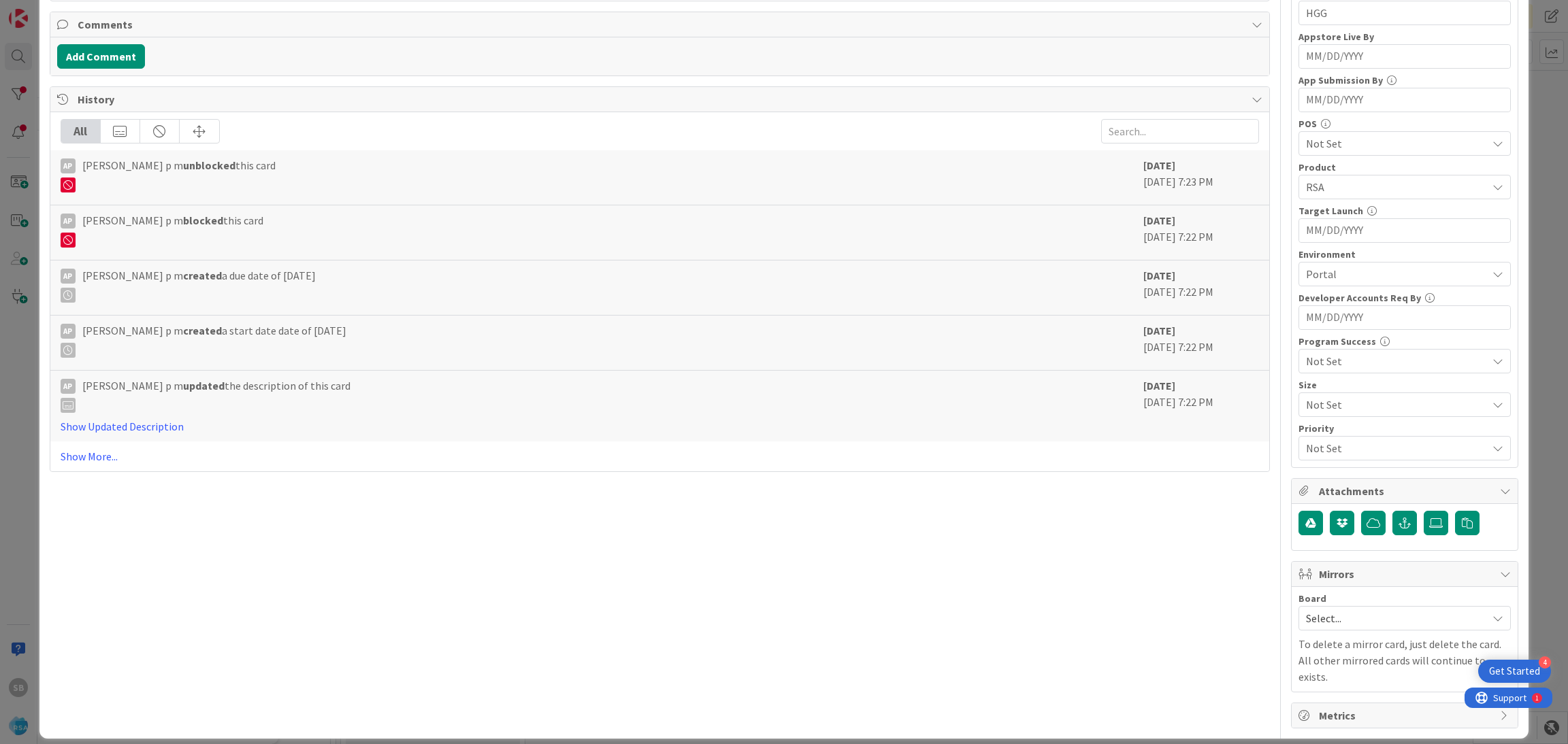
click at [1341, 630] on div "Select..." at bounding box center [1405, 618] width 212 height 25
click at [1338, 712] on span "Software Development" at bounding box center [1413, 706] width 180 height 20
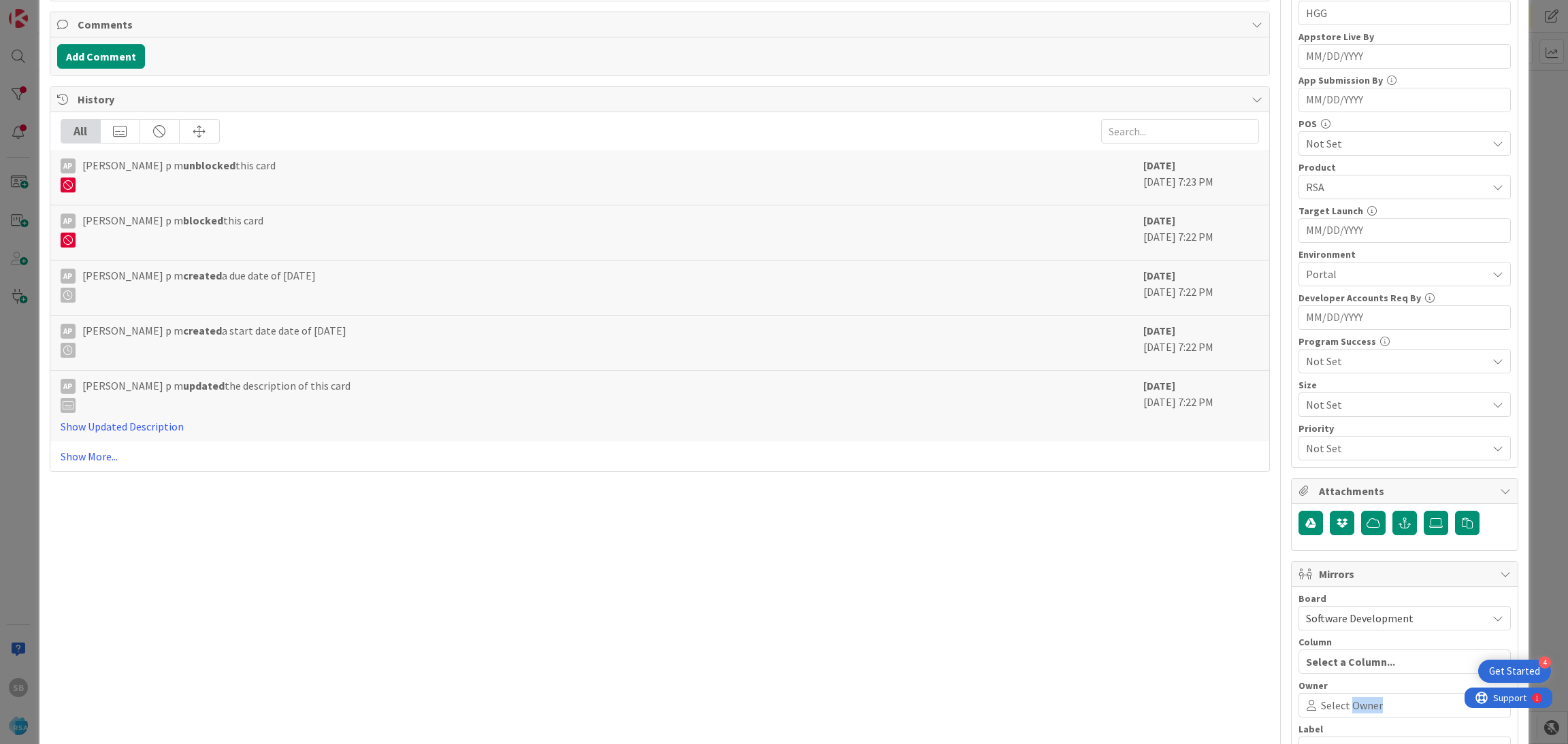
click at [1338, 712] on span "Select Owner" at bounding box center [1352, 706] width 62 height 17
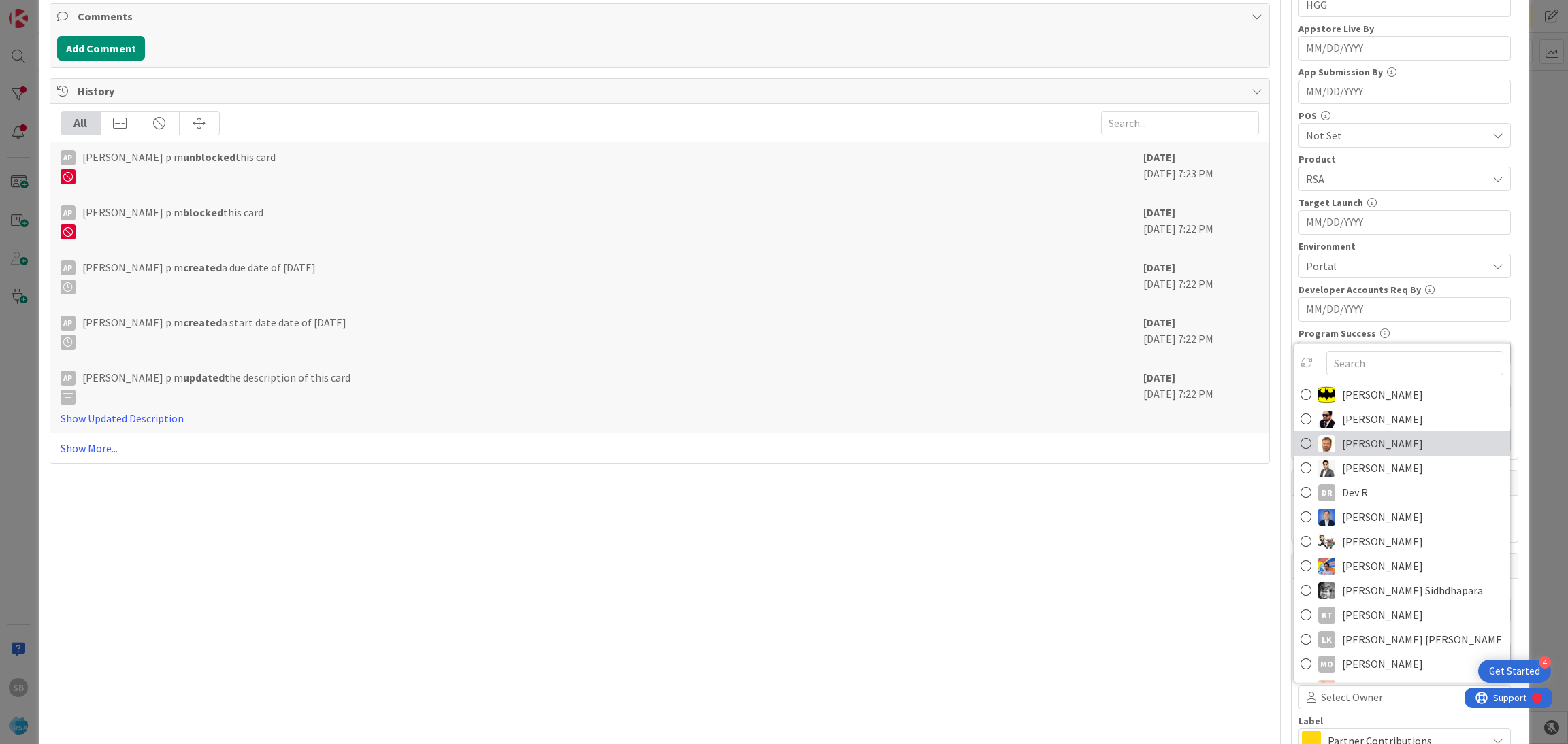
click at [1346, 440] on span "[PERSON_NAME]" at bounding box center [1383, 443] width 81 height 20
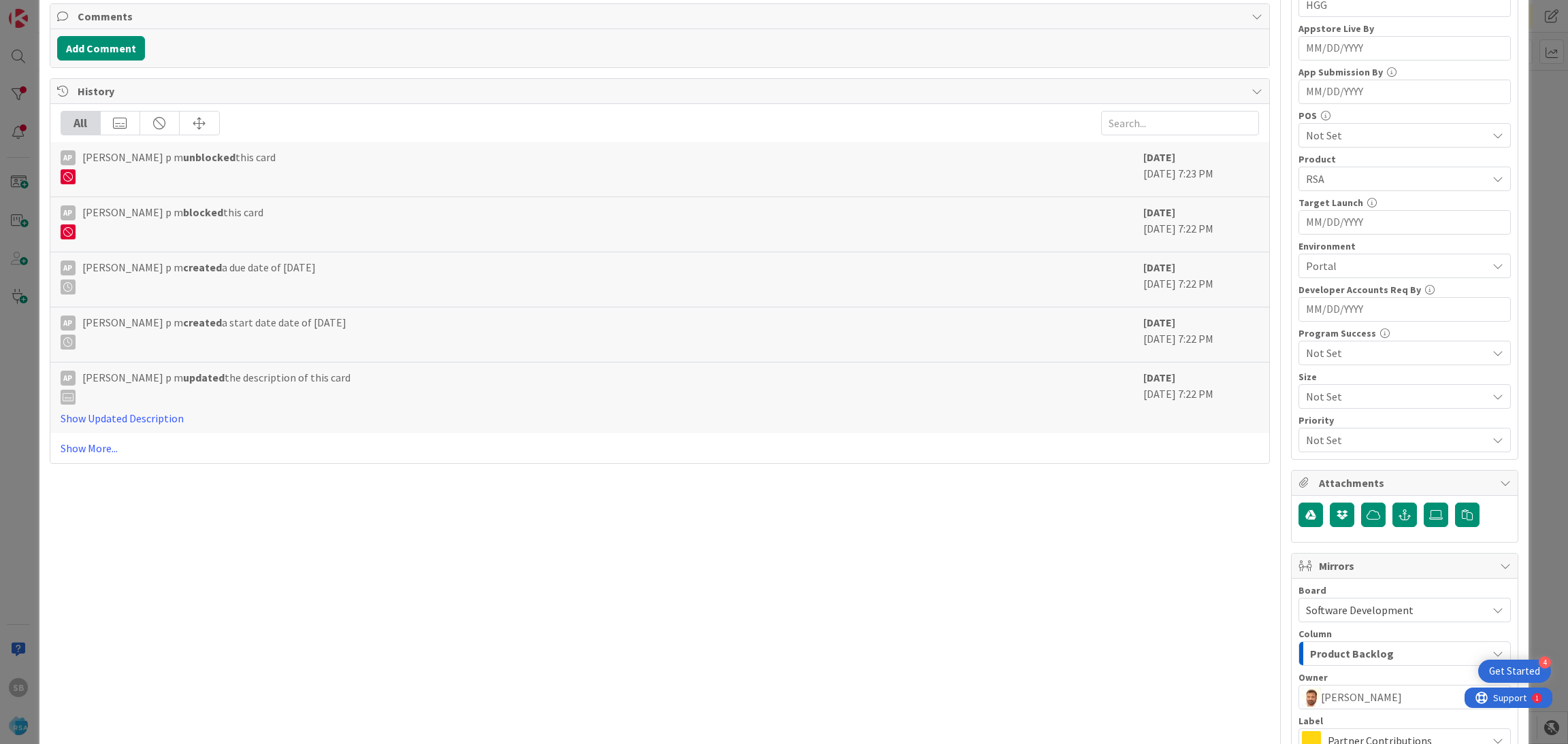
scroll to position [506, 0]
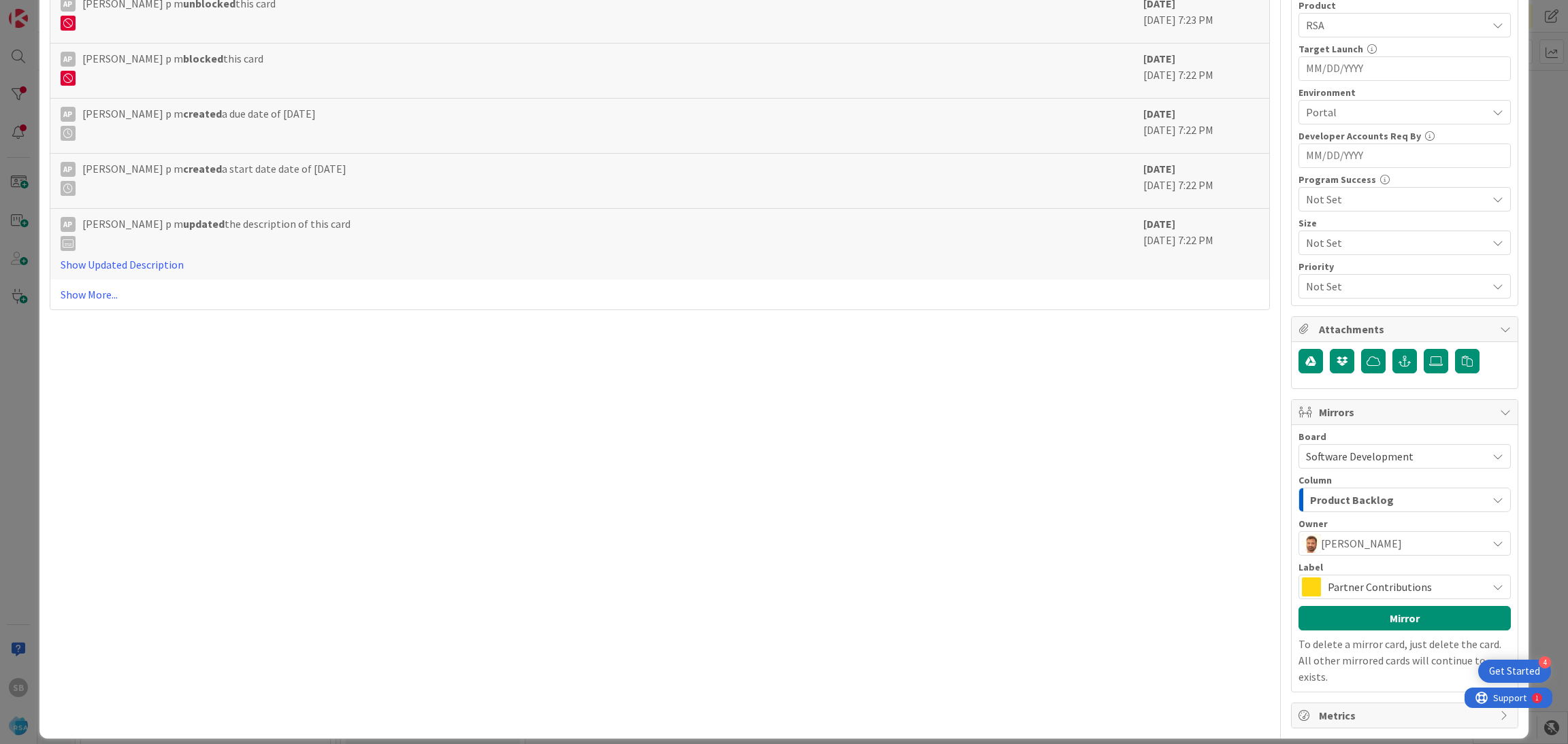
click at [1365, 583] on span "Partner Contributions" at bounding box center [1404, 586] width 152 height 19
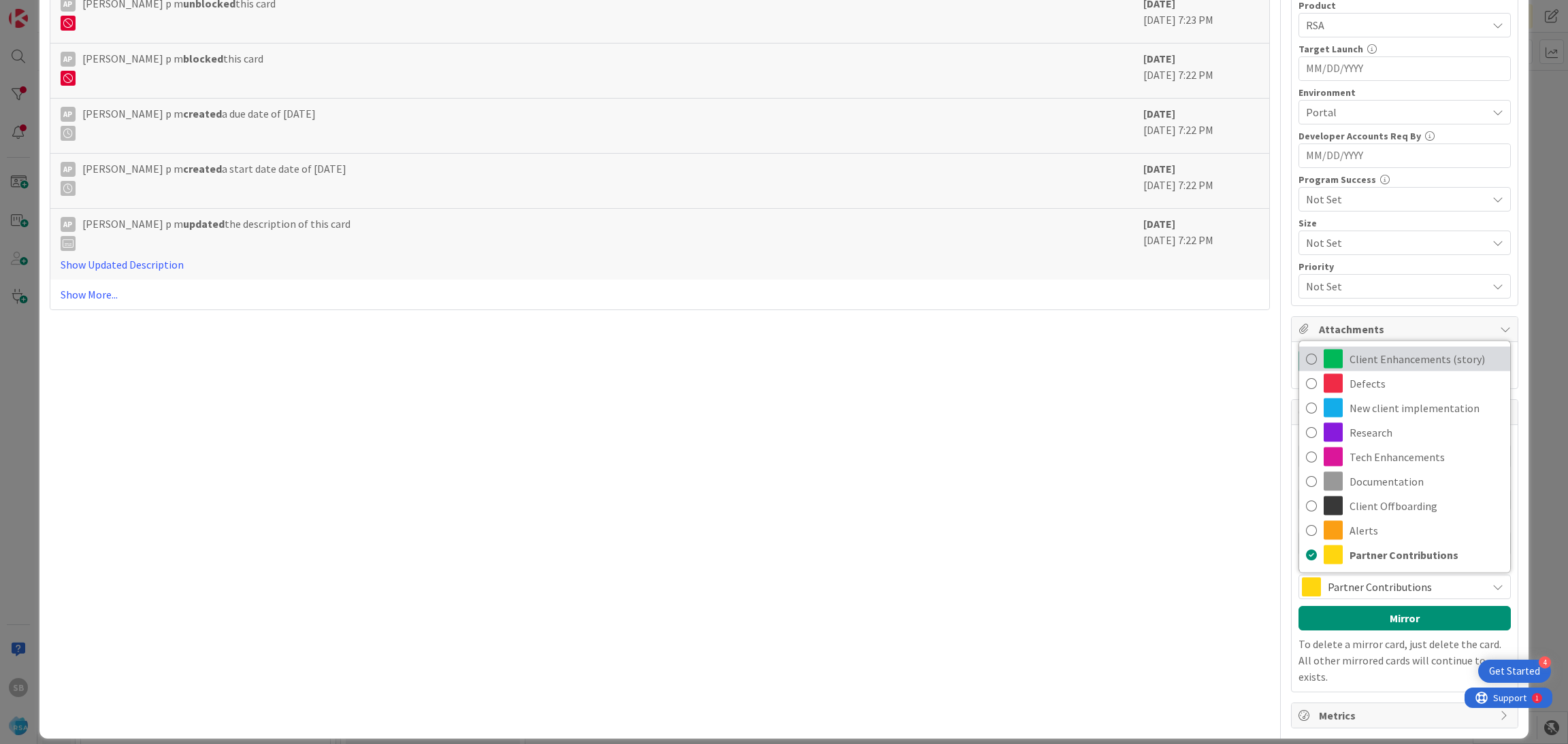
click at [1366, 351] on span "Client Enhancements (story)" at bounding box center [1426, 359] width 154 height 20
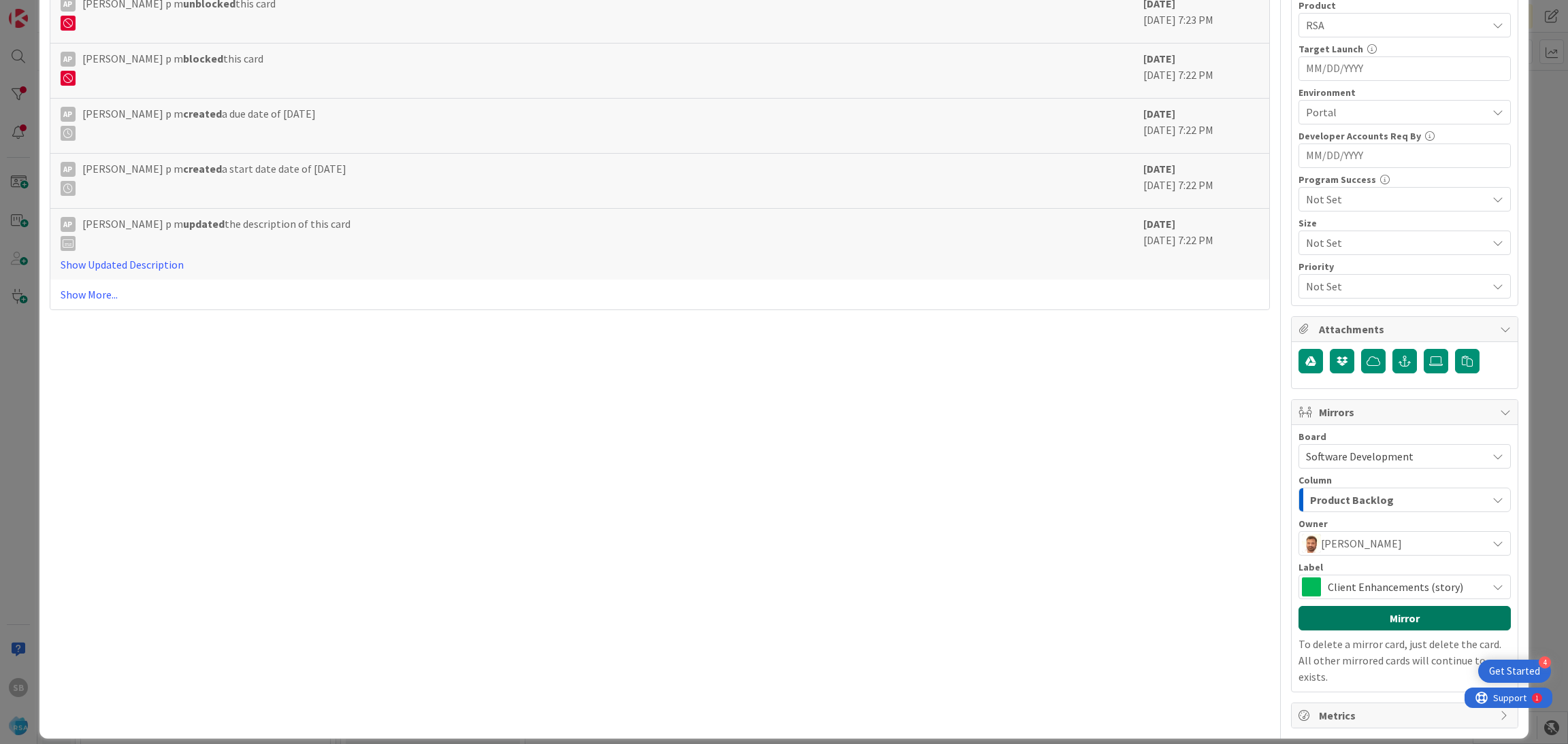
click at [1389, 615] on button "Mirror" at bounding box center [1405, 618] width 212 height 25
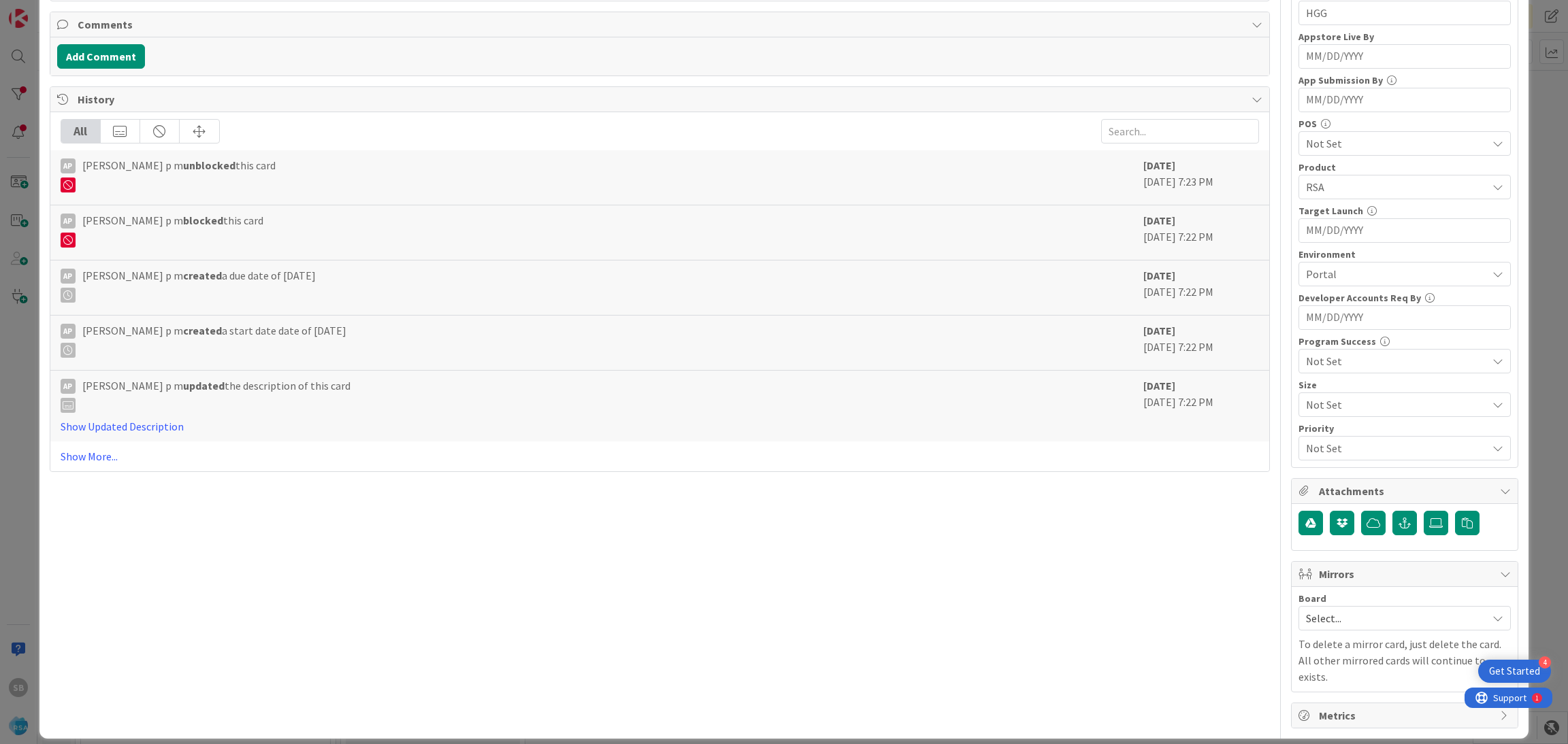
scroll to position [0, 0]
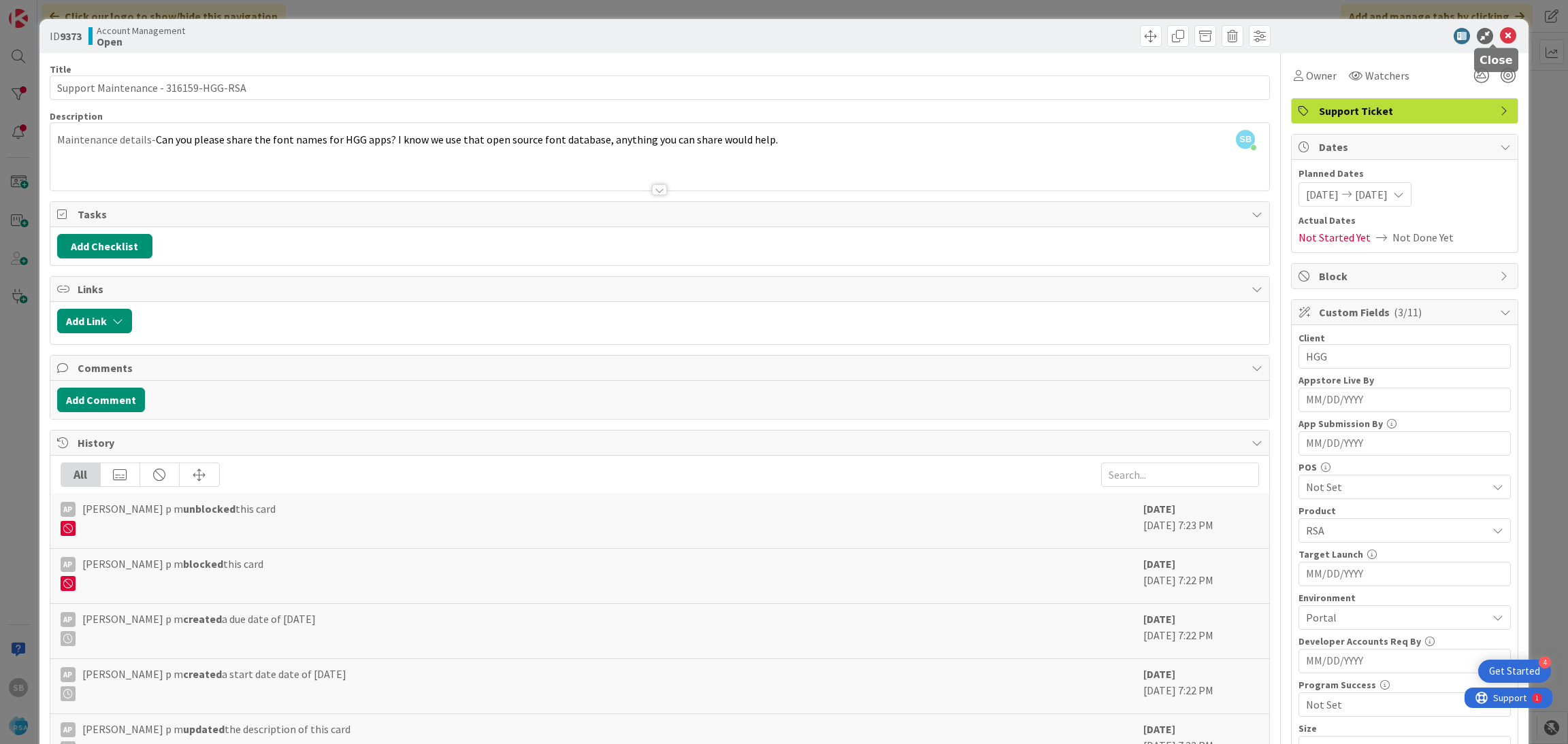
click at [1499, 33] on icon at bounding box center [1508, 36] width 17 height 17
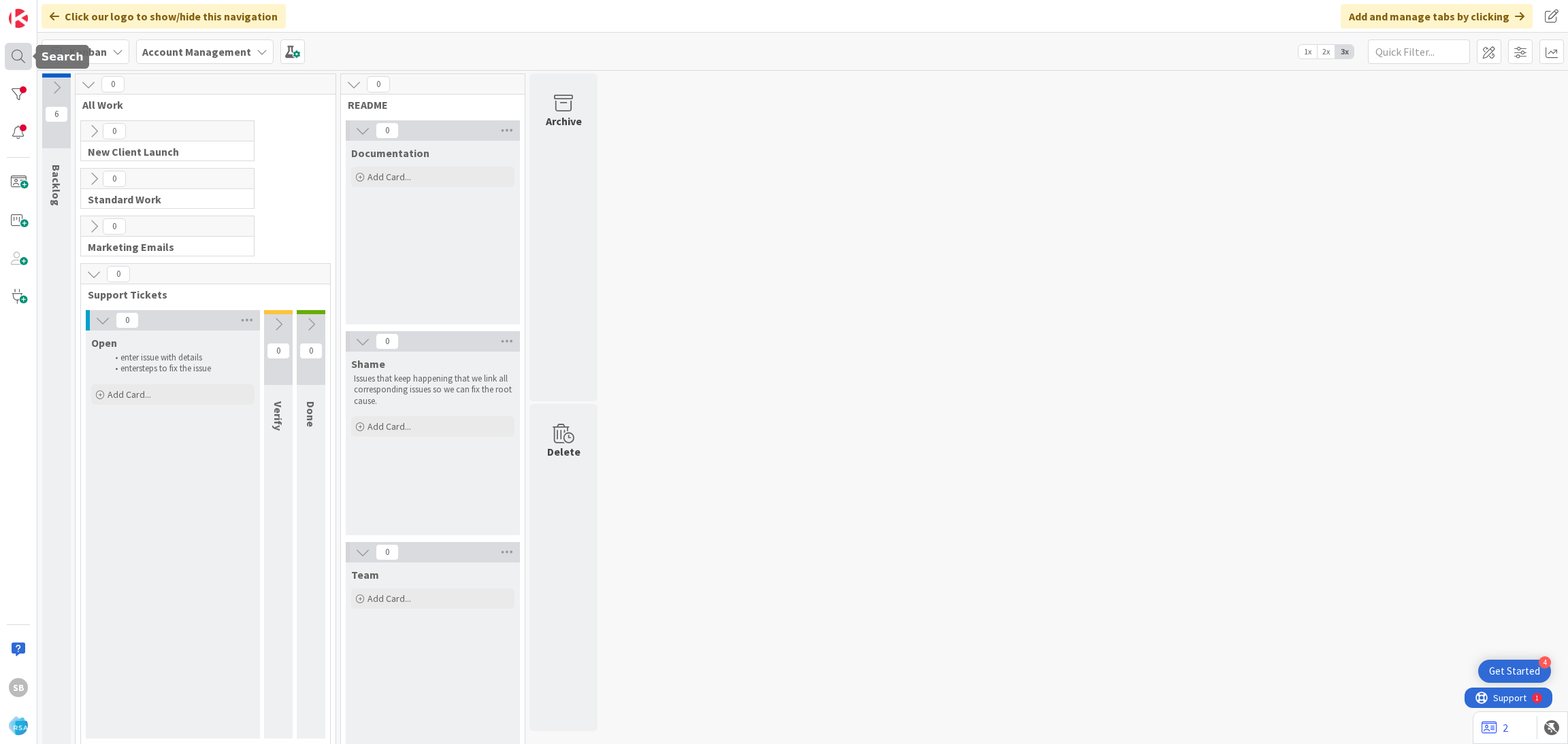
click at [14, 50] on div at bounding box center [18, 56] width 27 height 27
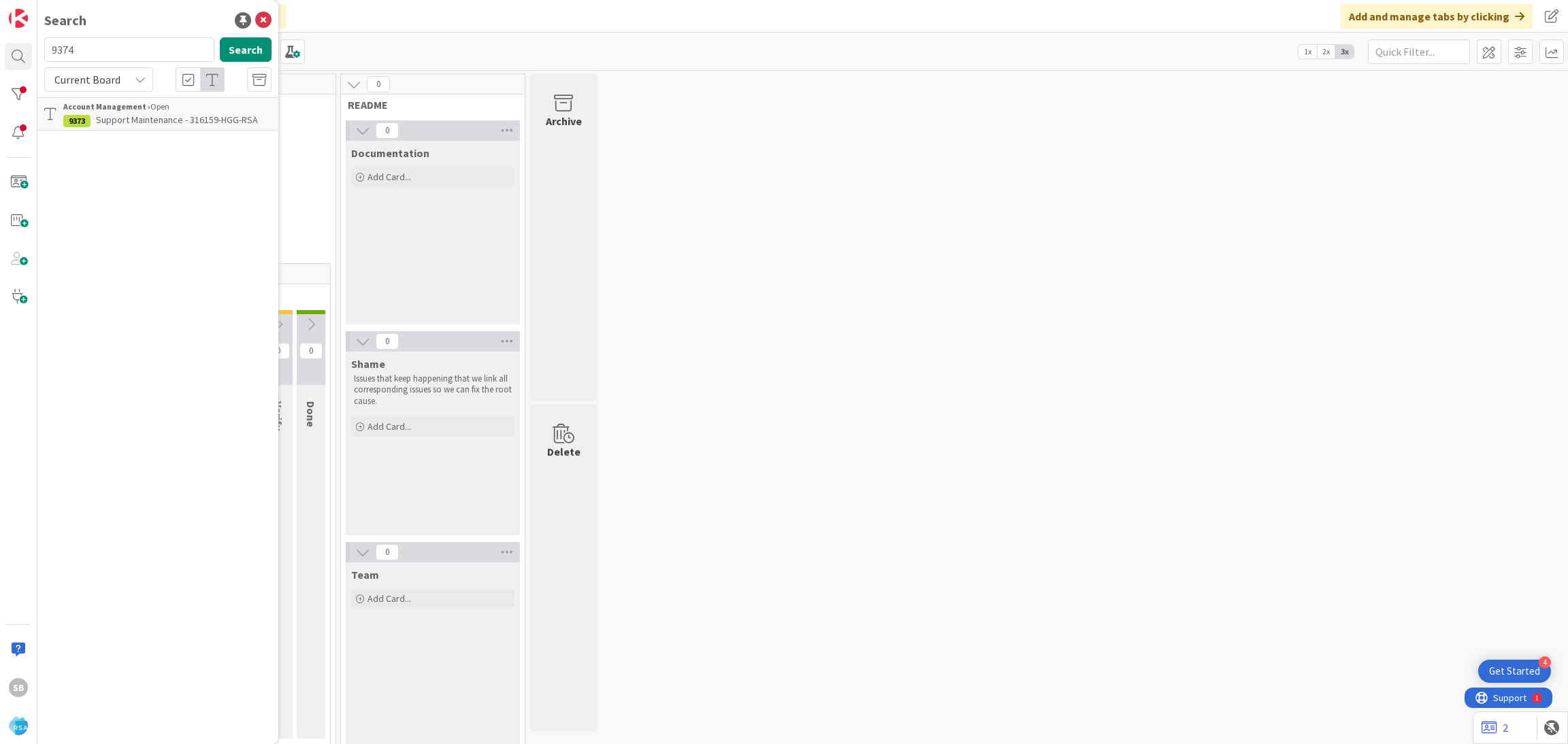
type input "9374"
click at [175, 132] on p "Support Maintenance - 316164-[PERSON_NAME] Food Gaint-RSA" at bounding box center [167, 127] width 209 height 29
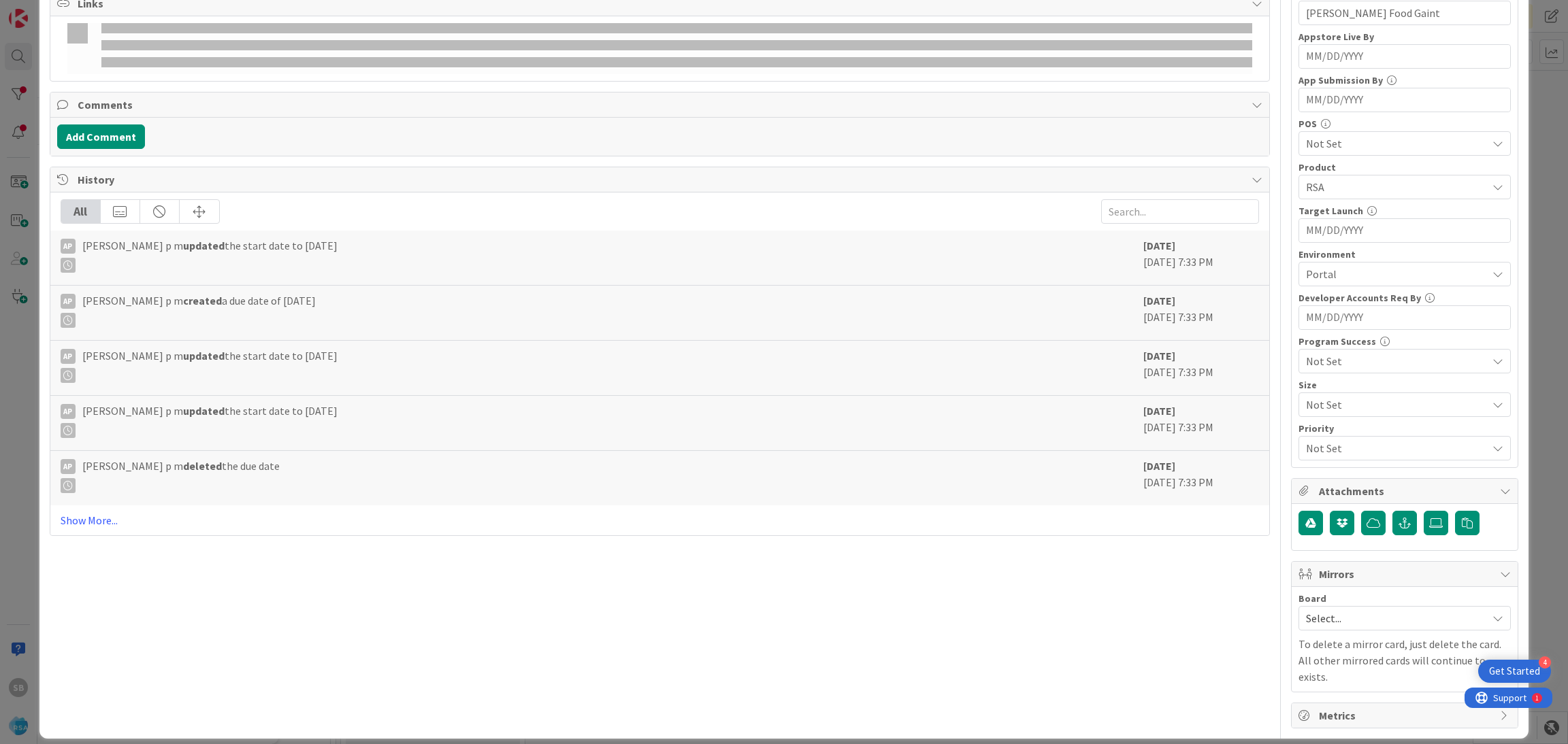
scroll to position [344, 0]
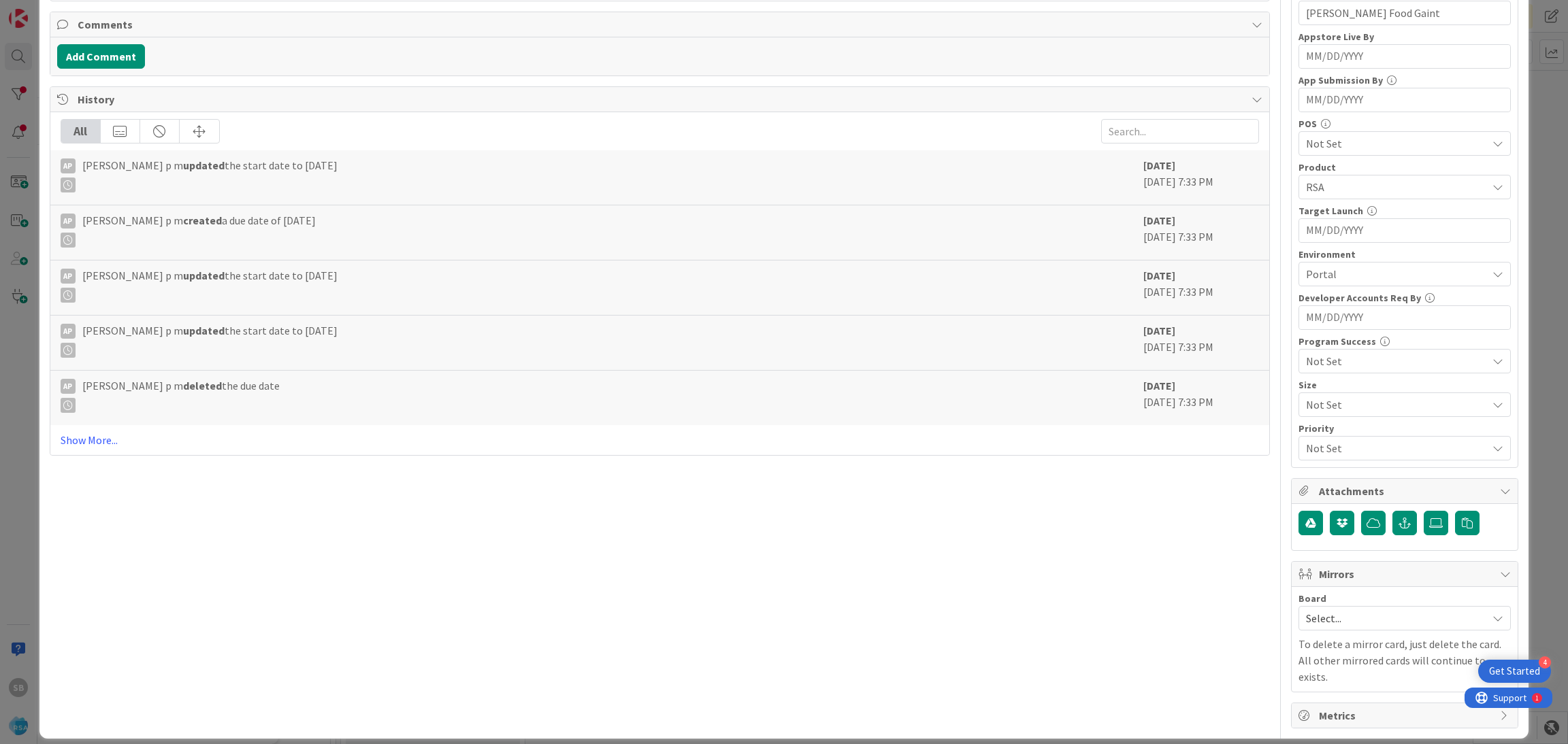
click at [1316, 603] on div "Board" at bounding box center [1405, 598] width 212 height 10
click at [1310, 642] on p "To delete a mirror card, just delete the card. All other mirrored cards will co…" at bounding box center [1405, 660] width 212 height 49
click at [1328, 634] on div "Board Select... To delete a mirror card, just delete the card. All other mirror…" at bounding box center [1405, 639] width 212 height 91
click at [1332, 612] on span "Select..." at bounding box center [1393, 618] width 174 height 19
click at [1326, 709] on span "Software Development" at bounding box center [1413, 706] width 180 height 20
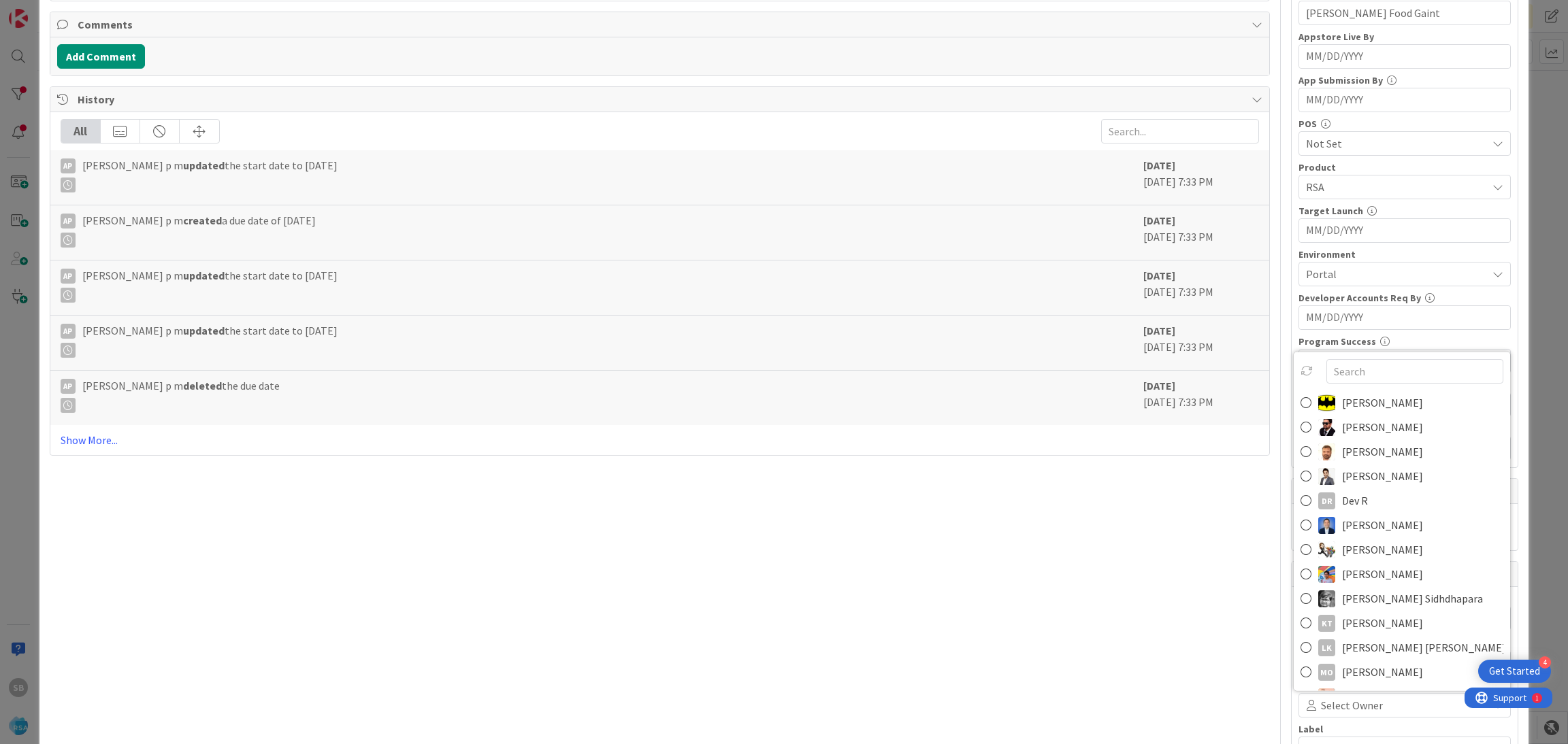
scroll to position [351, 0]
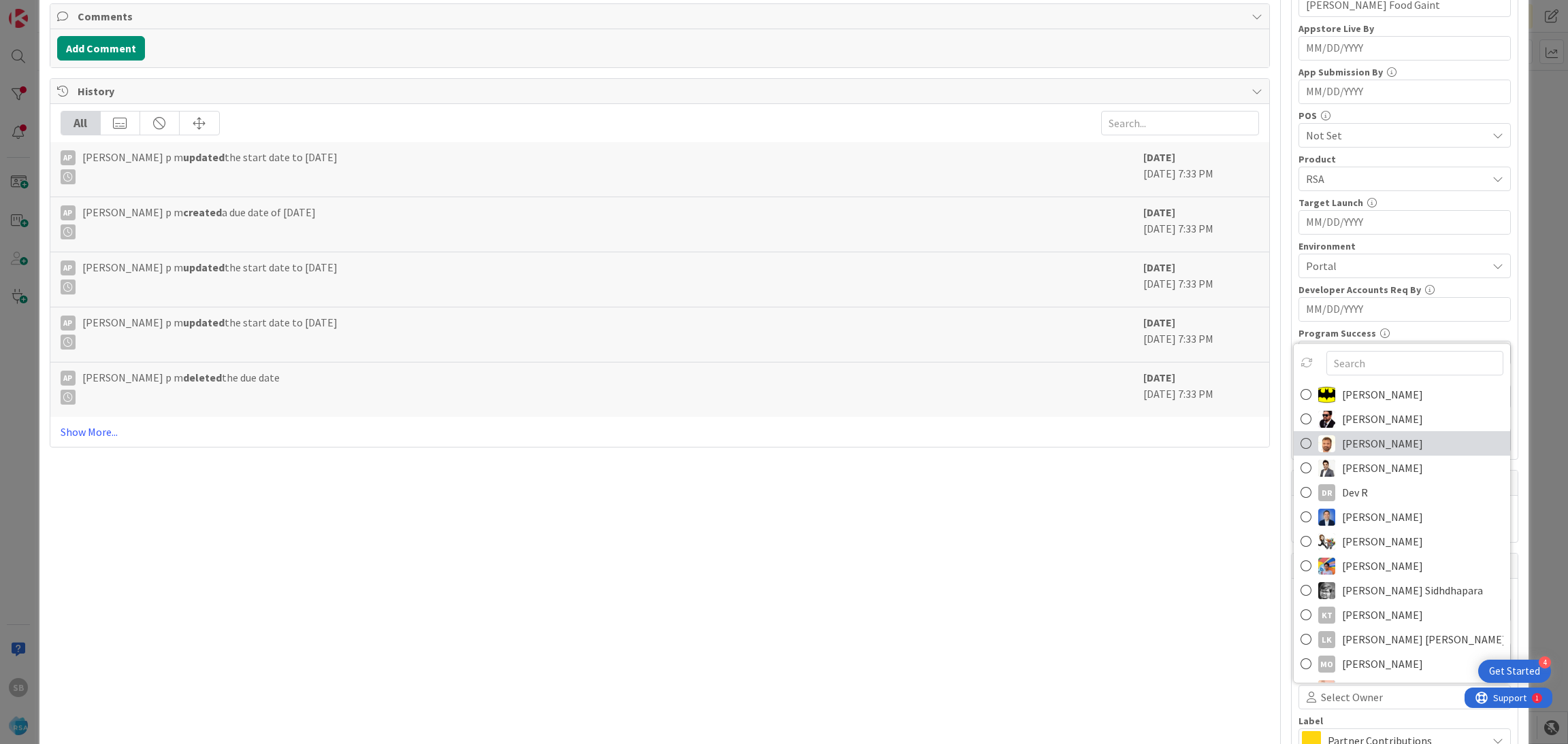
click at [1342, 446] on span "[PERSON_NAME]" at bounding box center [1383, 443] width 81 height 20
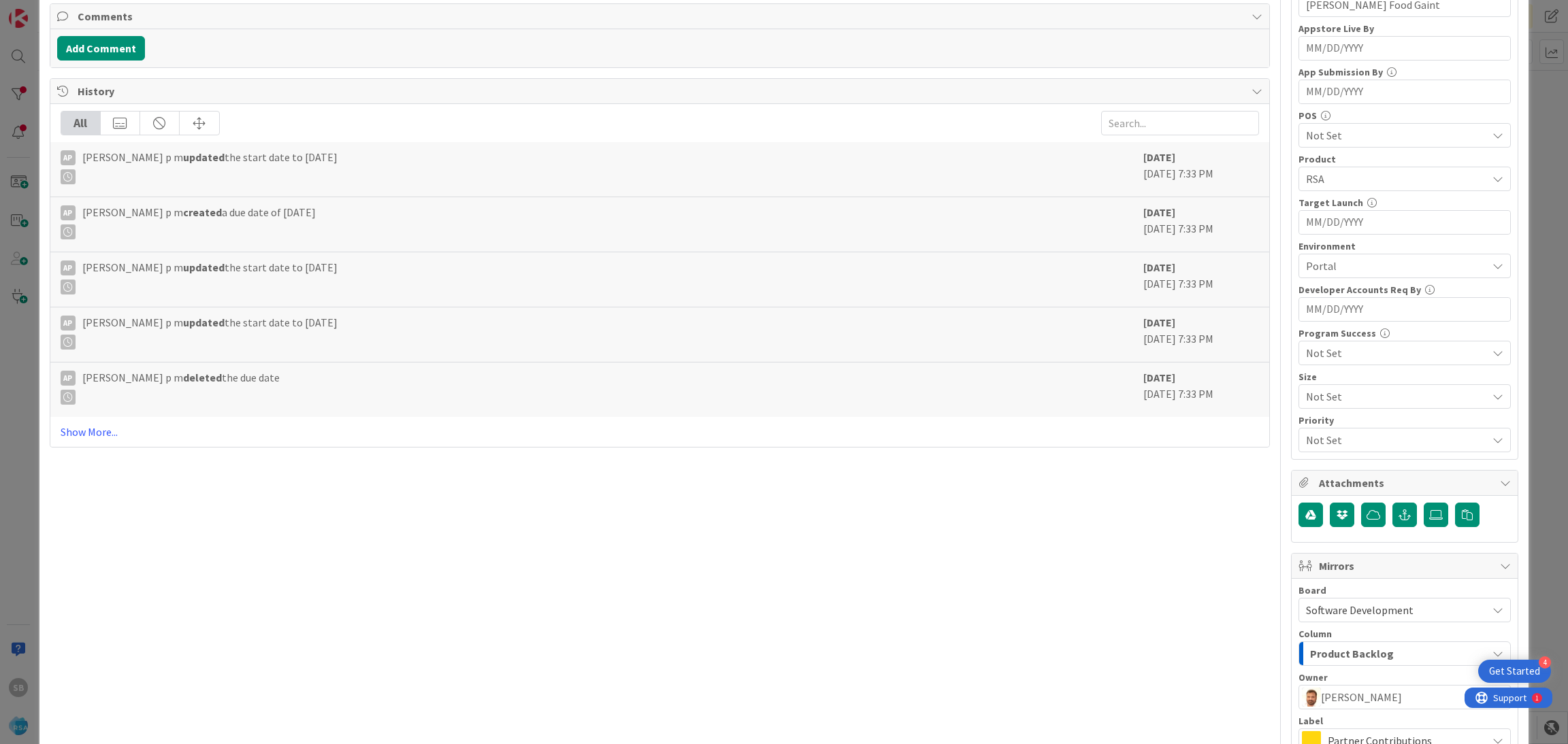
scroll to position [506, 0]
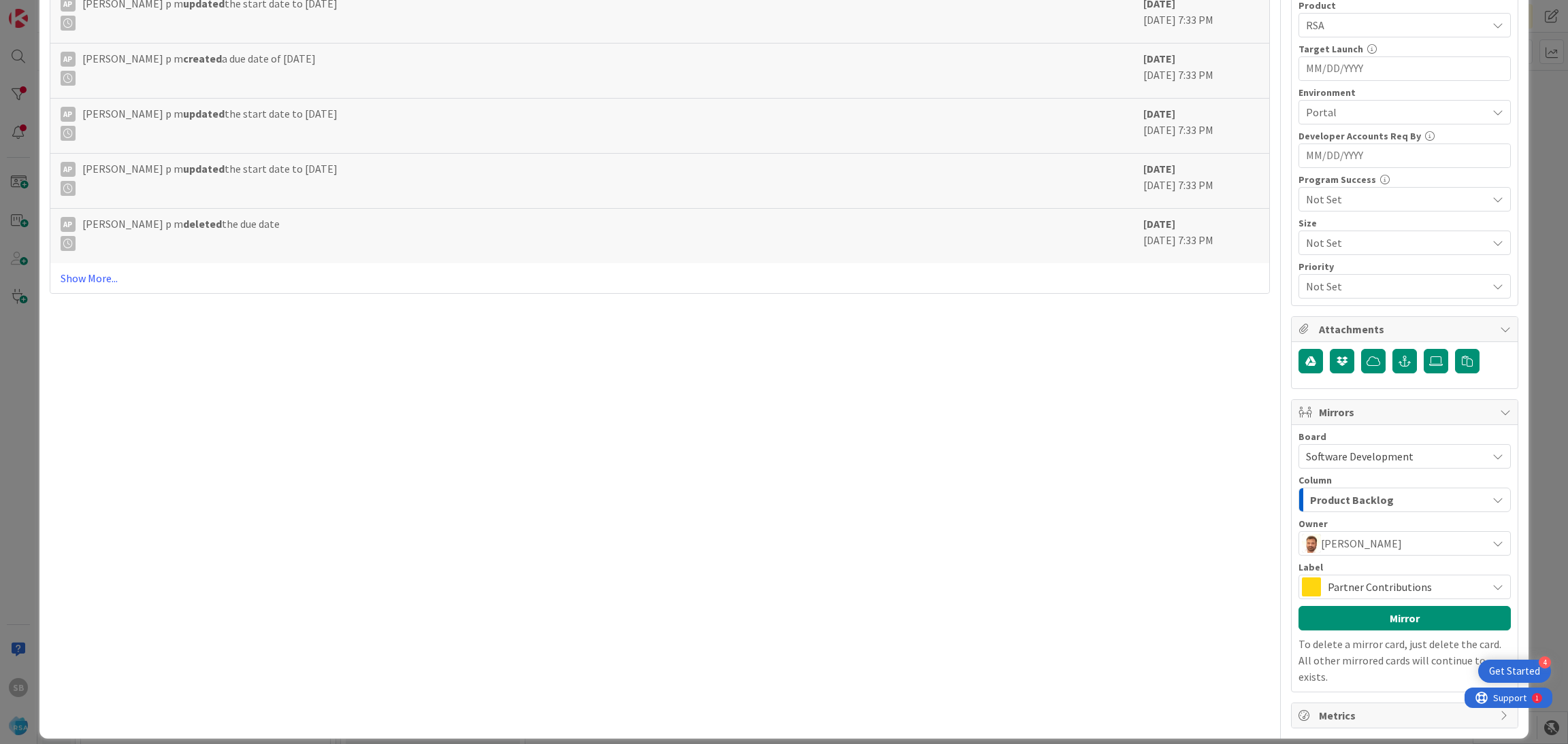
click at [1375, 595] on span "Partner Contributions" at bounding box center [1404, 586] width 152 height 19
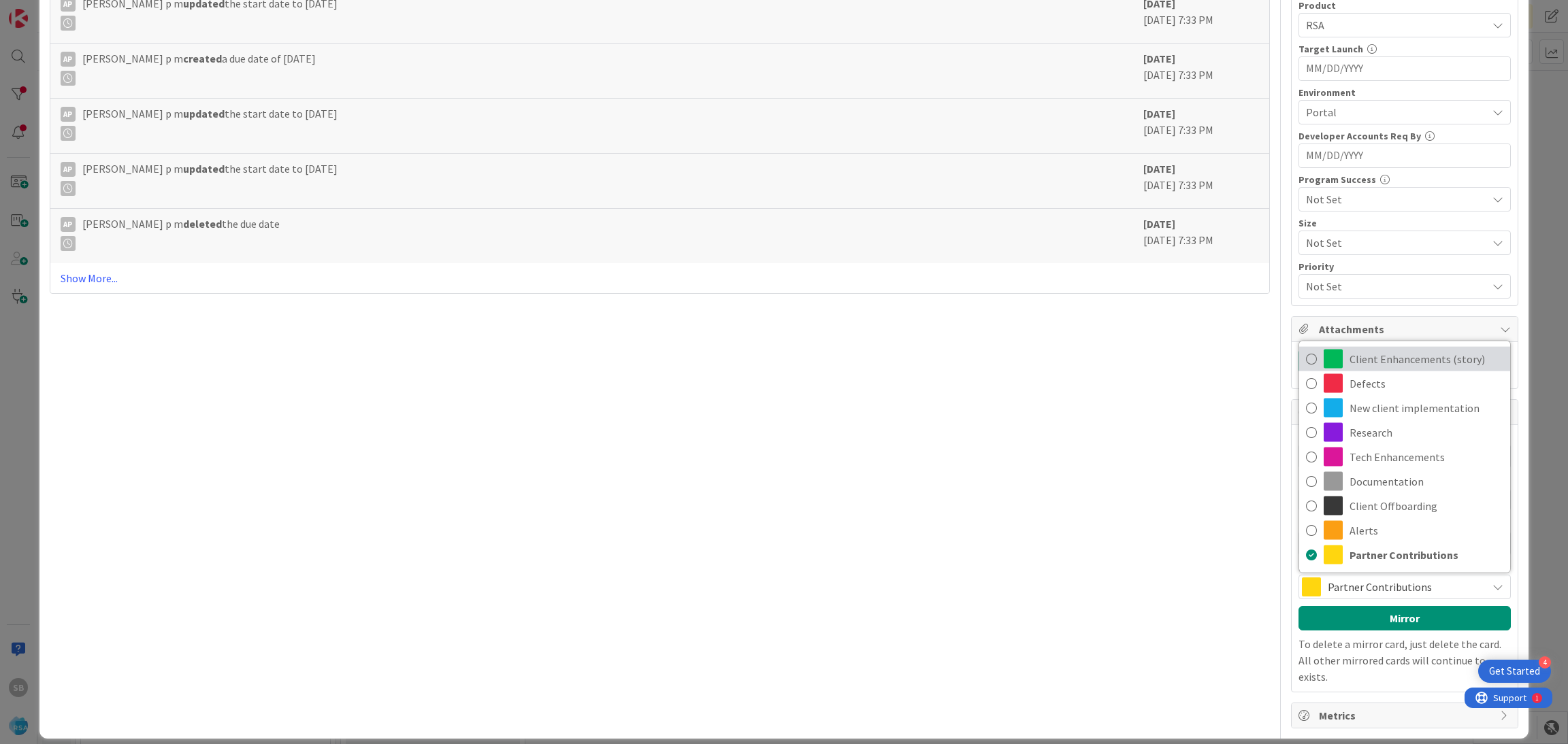
click at [1375, 365] on span "Client Enhancements (story)" at bounding box center [1426, 359] width 154 height 20
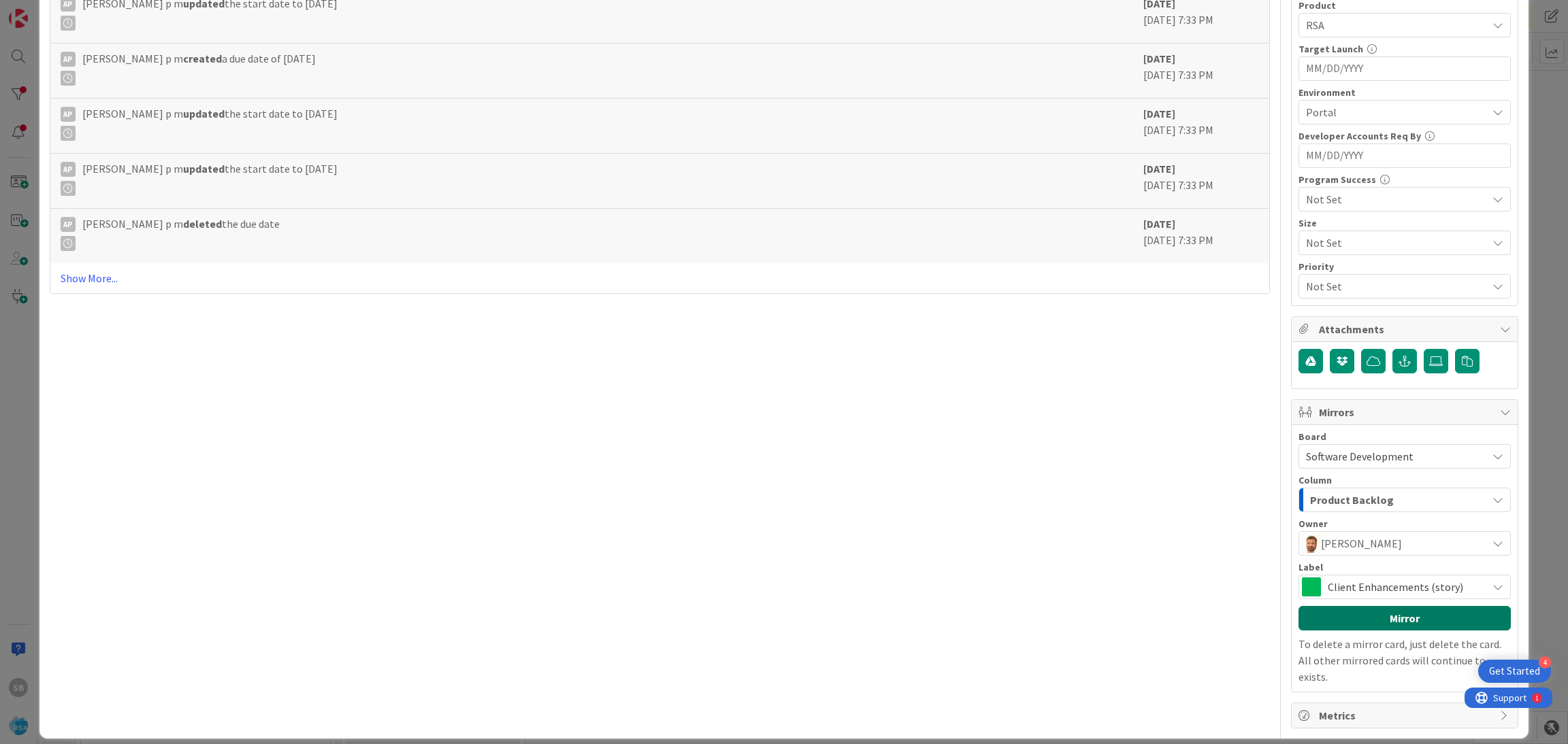
click at [1374, 624] on button "Mirror" at bounding box center [1405, 618] width 212 height 25
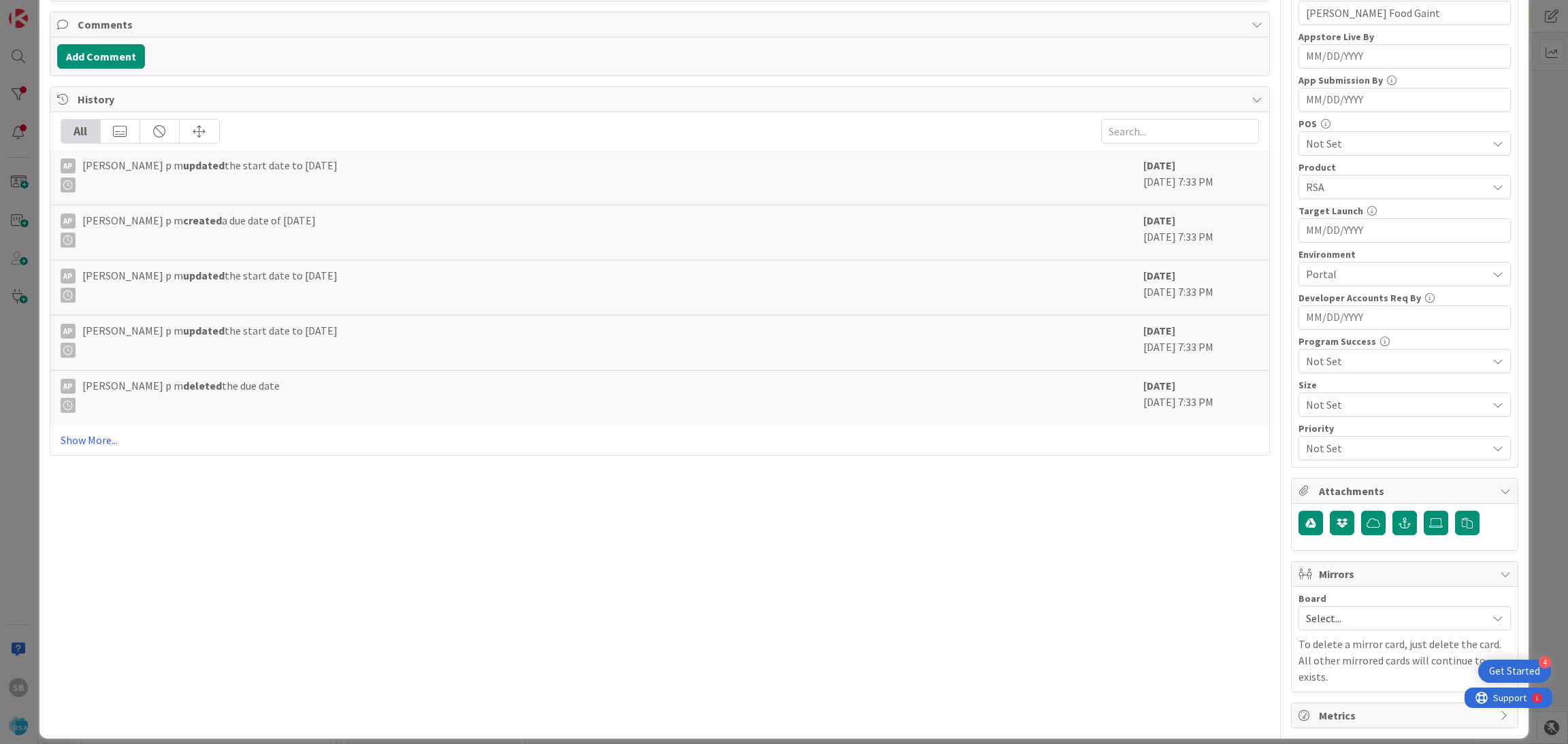
scroll to position [0, 0]
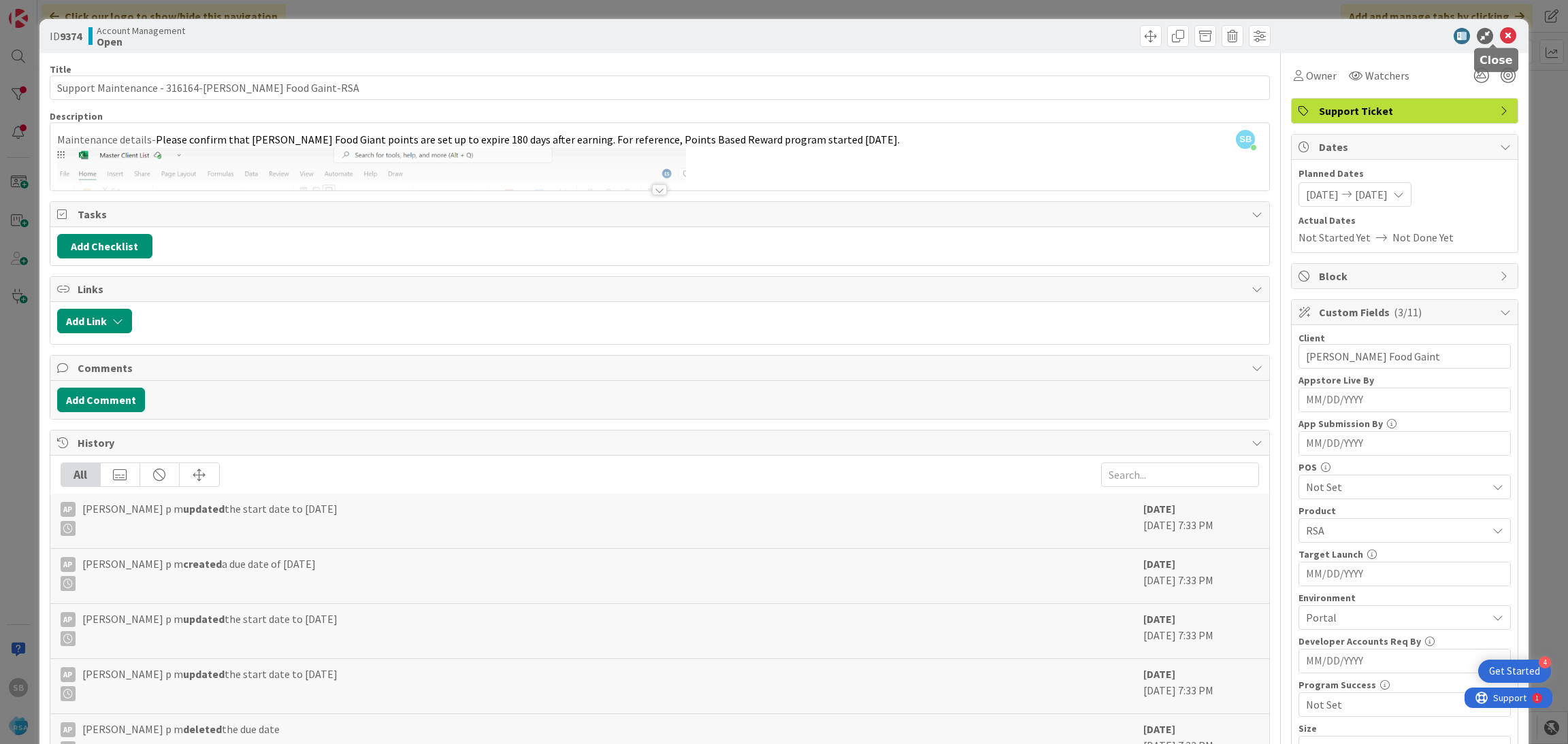
click at [1499, 39] on icon at bounding box center [1508, 36] width 17 height 17
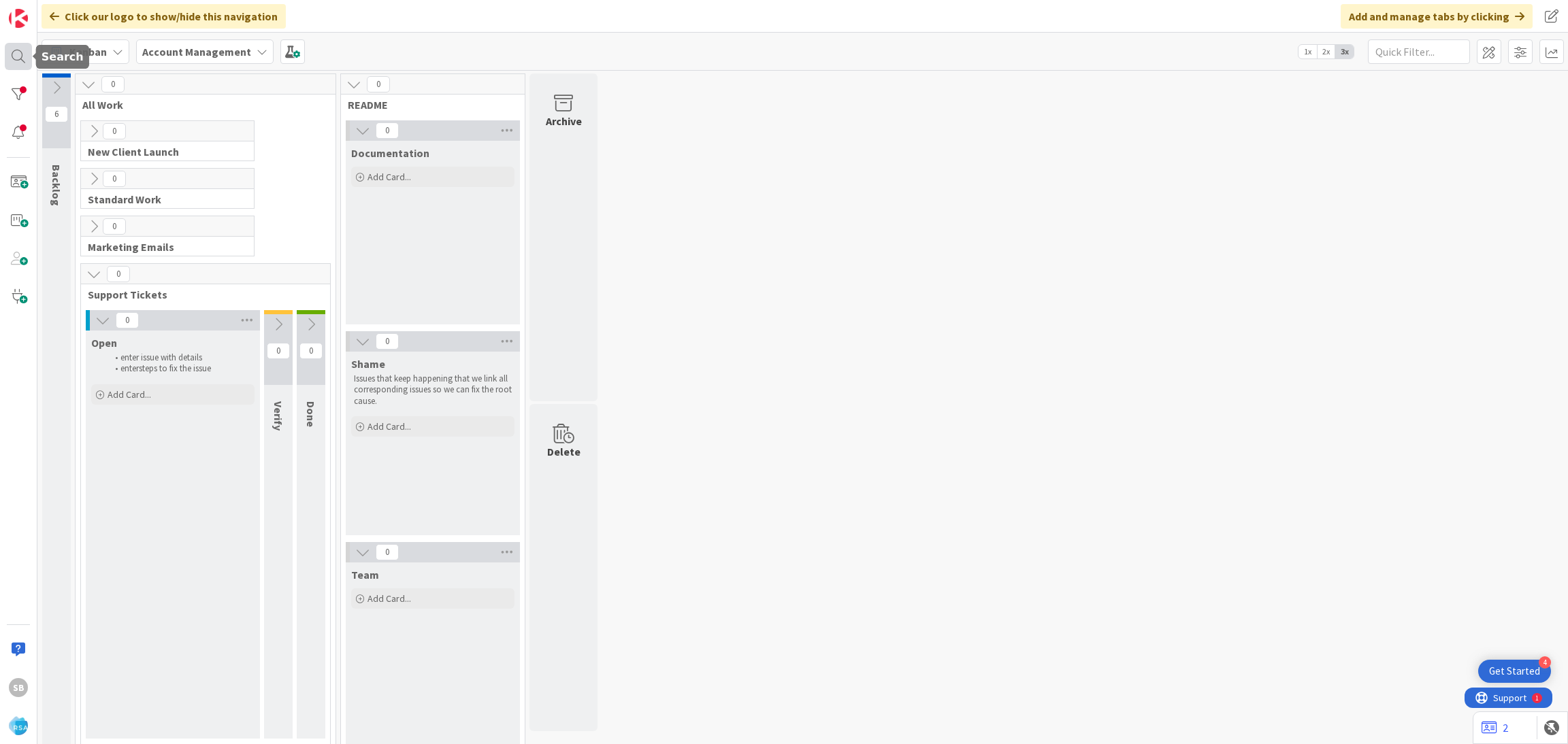
click at [18, 62] on div at bounding box center [18, 56] width 27 height 27
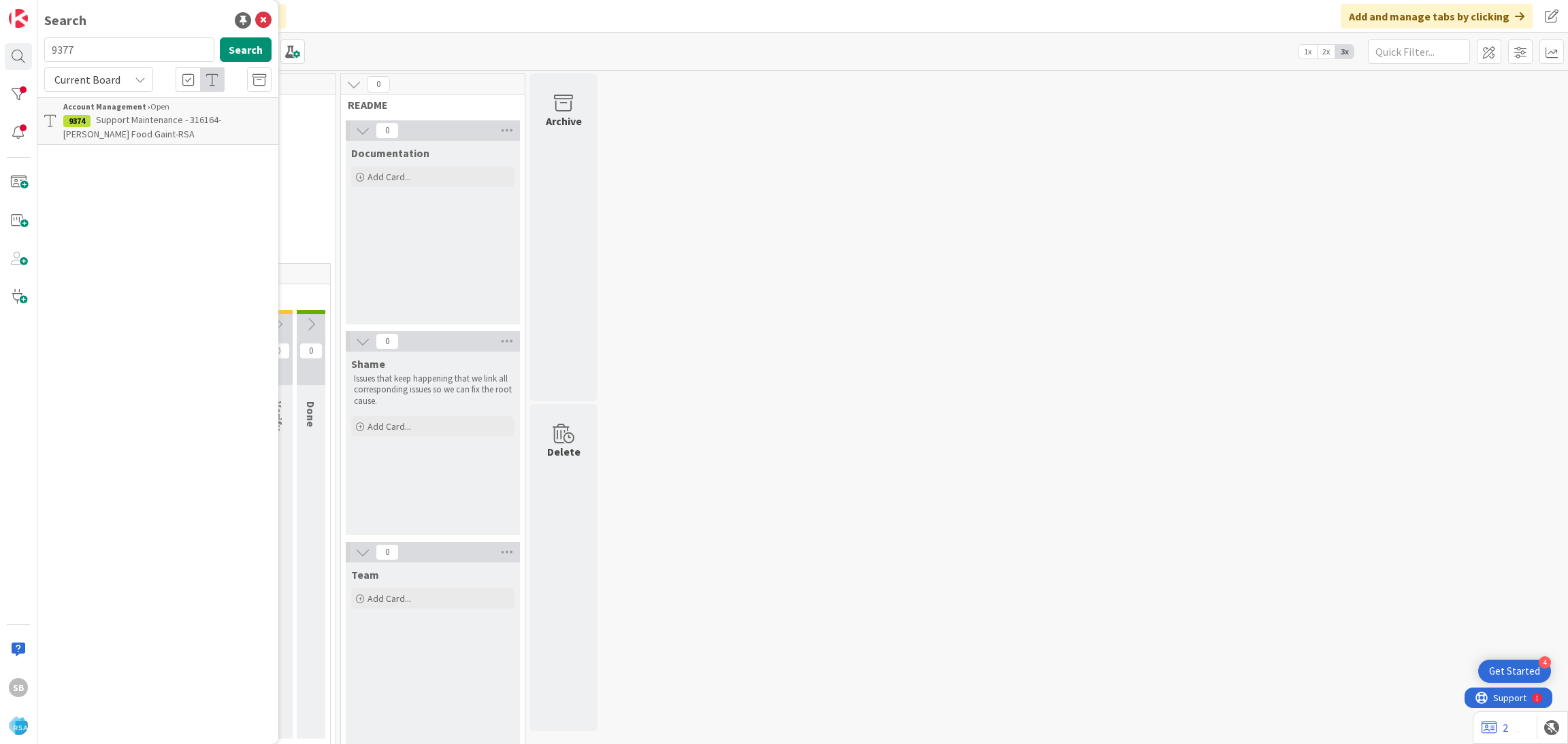
type input "9377"
click at [102, 103] on b "Account Management ›" at bounding box center [107, 107] width 87 height 11
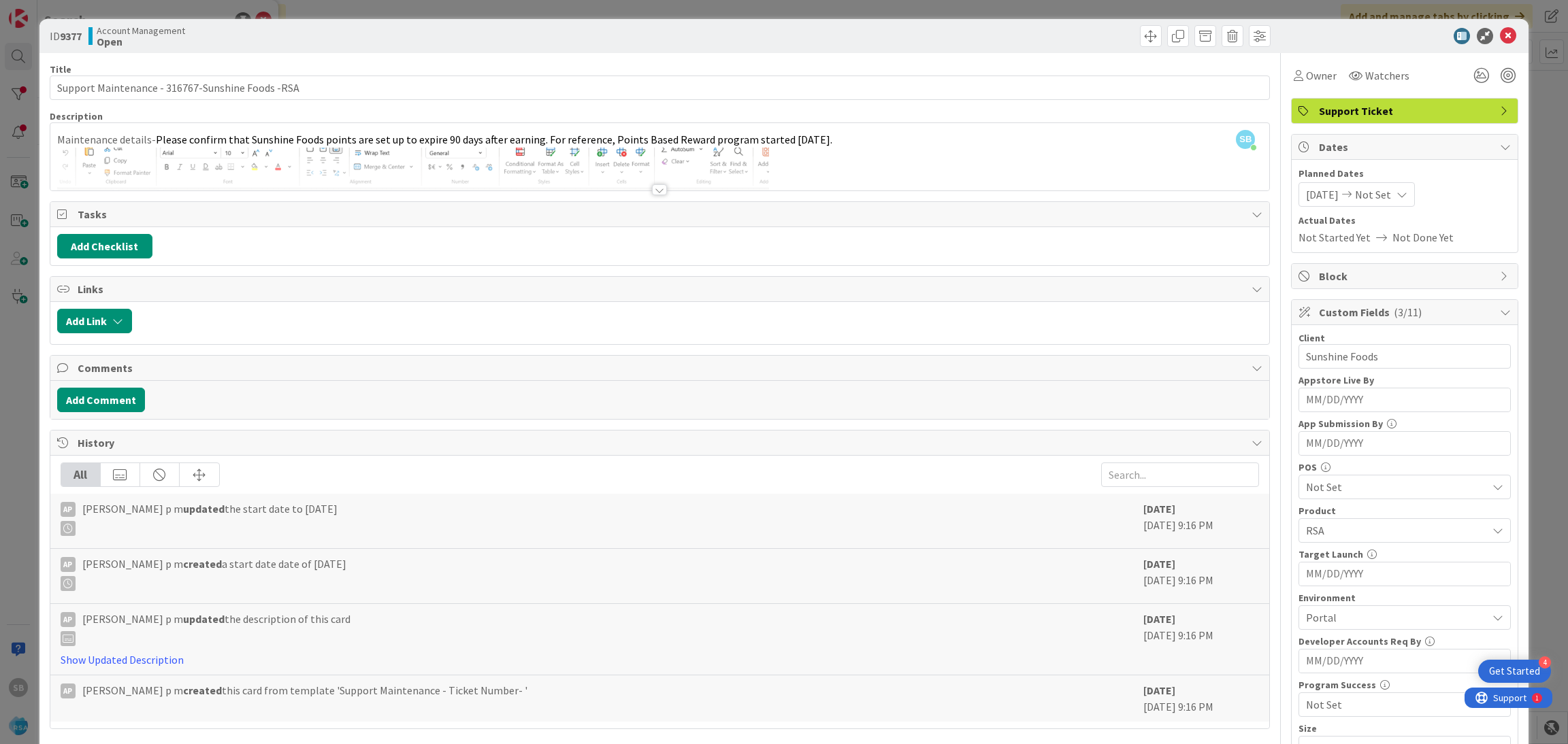
scroll to position [344, 0]
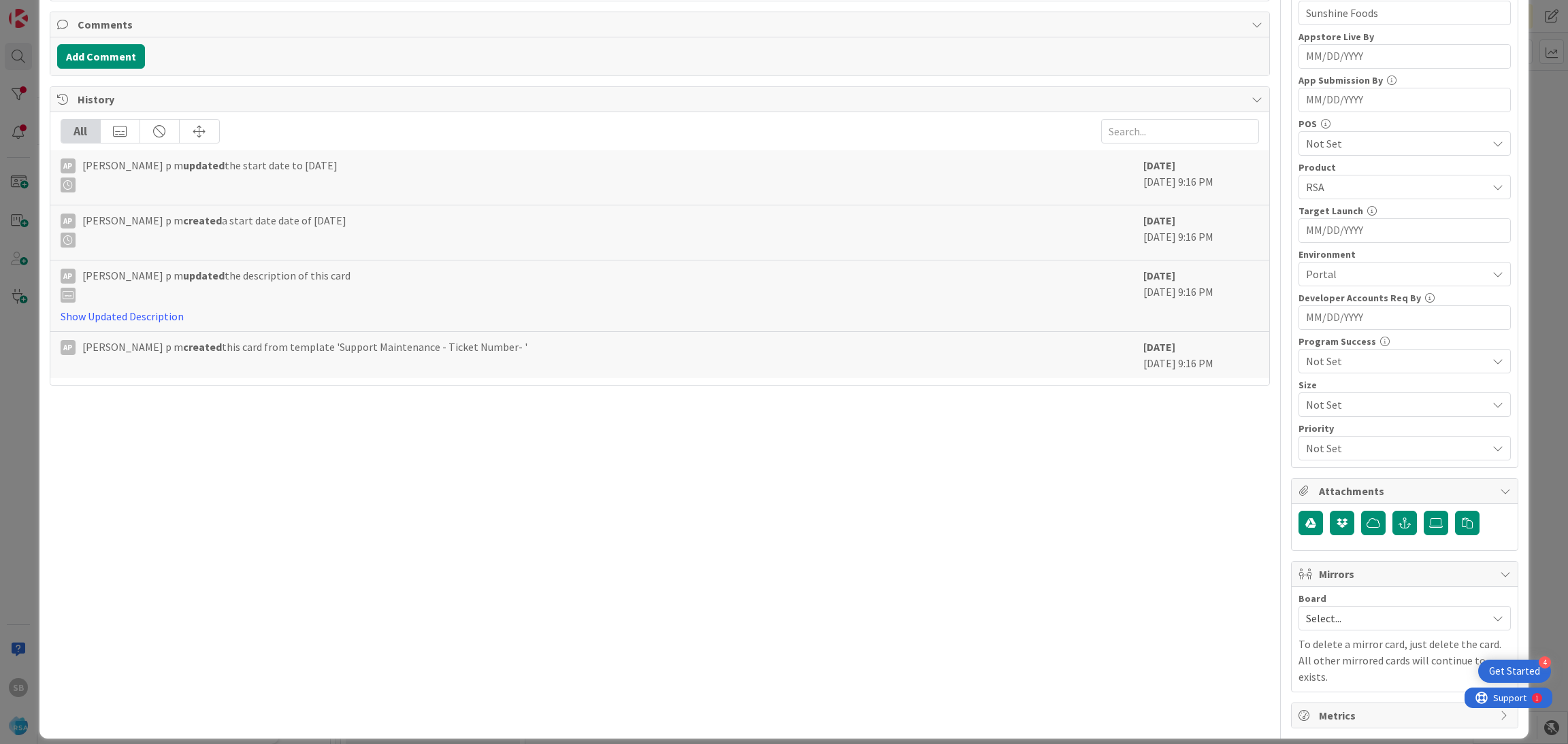
click at [1306, 624] on span "Select..." at bounding box center [1393, 618] width 174 height 19
click at [1329, 700] on span "Software Development" at bounding box center [1413, 706] width 180 height 20
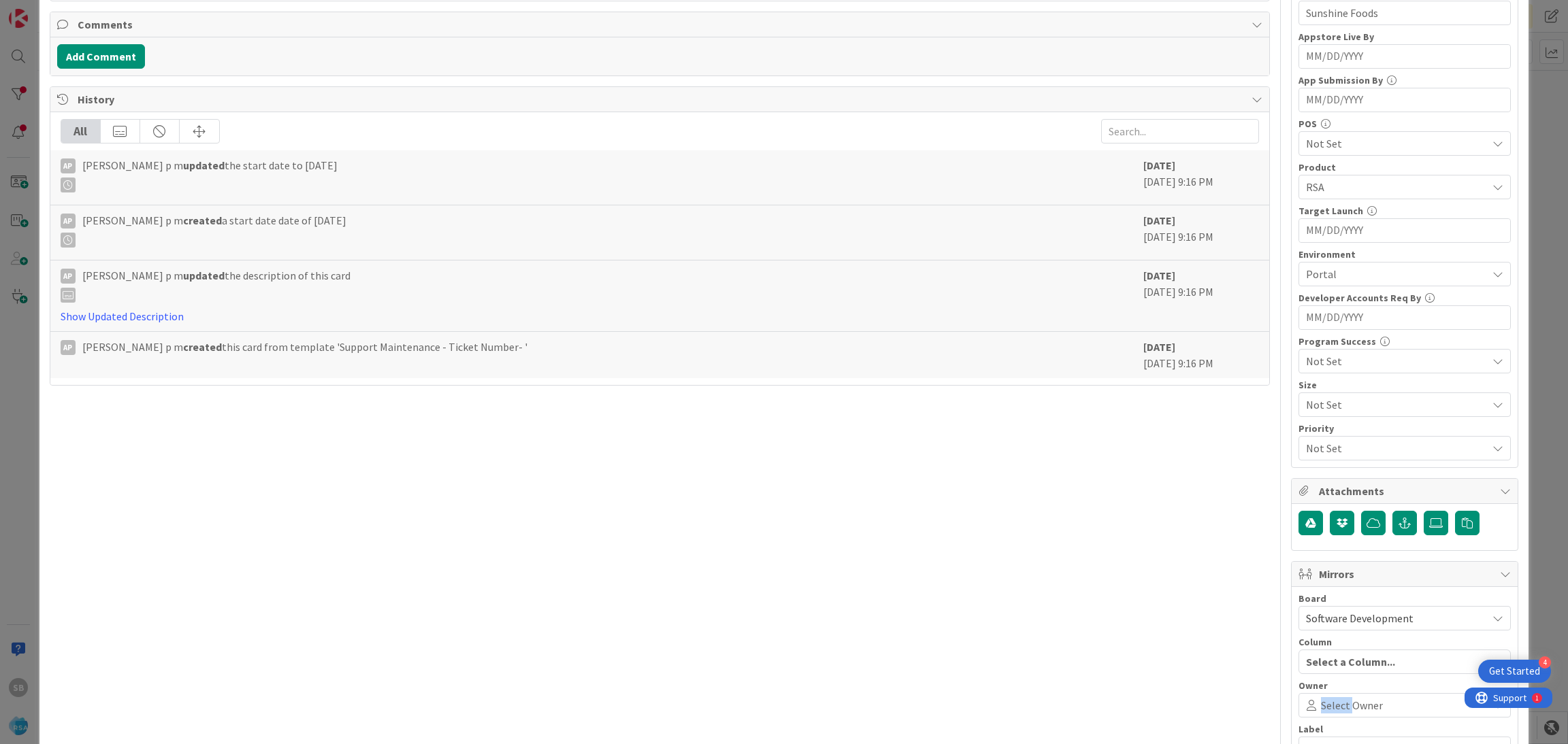
click at [1329, 700] on span "Select Owner" at bounding box center [1352, 706] width 62 height 17
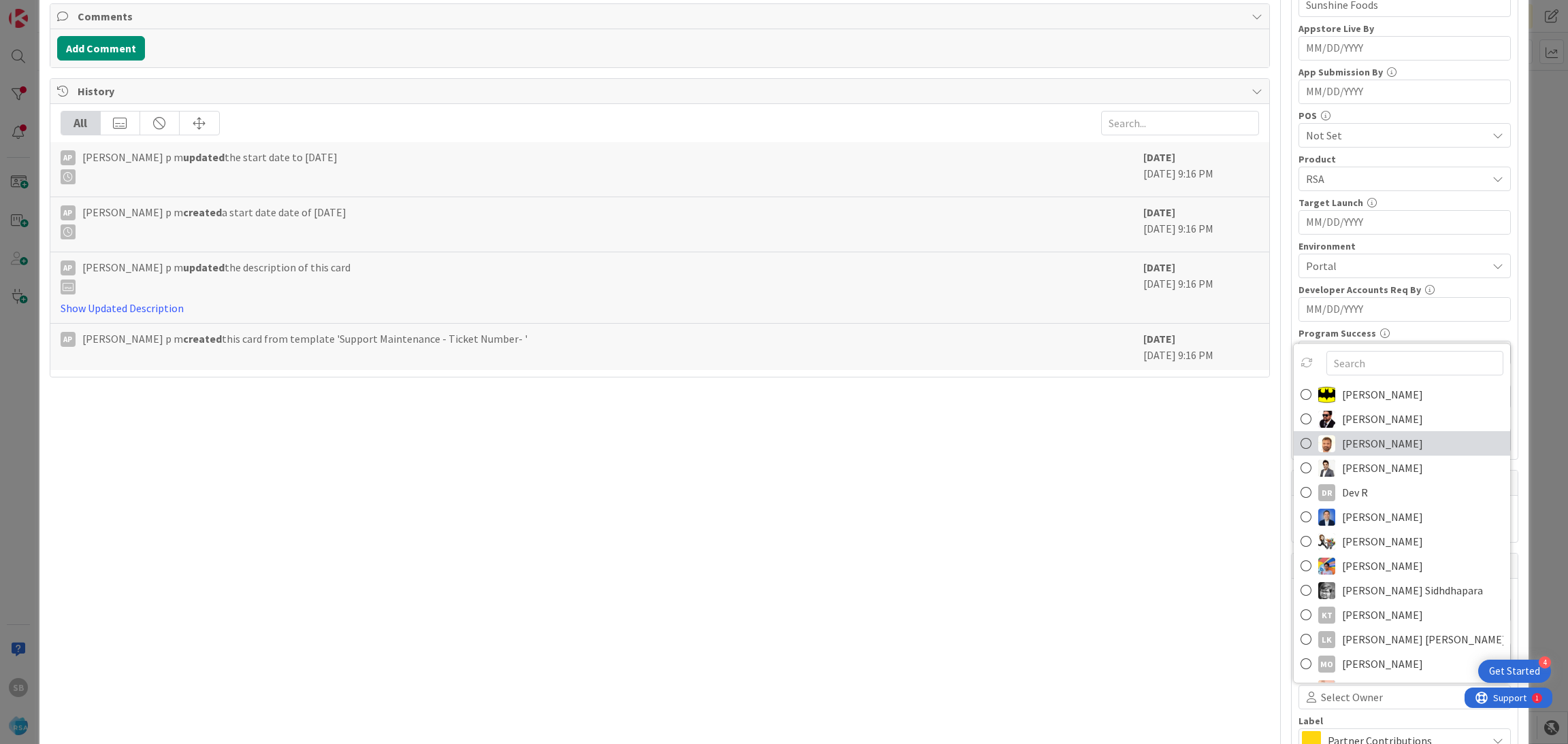
click at [1356, 442] on span "[PERSON_NAME]" at bounding box center [1383, 443] width 81 height 20
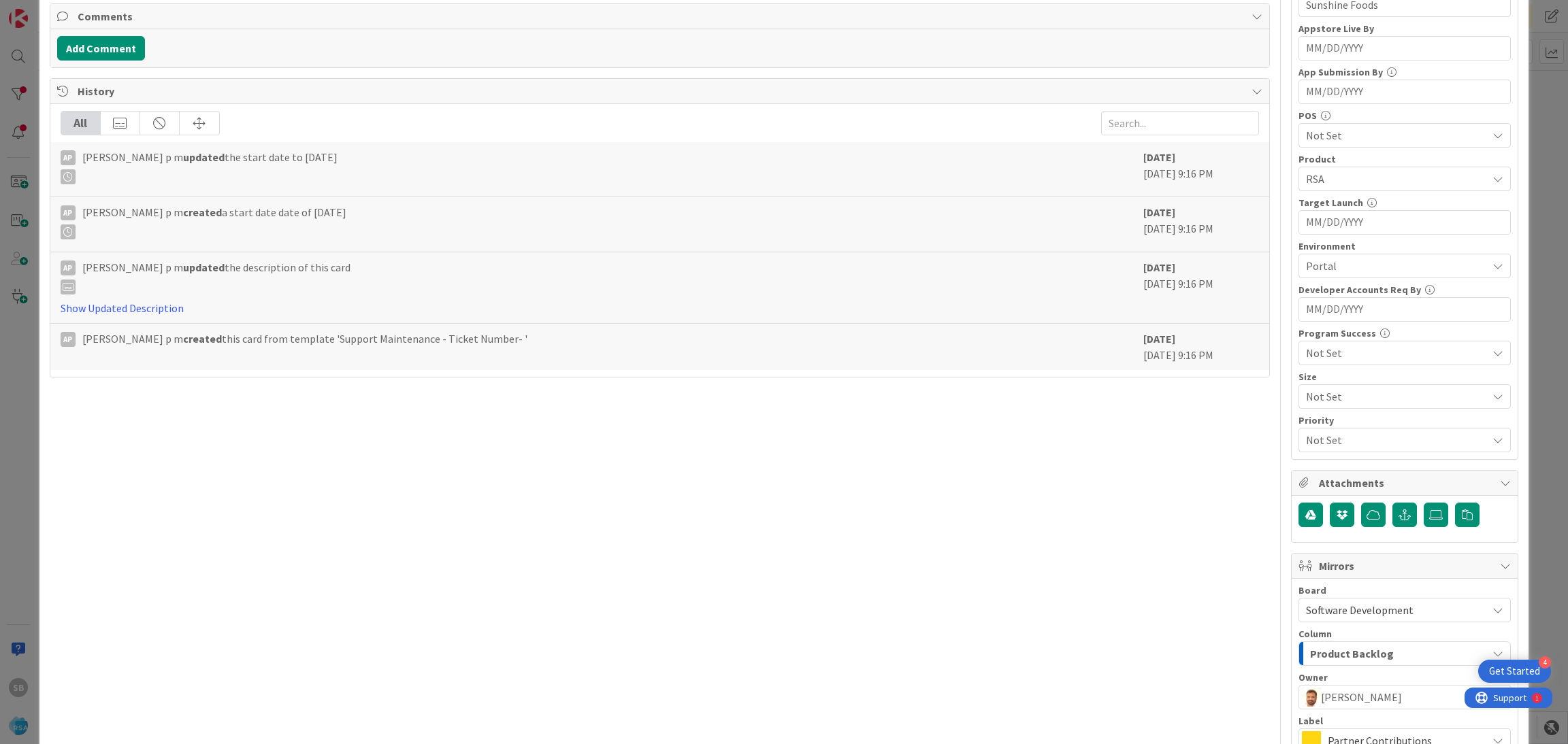
scroll to position [506, 0]
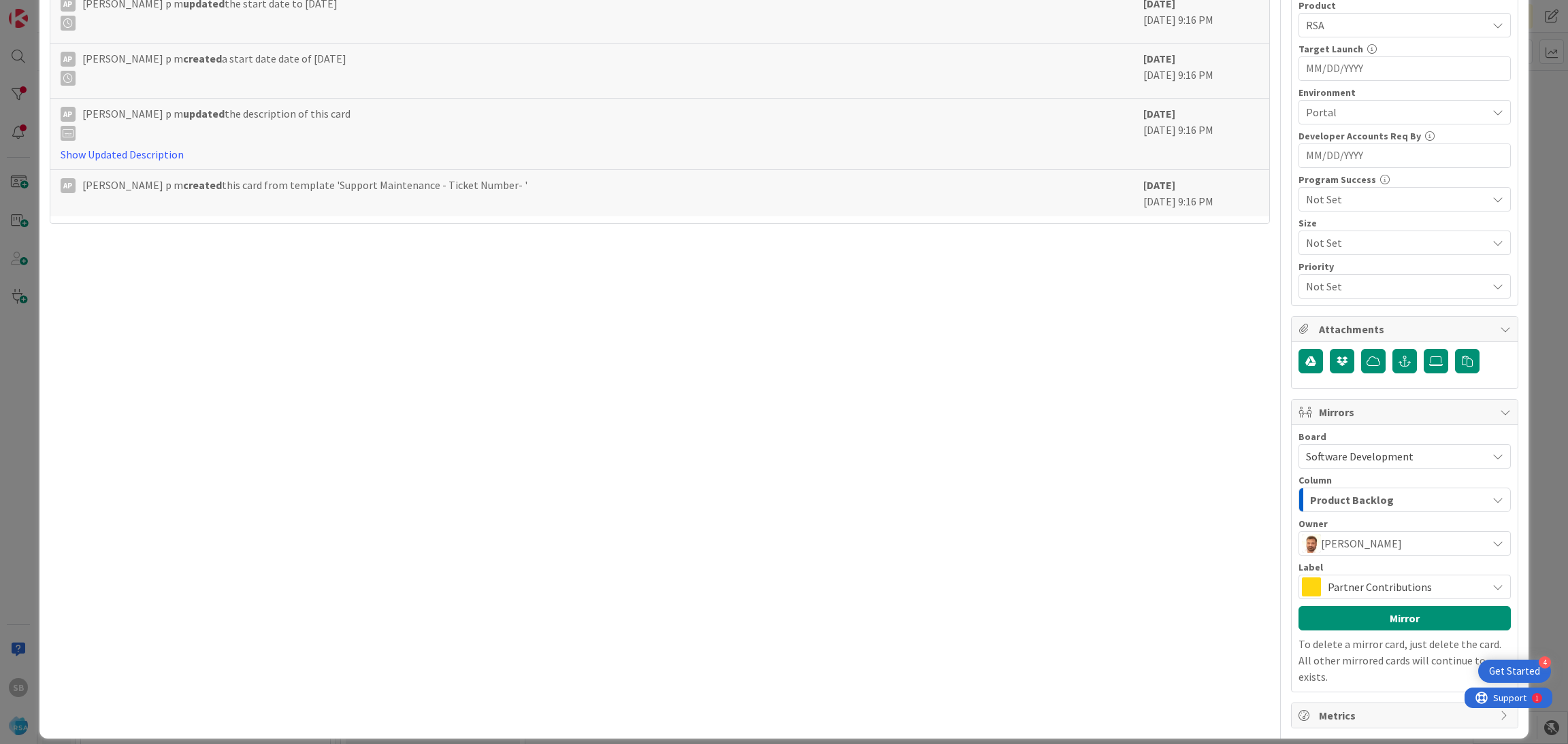
click at [1408, 582] on span "Partner Contributions" at bounding box center [1404, 586] width 152 height 19
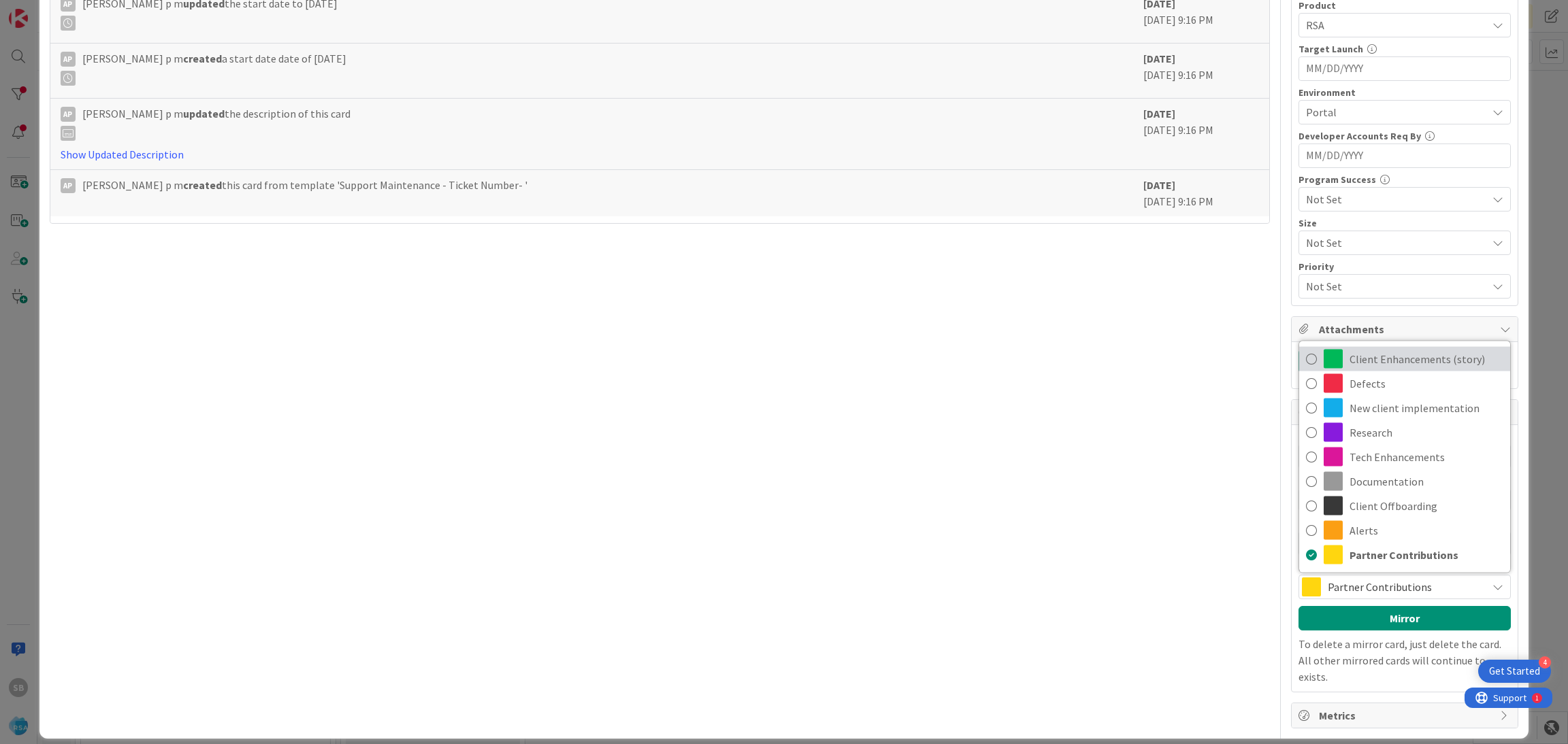
click at [1385, 354] on span "Client Enhancements (story)" at bounding box center [1426, 359] width 154 height 20
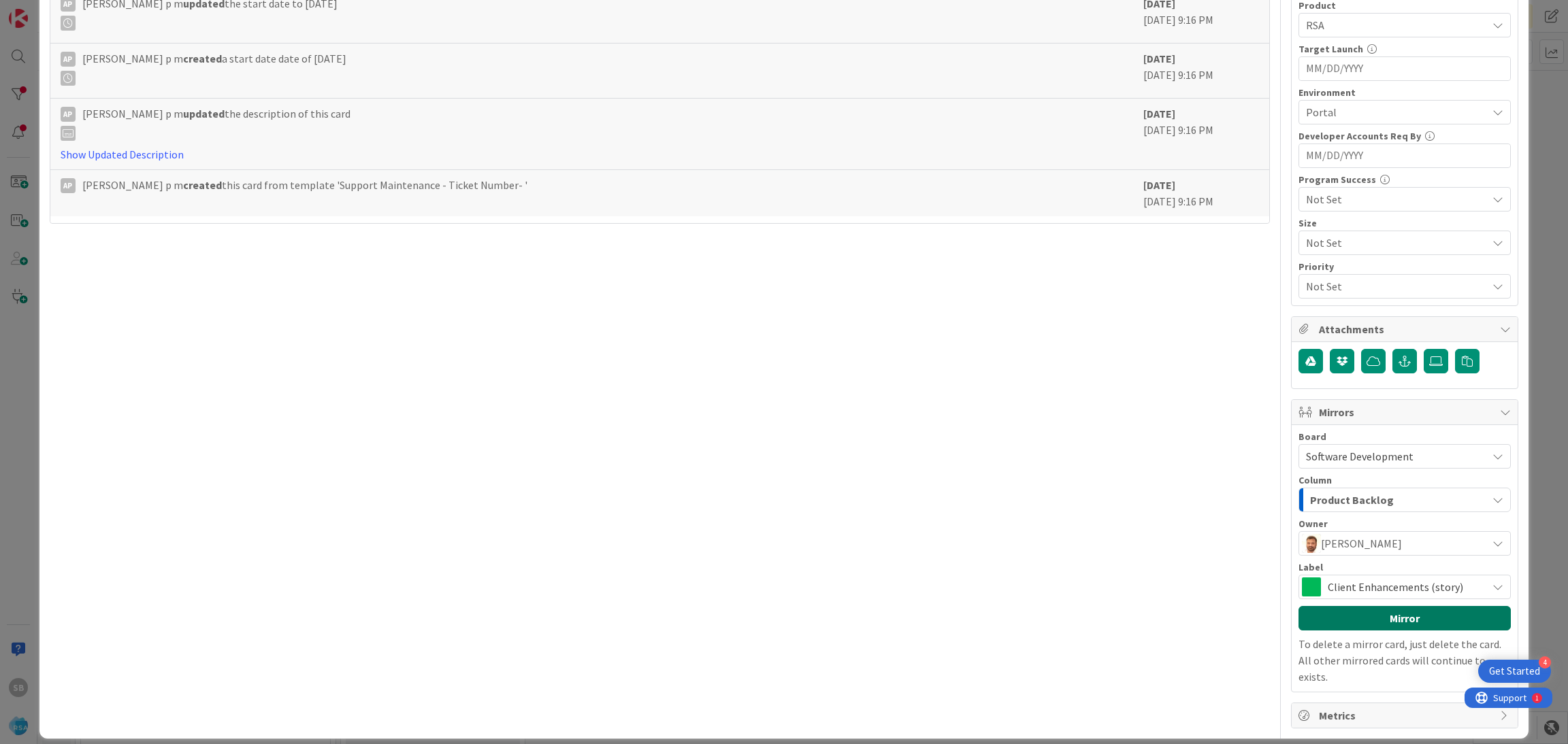
click at [1373, 618] on button "Mirror" at bounding box center [1405, 618] width 212 height 25
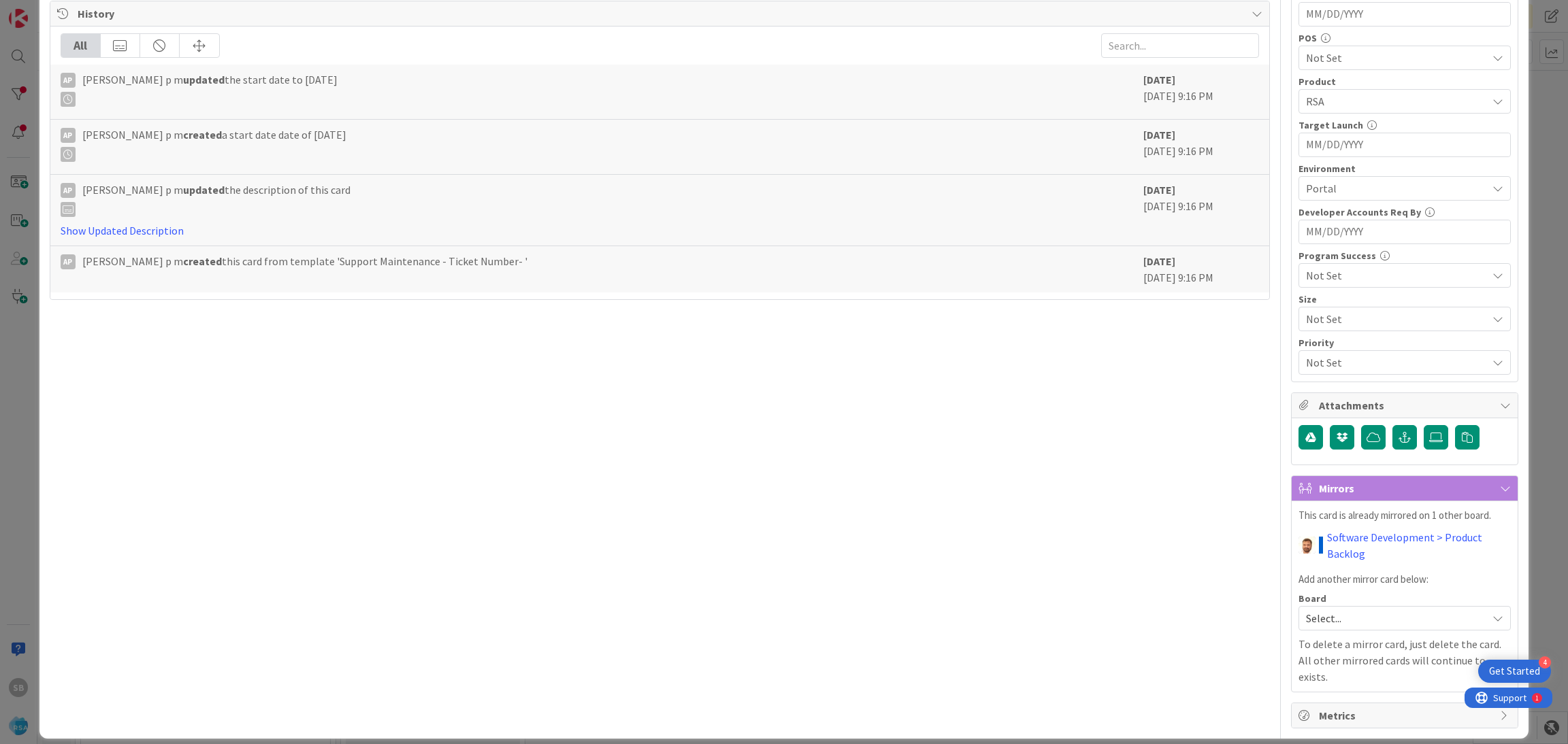
scroll to position [0, 0]
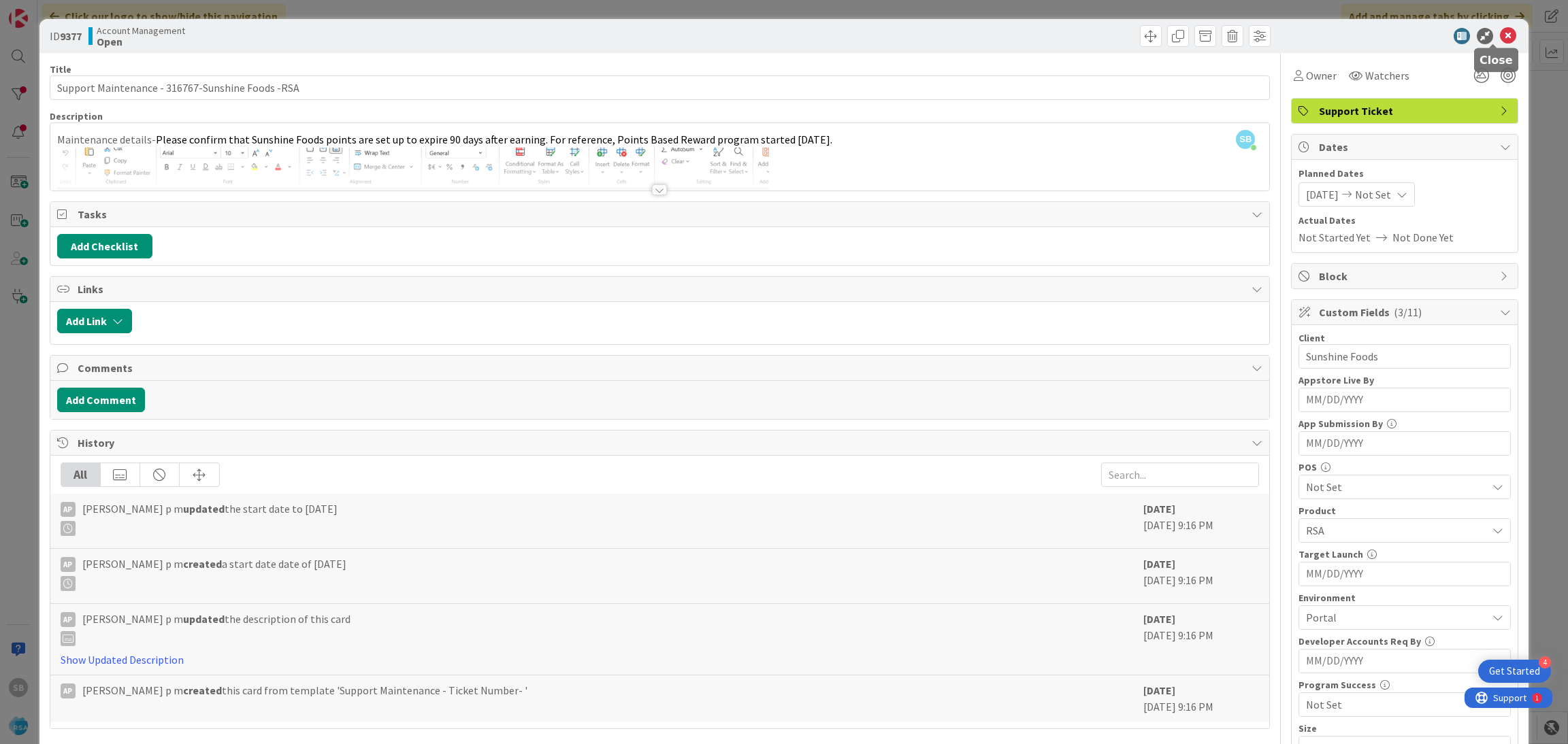
click at [1499, 34] on icon at bounding box center [1508, 36] width 17 height 17
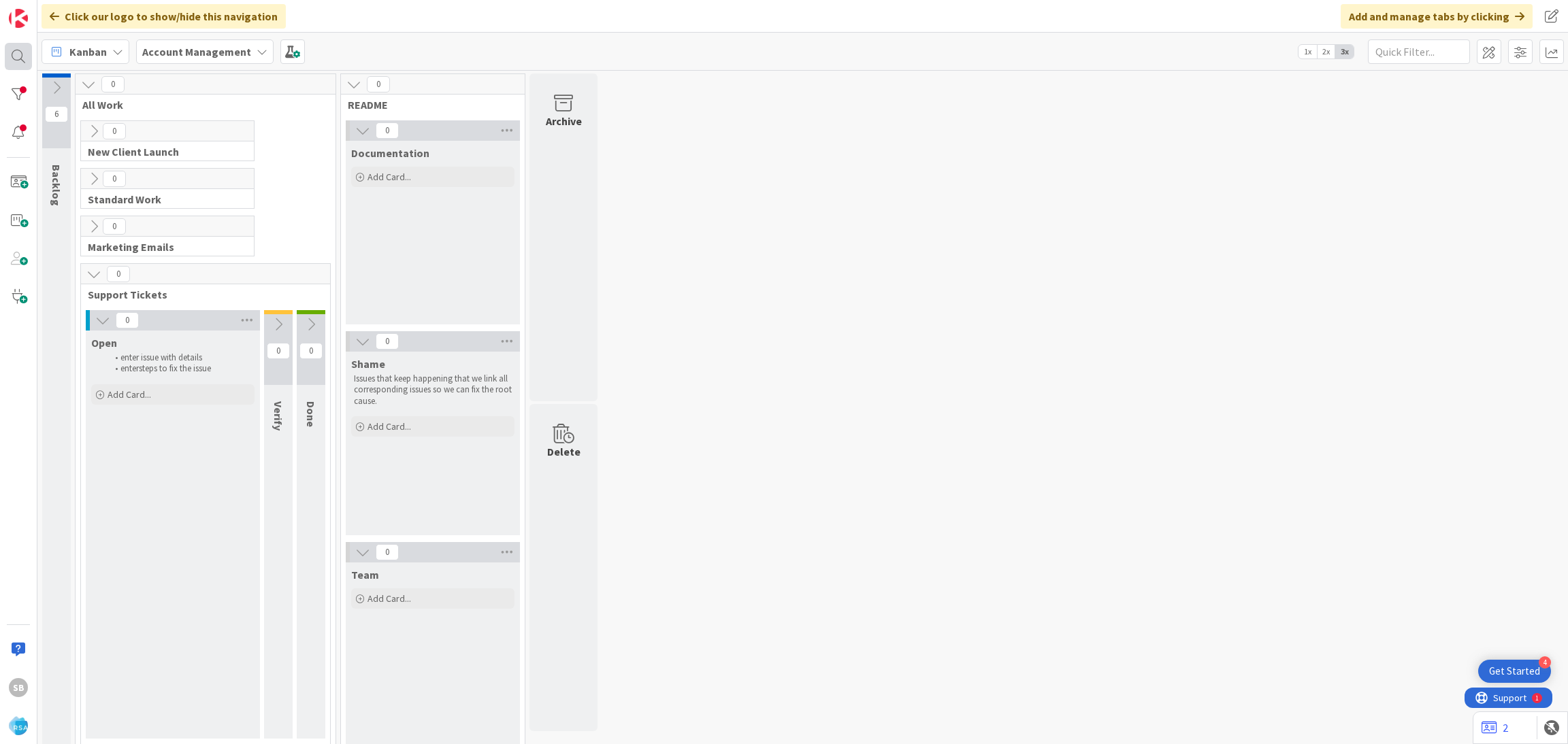
click at [23, 59] on div at bounding box center [18, 56] width 27 height 27
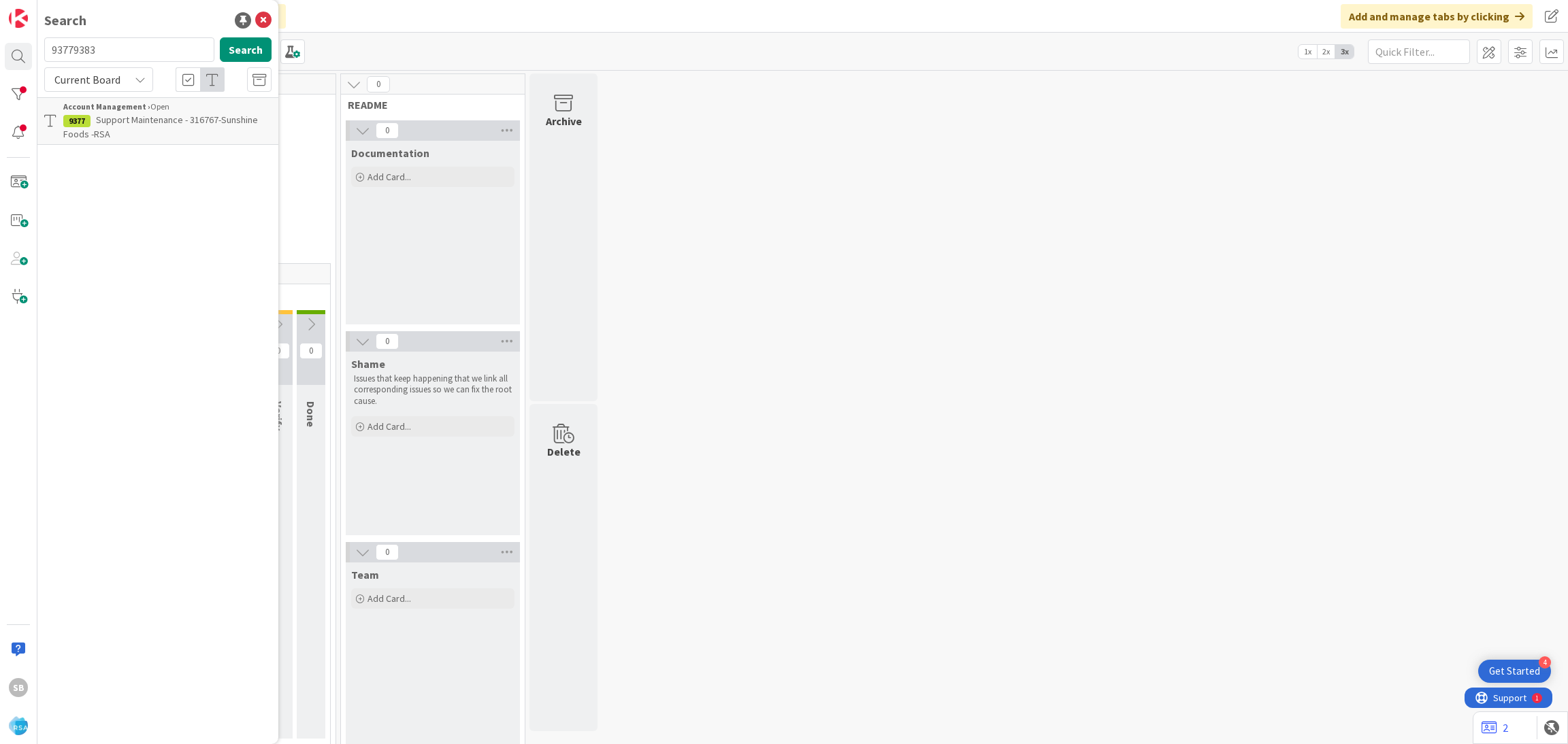
click at [114, 57] on input "93779383" at bounding box center [129, 50] width 170 height 25
type input "9383"
click at [122, 118] on span "Support Enhancement- #316228- Cut Bank Big Sky foods- RSA" at bounding box center [164, 126] width 202 height 26
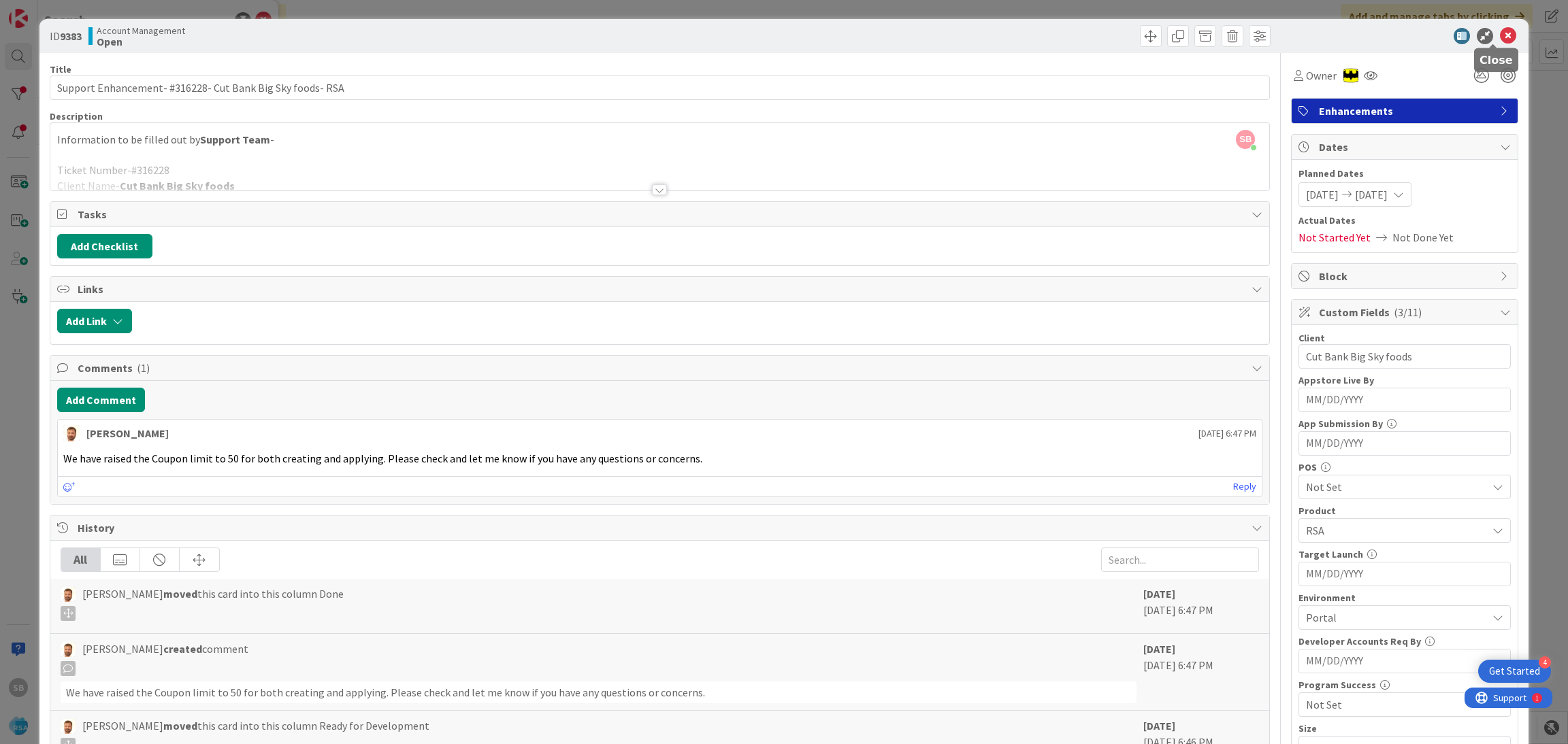
click at [1499, 38] on icon at bounding box center [1508, 36] width 17 height 17
